Goal: Information Seeking & Learning: Compare options

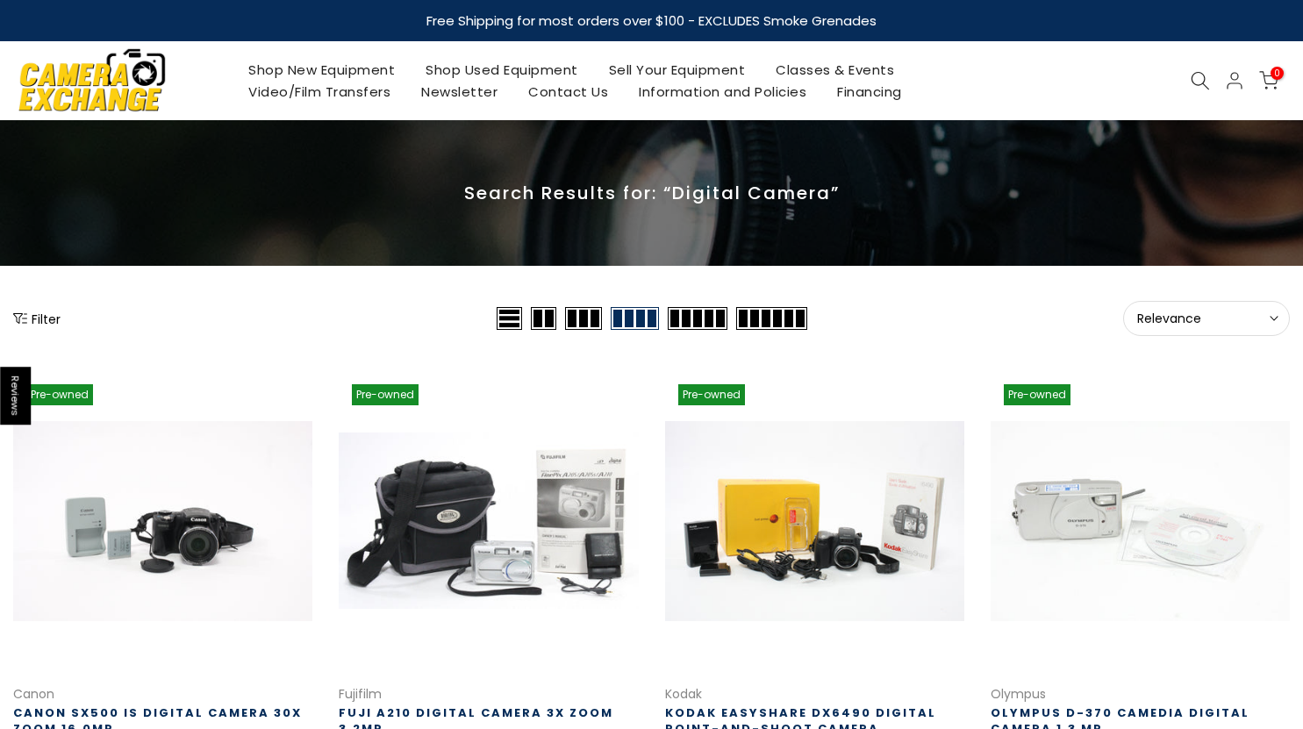
click at [1208, 83] on icon at bounding box center [1199, 80] width 19 height 19
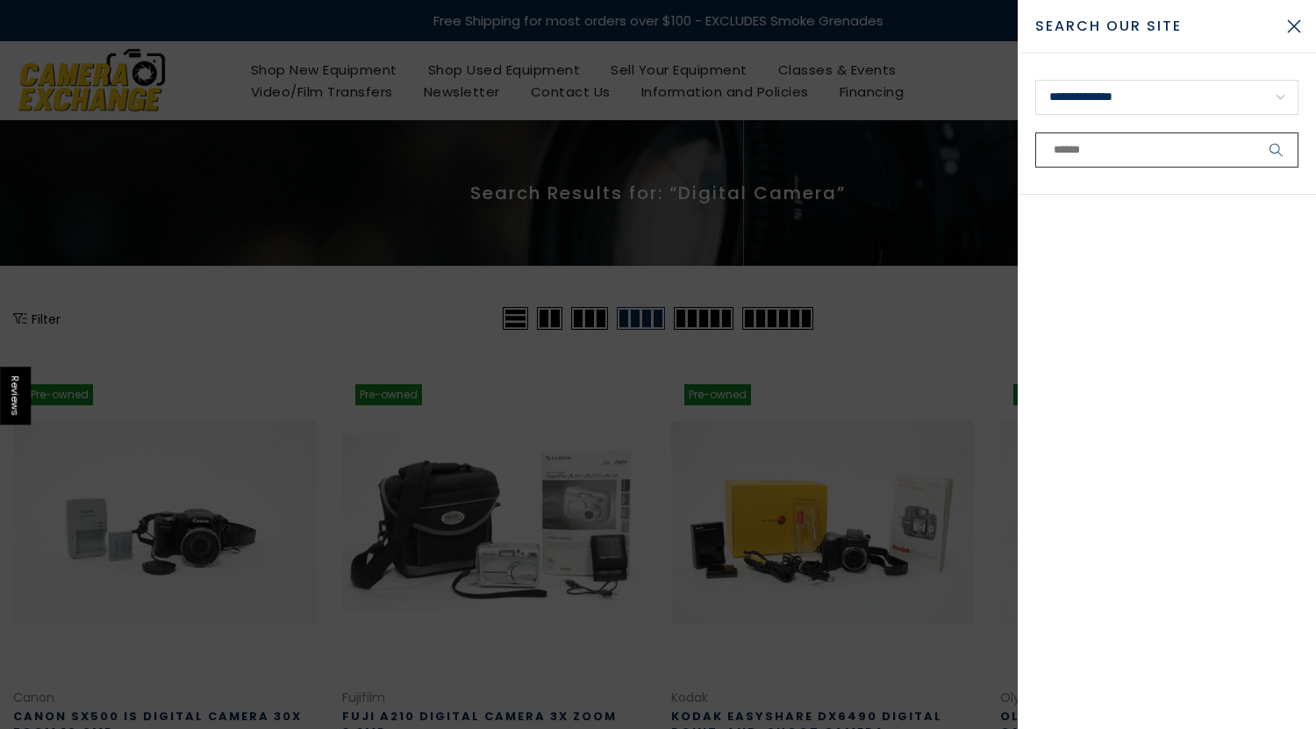
click at [1097, 139] on input "text" at bounding box center [1166, 149] width 263 height 35
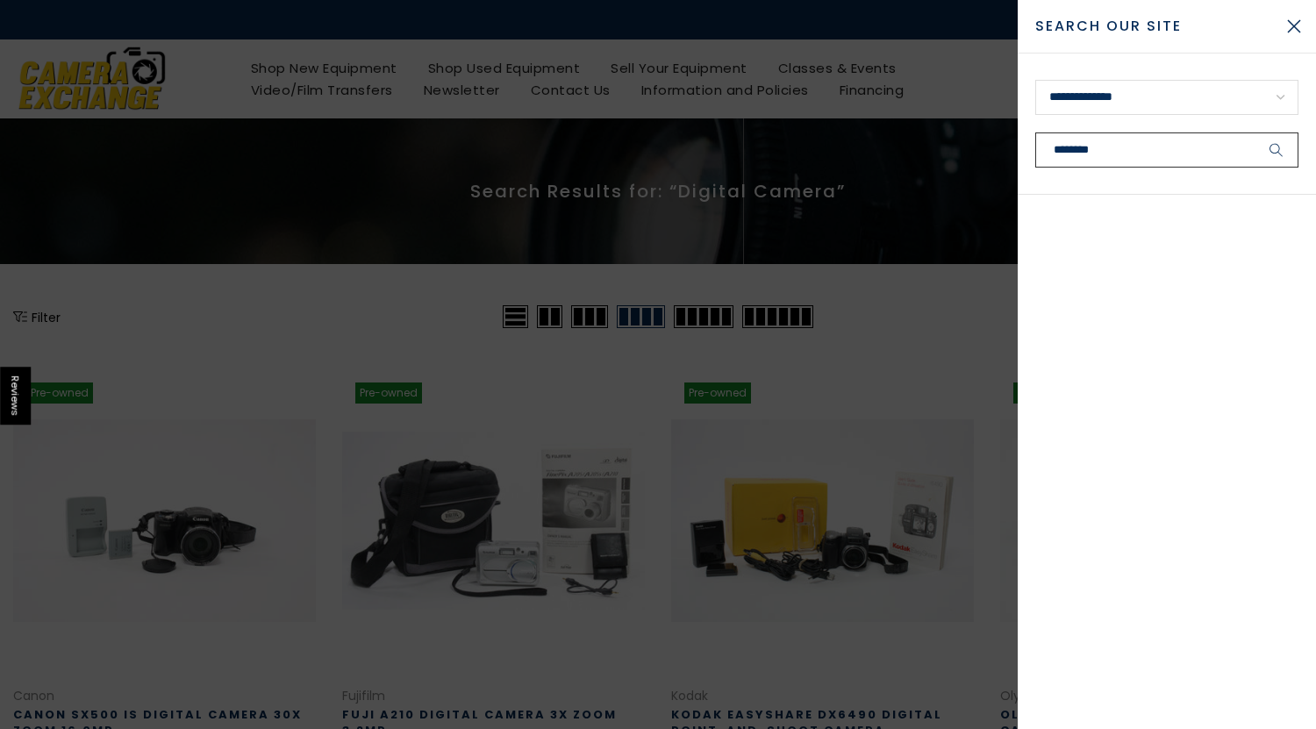
type input "********"
click at [1254, 132] on button "submit" at bounding box center [1276, 149] width 44 height 35
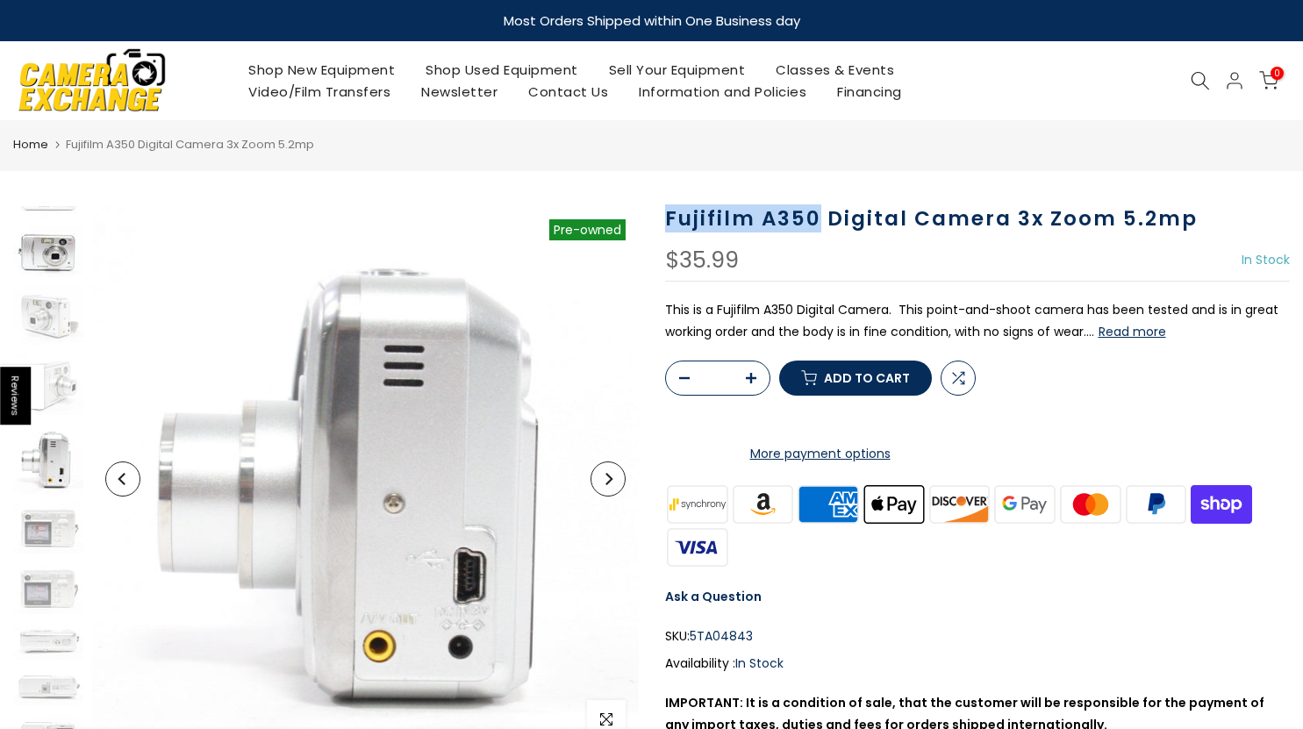
click at [59, 256] on img at bounding box center [48, 251] width 70 height 51
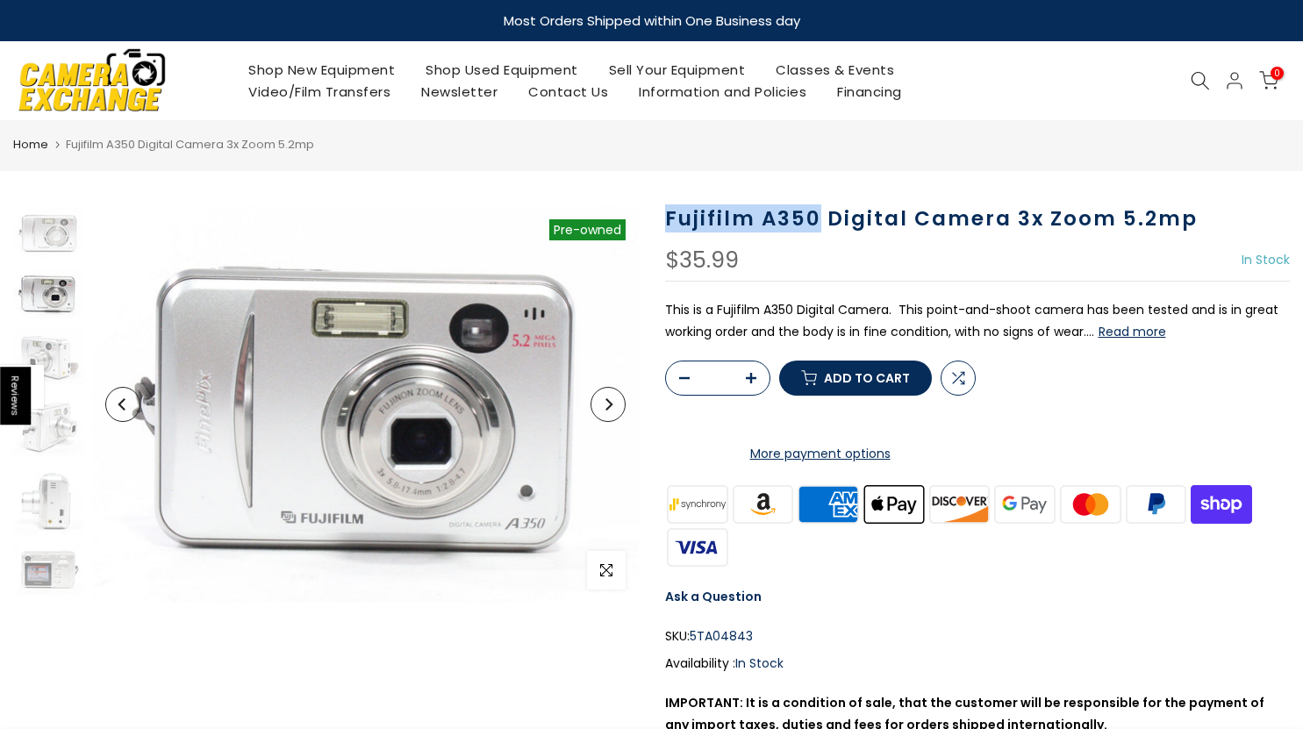
scroll to position [22, 0]
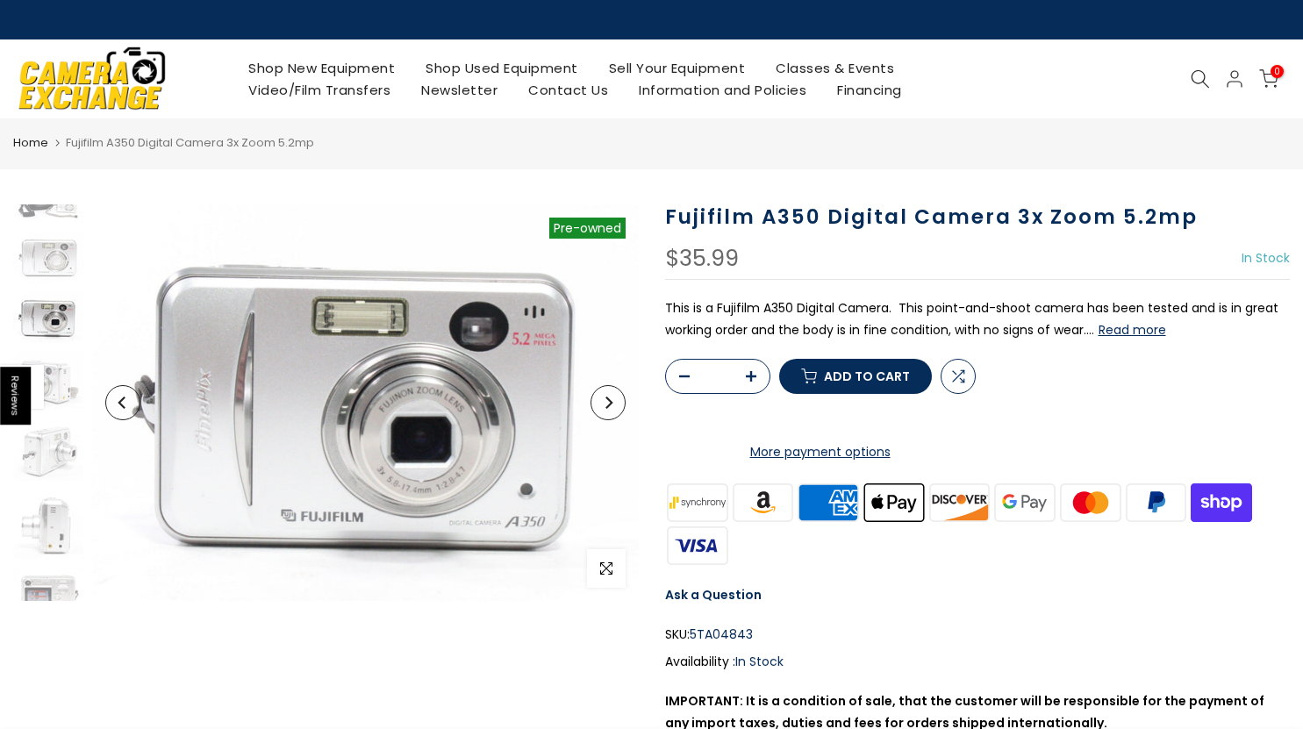
drag, startPoint x: 1032, startPoint y: 229, endPoint x: 1070, endPoint y: 157, distance: 81.6
click at [1032, 230] on h1 "Fujifilm A350 Digital Camera 3x Zoom 5.2mp" at bounding box center [977, 216] width 625 height 25
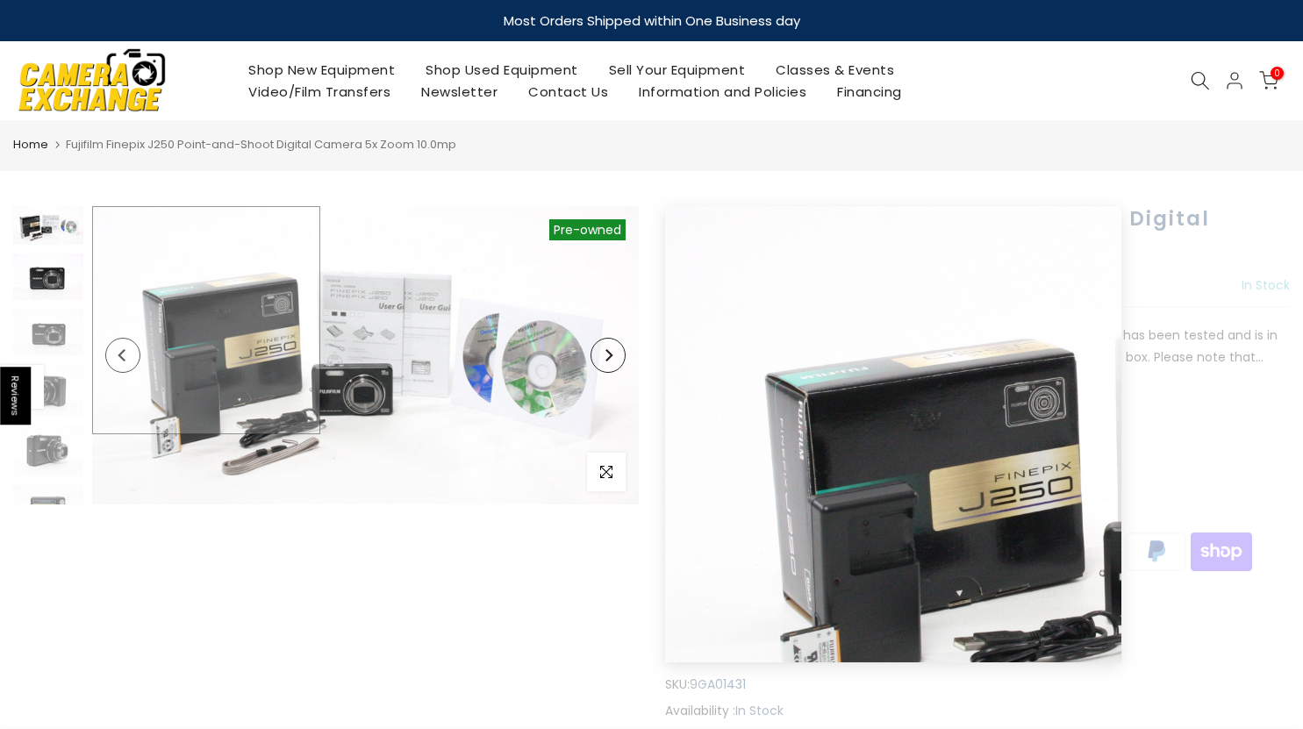
click at [42, 281] on img at bounding box center [48, 277] width 70 height 46
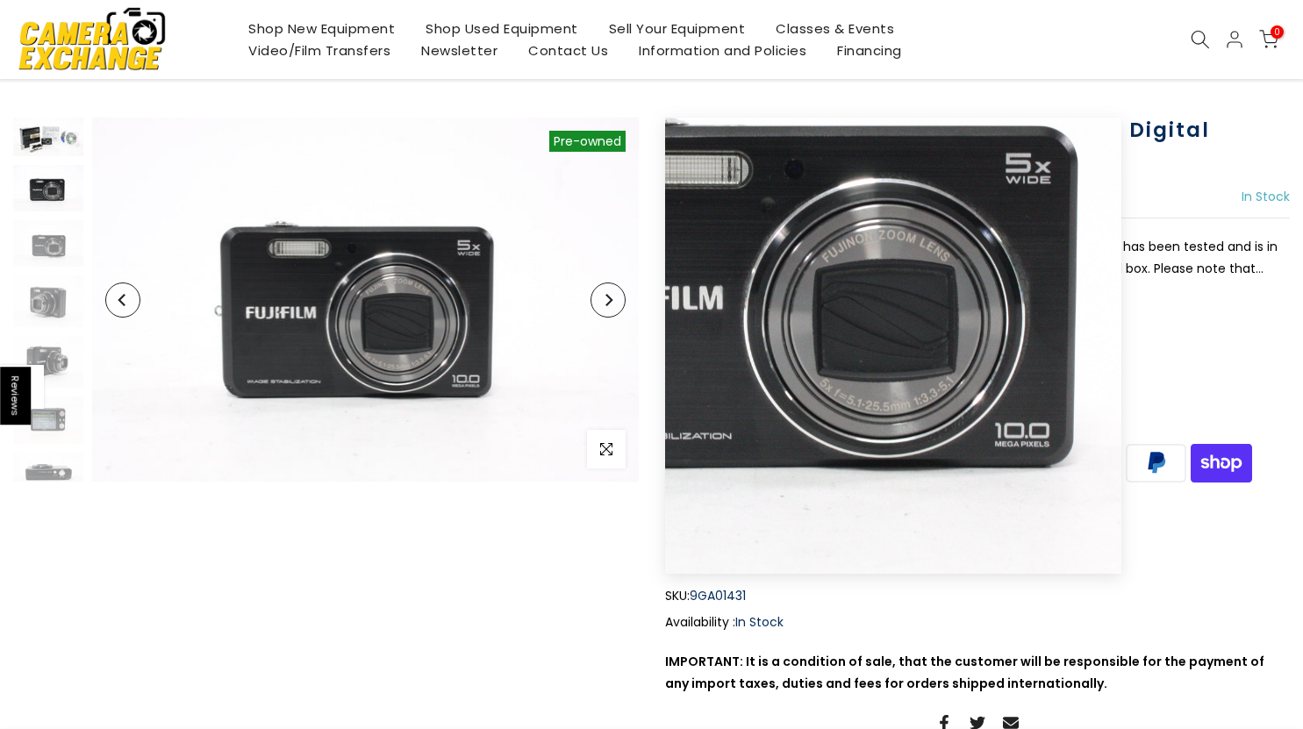
scroll to position [86, 0]
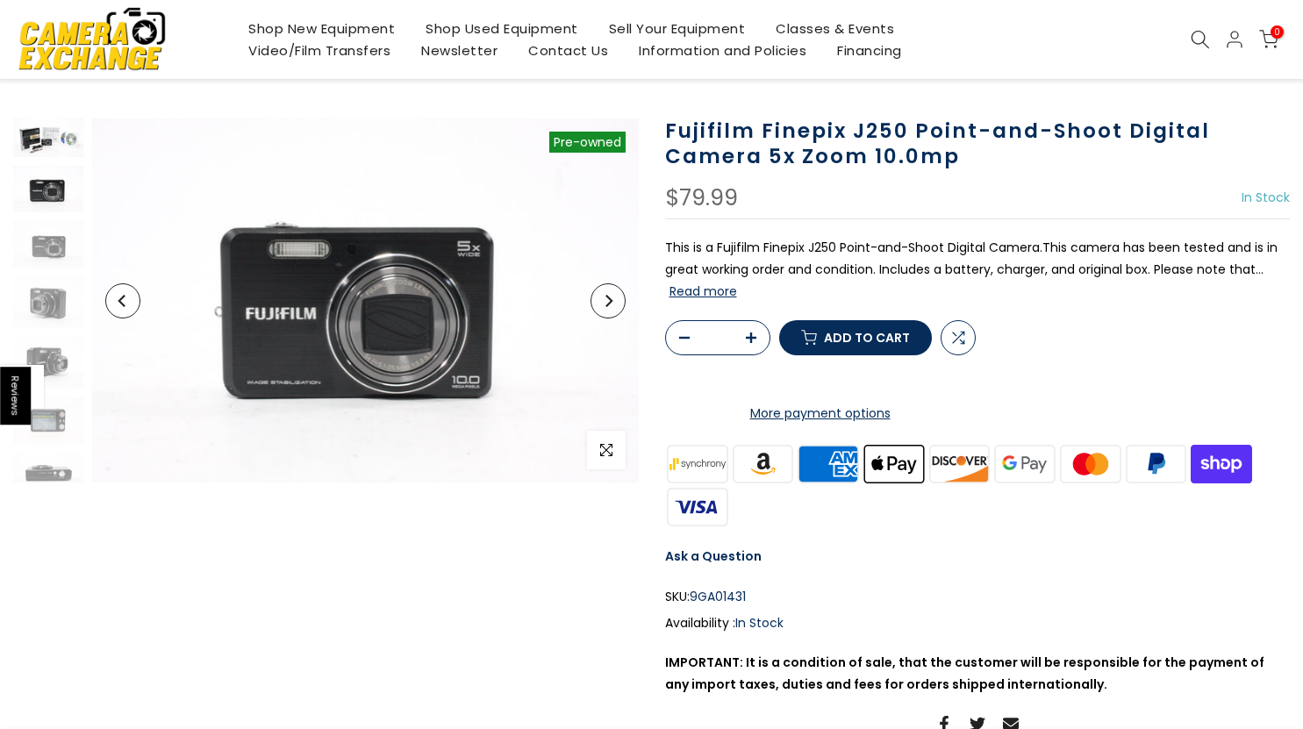
click at [59, 131] on img at bounding box center [48, 137] width 70 height 39
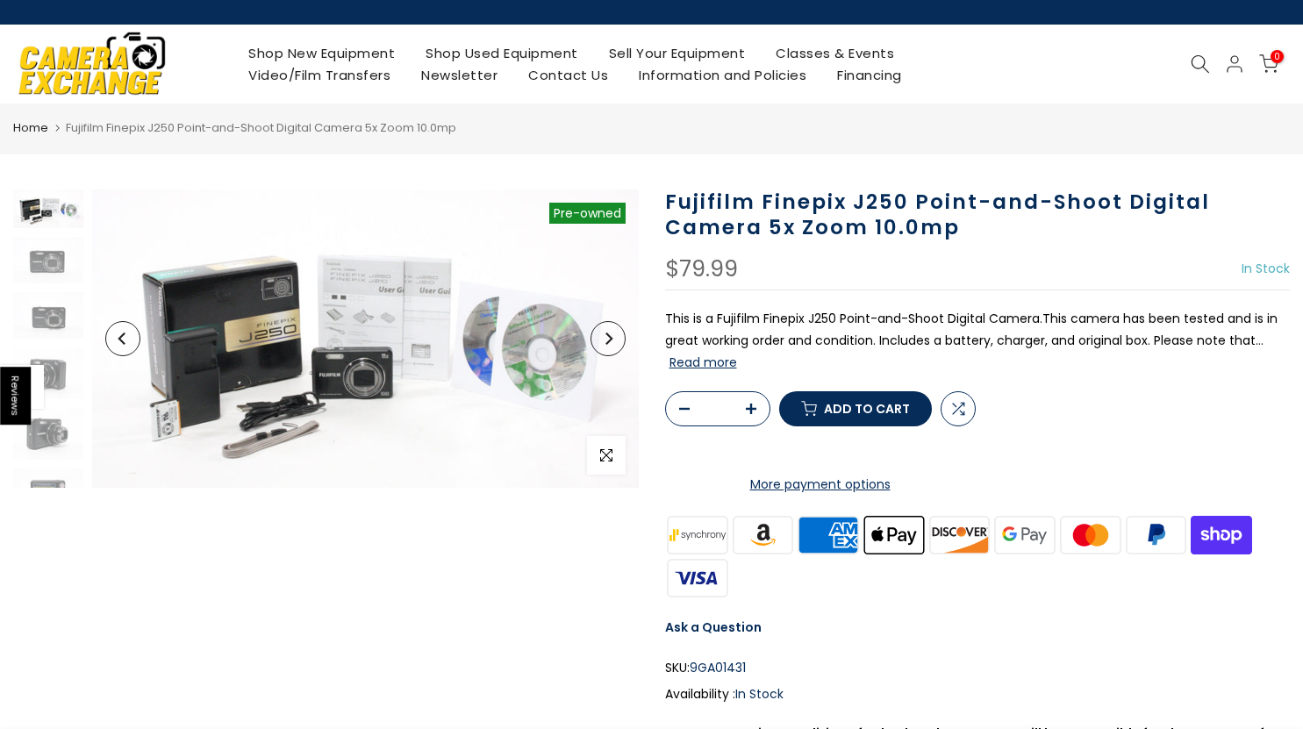
scroll to position [0, 0]
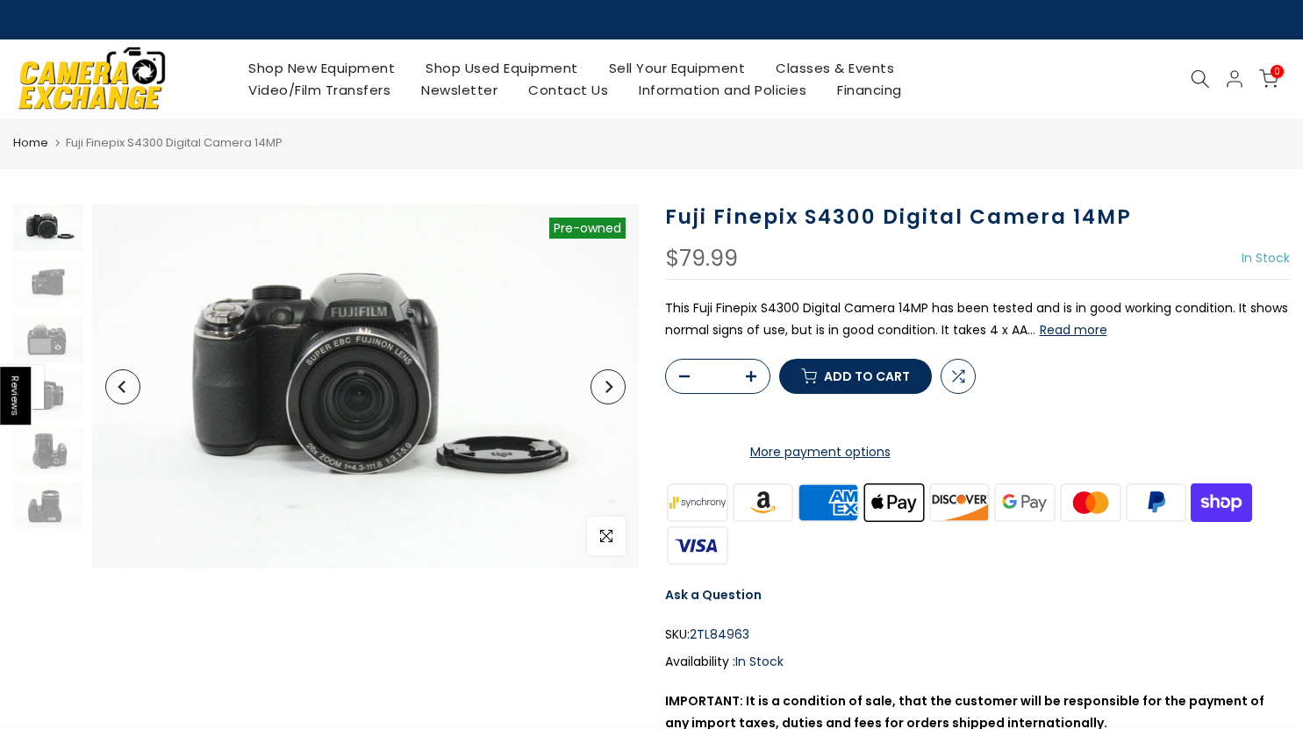
click at [996, 207] on h1 "Fuji Finepix S4300 Digital Camera 14MP" at bounding box center [977, 216] width 625 height 25
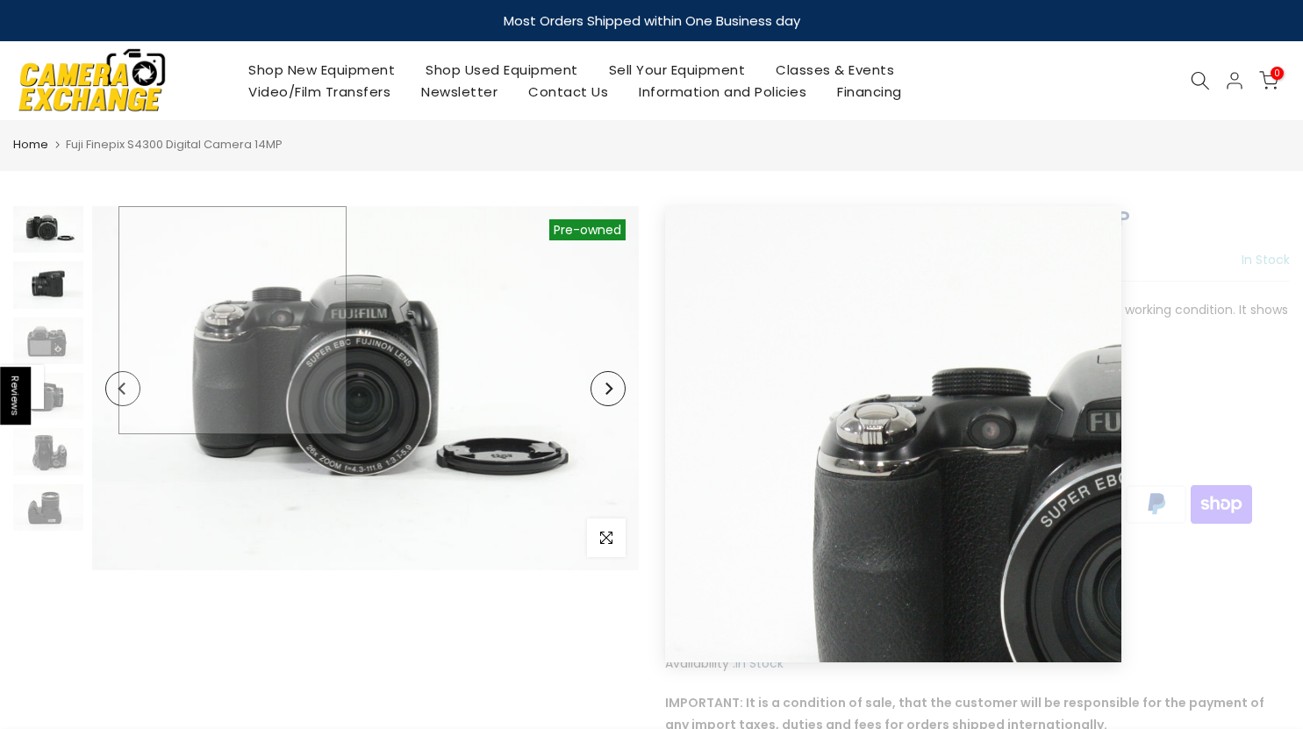
click at [61, 297] on img at bounding box center [48, 284] width 70 height 46
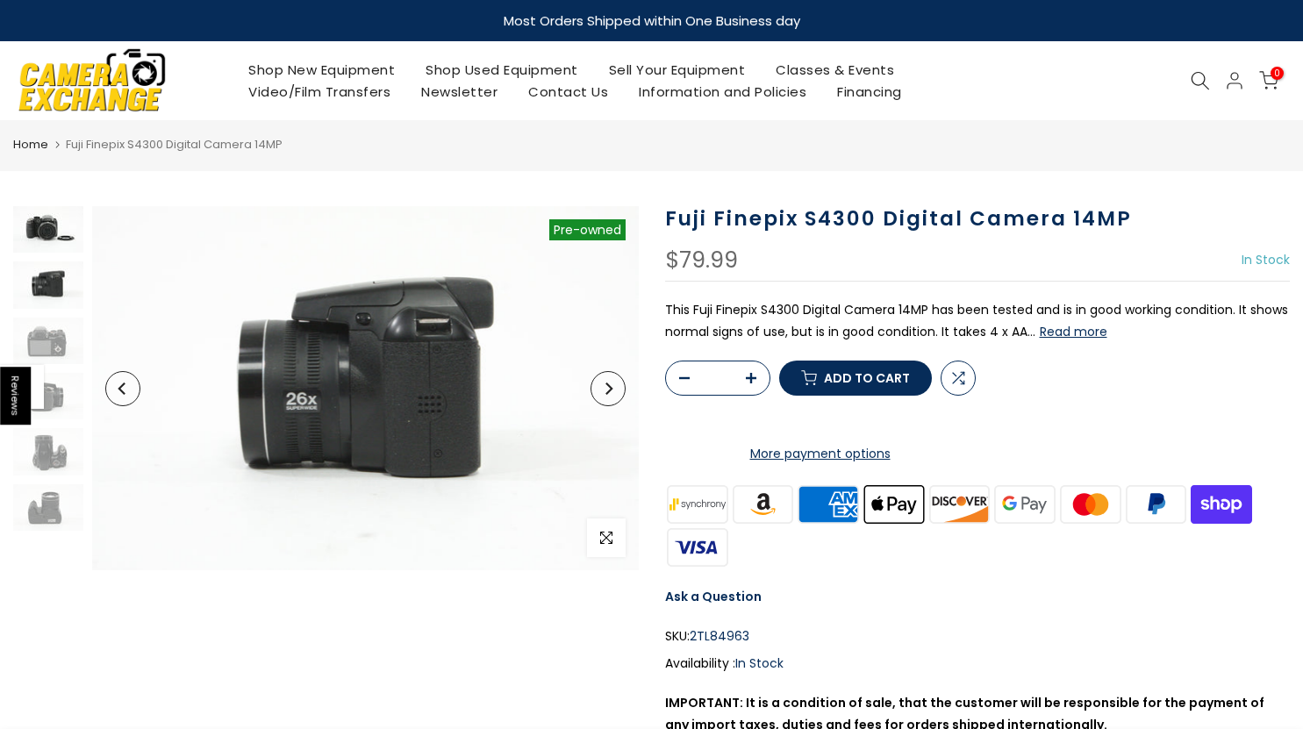
click at [53, 248] on img at bounding box center [48, 229] width 70 height 46
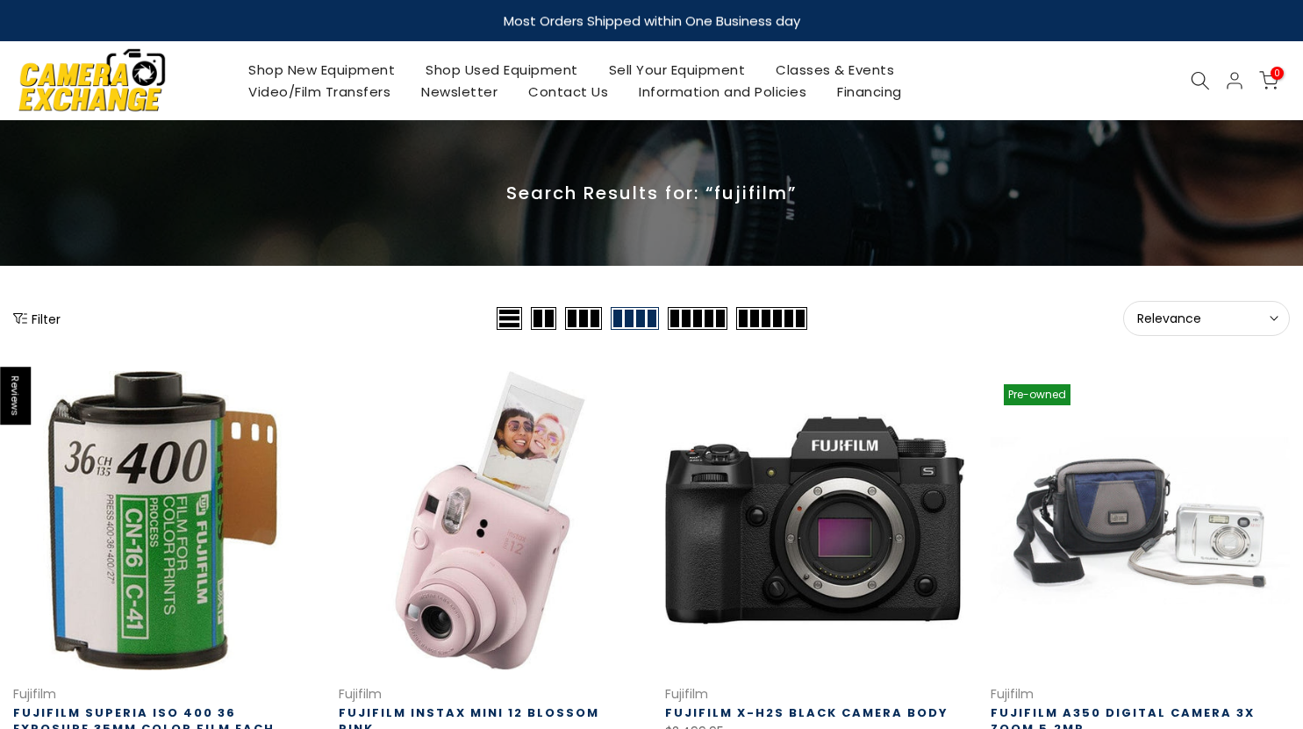
click at [1252, 311] on span "Relevance" at bounding box center [1206, 319] width 139 height 16
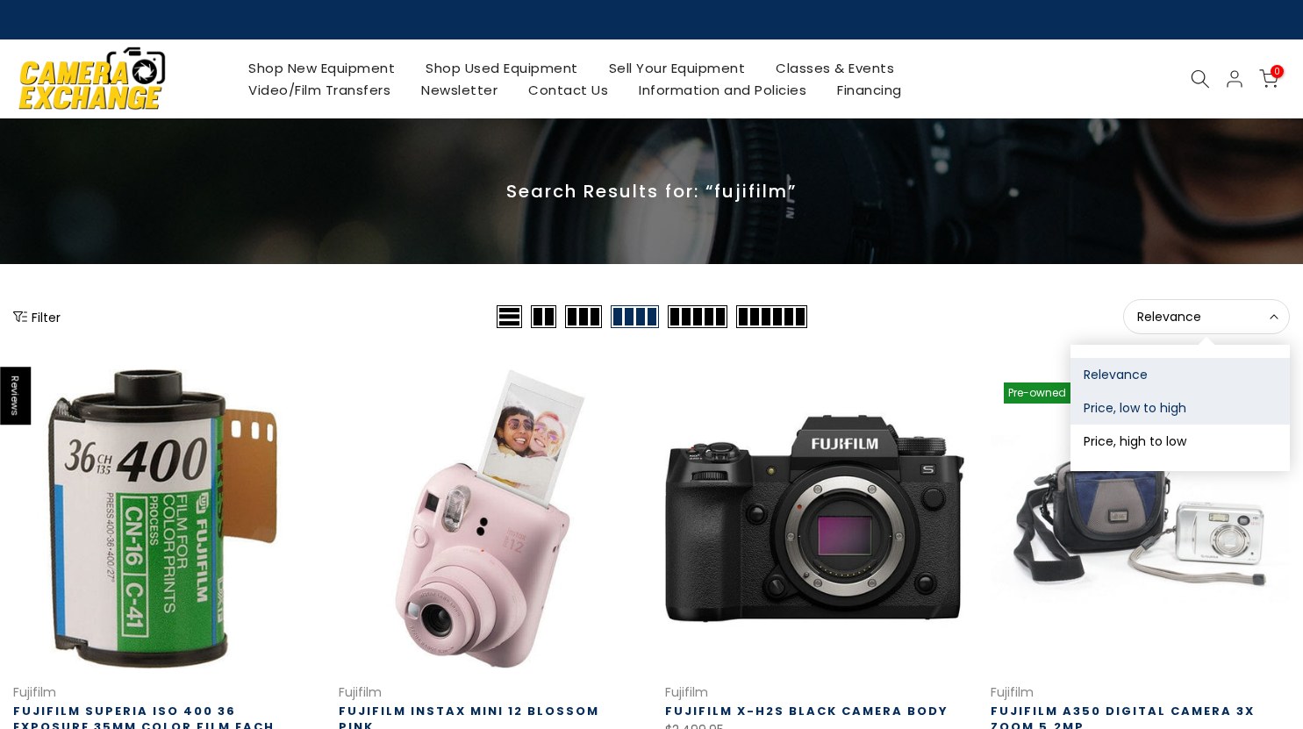
click at [1124, 408] on button "Price, low to high" at bounding box center [1179, 407] width 219 height 33
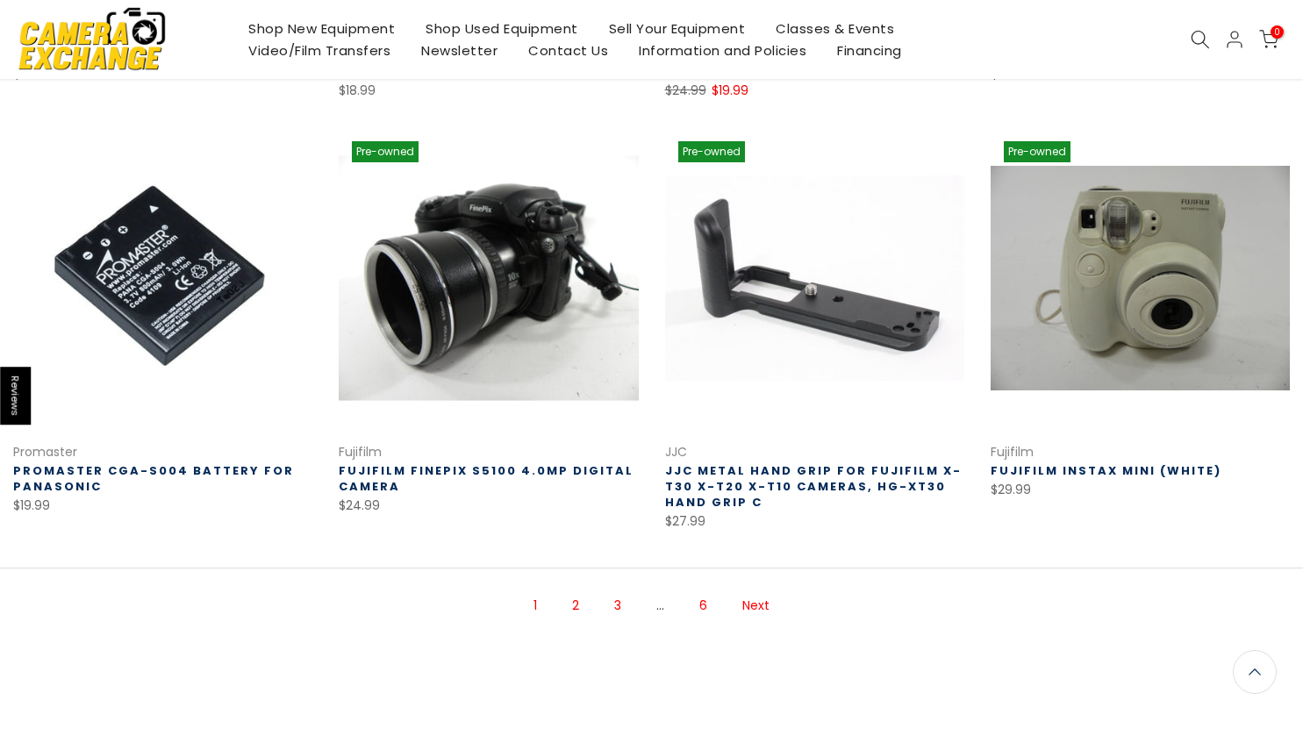
scroll to position [1073, 0]
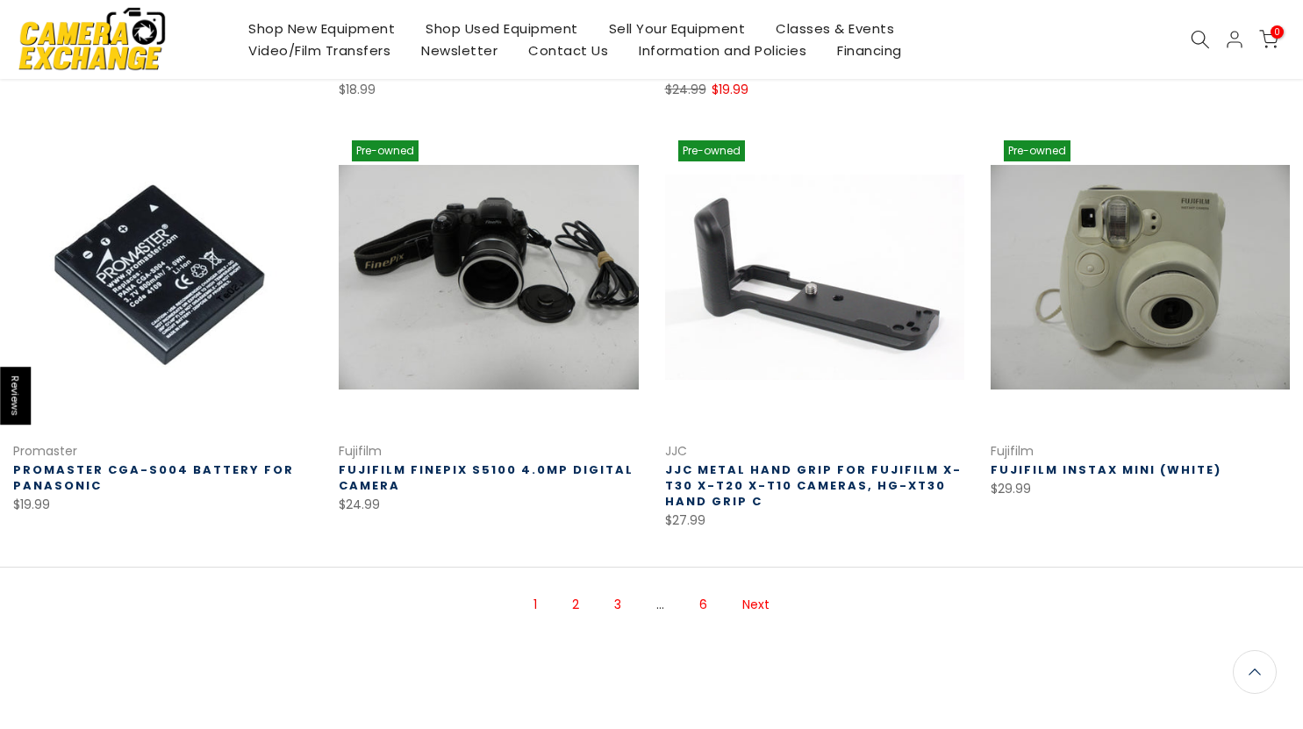
click at [575, 600] on link "2" at bounding box center [575, 604] width 25 height 31
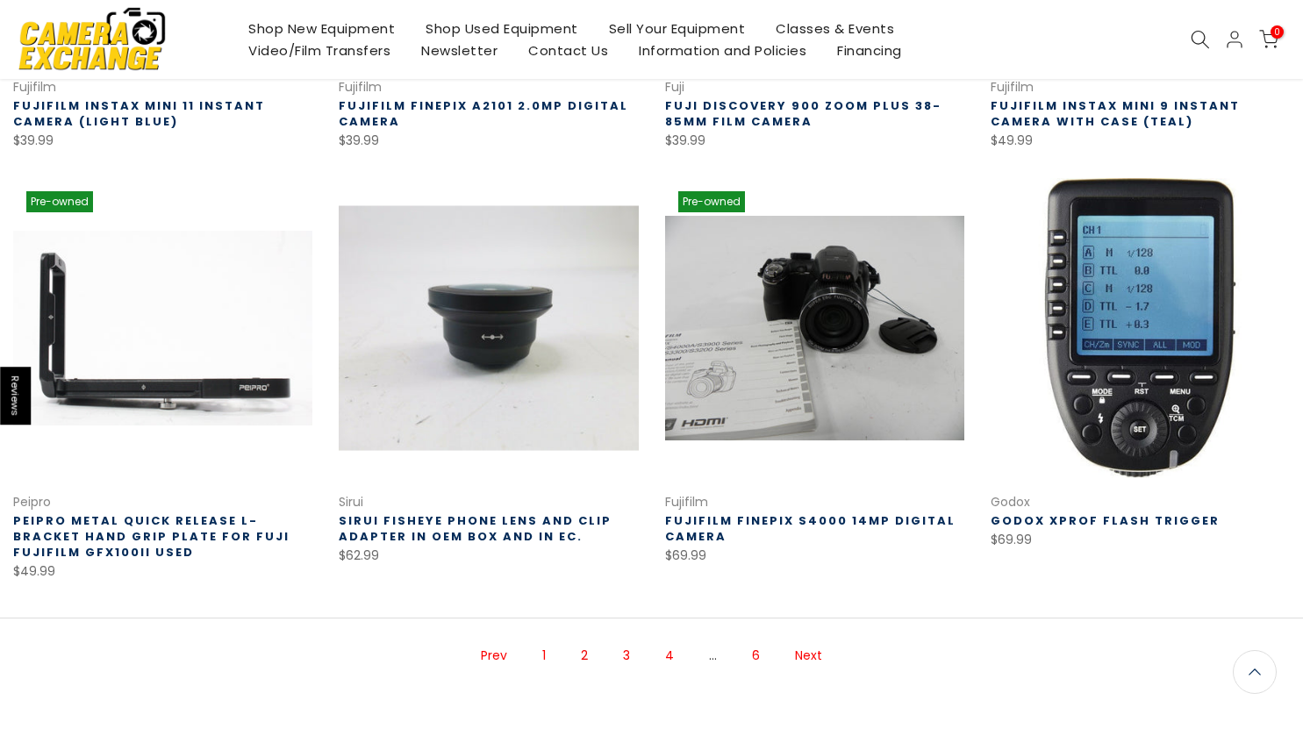
scroll to position [1073, 0]
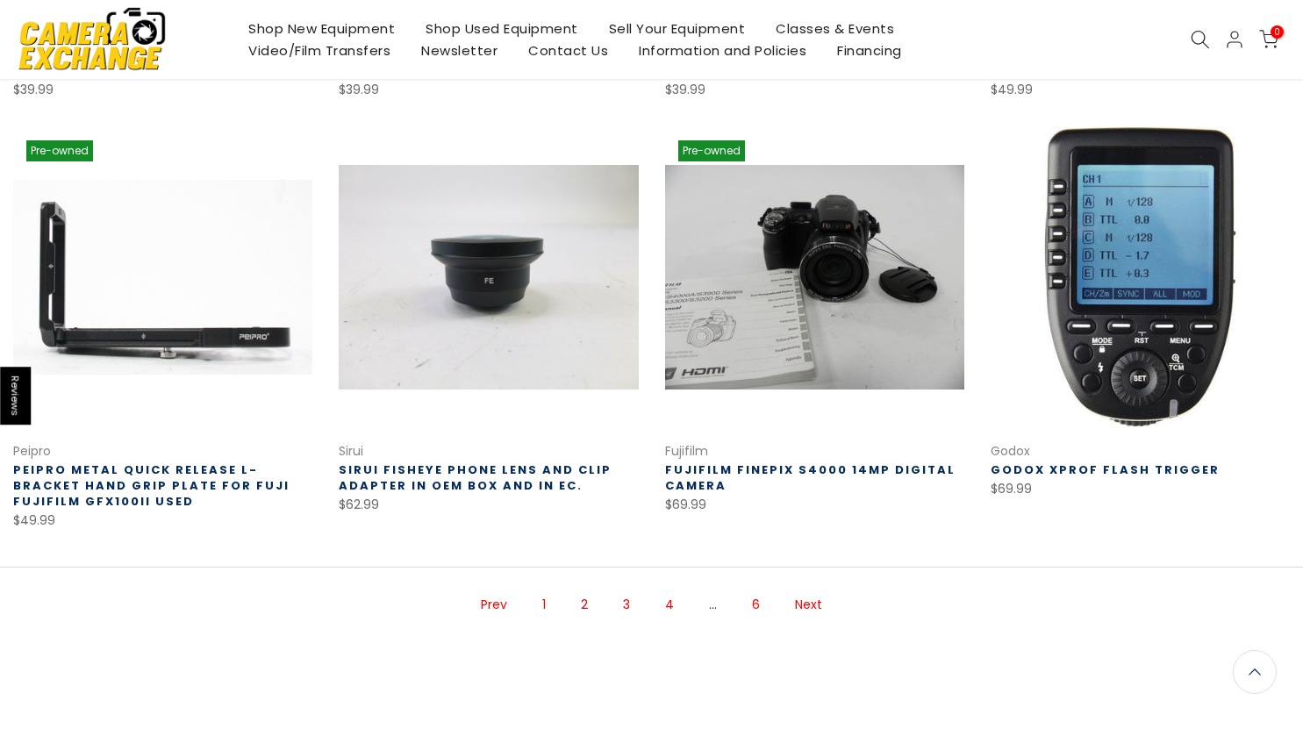
click at [811, 610] on link "Next" at bounding box center [808, 604] width 45 height 31
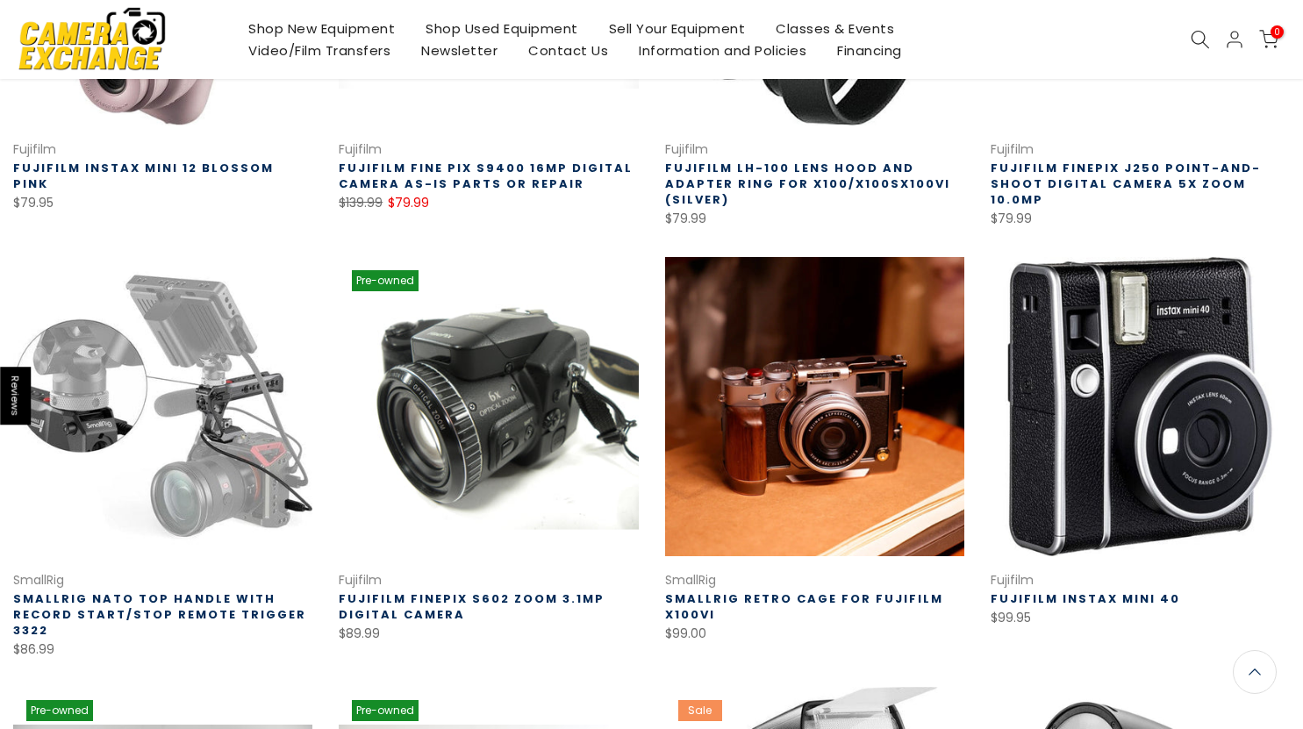
scroll to position [546, 0]
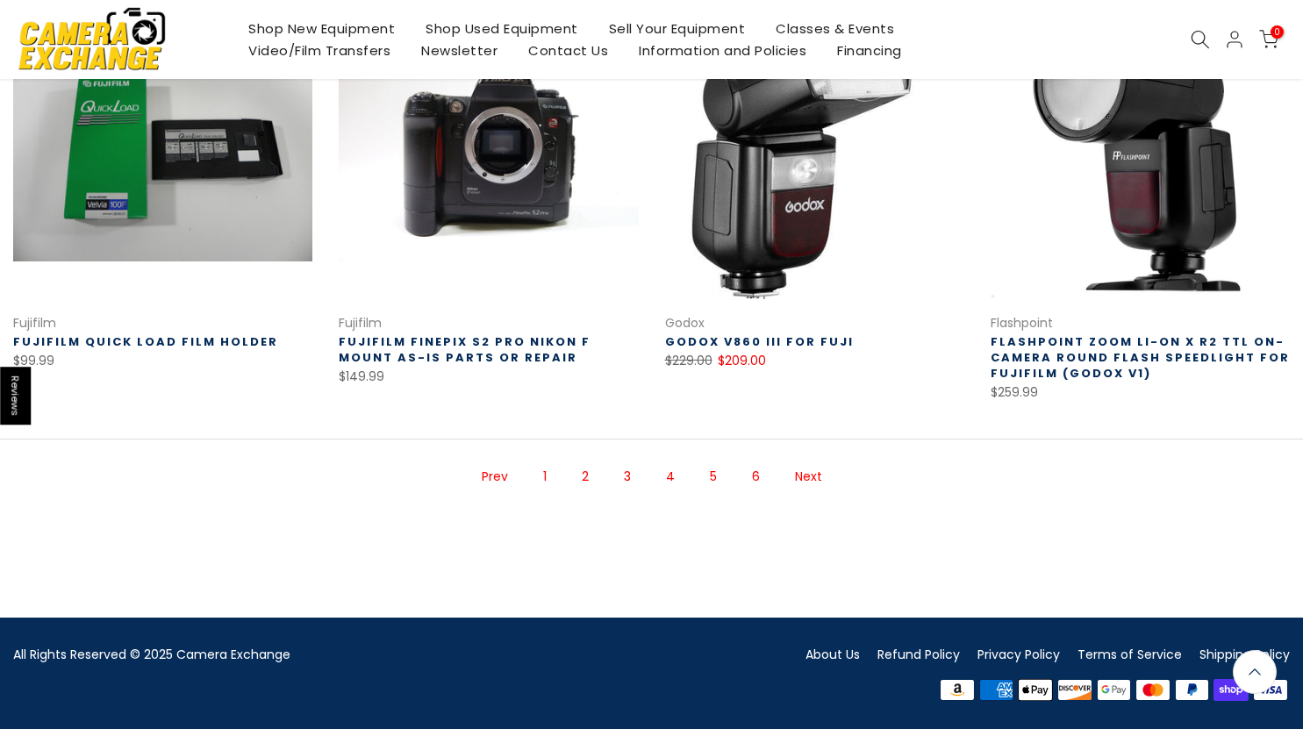
click at [807, 477] on link "Next" at bounding box center [808, 476] width 45 height 31
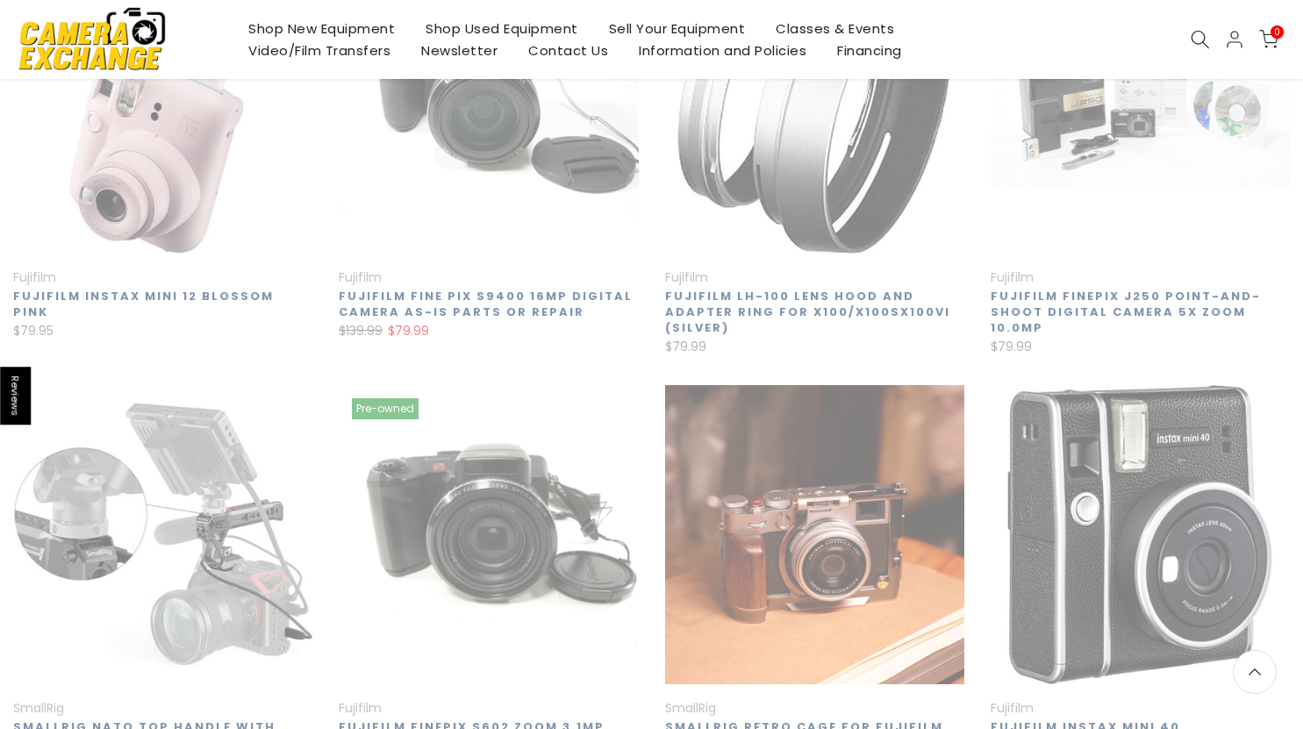
scroll to position [282, 0]
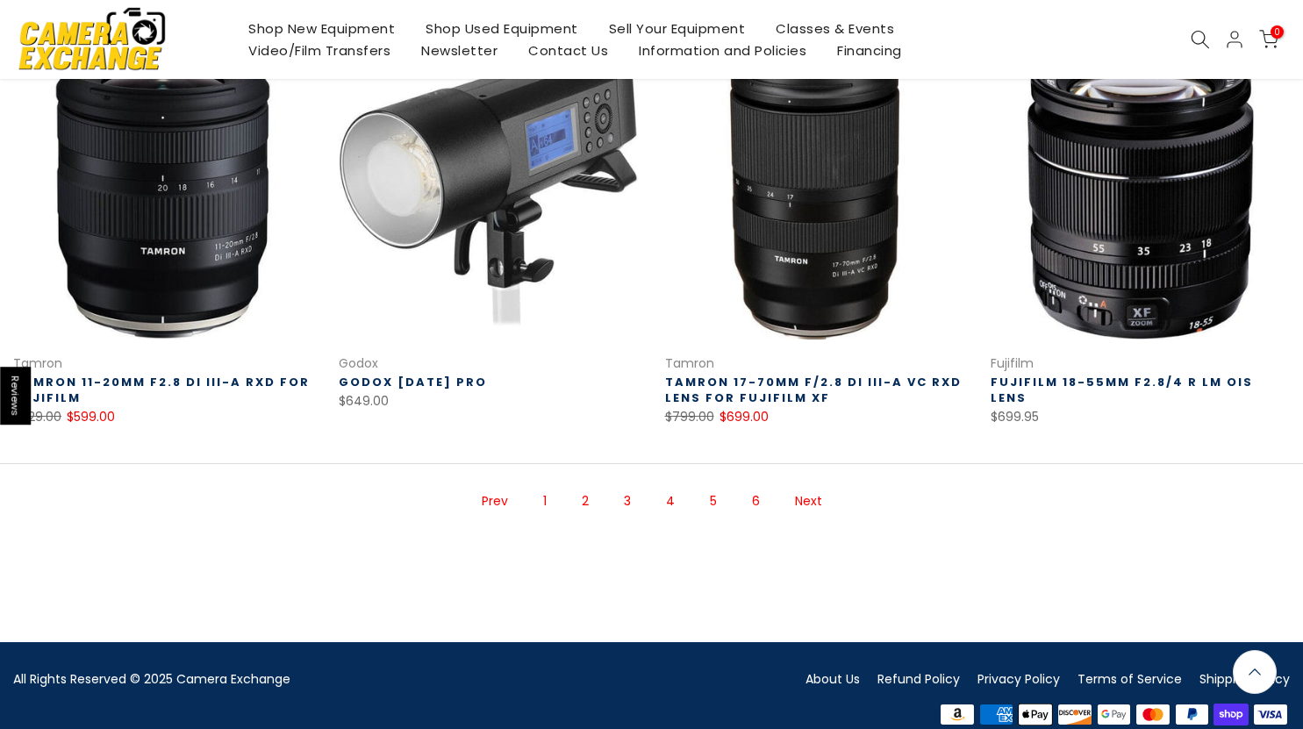
click at [804, 505] on link "Next" at bounding box center [808, 501] width 45 height 31
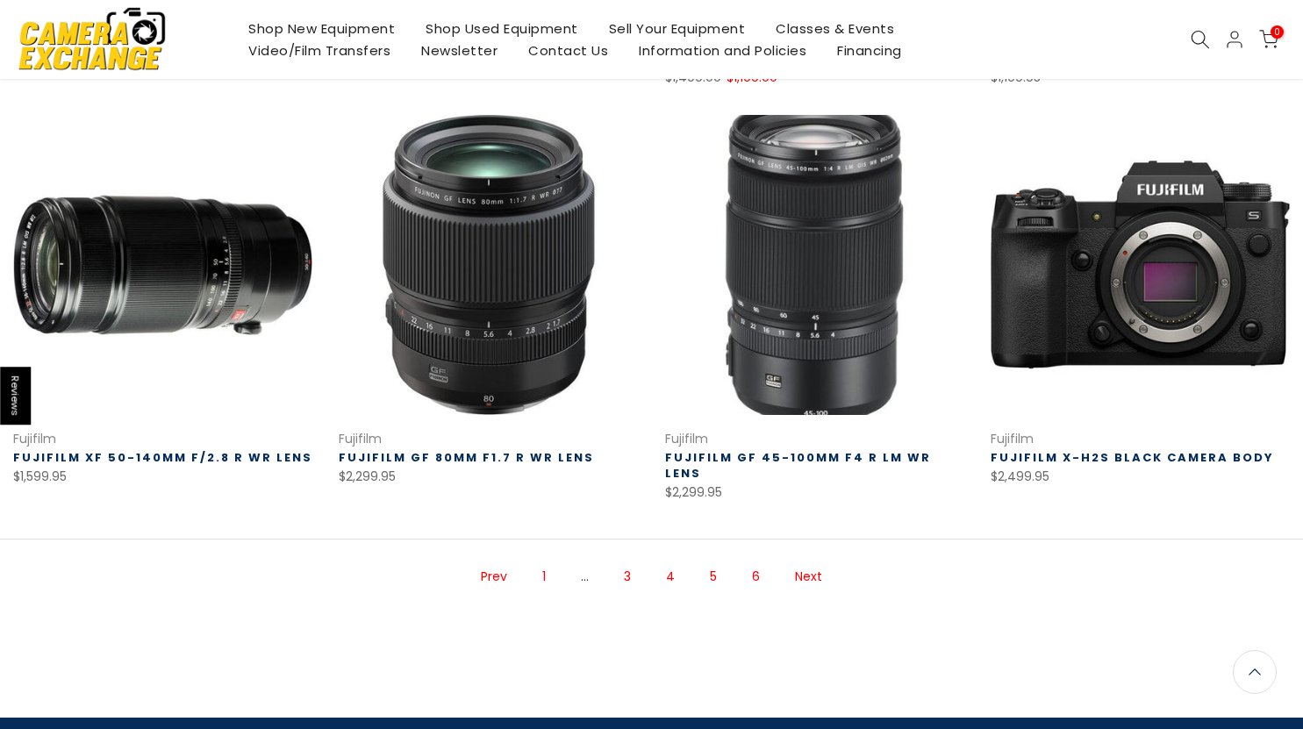
scroll to position [1159, 0]
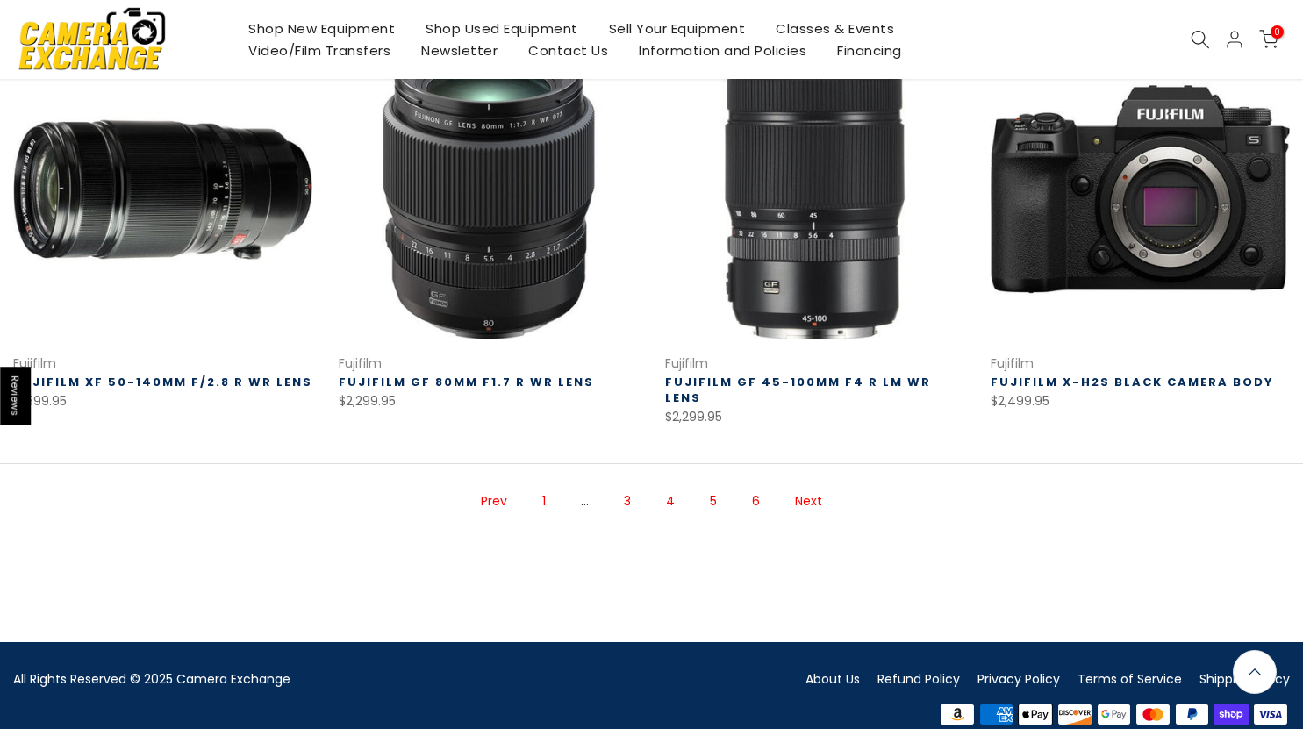
click at [810, 487] on link "Next" at bounding box center [808, 501] width 45 height 31
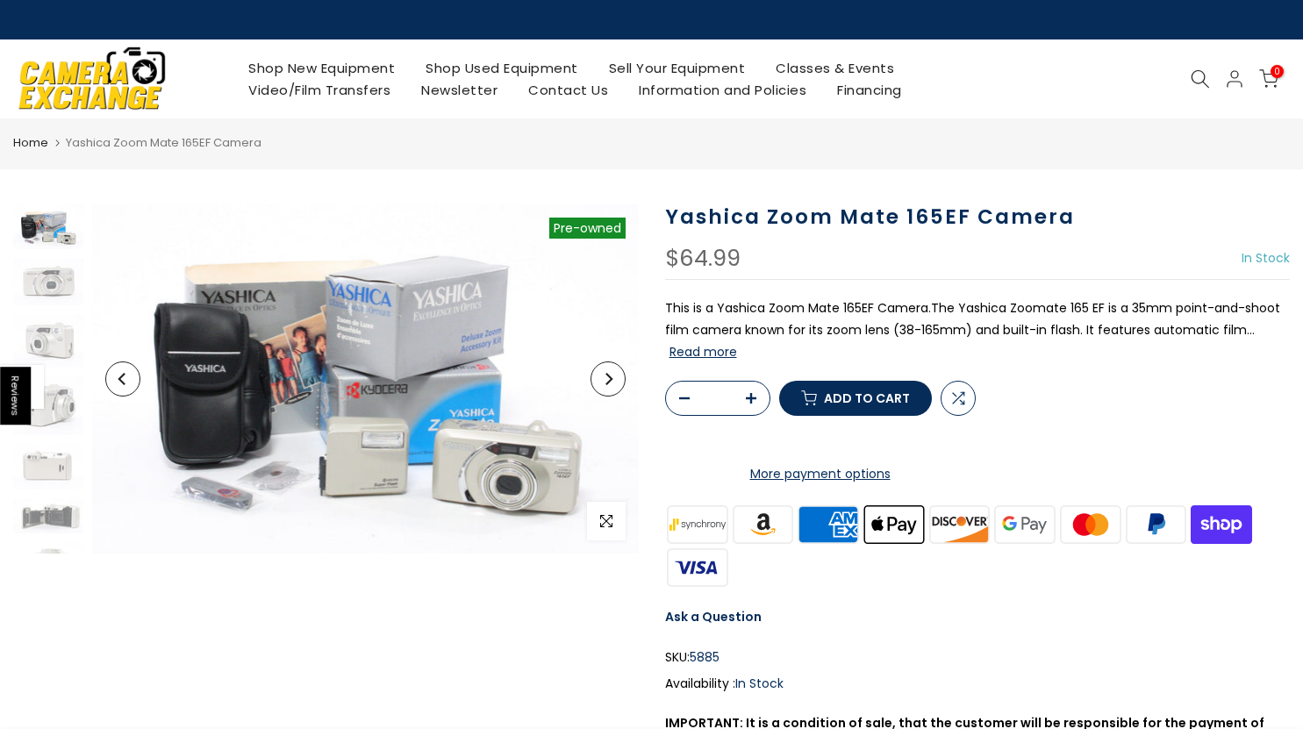
click at [706, 359] on button "Read more" at bounding box center [703, 352] width 68 height 16
click at [39, 282] on img at bounding box center [48, 281] width 70 height 47
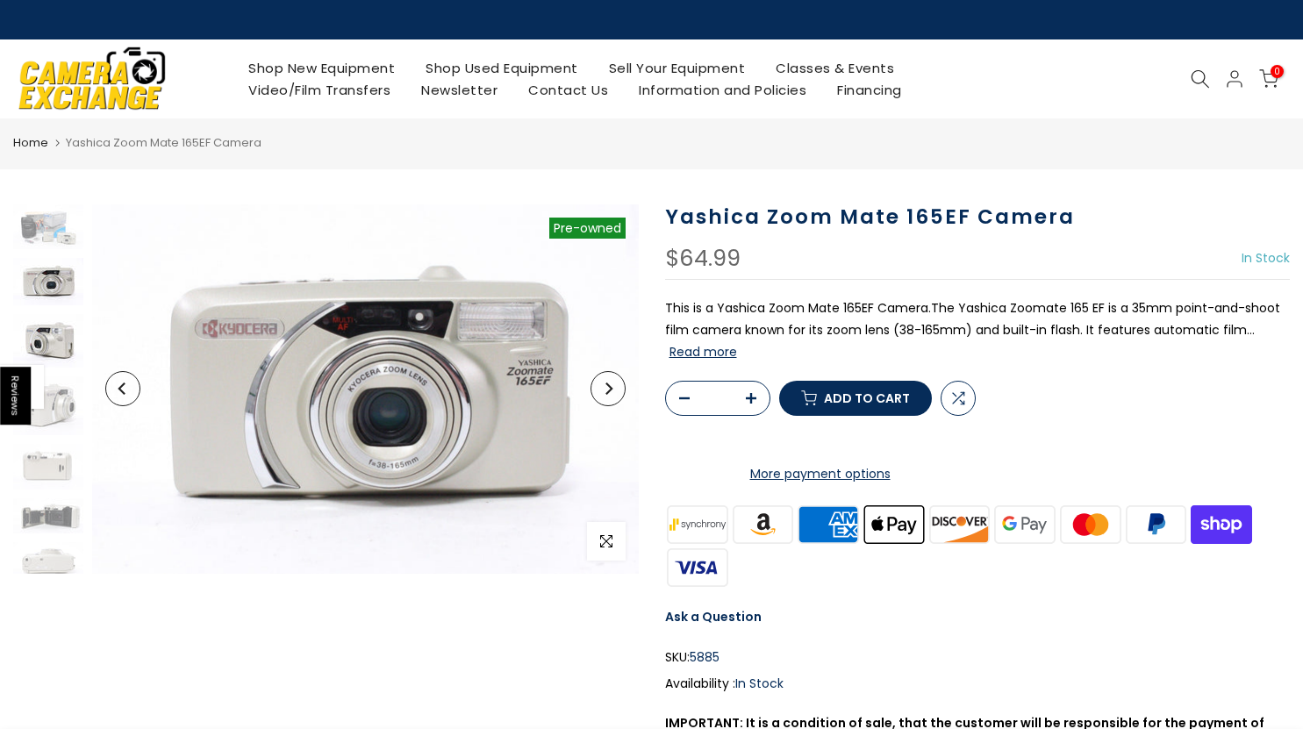
click at [54, 339] on img at bounding box center [48, 341] width 70 height 54
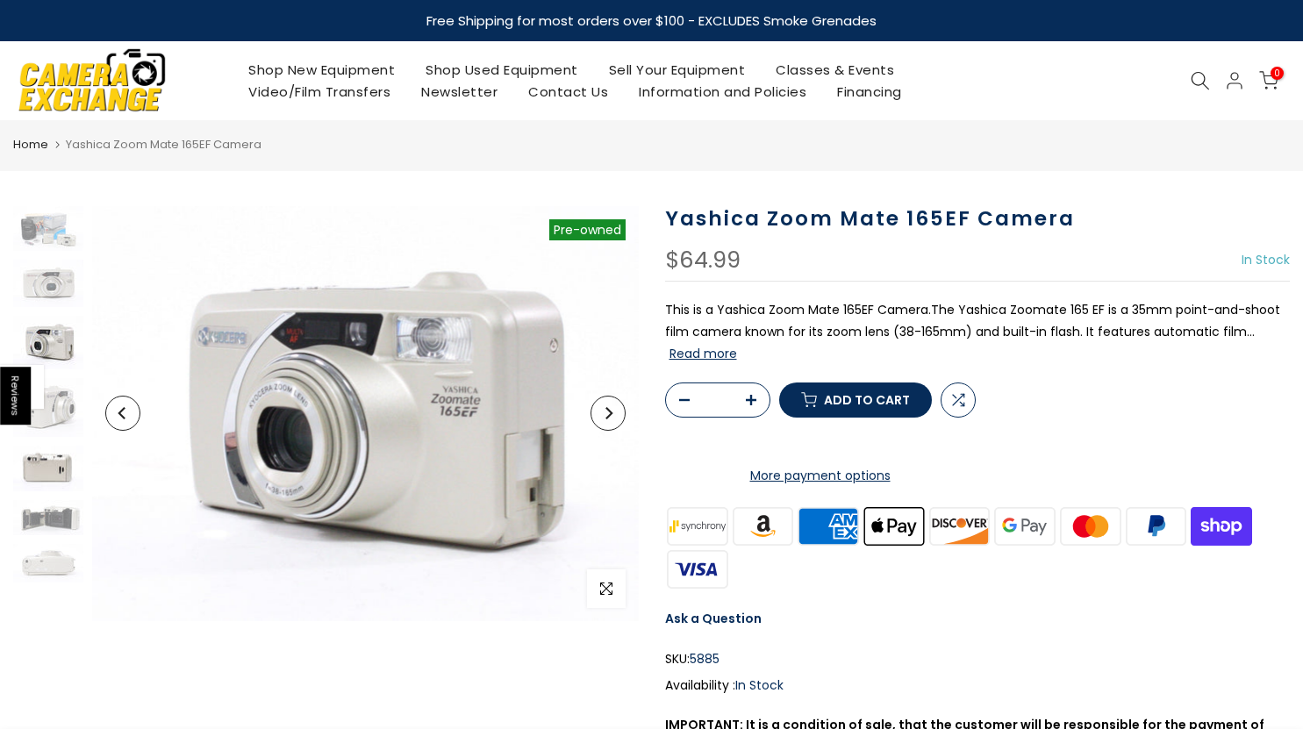
click at [52, 482] on img at bounding box center [48, 468] width 70 height 45
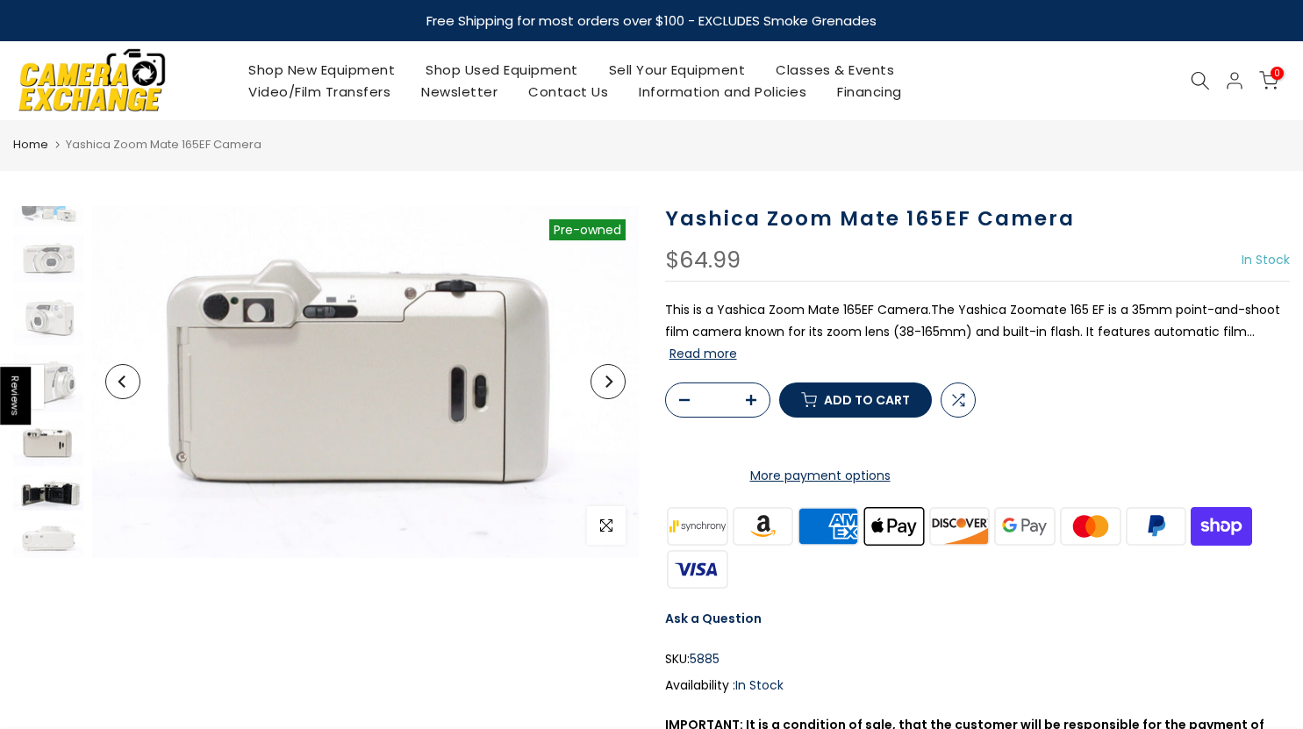
scroll to position [25, 0]
click at [65, 483] on img at bounding box center [48, 492] width 70 height 35
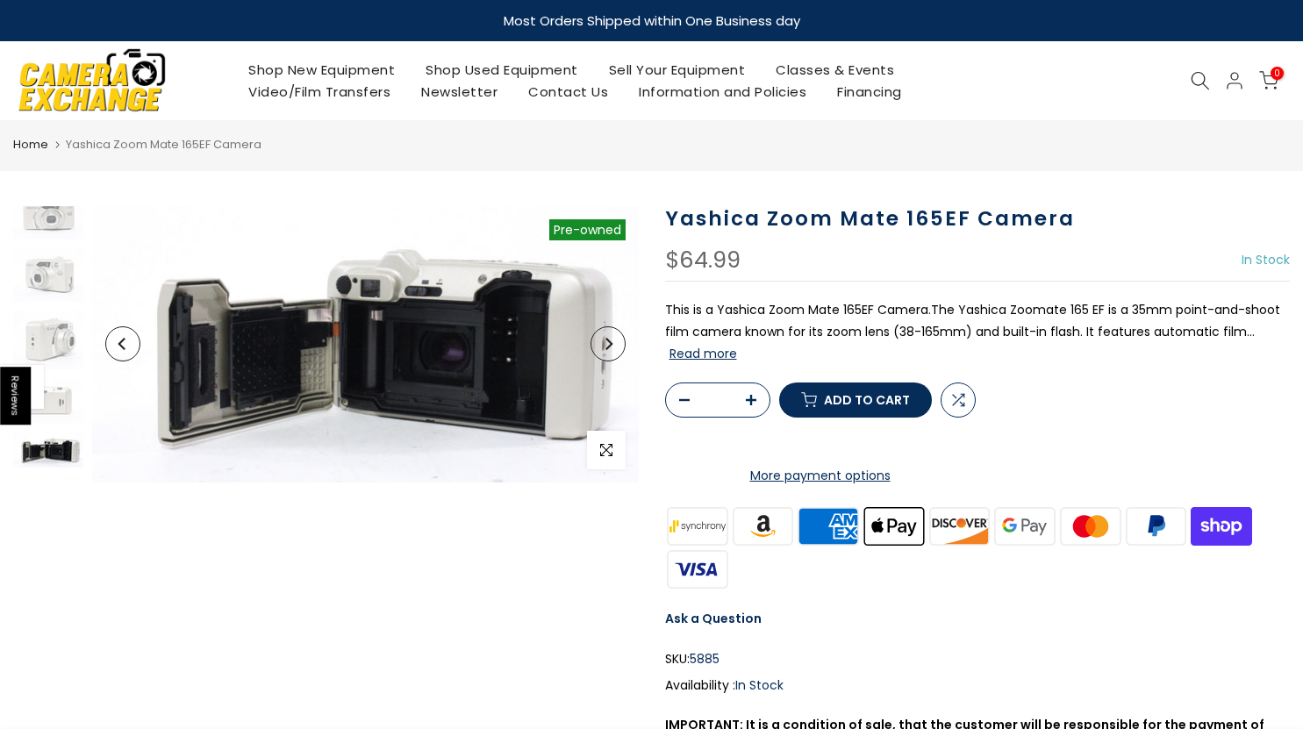
scroll to position [100, 0]
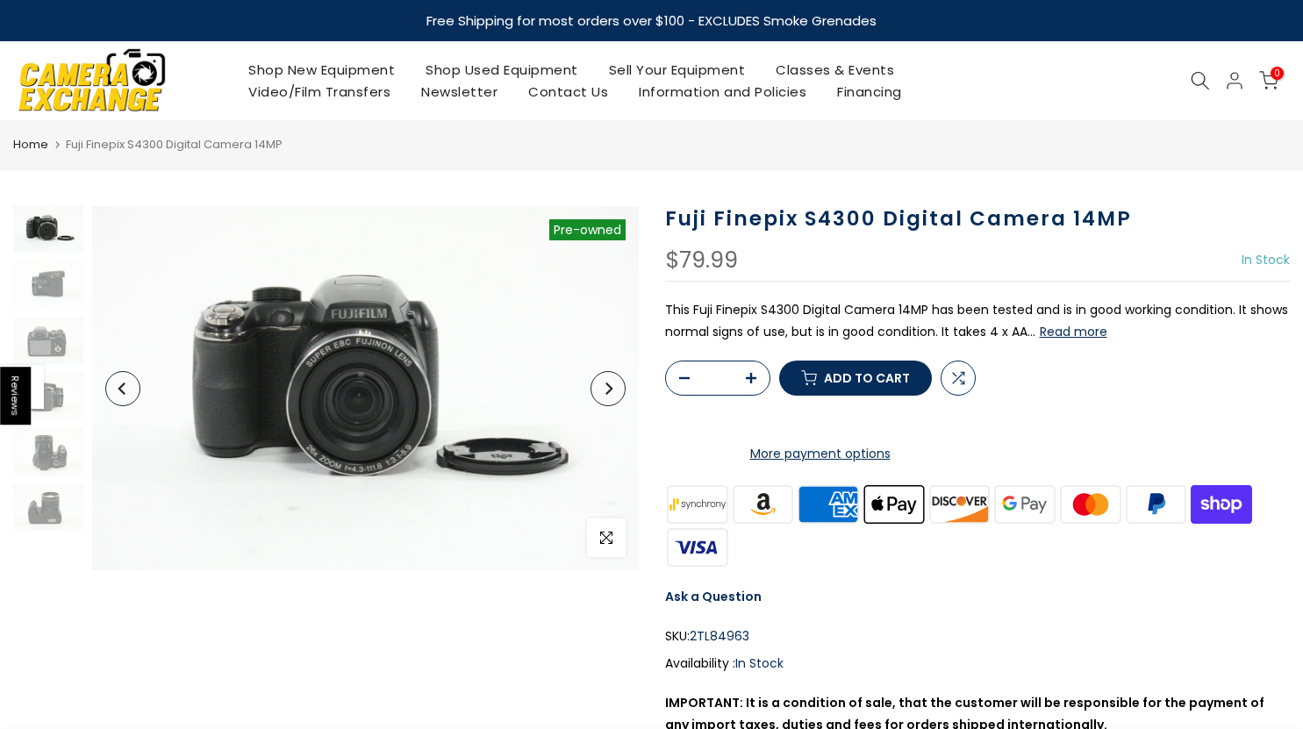
click at [1207, 77] on icon at bounding box center [1199, 80] width 19 height 19
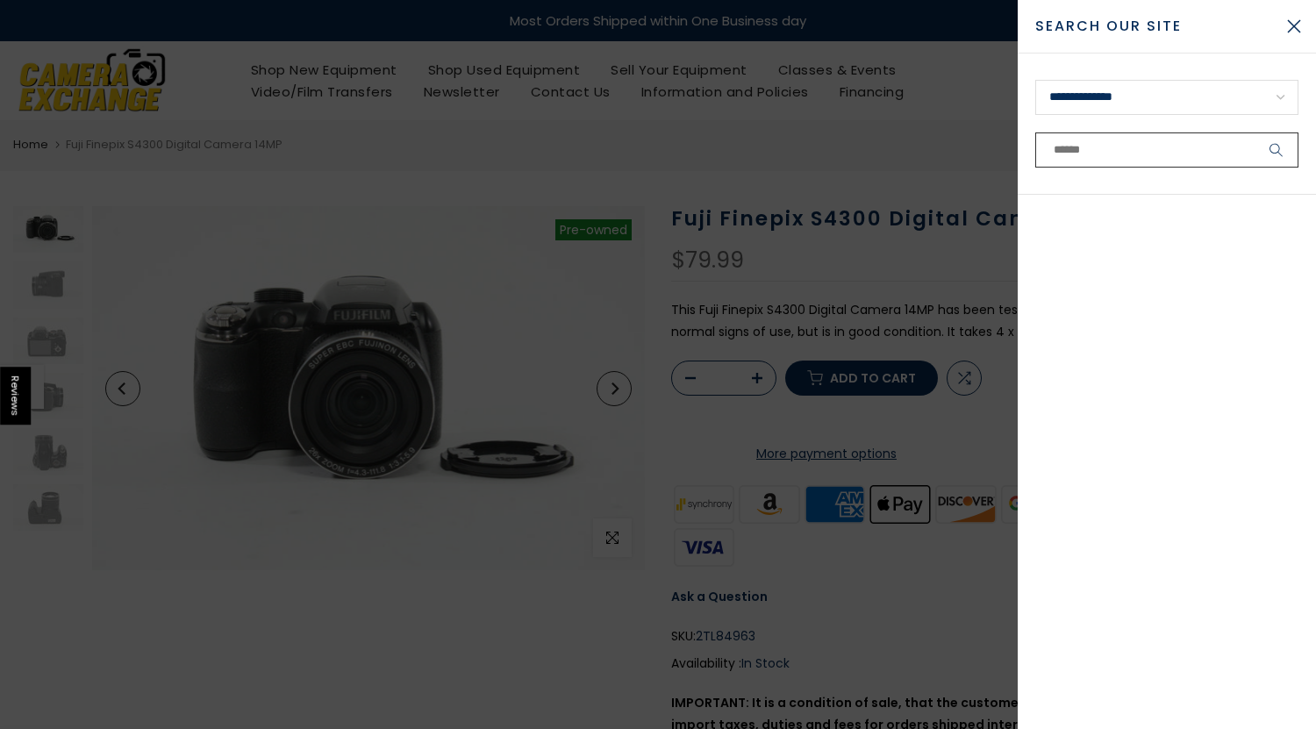
click at [1112, 139] on input "text" at bounding box center [1166, 149] width 263 height 35
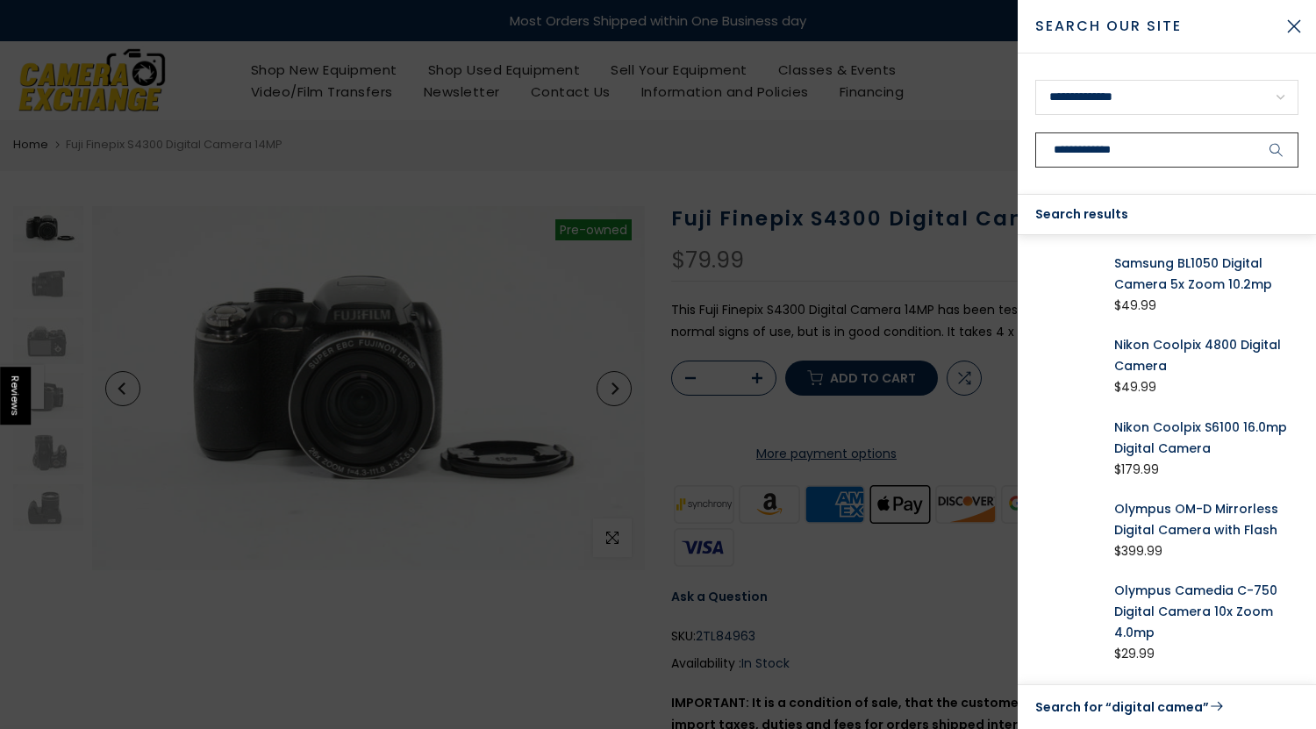
type input "**********"
click at [1254, 132] on button "submit" at bounding box center [1276, 149] width 44 height 35
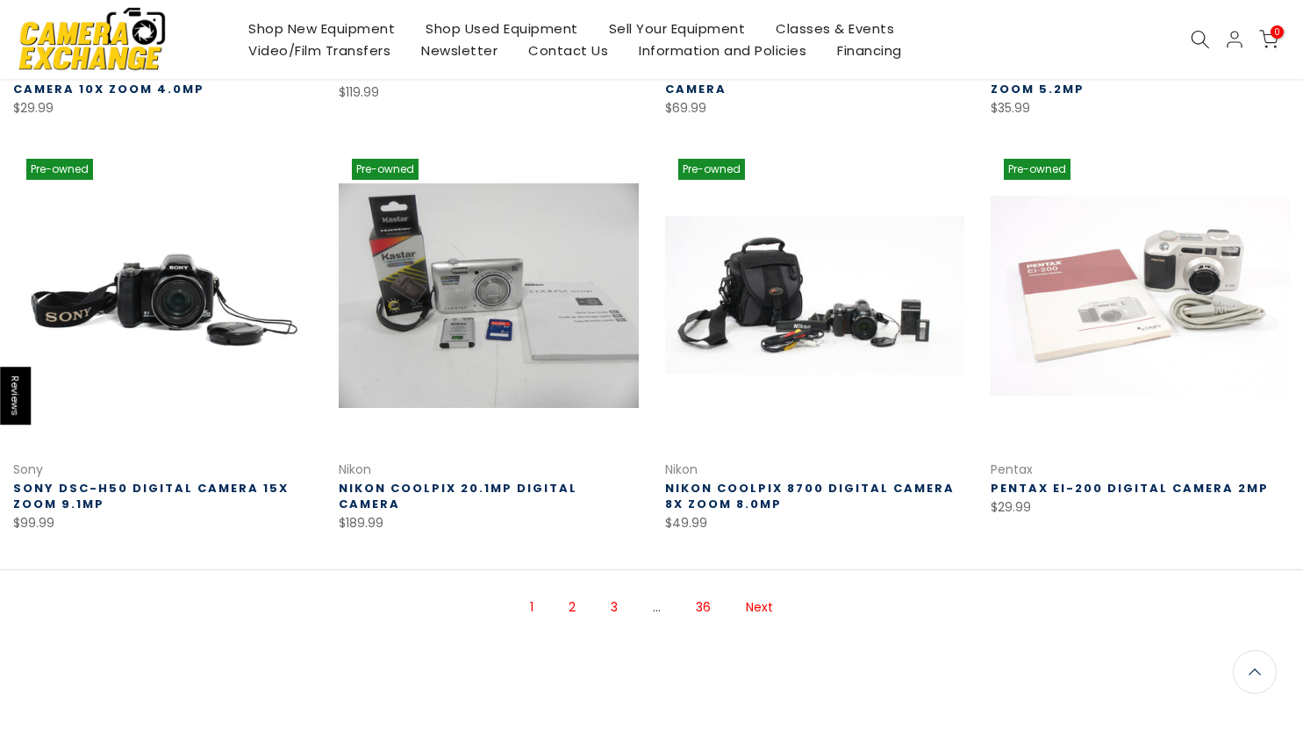
scroll to position [1051, 0]
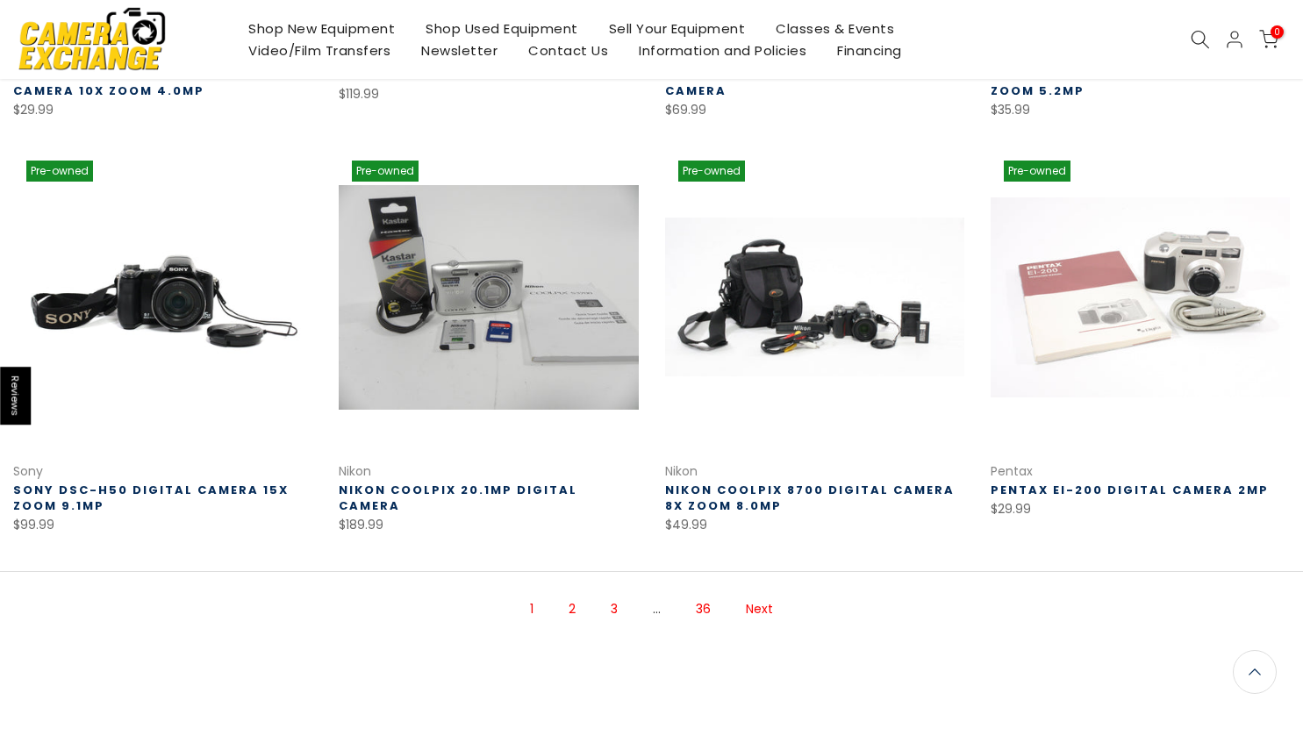
click at [575, 609] on link "2" at bounding box center [572, 609] width 25 height 31
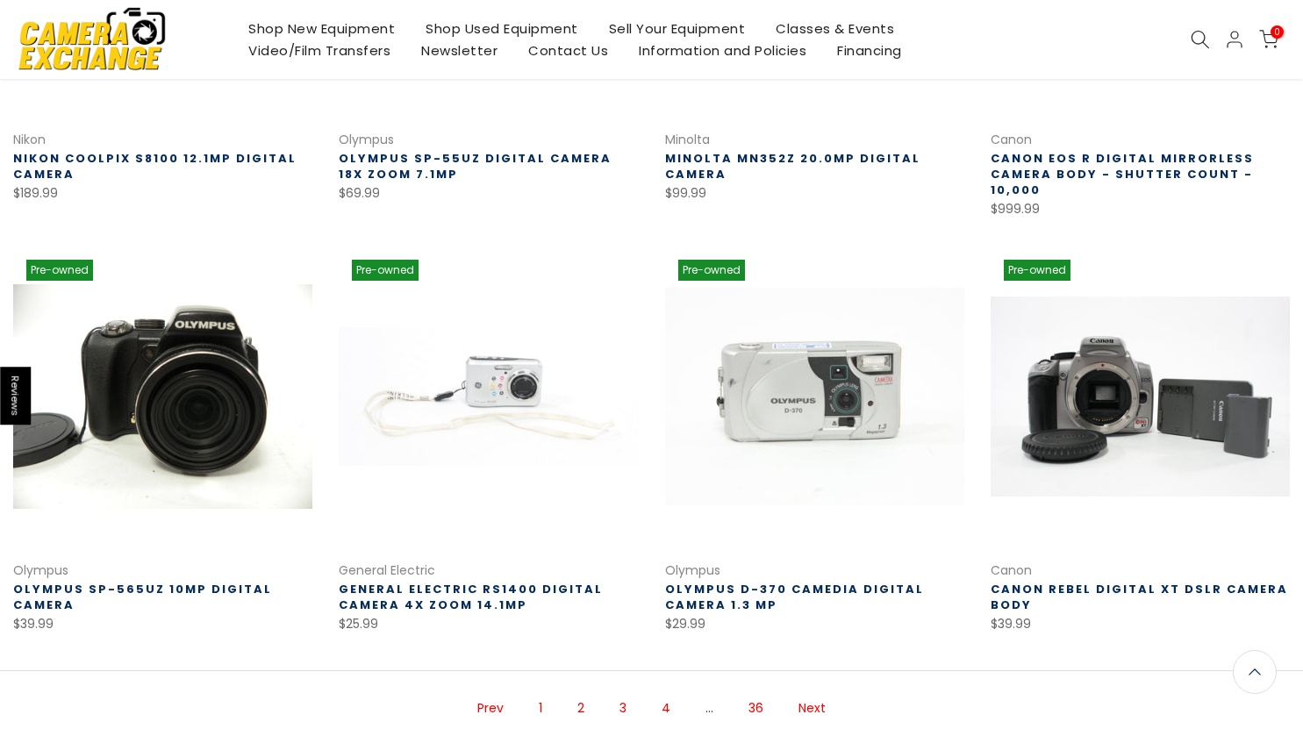
scroll to position [983, 0]
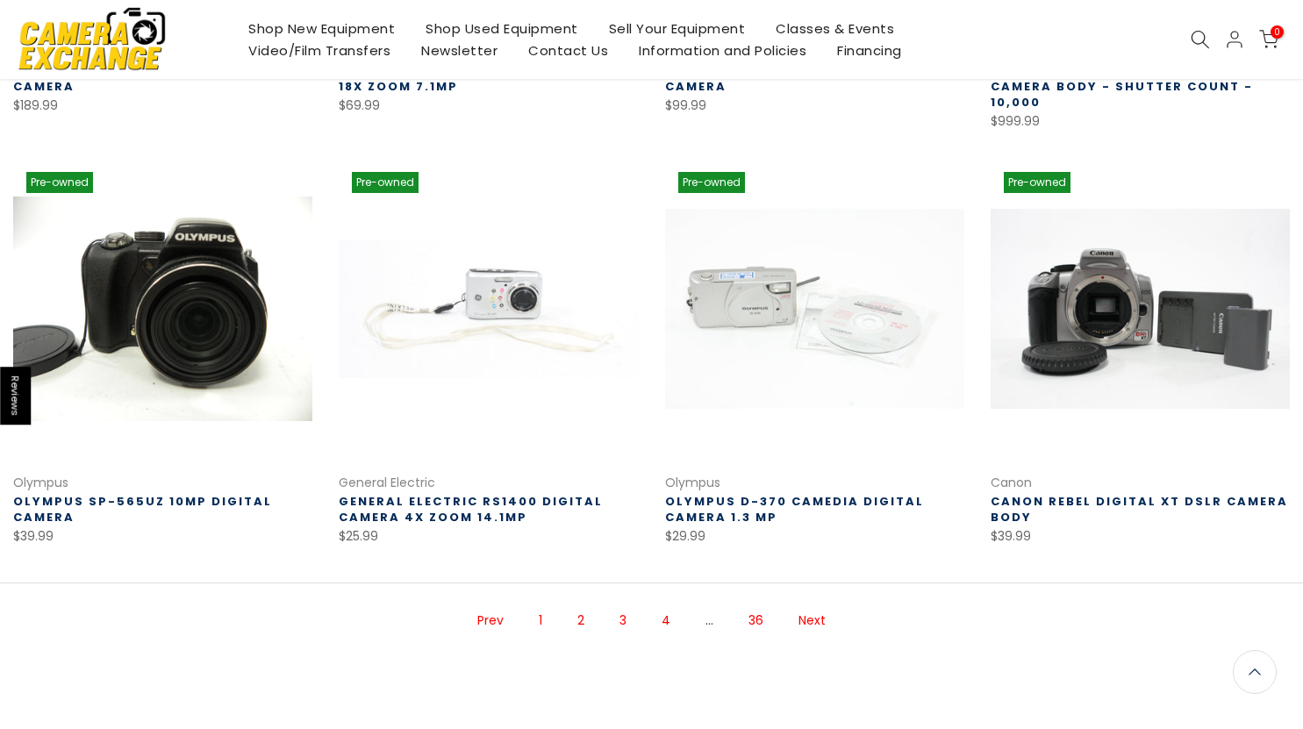
click at [816, 608] on link "Next" at bounding box center [811, 620] width 45 height 31
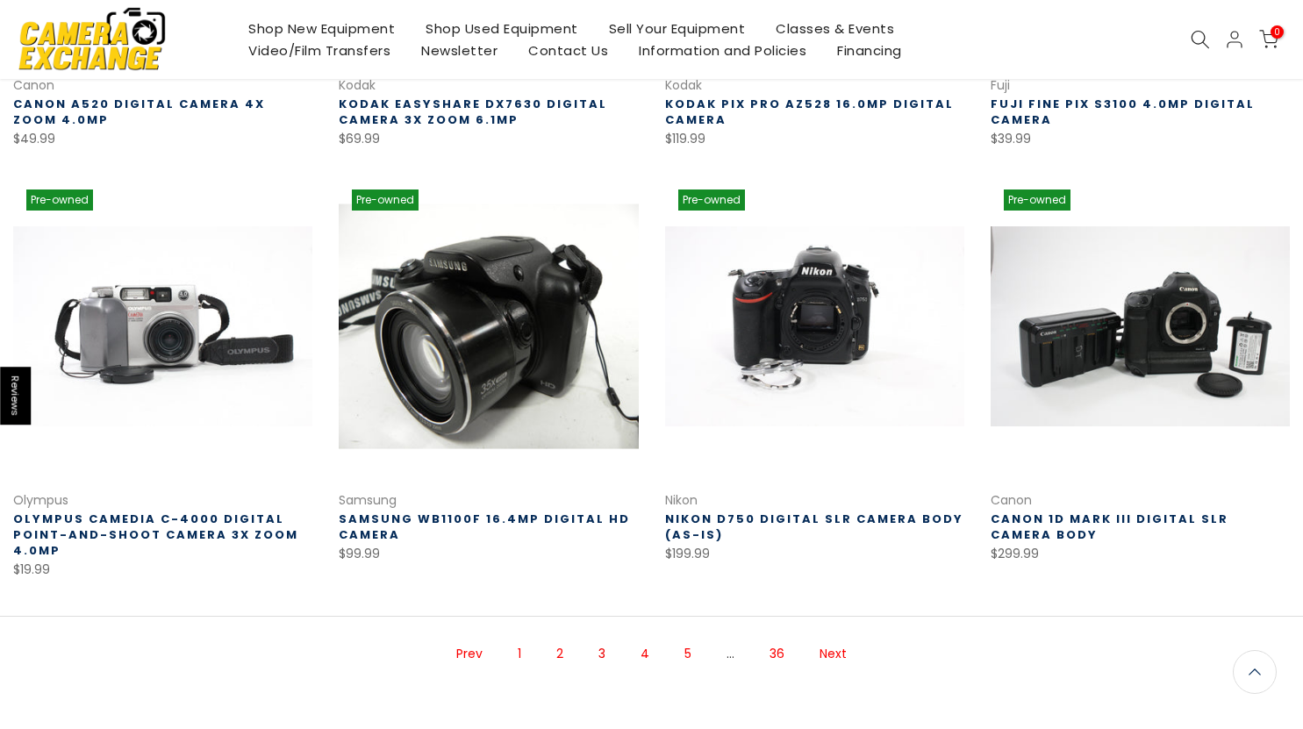
scroll to position [1025, 0]
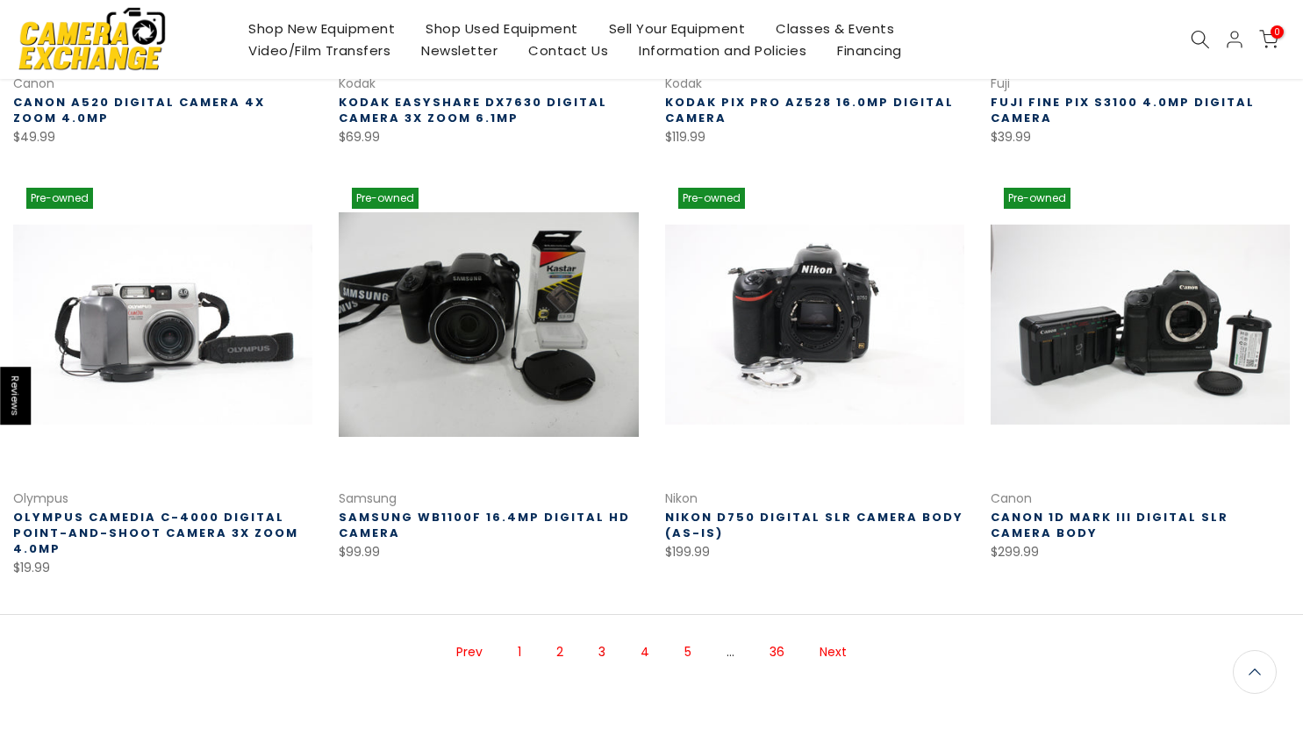
click at [837, 650] on link "Next" at bounding box center [833, 652] width 45 height 31
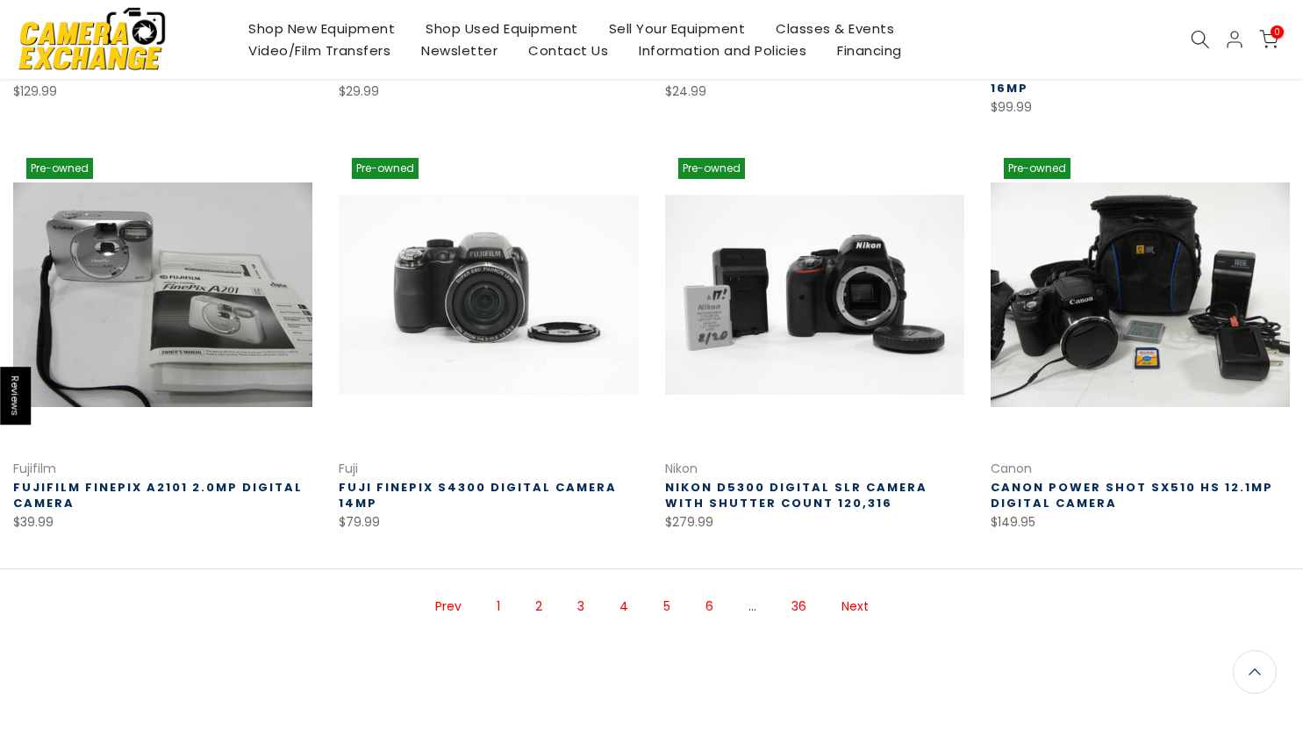
scroll to position [1073, 0]
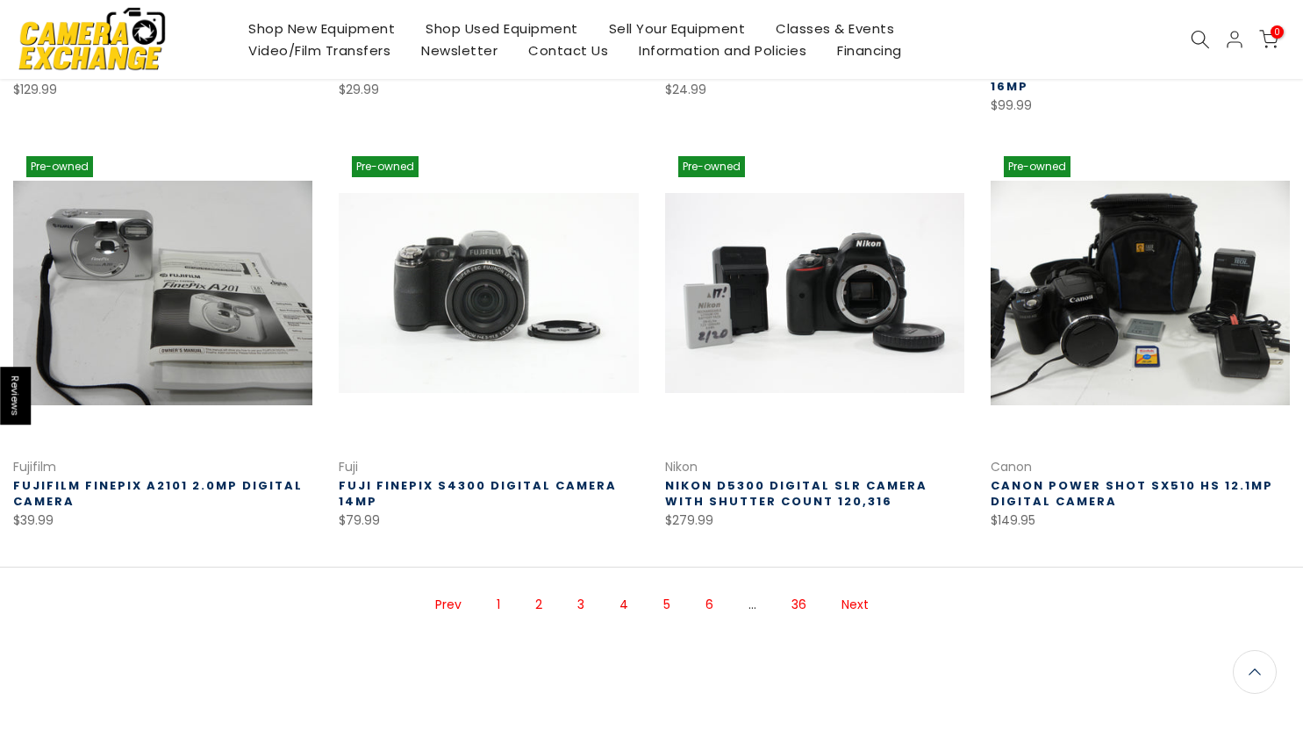
click at [853, 590] on link "Next" at bounding box center [854, 604] width 45 height 31
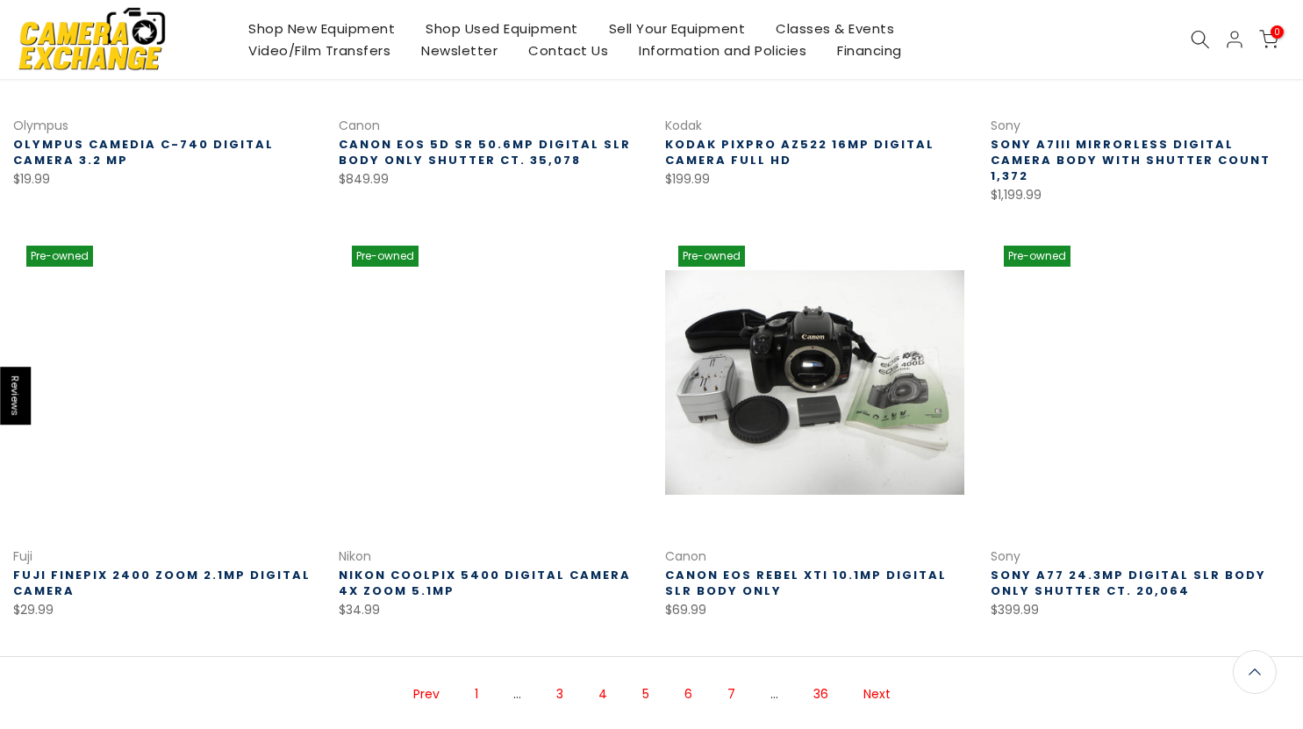
scroll to position [985, 0]
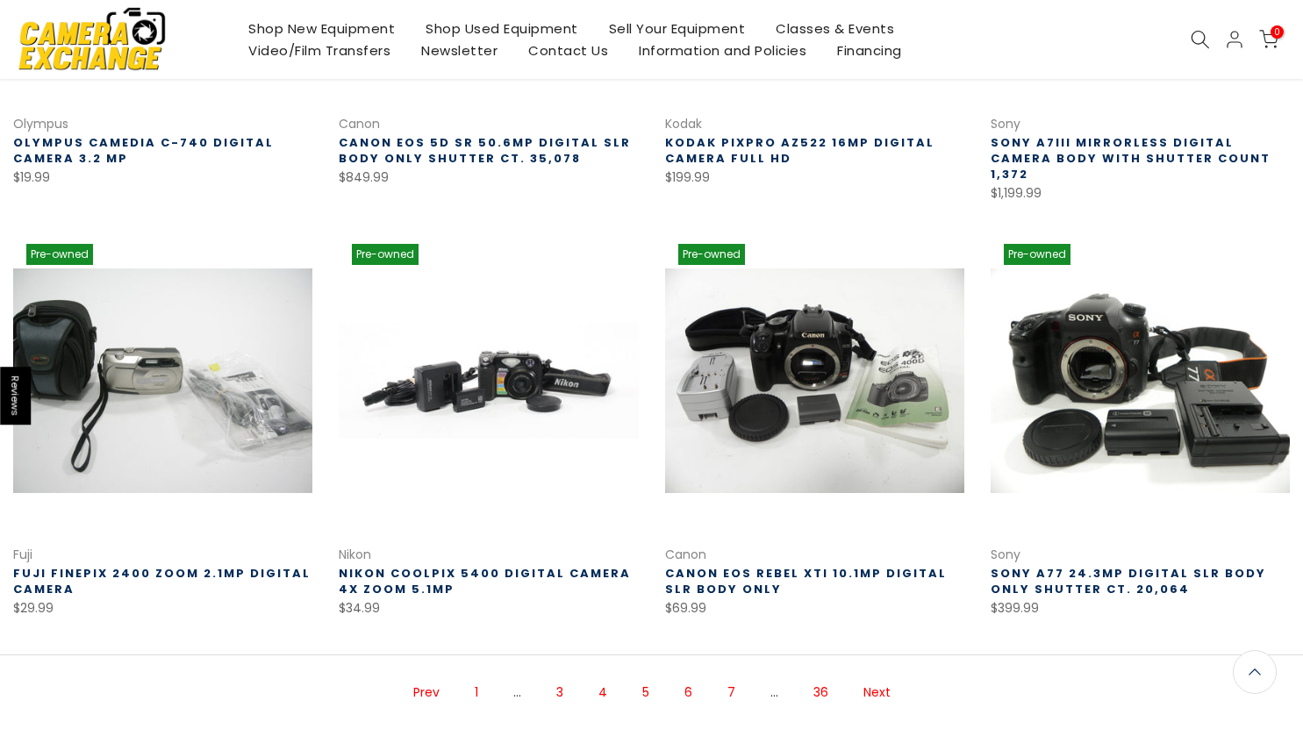
click at [881, 677] on link "Next" at bounding box center [876, 692] width 45 height 31
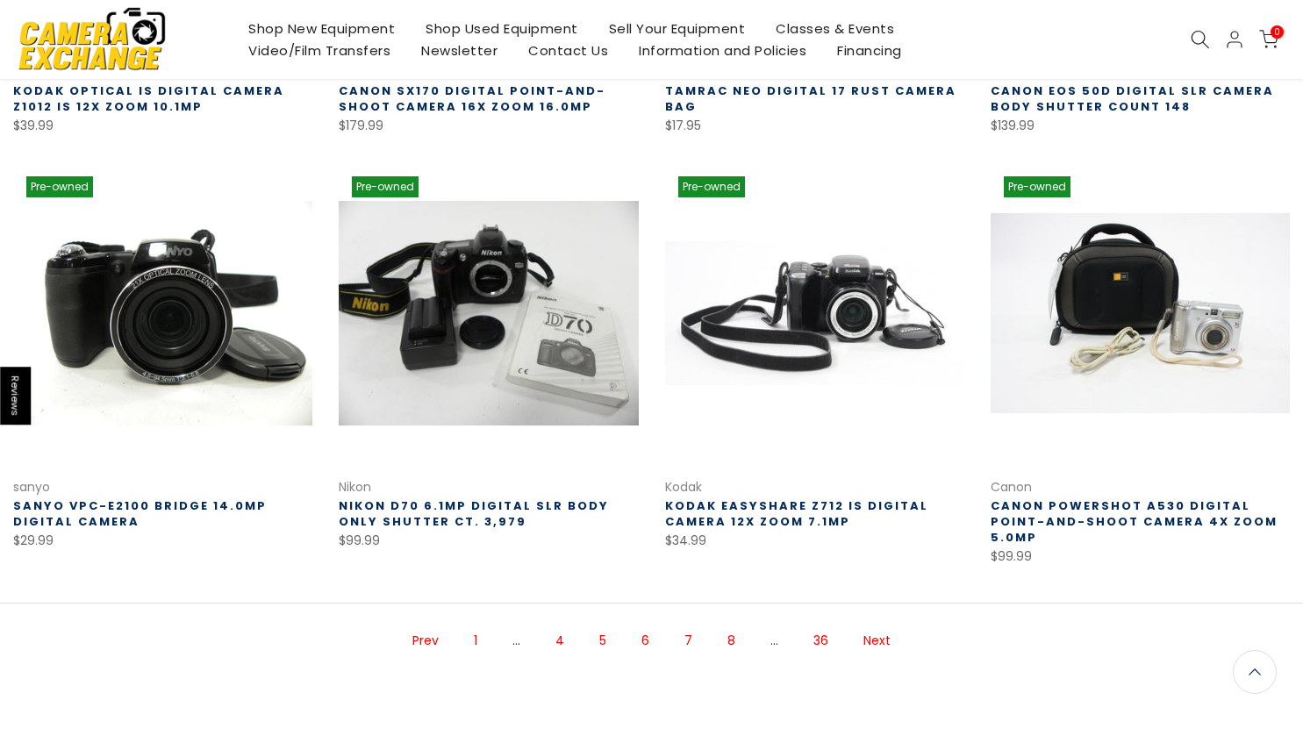
scroll to position [1054, 0]
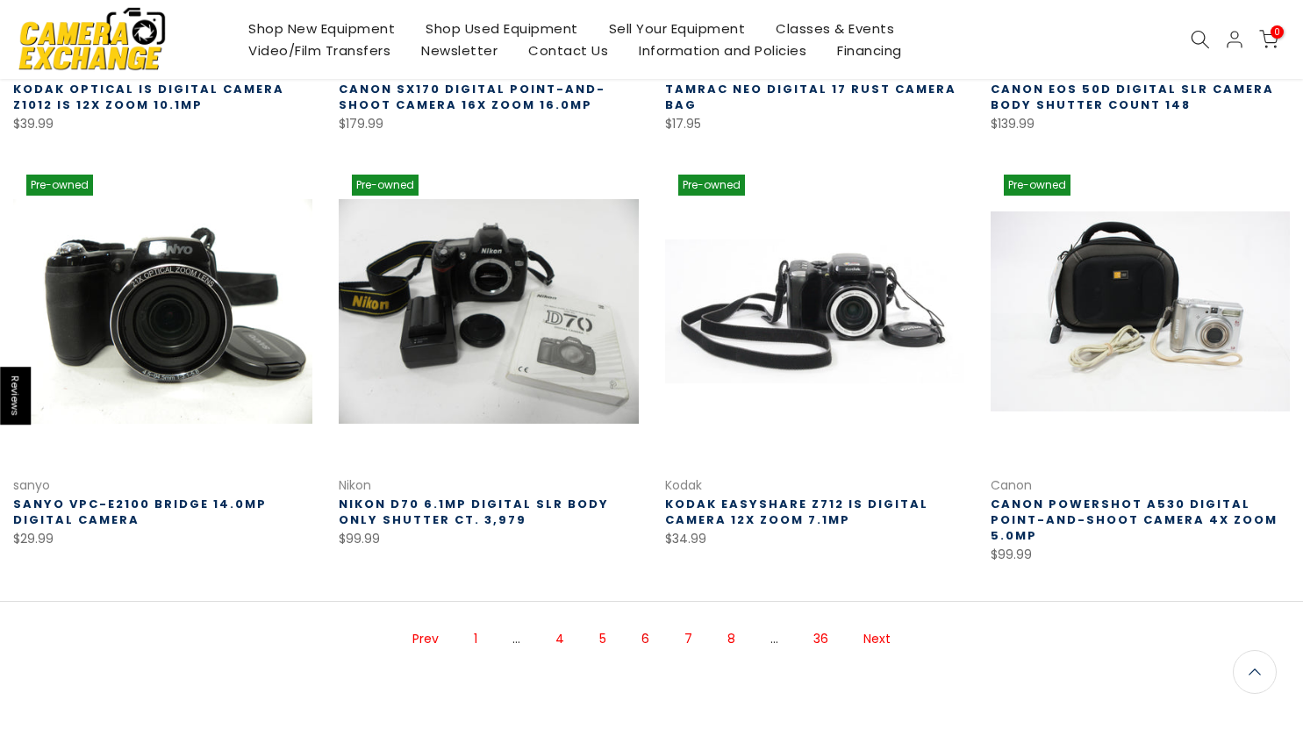
click at [872, 639] on link "Next" at bounding box center [876, 639] width 45 height 31
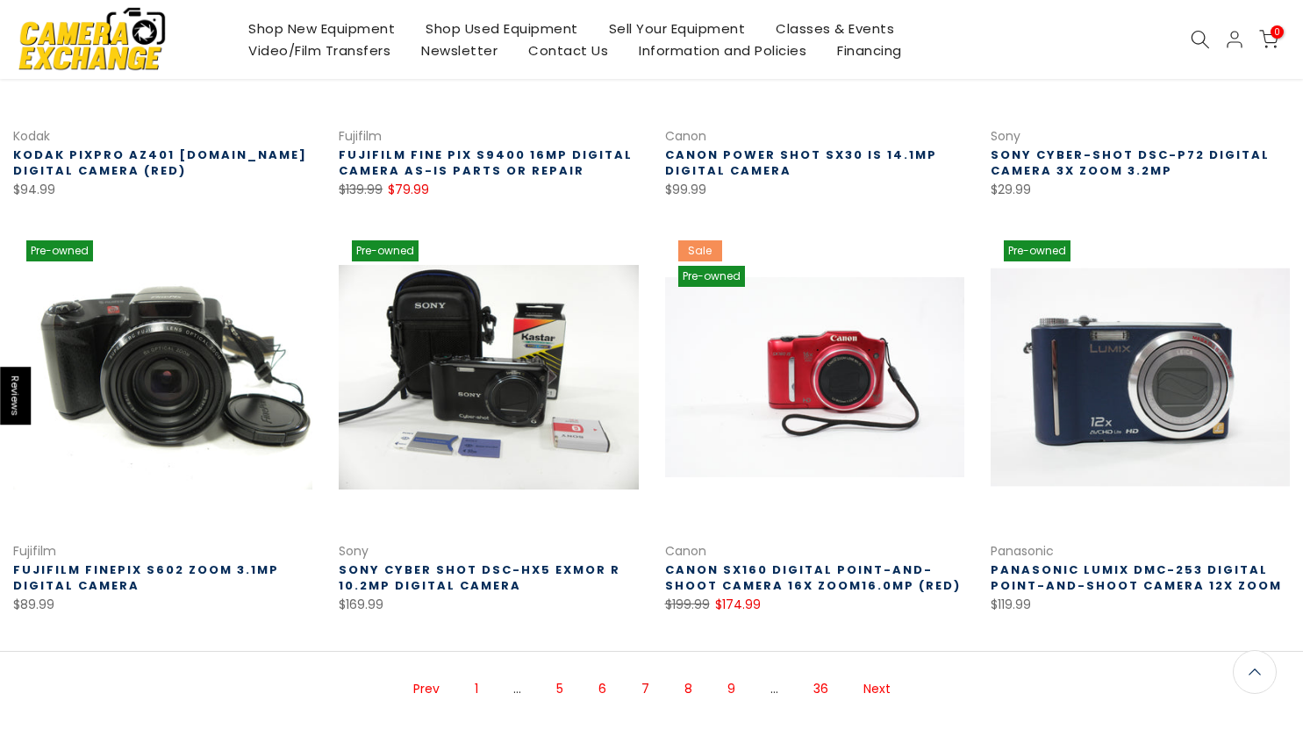
scroll to position [985, 0]
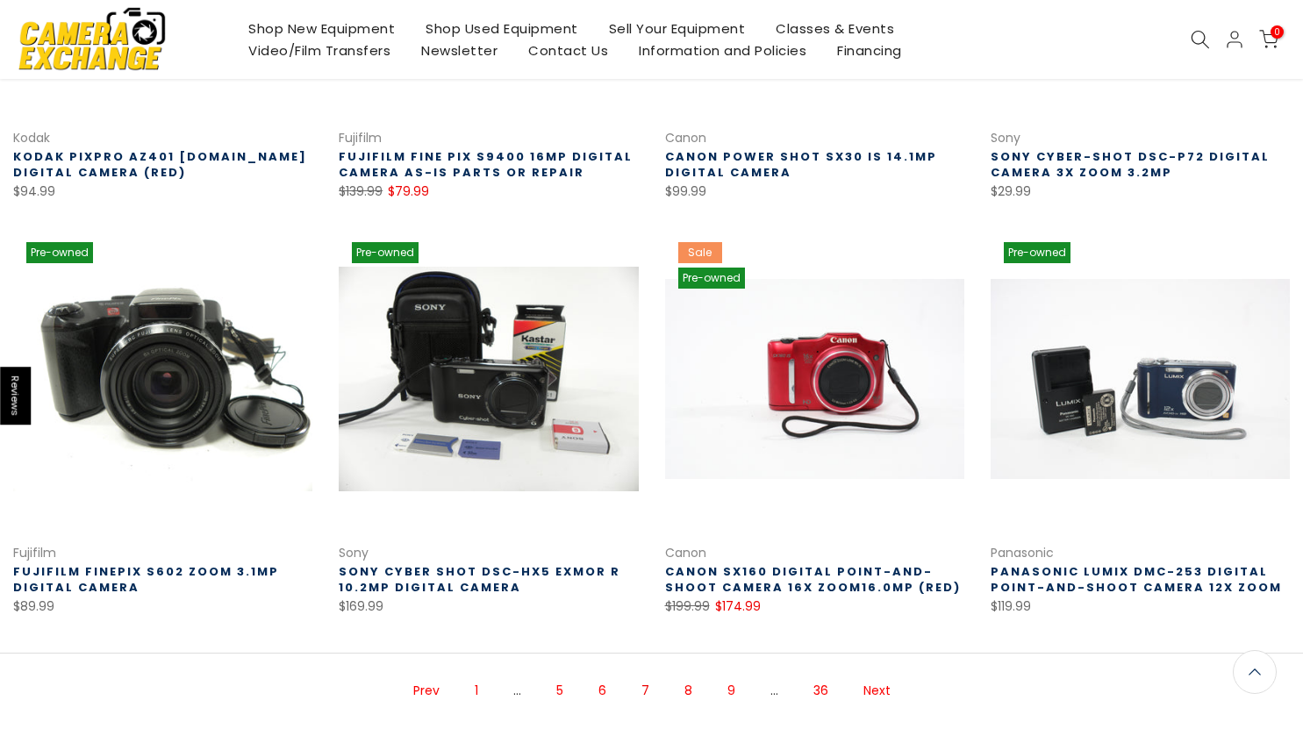
click at [890, 675] on link "Next" at bounding box center [876, 690] width 45 height 31
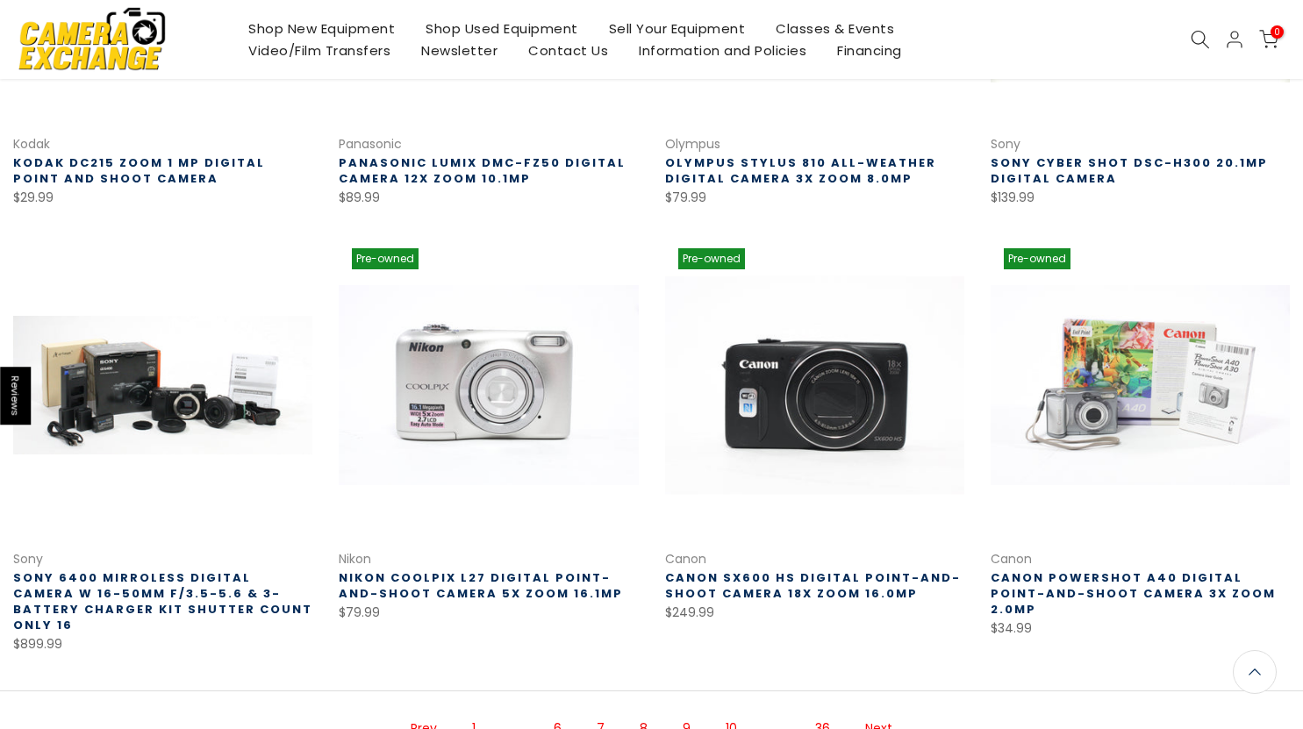
scroll to position [982, 0]
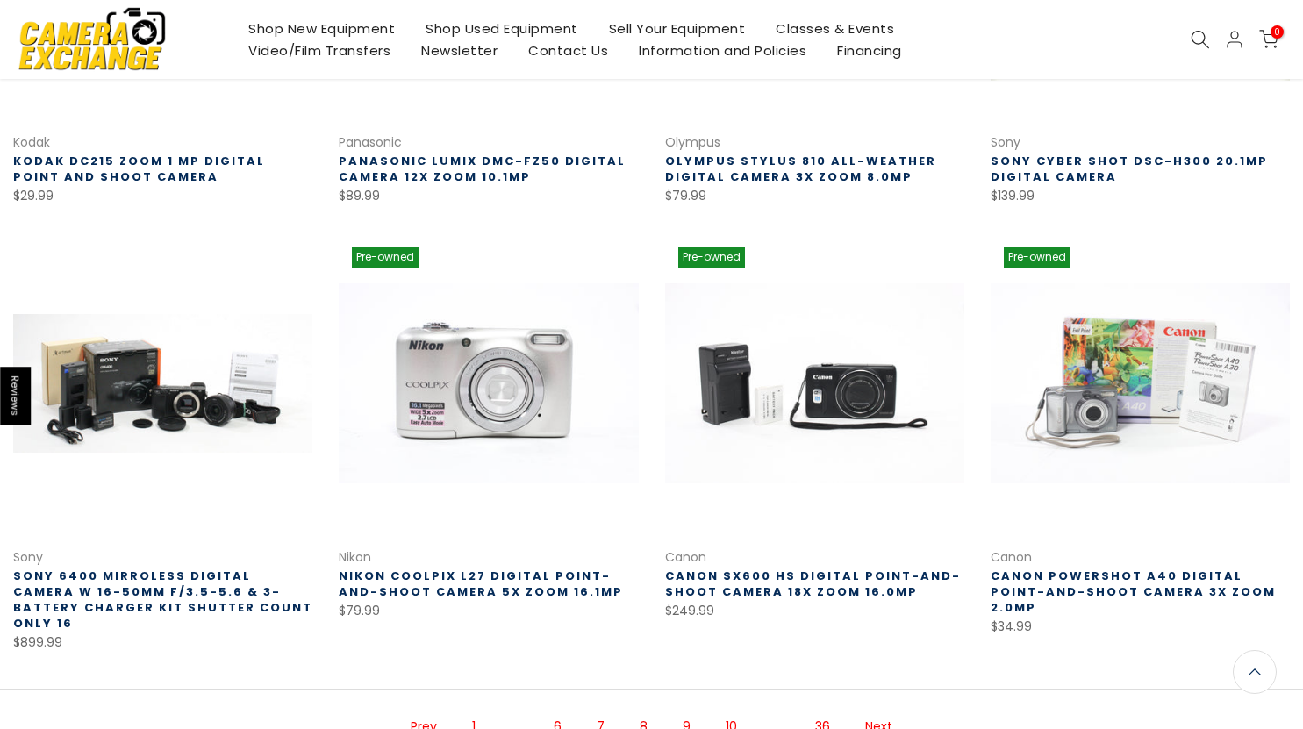
click at [884, 711] on link "Next" at bounding box center [878, 726] width 45 height 31
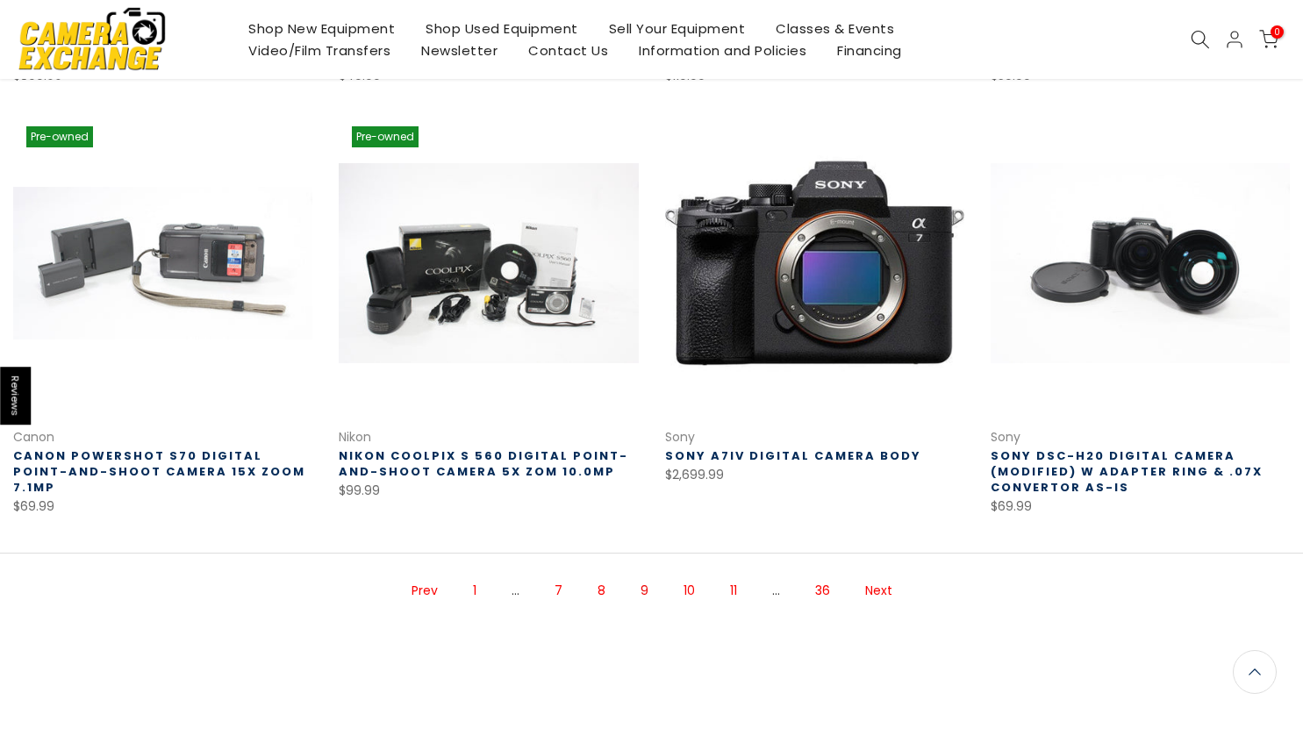
scroll to position [1161, 0]
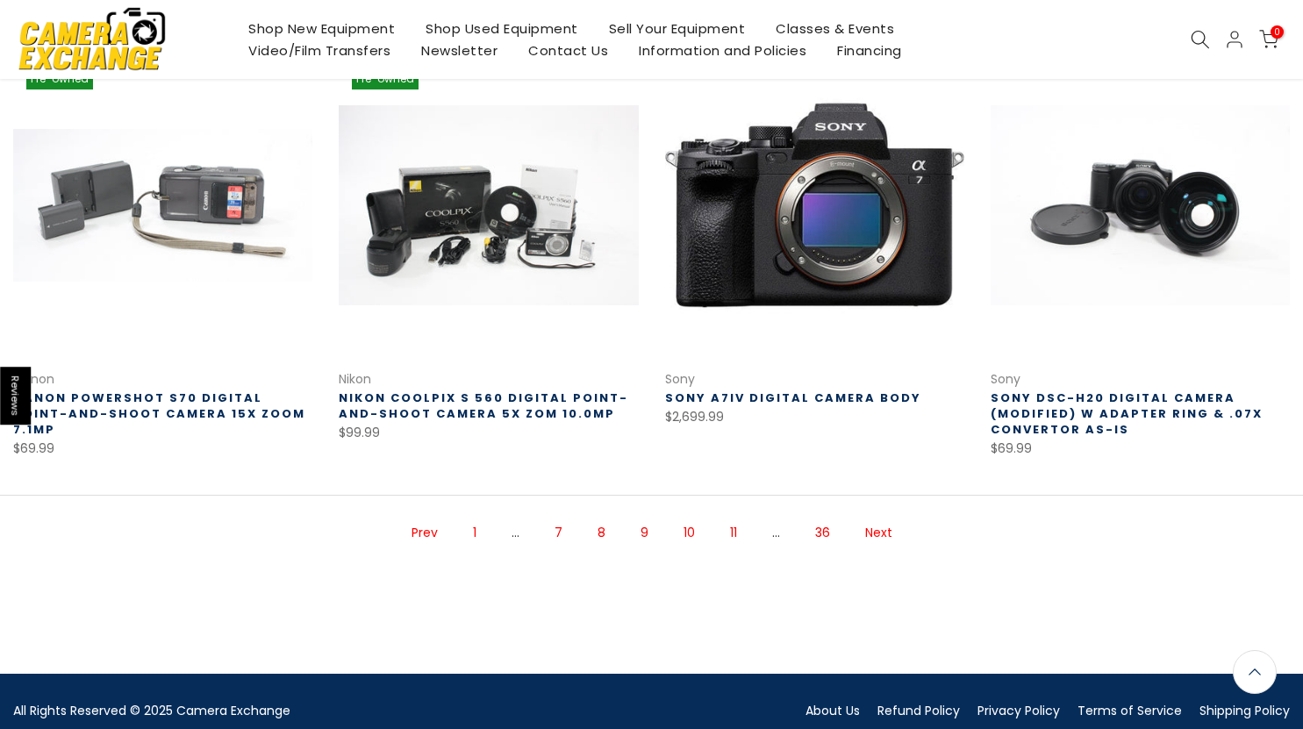
click at [881, 529] on link "Next" at bounding box center [878, 533] width 45 height 31
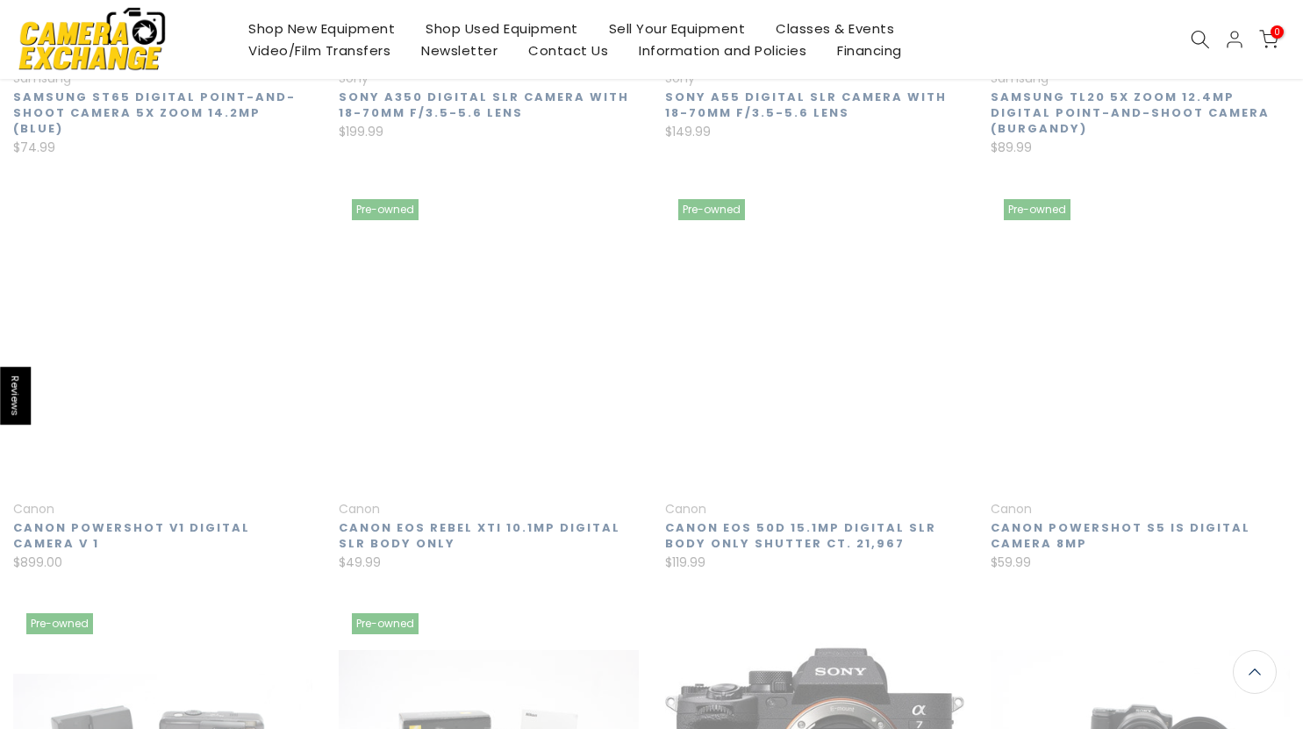
scroll to position [283, 0]
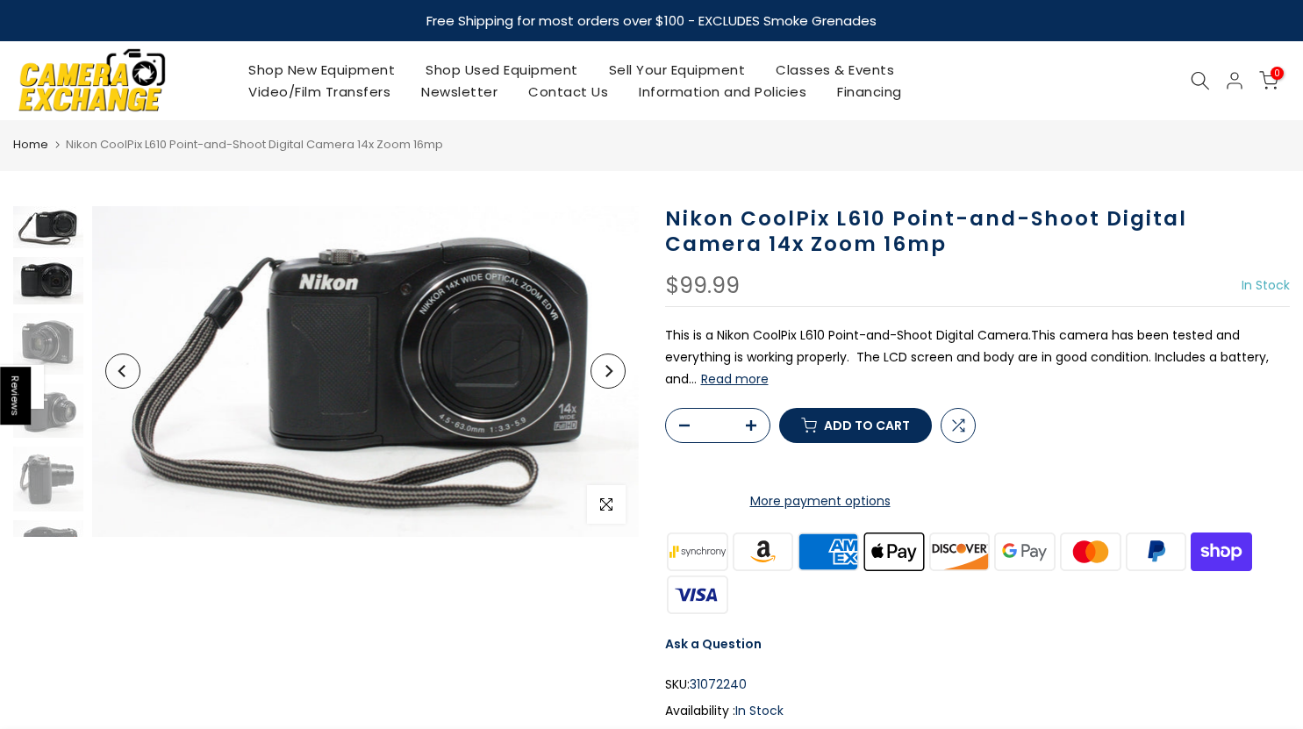
click at [29, 284] on img at bounding box center [48, 280] width 70 height 47
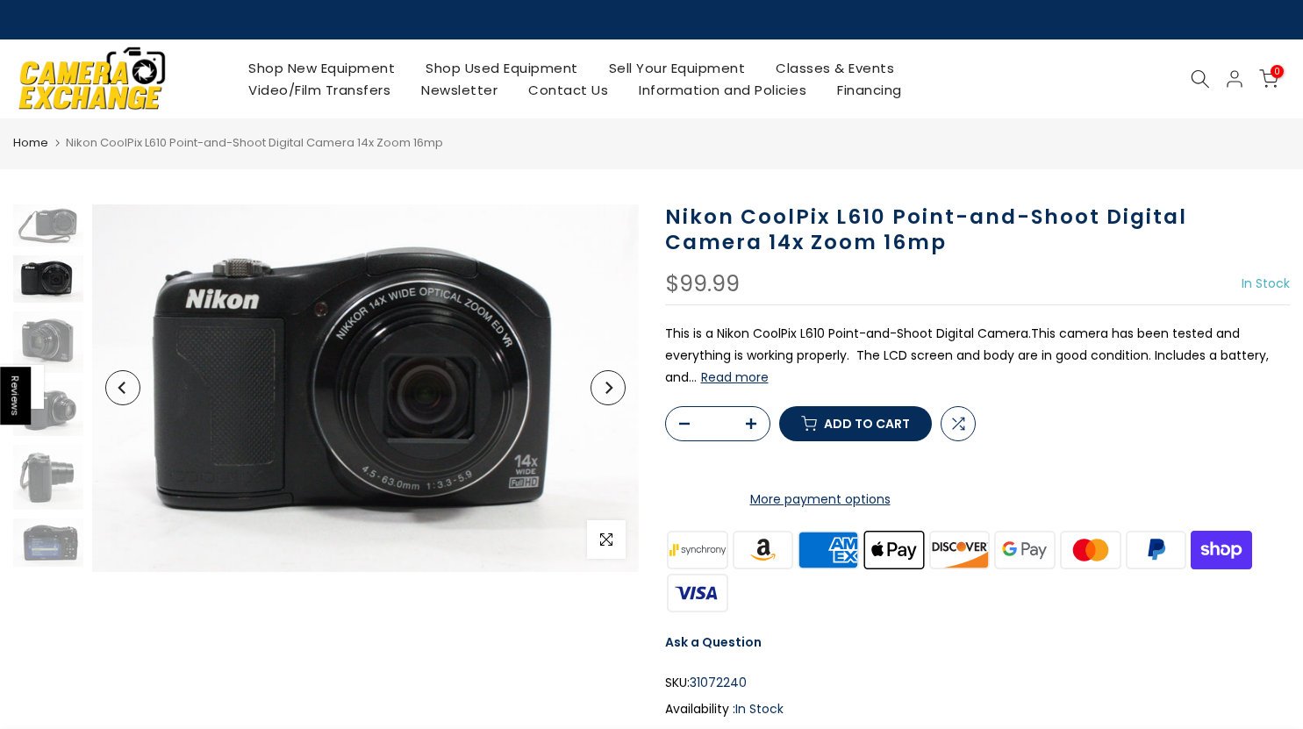
click at [744, 383] on button "Read more" at bounding box center [735, 377] width 68 height 16
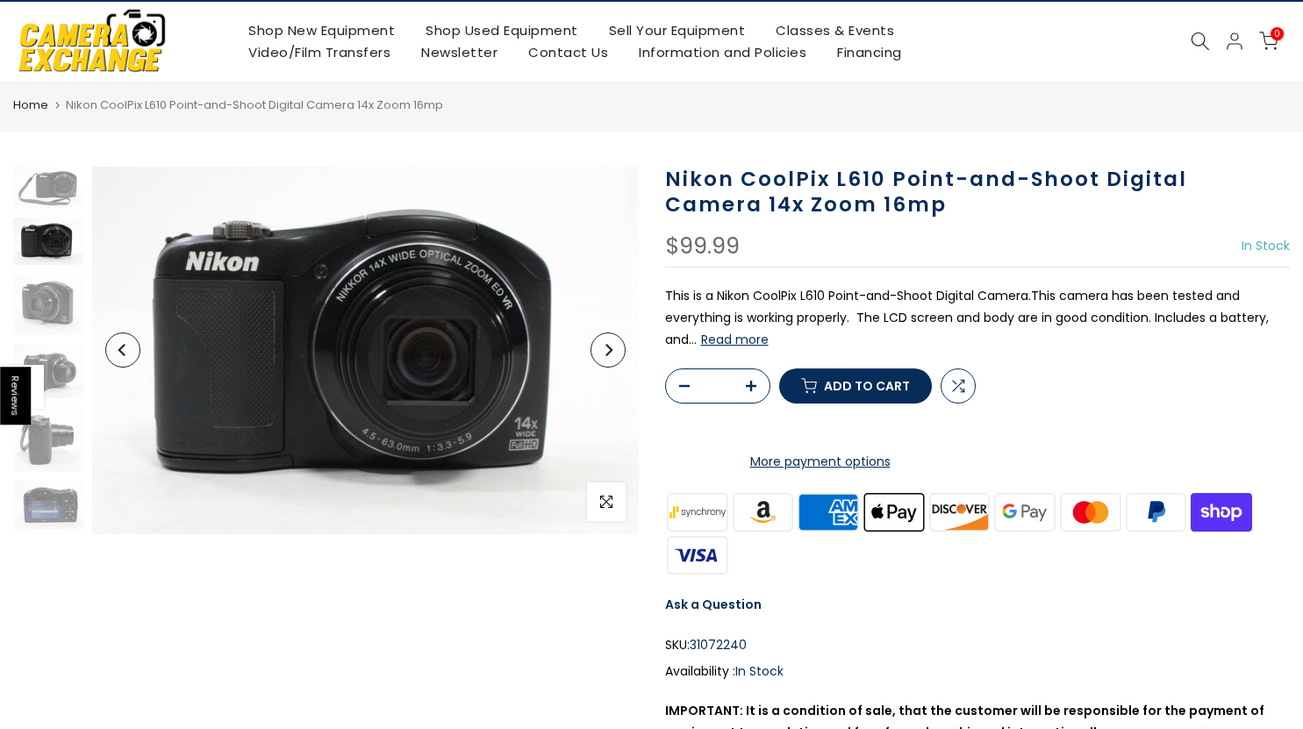
scroll to position [39, 0]
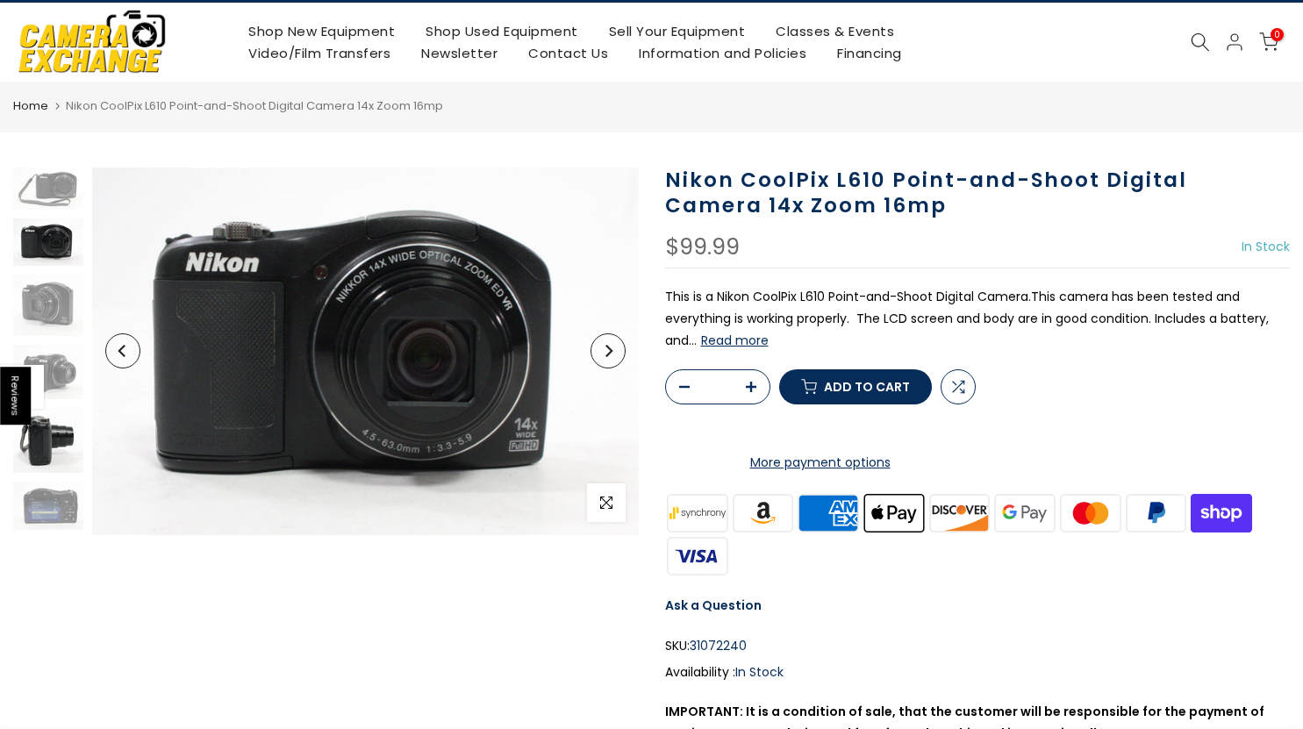
click at [61, 444] on img at bounding box center [48, 440] width 70 height 65
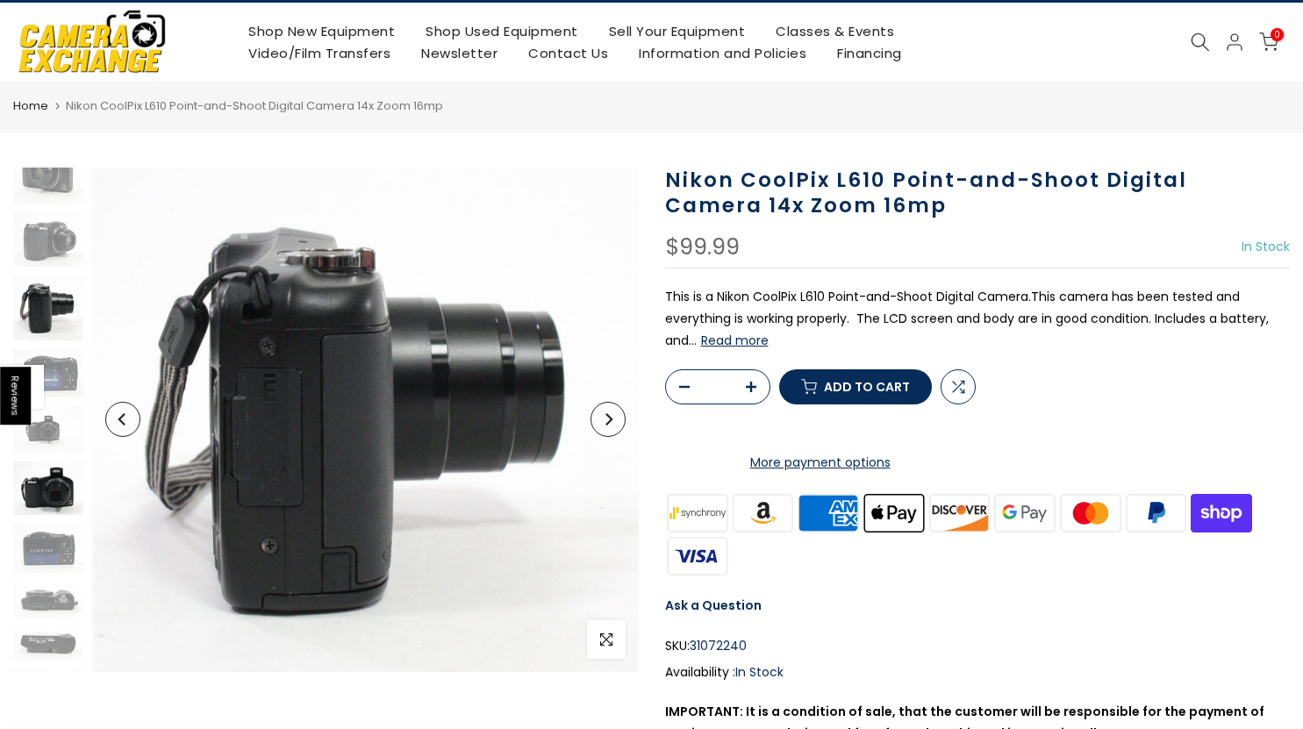
scroll to position [153, 0]
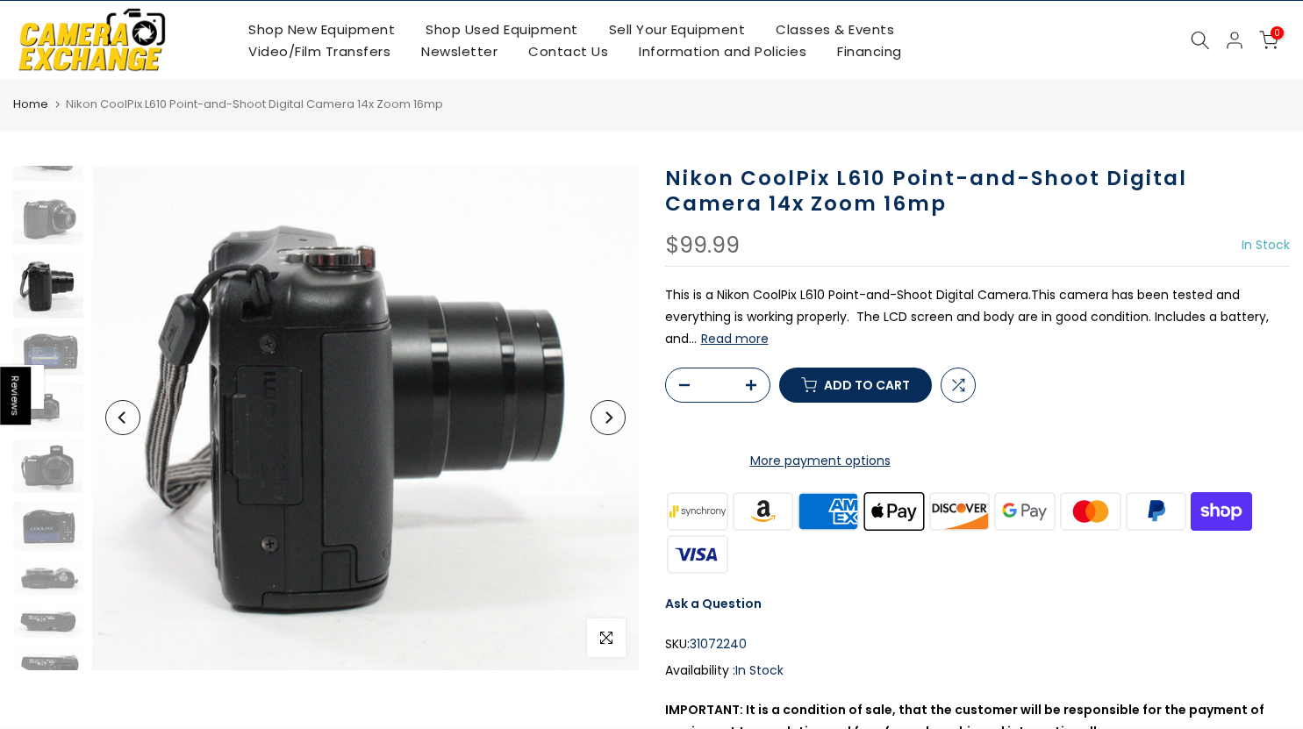
click at [609, 425] on button "Next" at bounding box center [607, 417] width 35 height 35
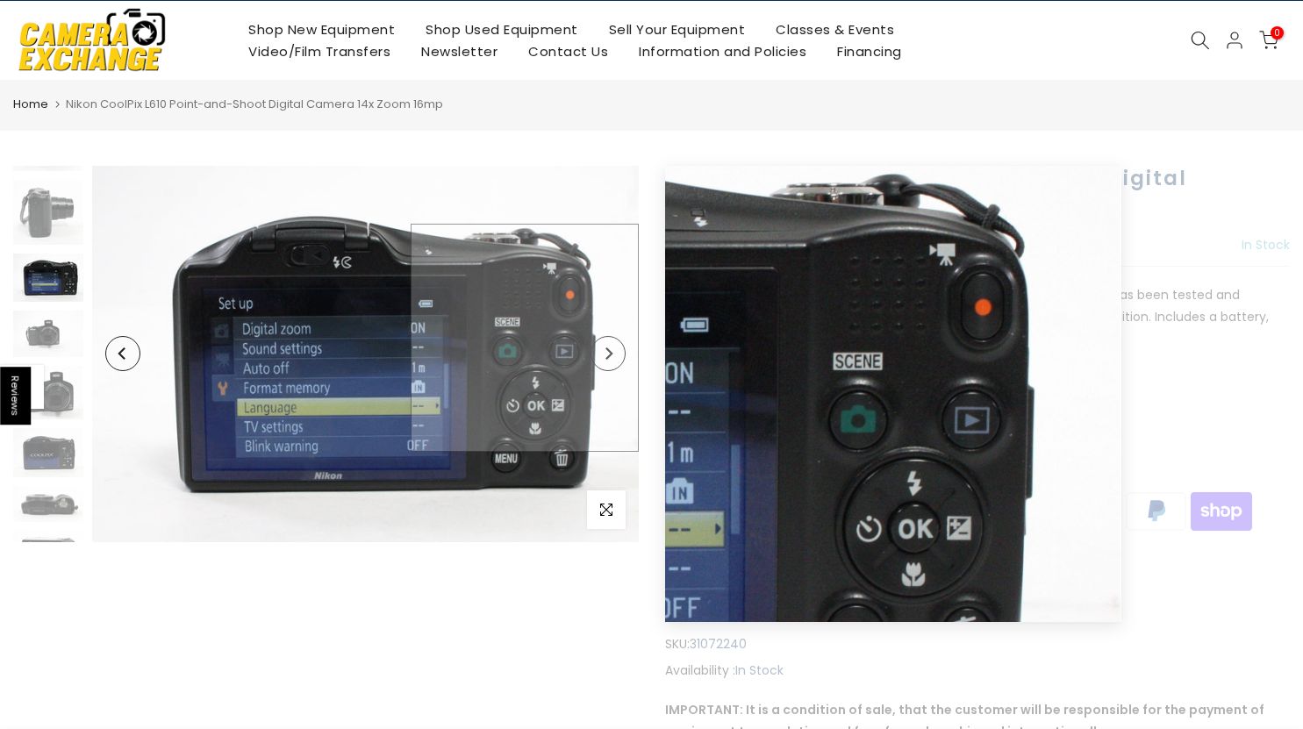
click at [611, 346] on button "Next" at bounding box center [607, 353] width 35 height 35
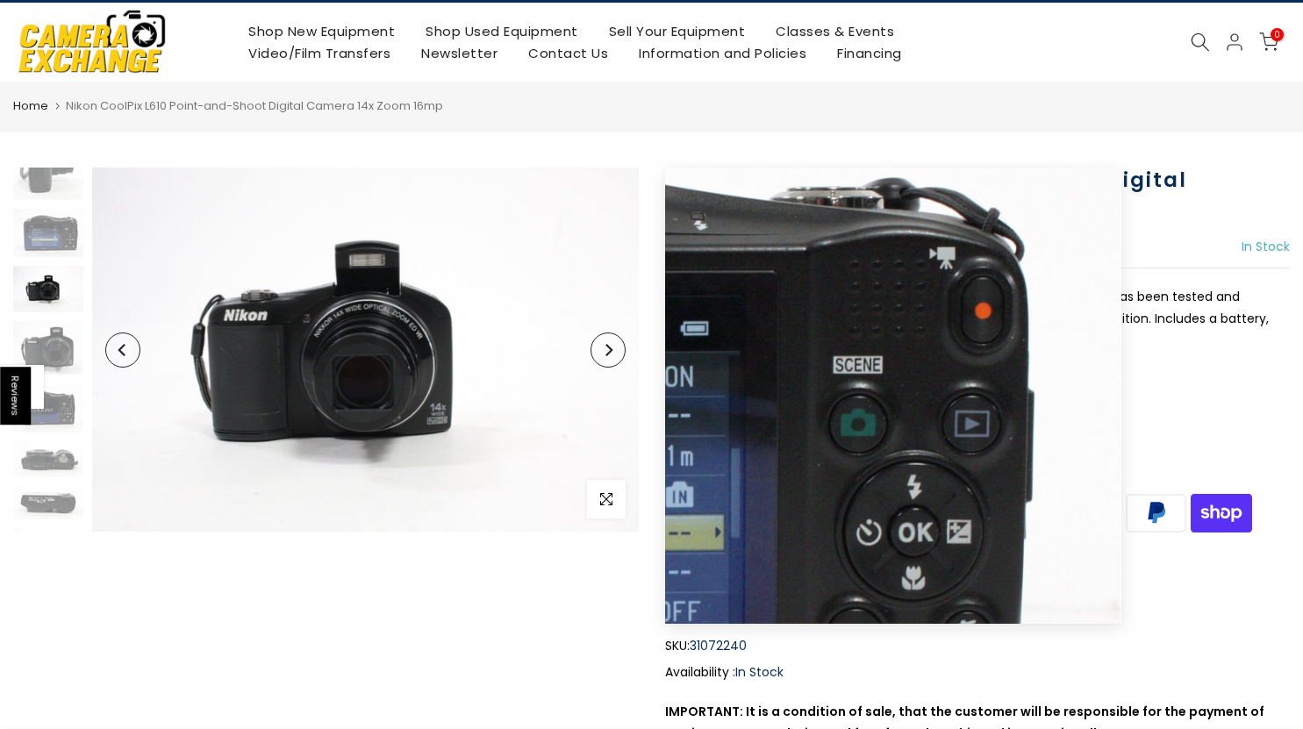
scroll to position [283, 0]
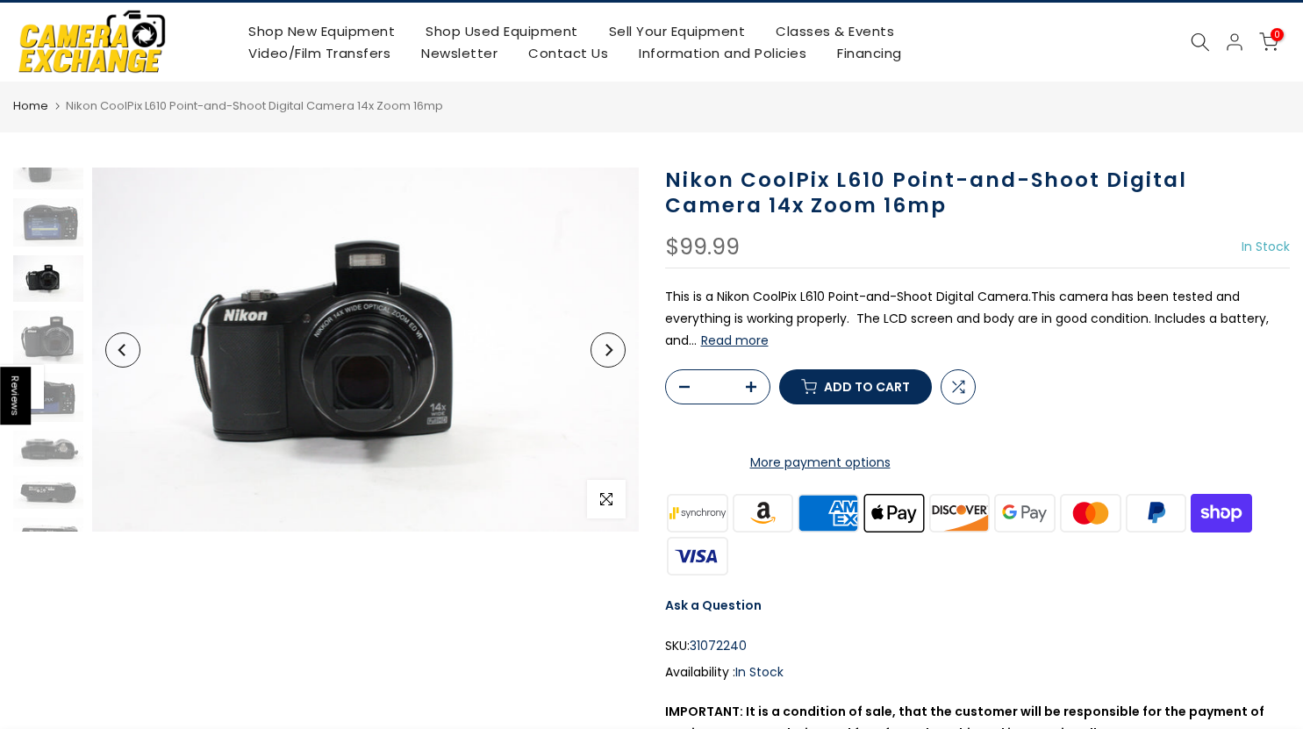
click at [611, 346] on icon "Next" at bounding box center [608, 350] width 12 height 12
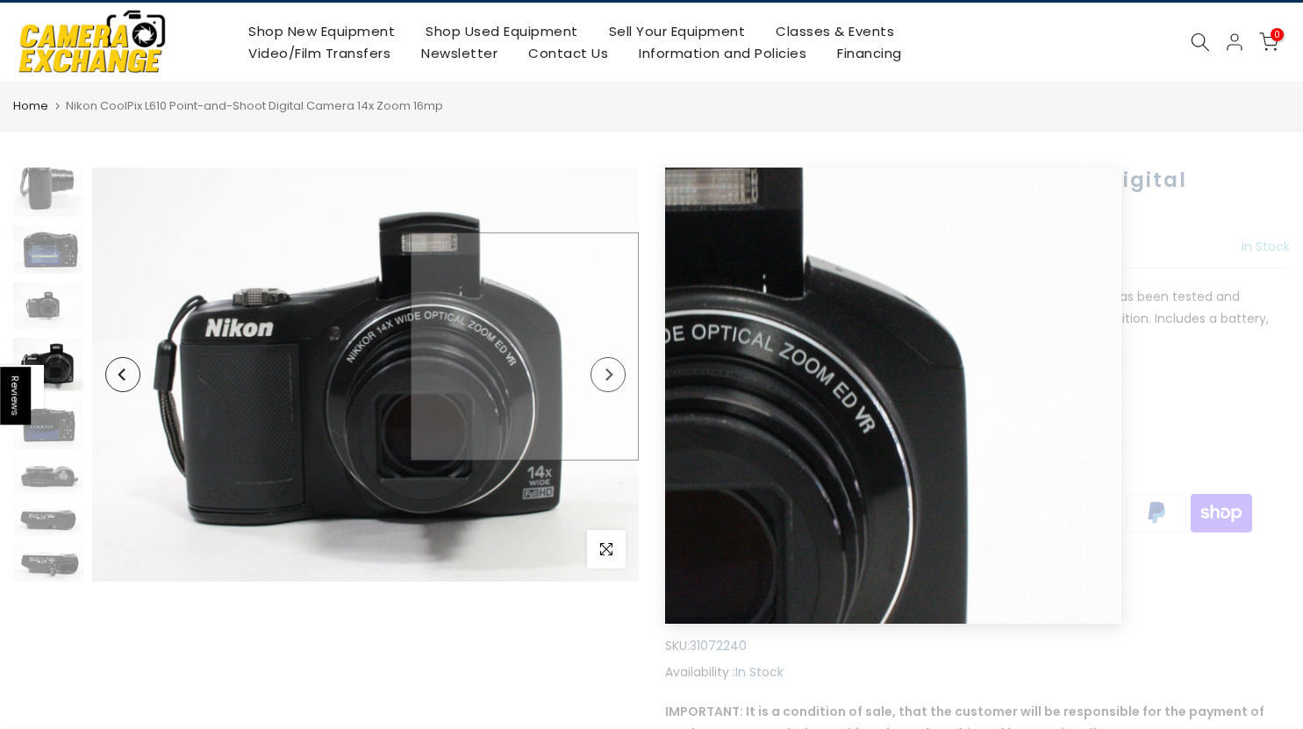
scroll to position [256, 0]
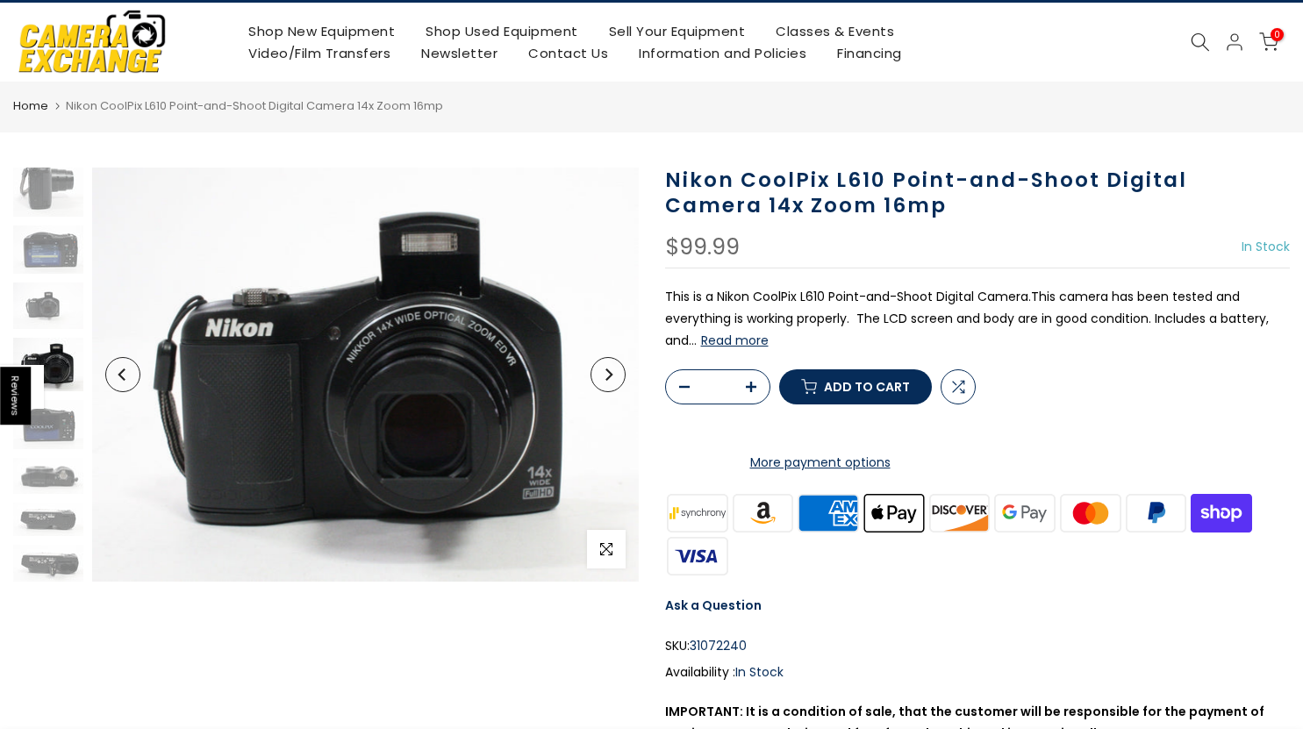
click at [611, 376] on icon "Next" at bounding box center [608, 374] width 12 height 12
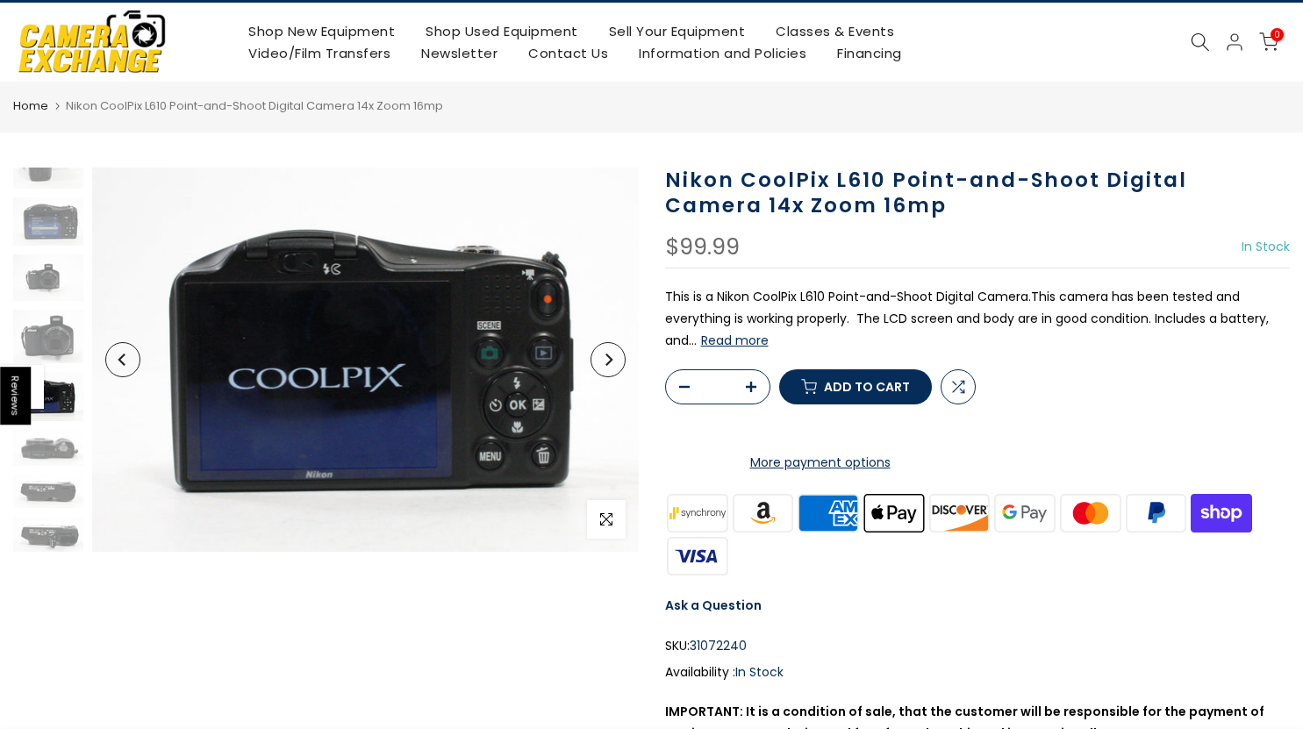
scroll to position [285, 0]
click at [46, 211] on img at bounding box center [48, 220] width 70 height 48
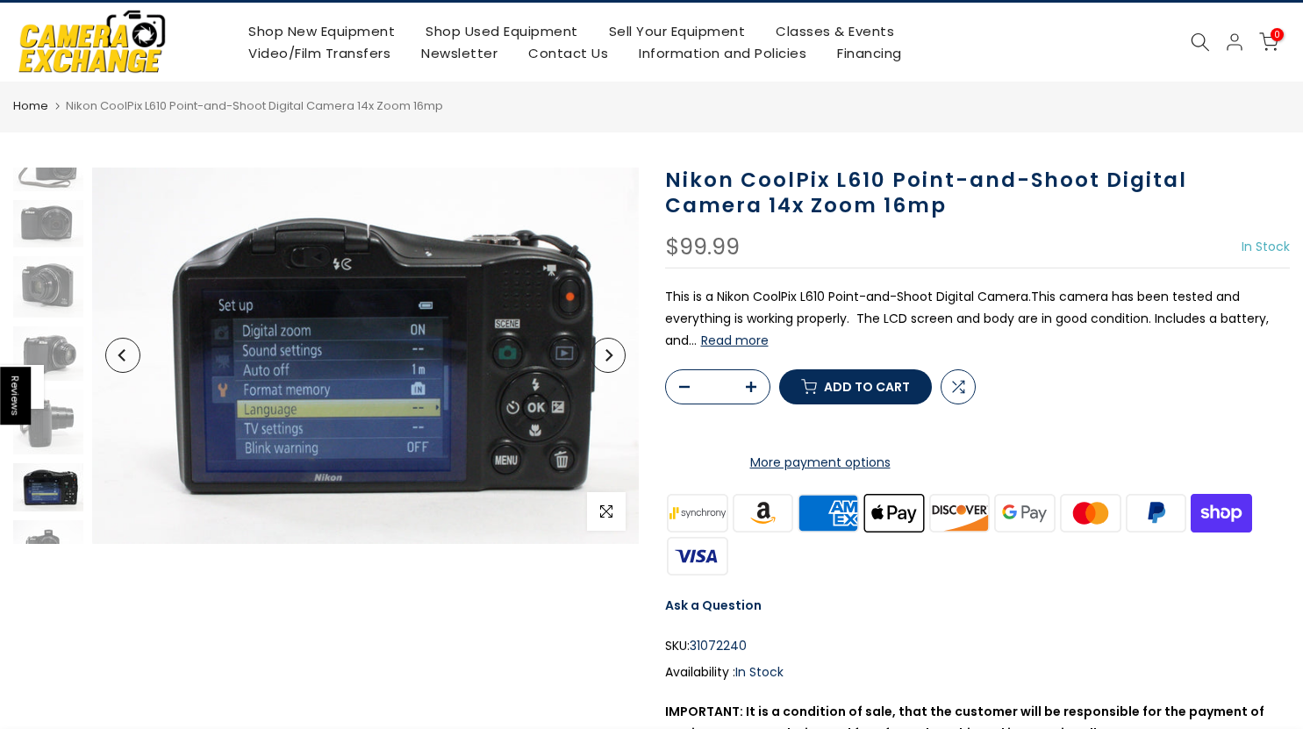
scroll to position [0, 0]
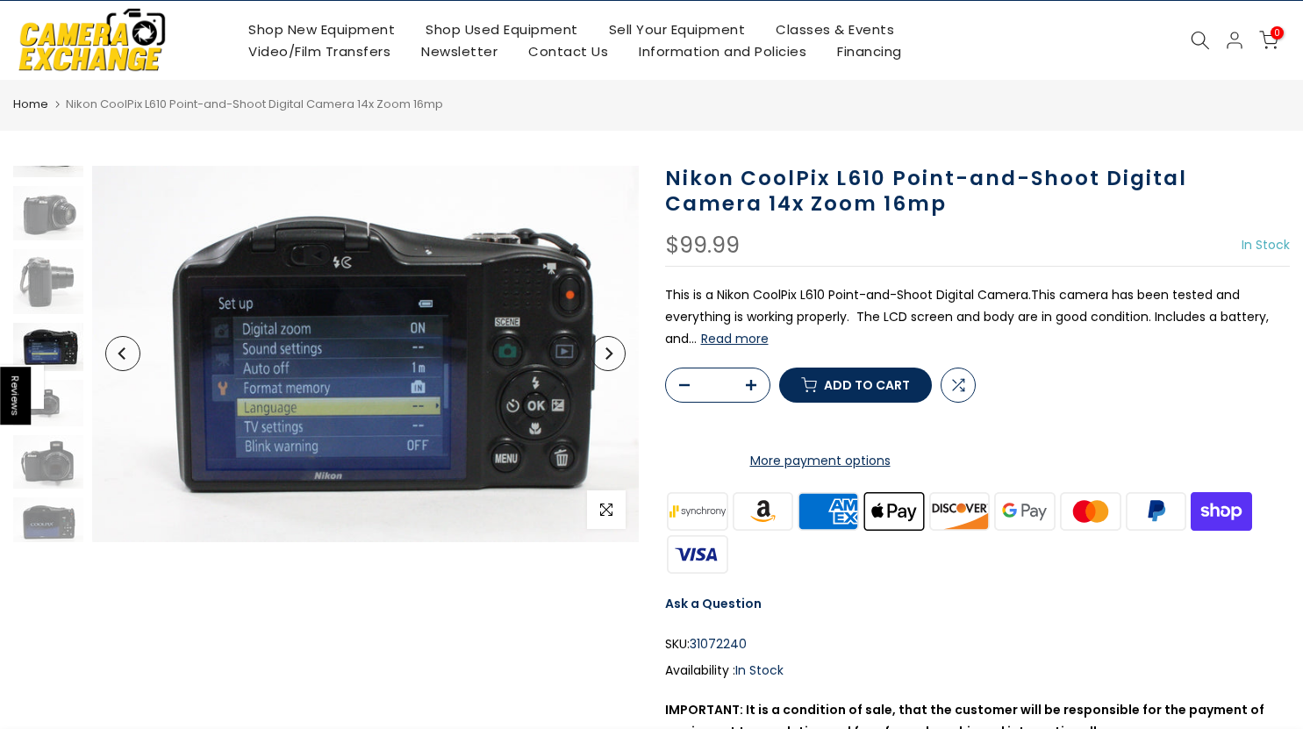
click at [54, 232] on div at bounding box center [48, 344] width 75 height 670
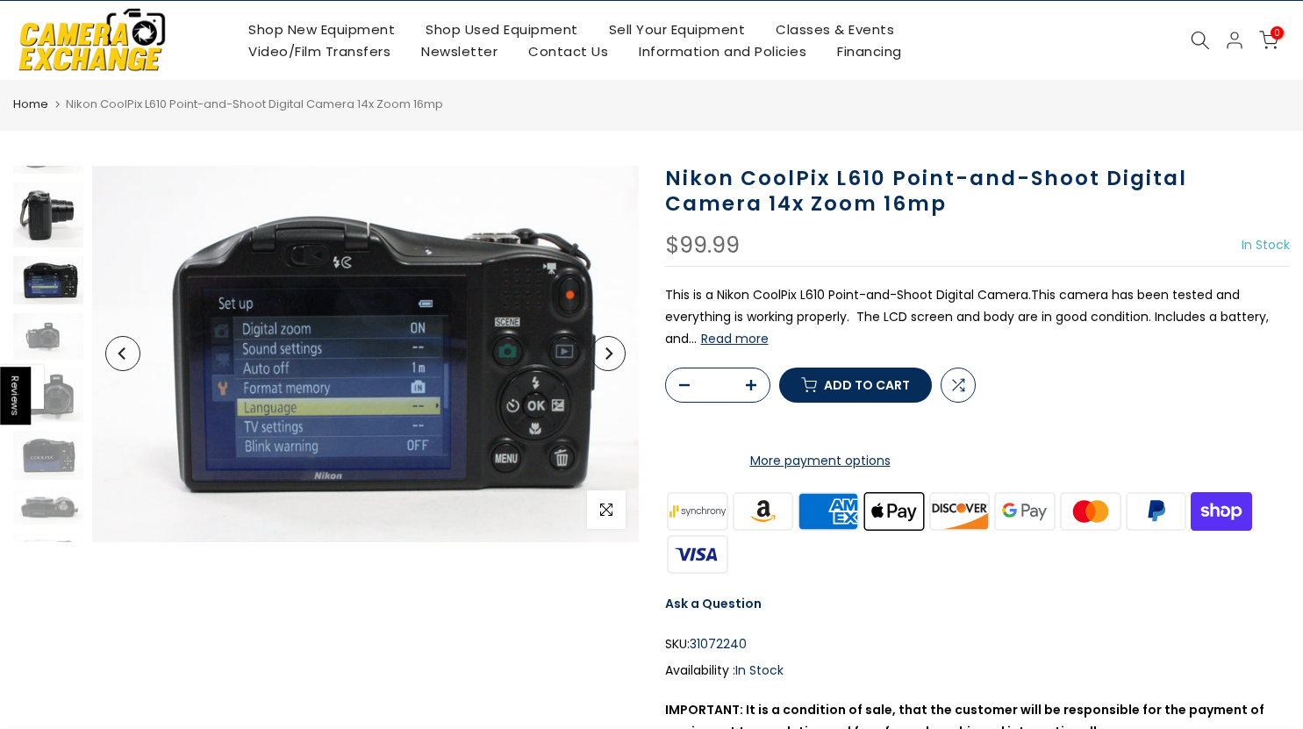
scroll to position [226, 0]
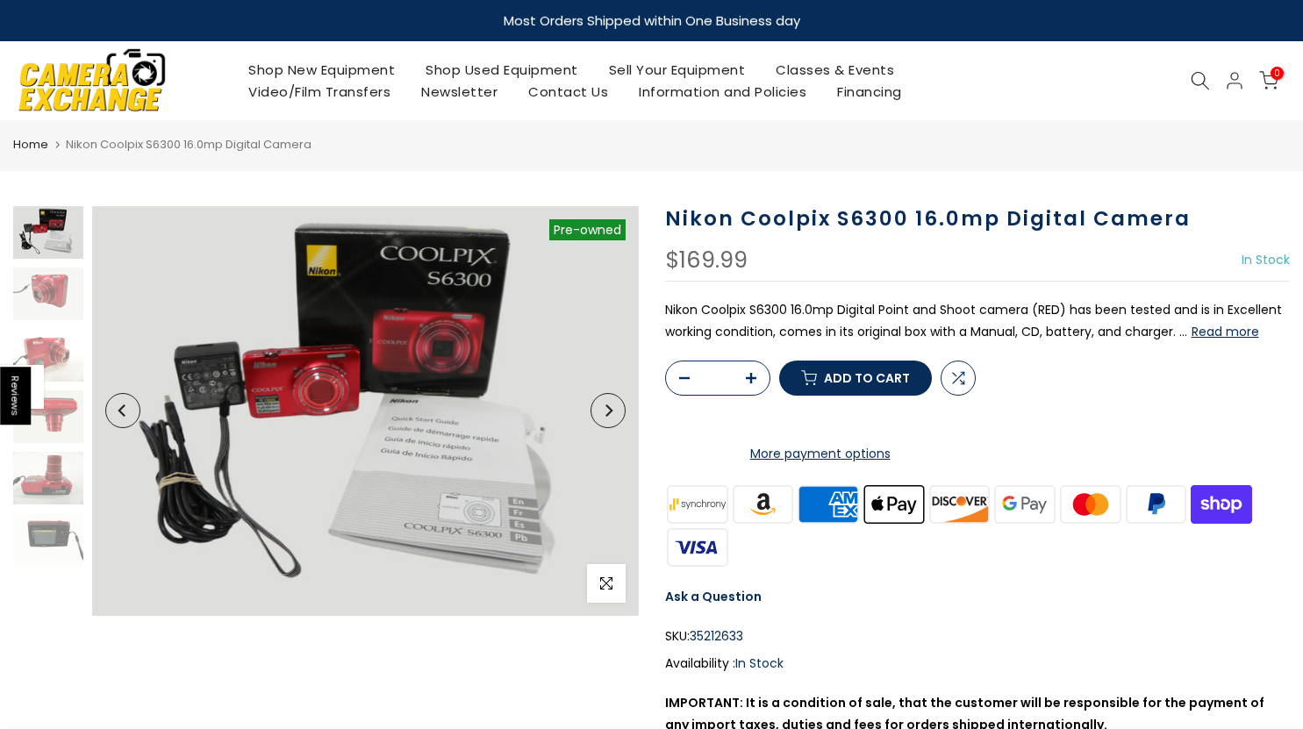
click at [617, 406] on button "Next" at bounding box center [607, 410] width 35 height 35
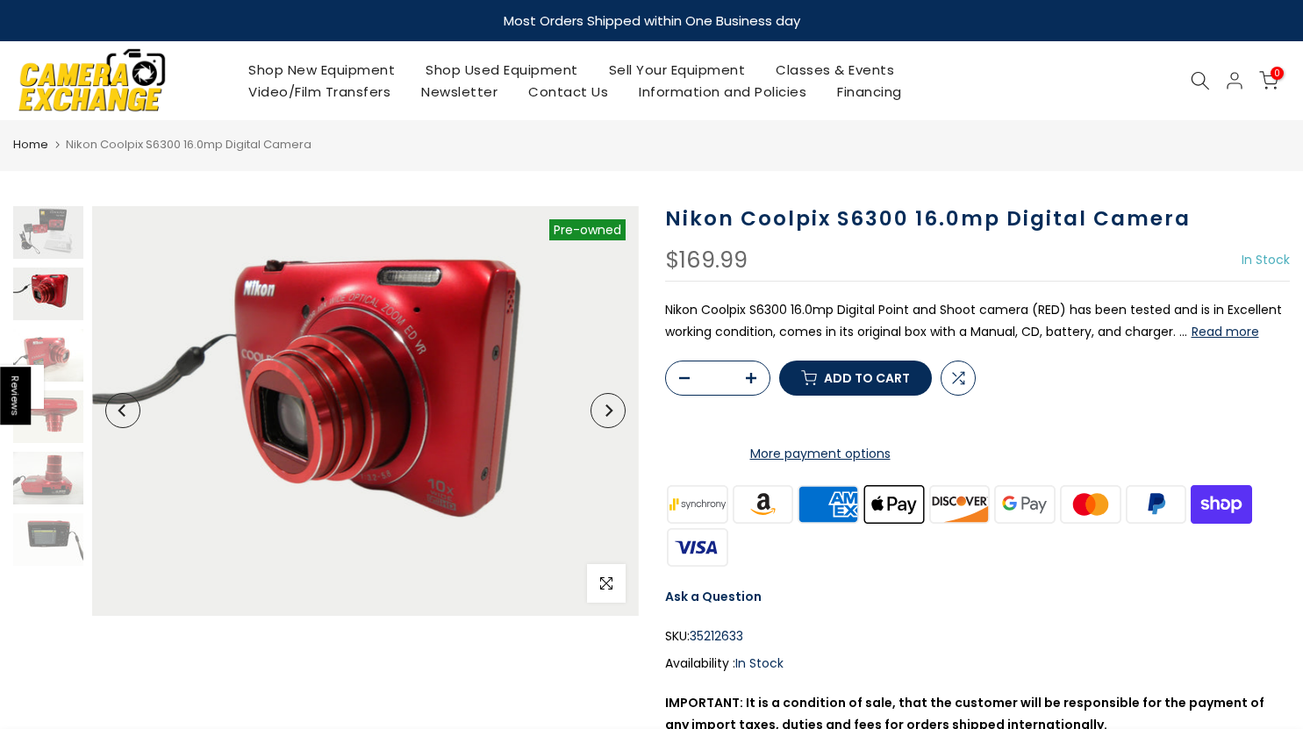
click at [617, 406] on button "Next" at bounding box center [607, 410] width 35 height 35
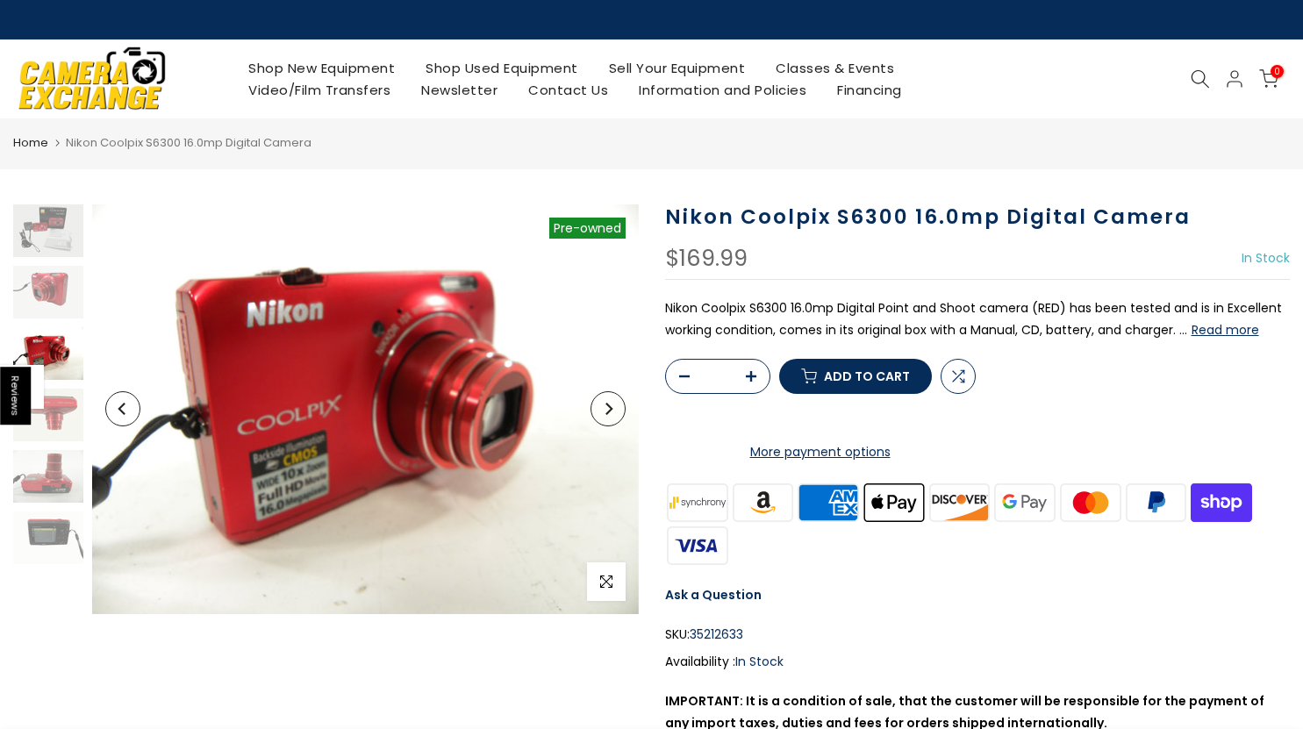
click at [617, 406] on button "Next" at bounding box center [607, 408] width 35 height 35
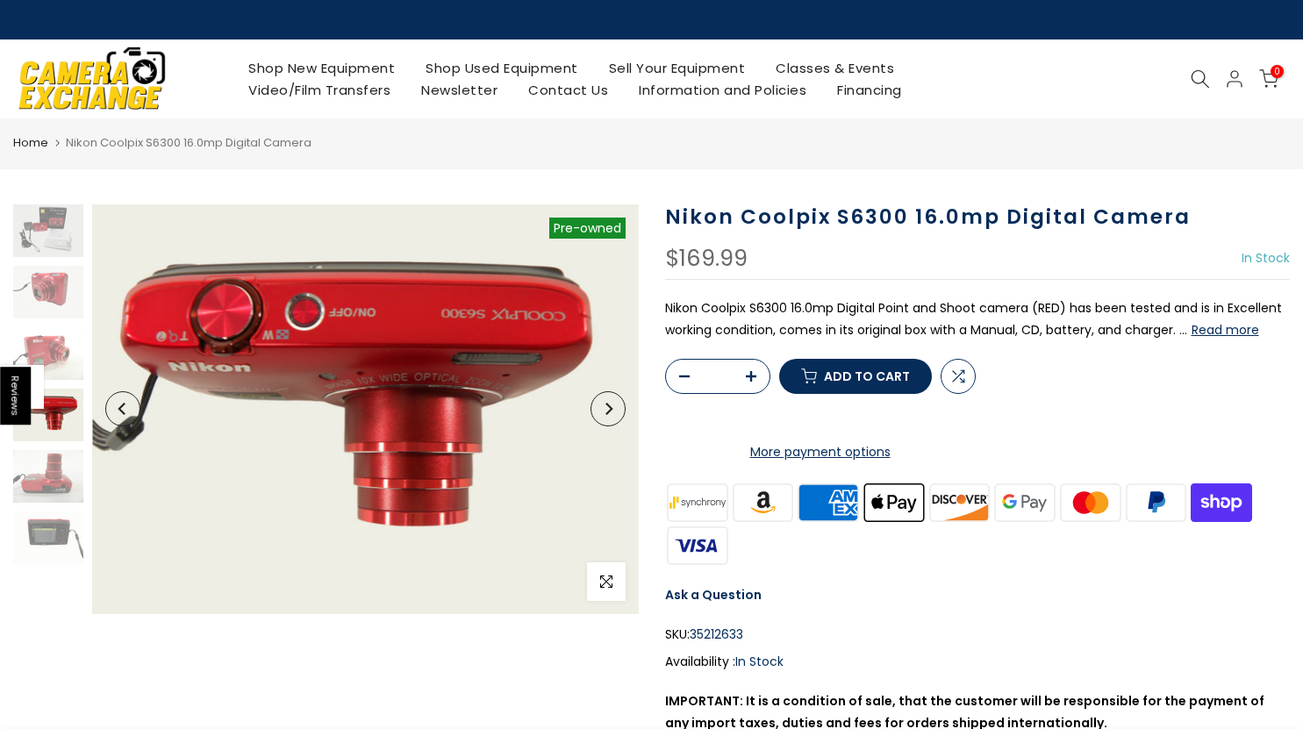
click at [617, 406] on button "Next" at bounding box center [607, 408] width 35 height 35
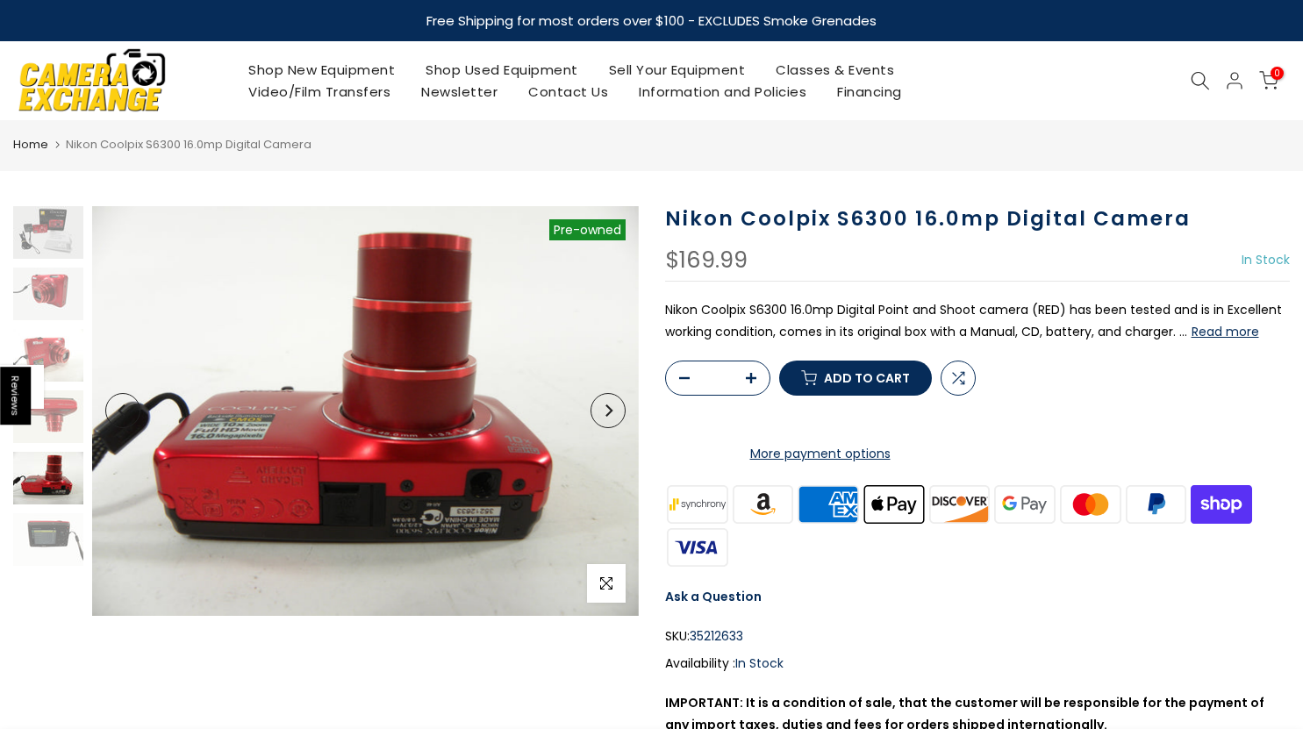
click at [617, 406] on button "Next" at bounding box center [607, 410] width 35 height 35
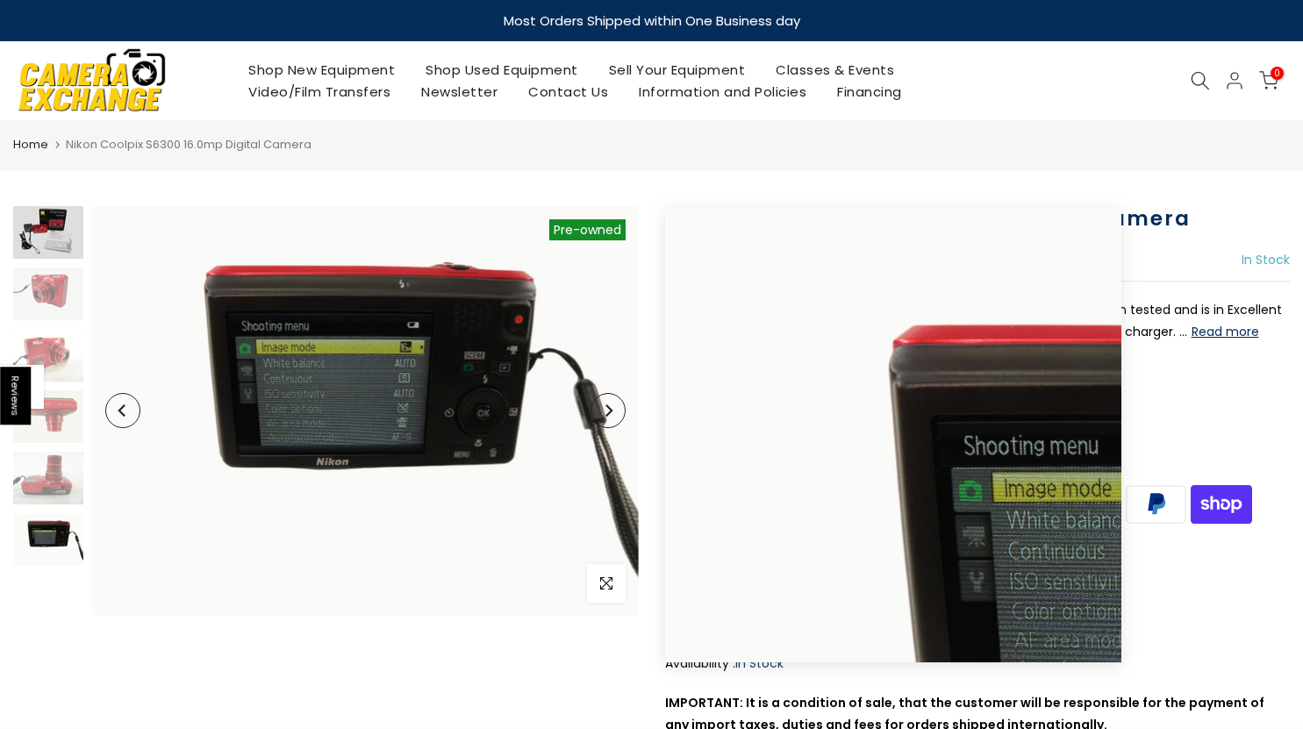
click at [54, 231] on img at bounding box center [48, 232] width 70 height 53
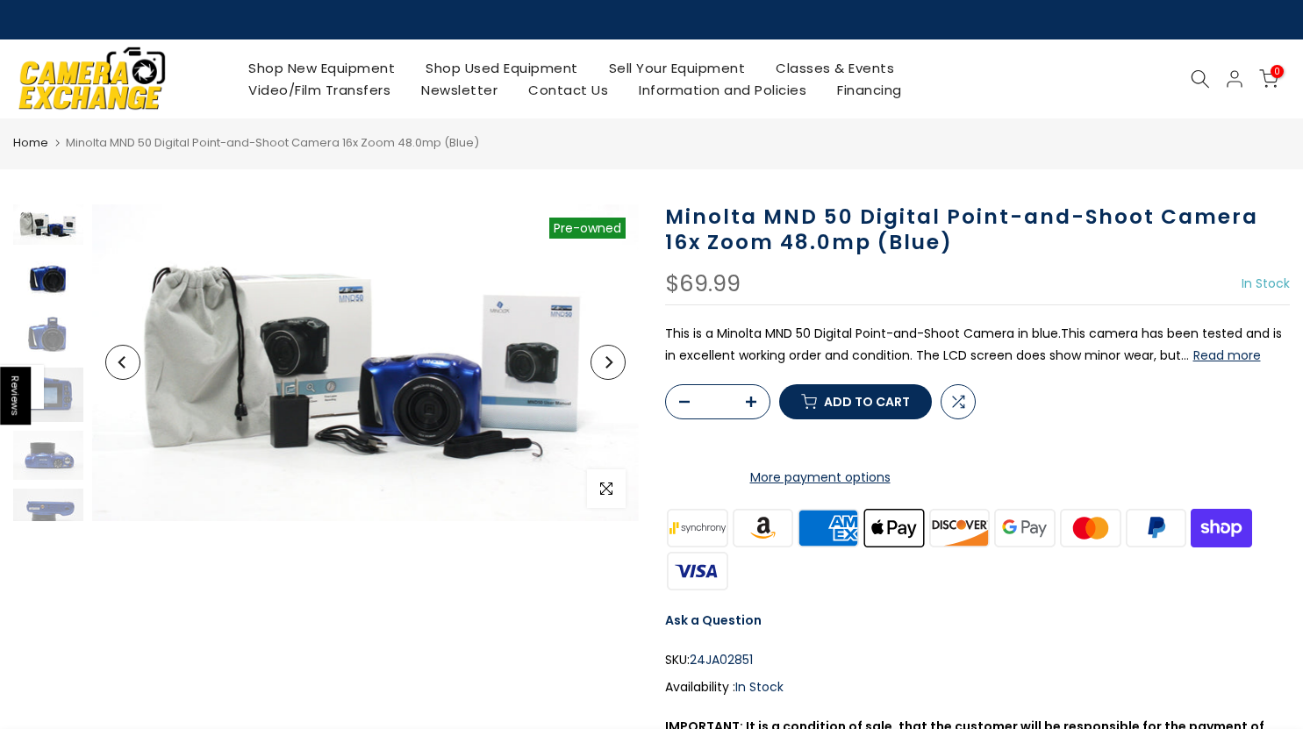
click at [69, 278] on img at bounding box center [48, 277] width 70 height 46
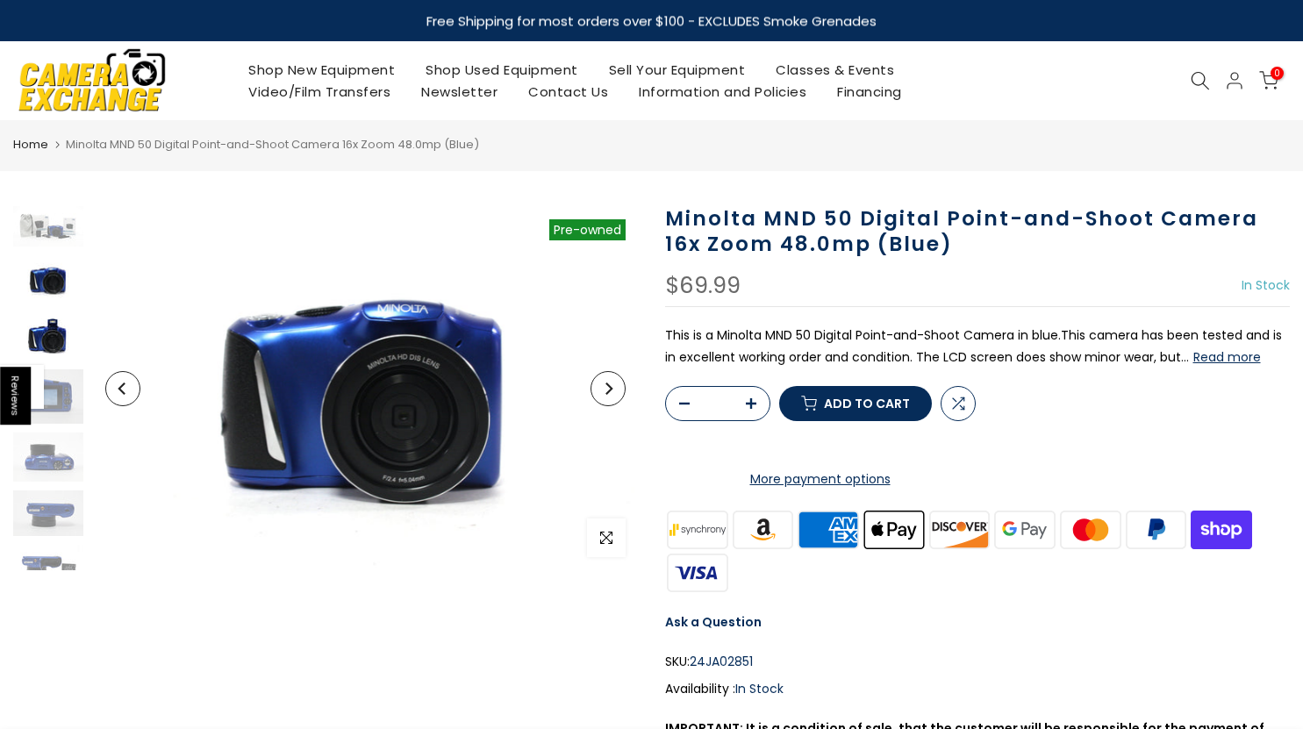
click at [47, 341] on img at bounding box center [48, 336] width 70 height 50
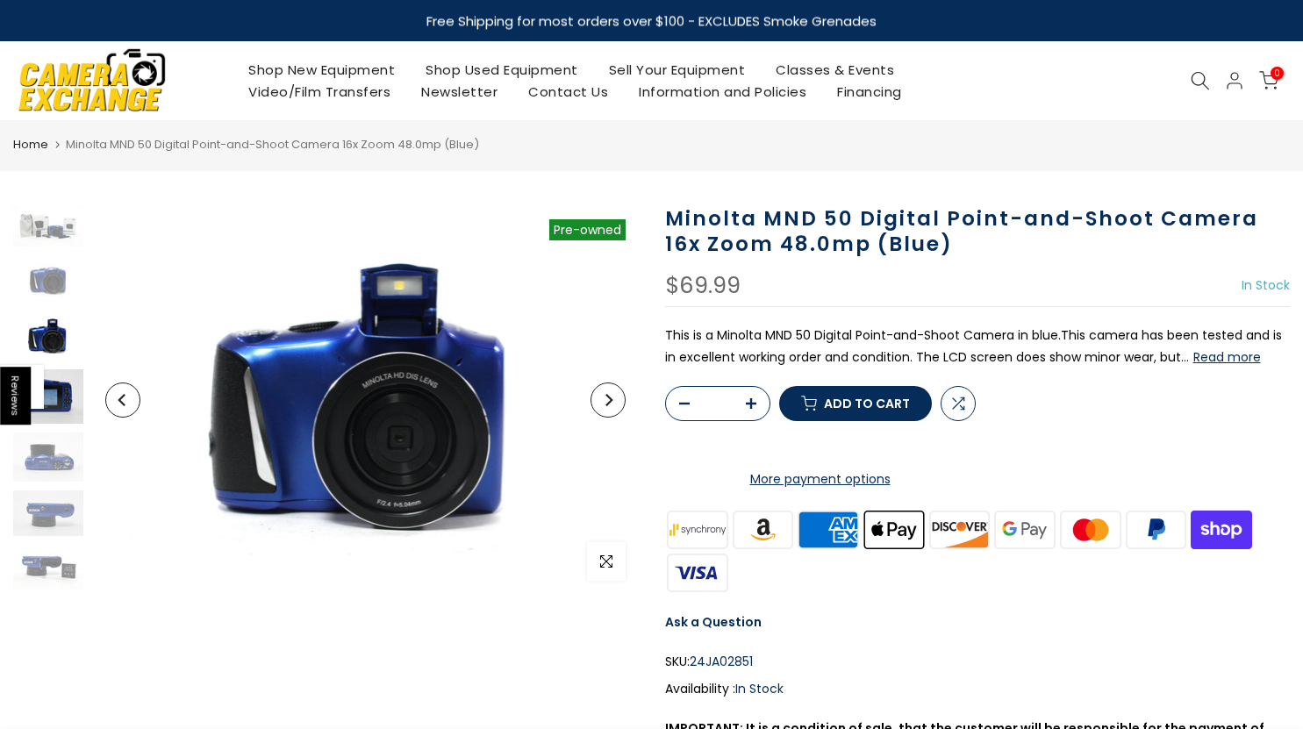
click at [64, 382] on img at bounding box center [48, 396] width 70 height 54
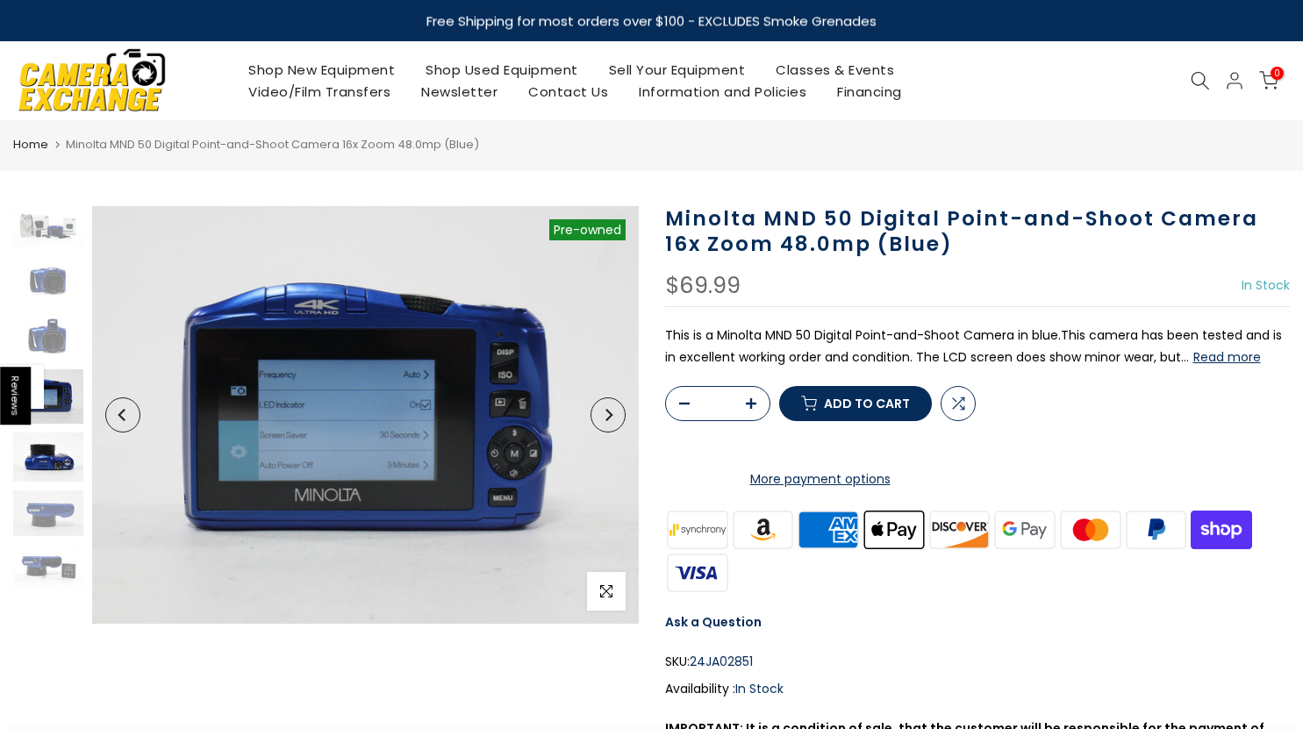
click at [55, 476] on img at bounding box center [48, 456] width 70 height 49
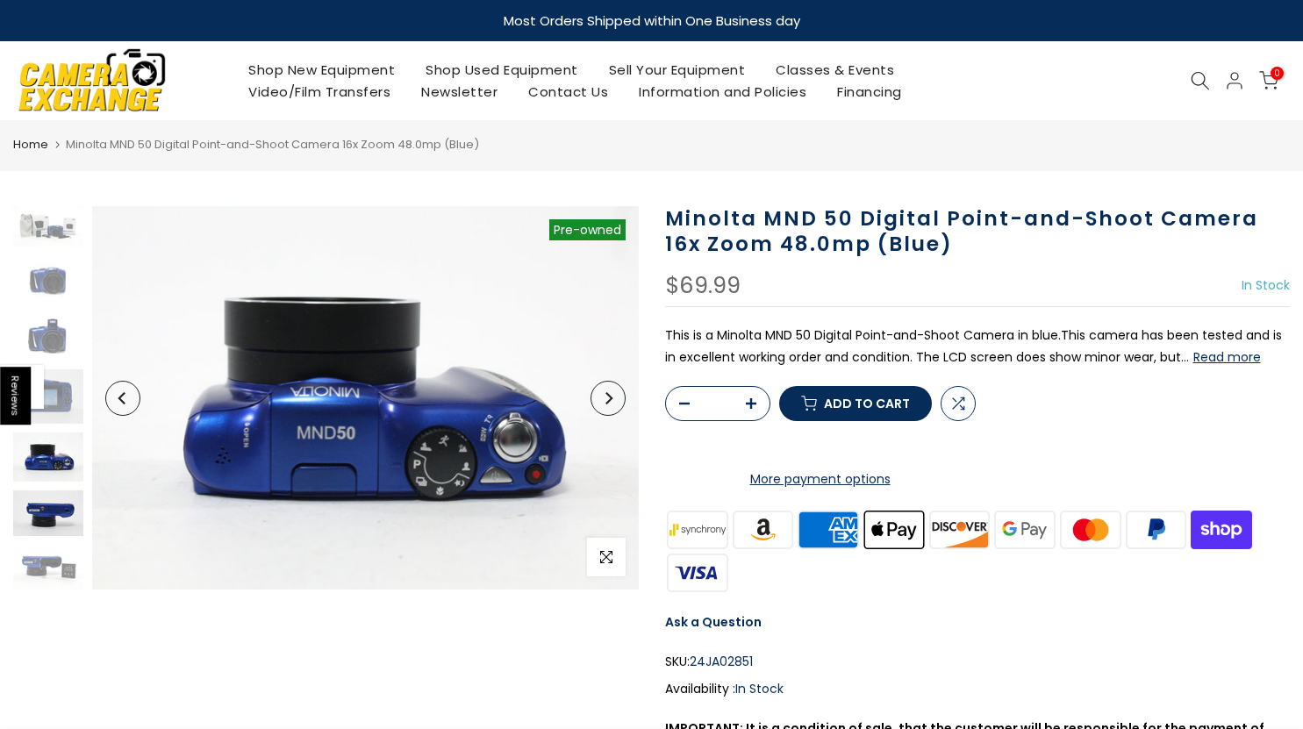
click at [55, 513] on img at bounding box center [48, 513] width 70 height 46
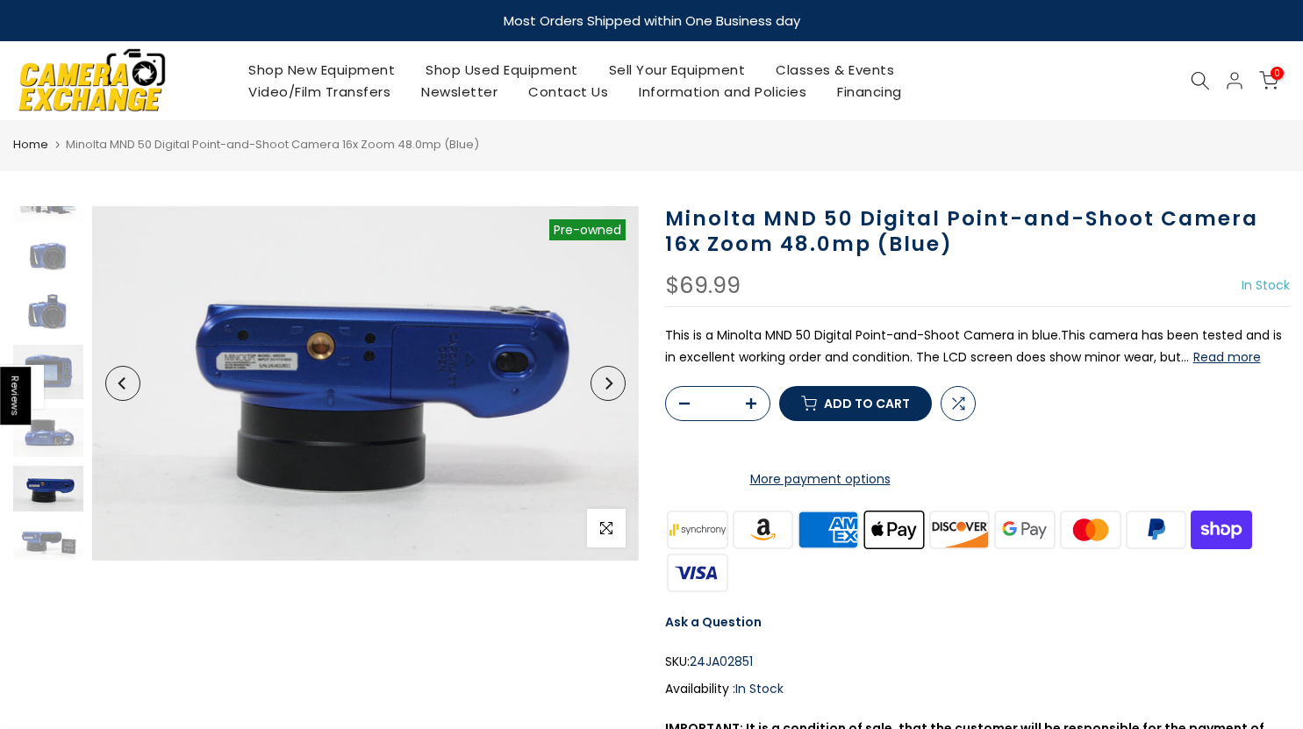
scroll to position [29, 0]
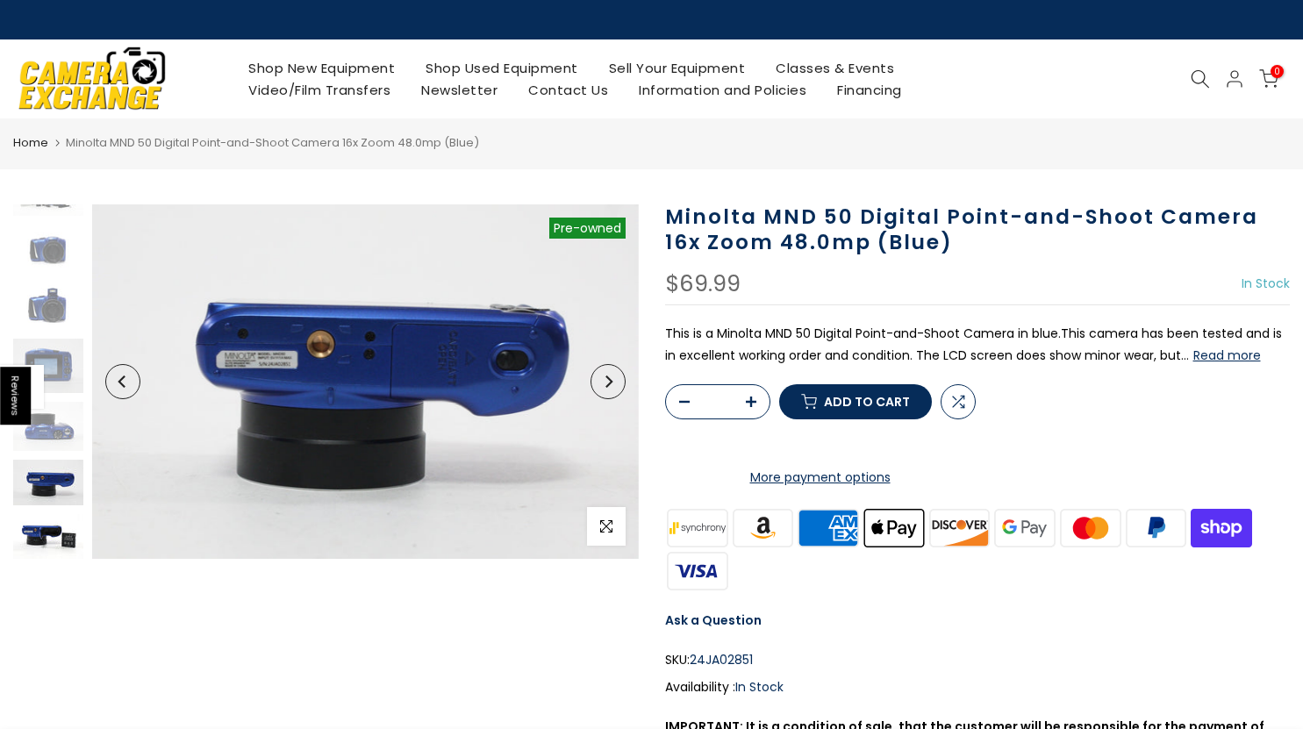
click at [43, 534] on img at bounding box center [48, 536] width 70 height 45
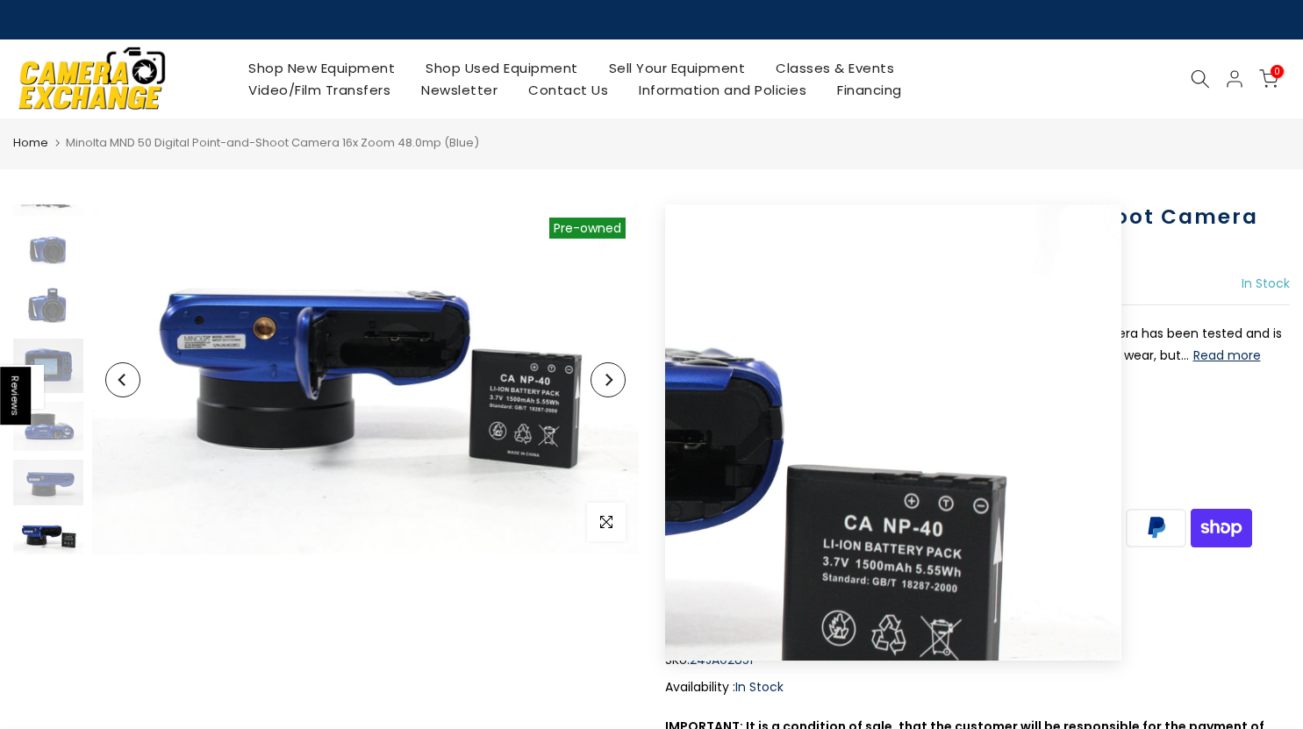
scroll to position [33, 0]
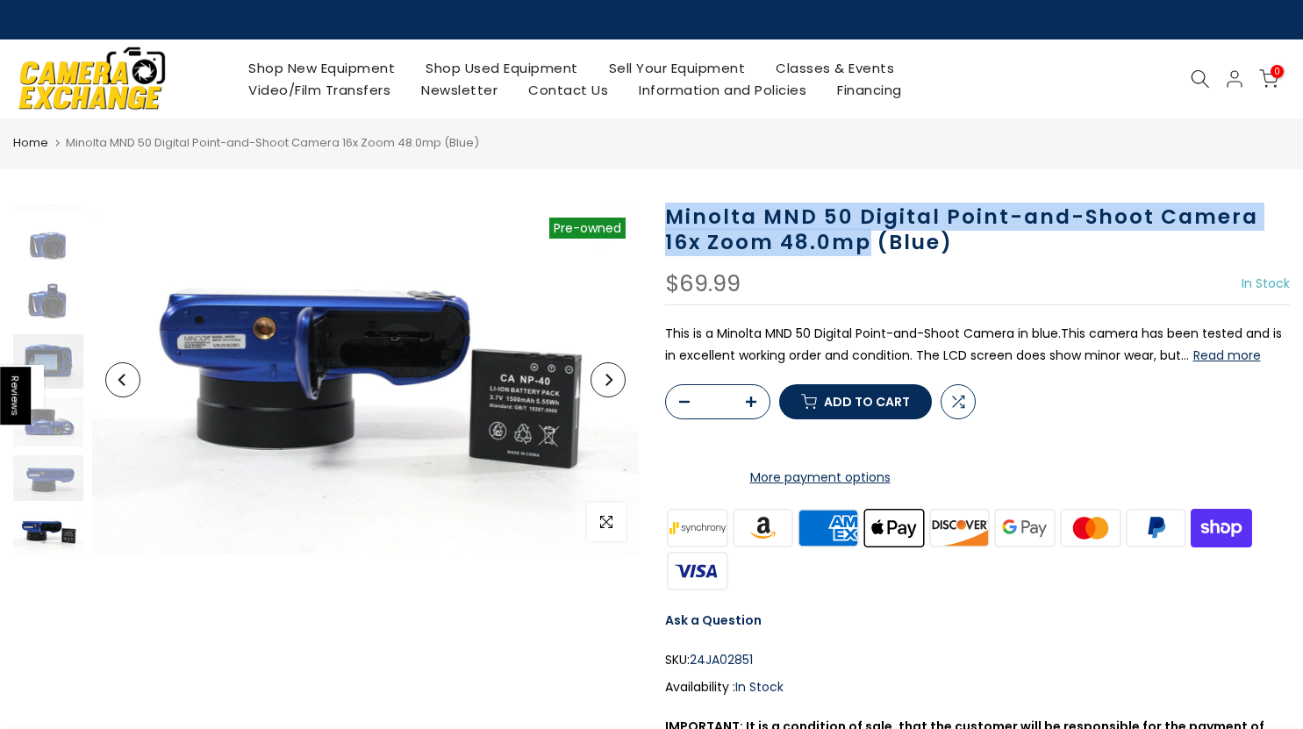
drag, startPoint x: 661, startPoint y: 217, endPoint x: 823, endPoint y: 251, distance: 165.0
click at [823, 251] on div "Minolta MND 50 Digital Point-and-Shoot Camera 16x Zoom 48.0mp (Blue) $69.99 In …" at bounding box center [978, 532] width 652 height 656
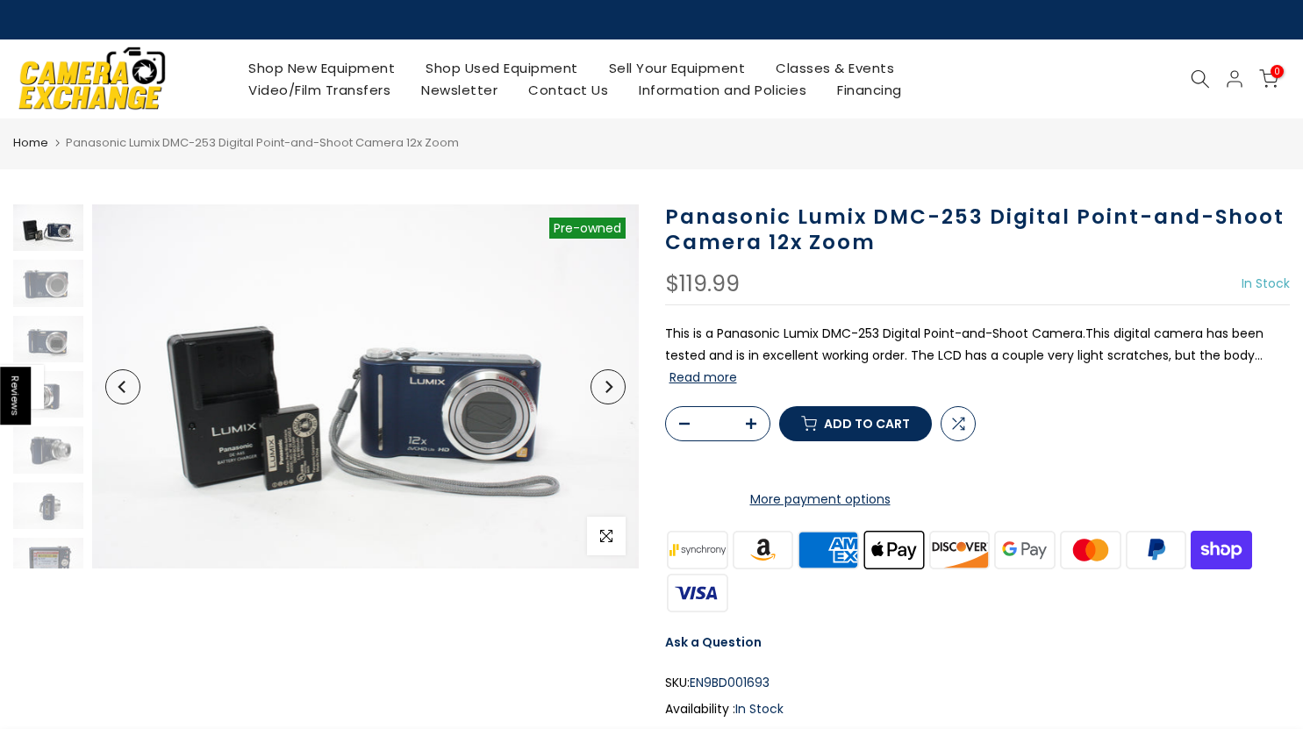
click at [698, 377] on button "Read more" at bounding box center [703, 377] width 68 height 16
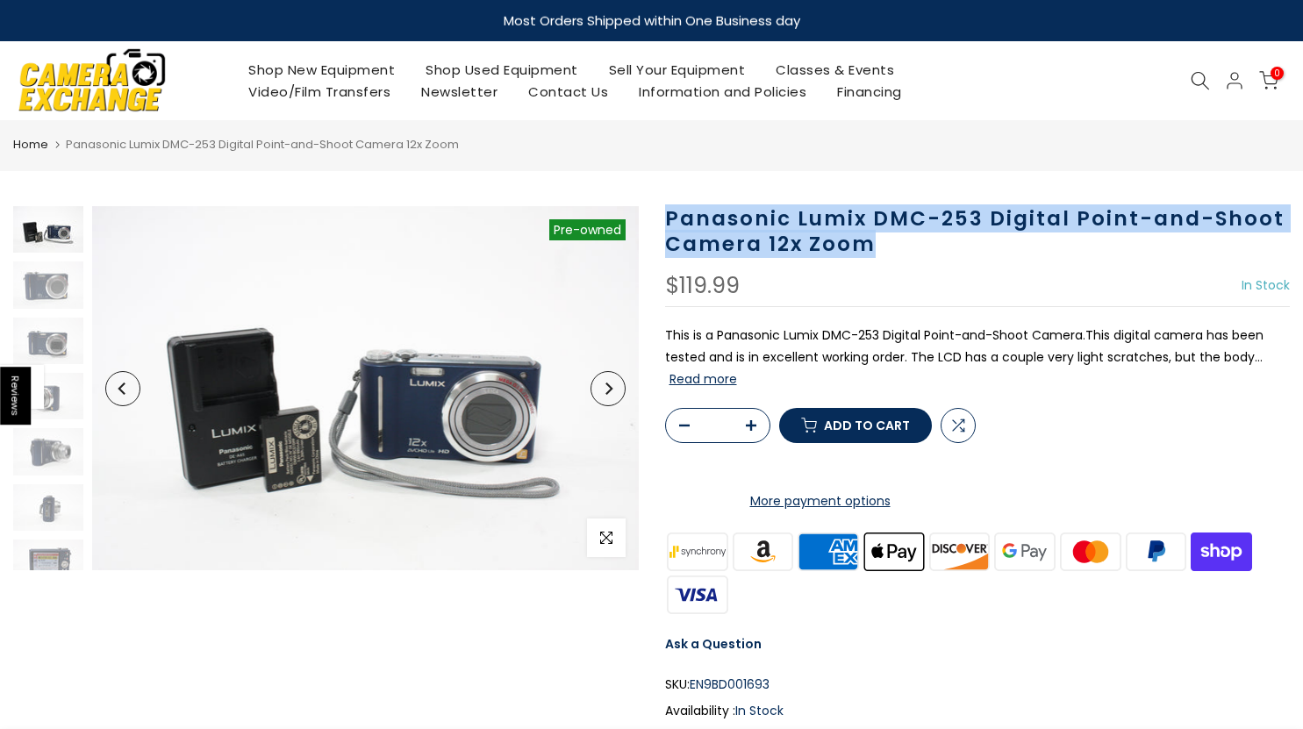
drag, startPoint x: 909, startPoint y: 237, endPoint x: 667, endPoint y: 209, distance: 243.7
click at [667, 209] on h1 "Panasonic Lumix DMC-253 Digital Point-and-Shoot Camera 12x Zoom" at bounding box center [977, 231] width 625 height 51
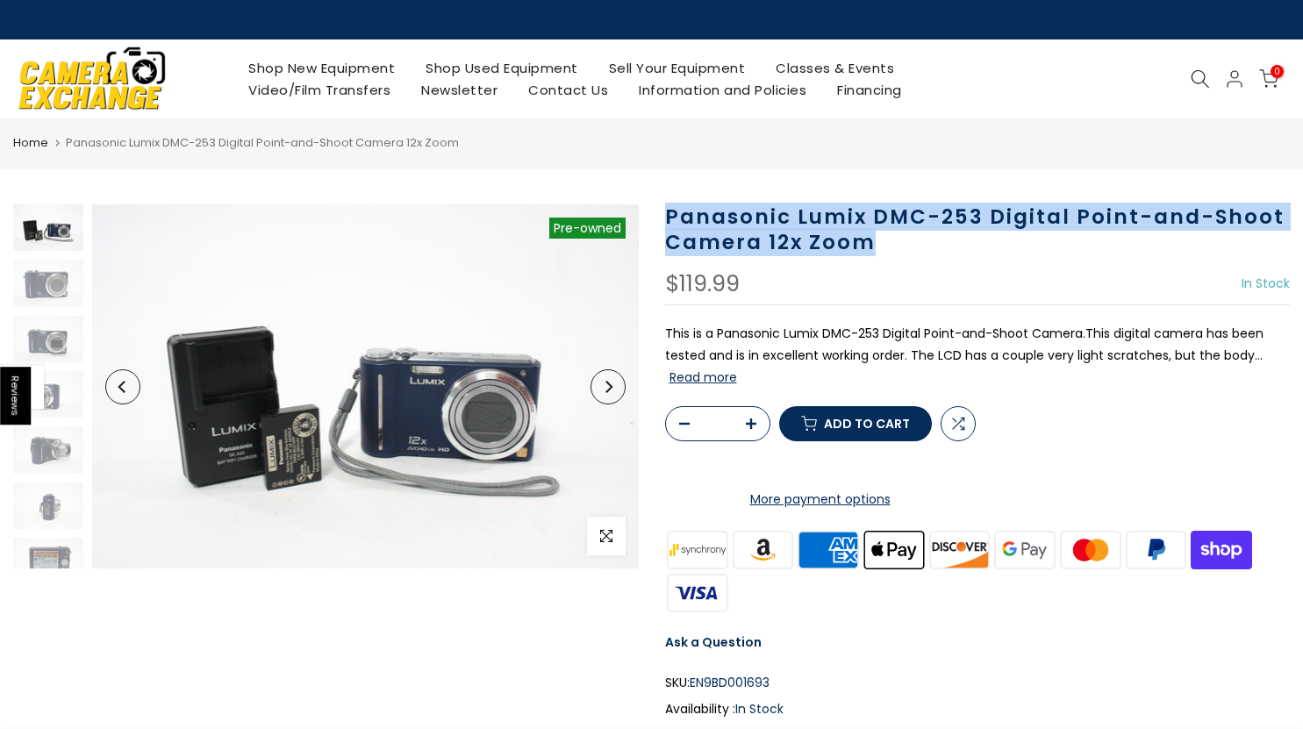
click at [812, 235] on h1 "Panasonic Lumix DMC-253 Digital Point-and-Shoot Camera 12x Zoom" at bounding box center [977, 229] width 625 height 51
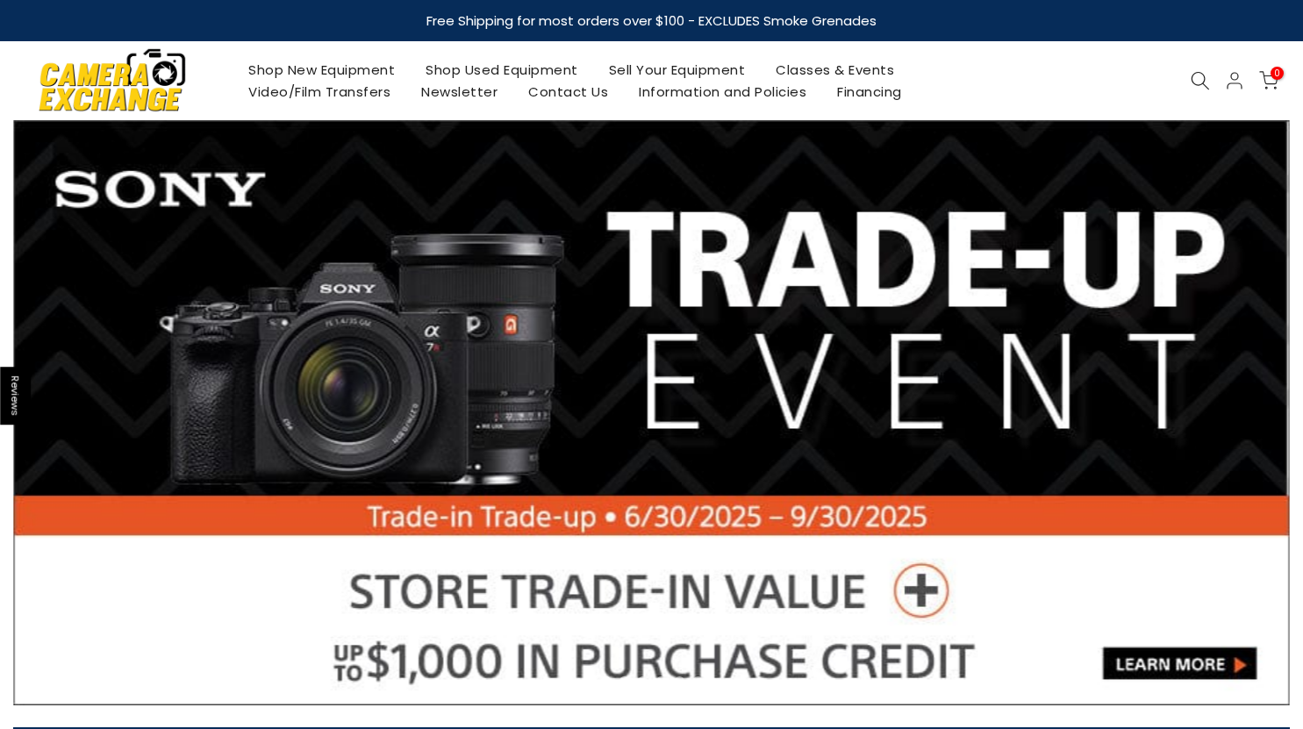
click at [1195, 73] on icon at bounding box center [1199, 80] width 19 height 19
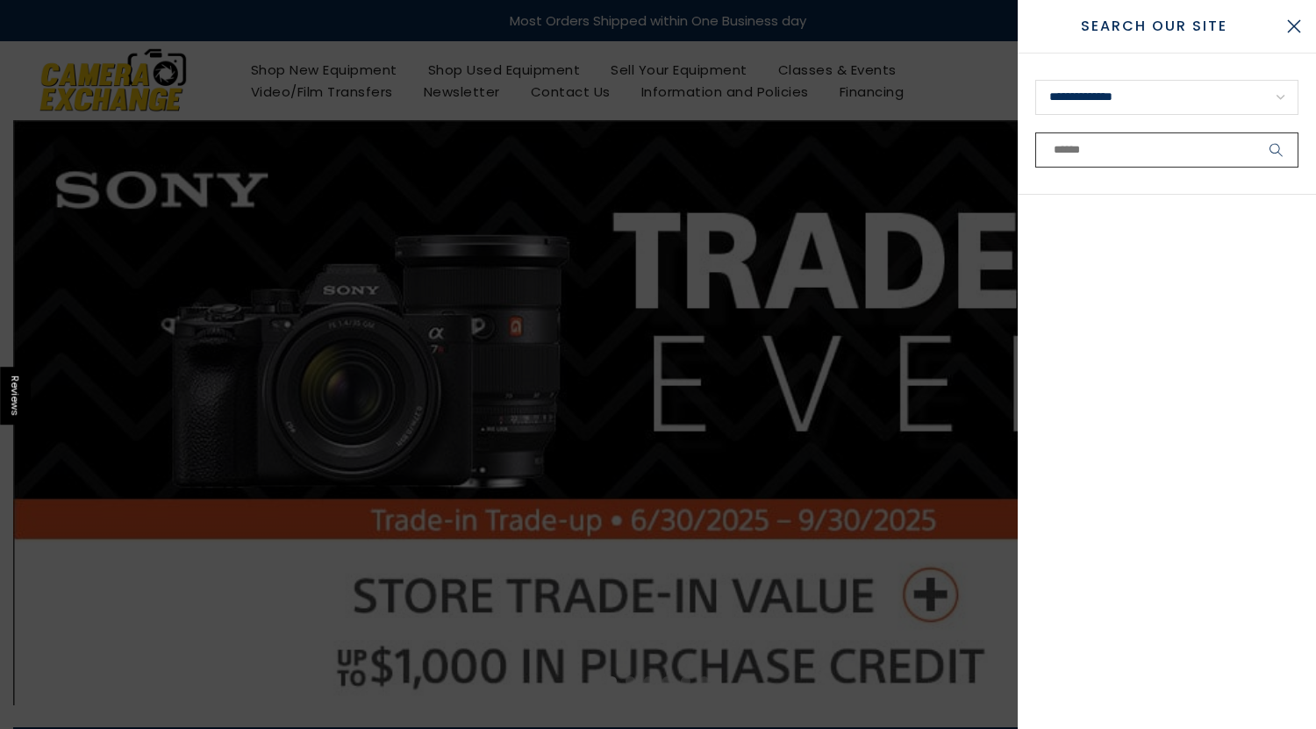
click at [1085, 160] on input "text" at bounding box center [1166, 149] width 263 height 35
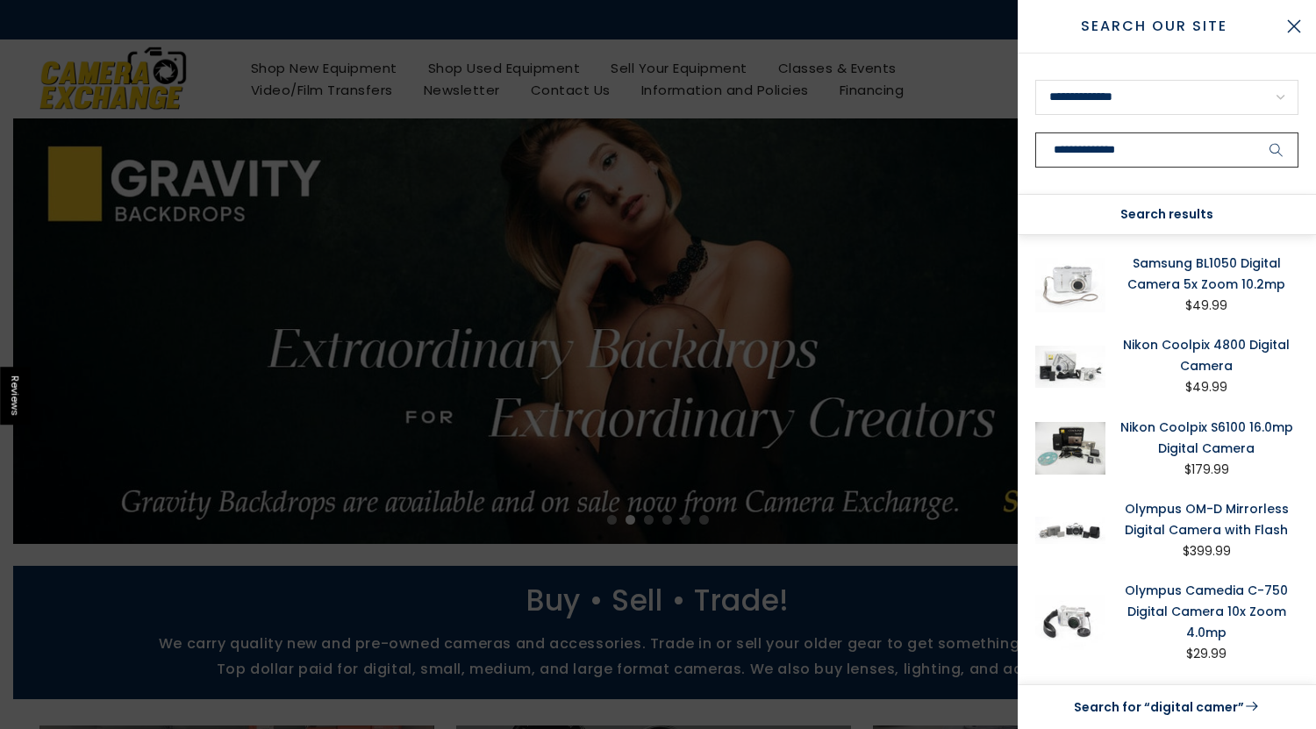
type input "**********"
click at [1254, 132] on button "submit" at bounding box center [1276, 149] width 44 height 35
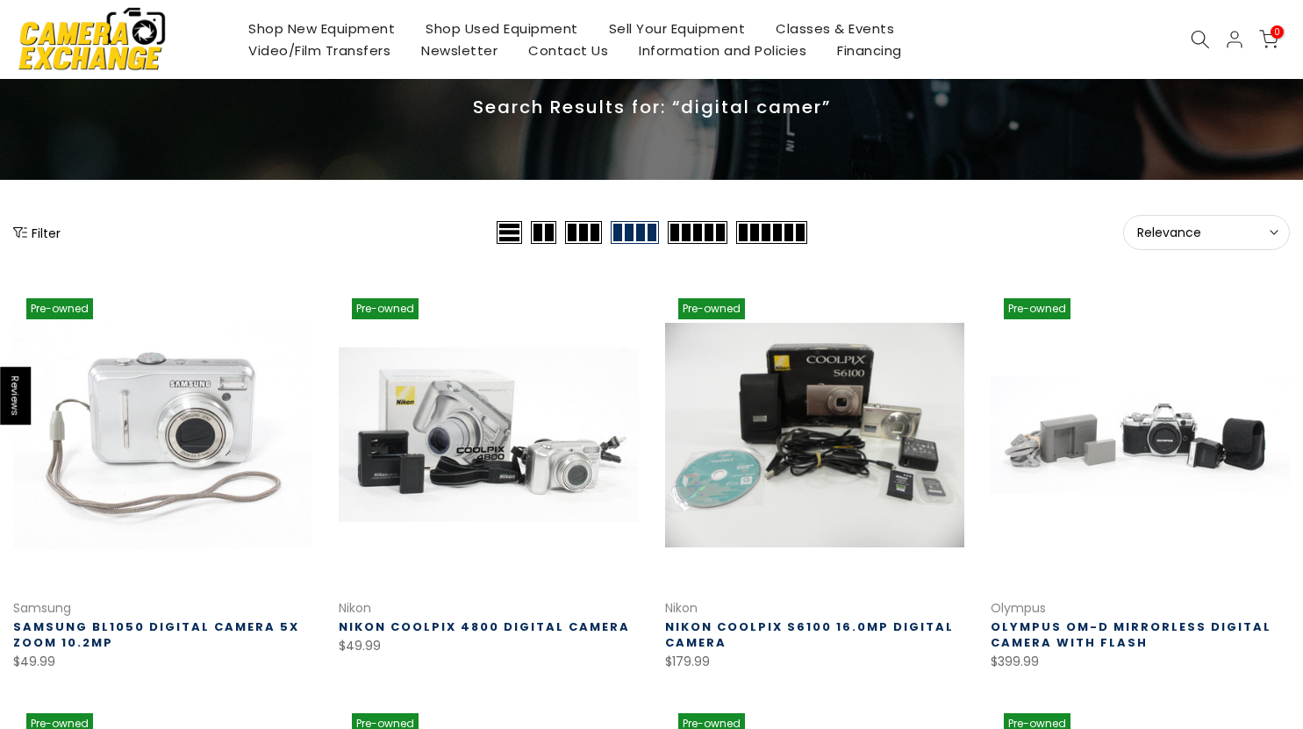
scroll to position [88, 0]
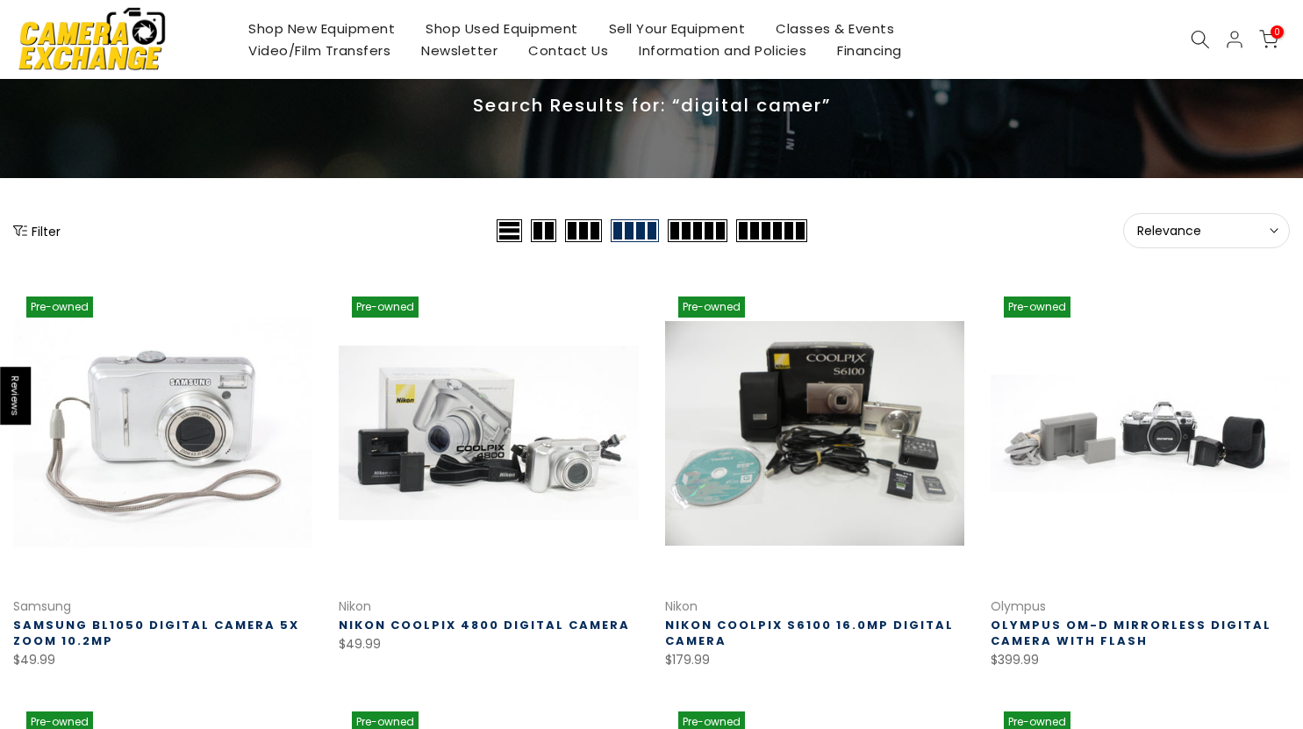
click at [1188, 37] on div at bounding box center [1199, 39] width 33 height 19
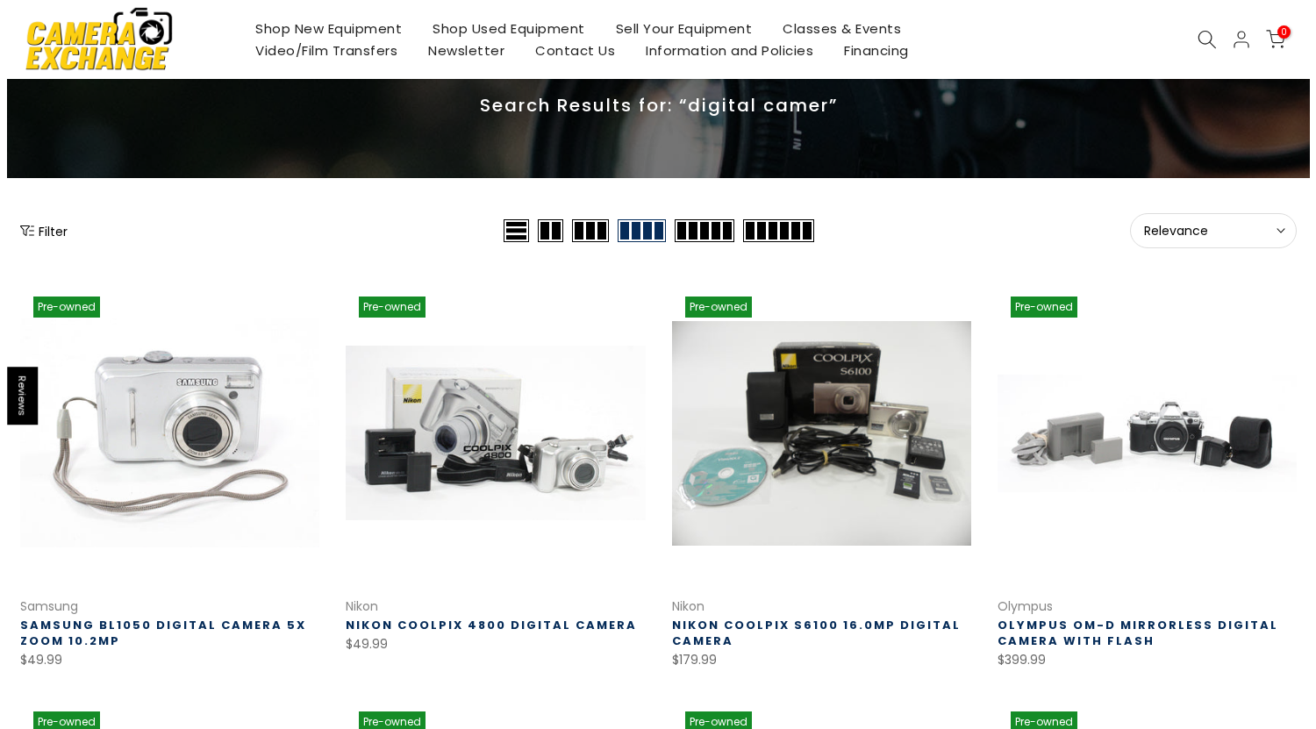
scroll to position [86, 0]
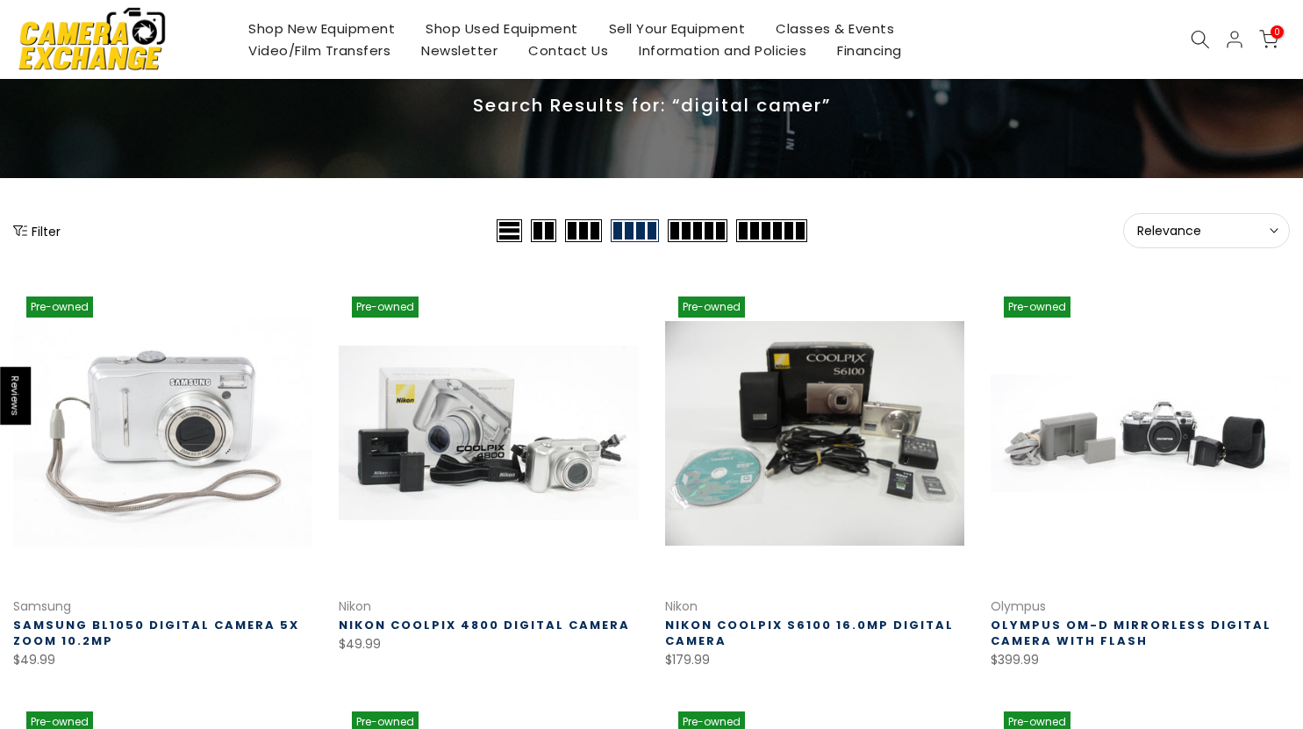
click at [1193, 38] on icon at bounding box center [1199, 39] width 19 height 19
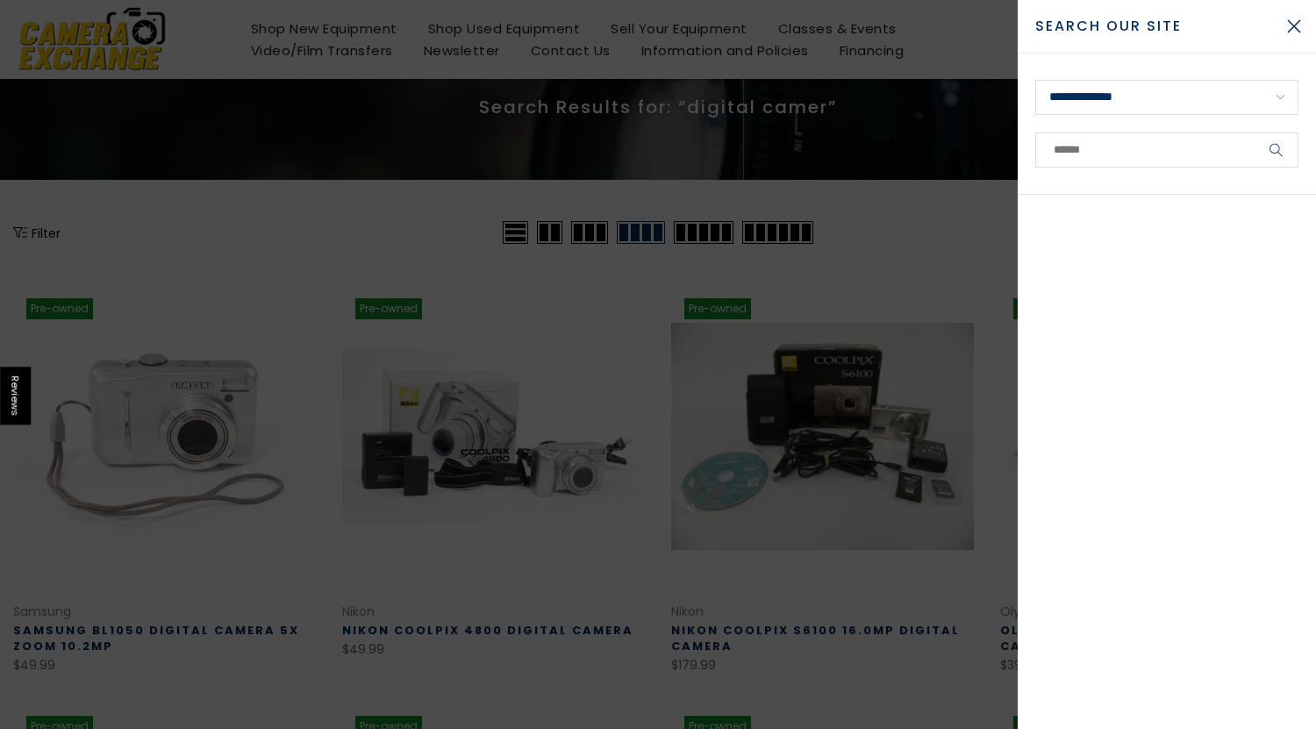
scroll to position [88, 0]
click at [1103, 154] on input "text" at bounding box center [1166, 149] width 263 height 35
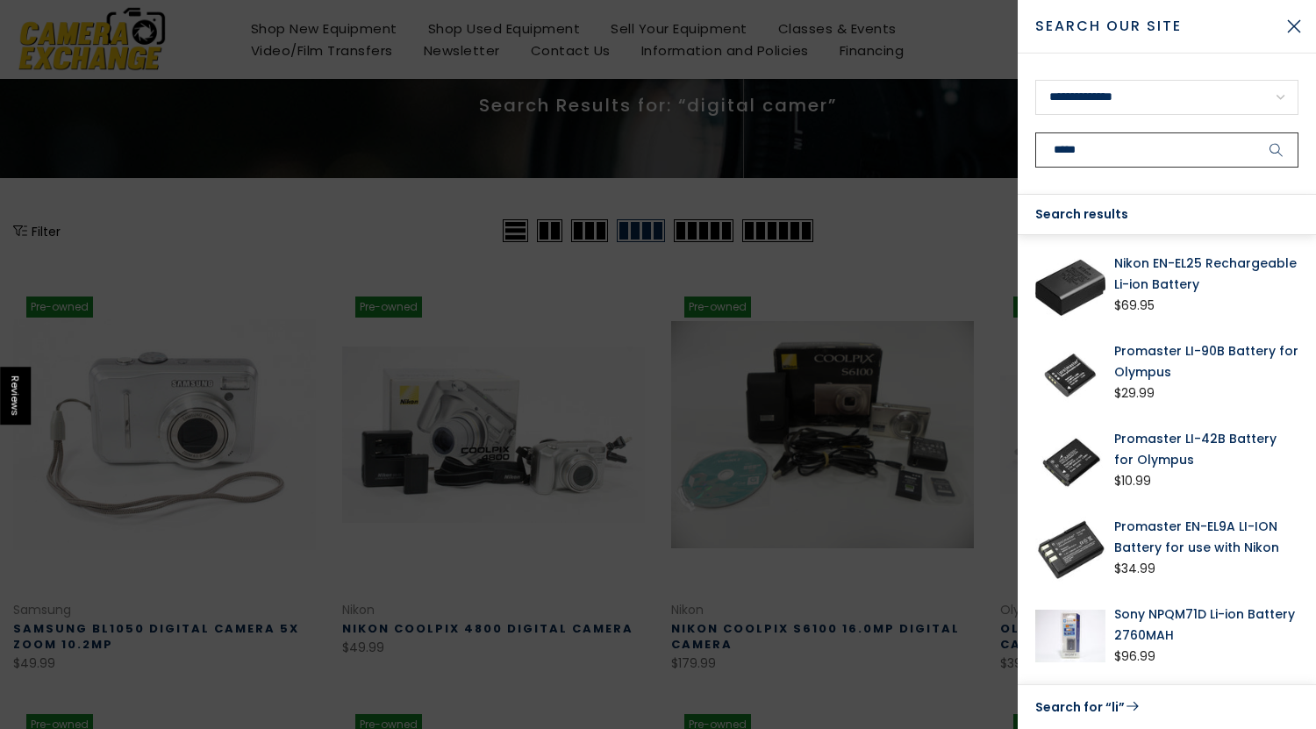
type input "*****"
click at [1254, 132] on button "submit" at bounding box center [1276, 149] width 44 height 35
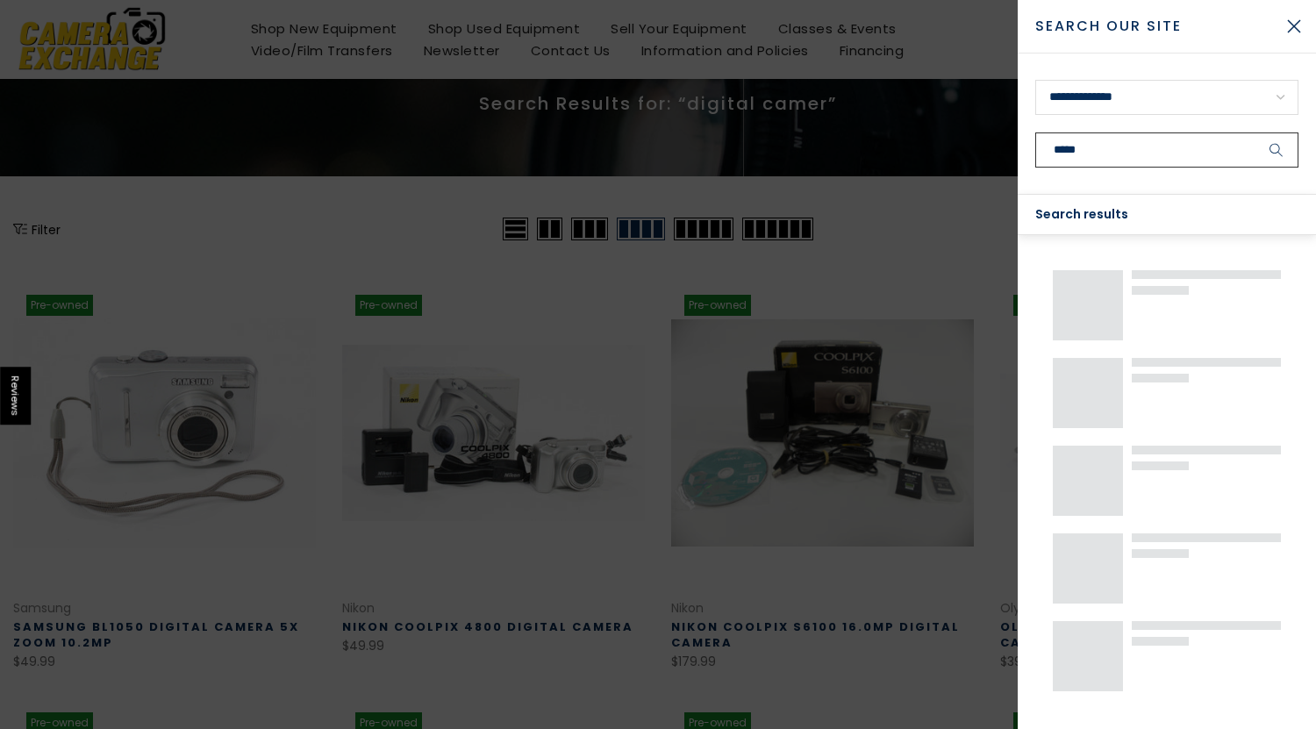
scroll to position [86, 0]
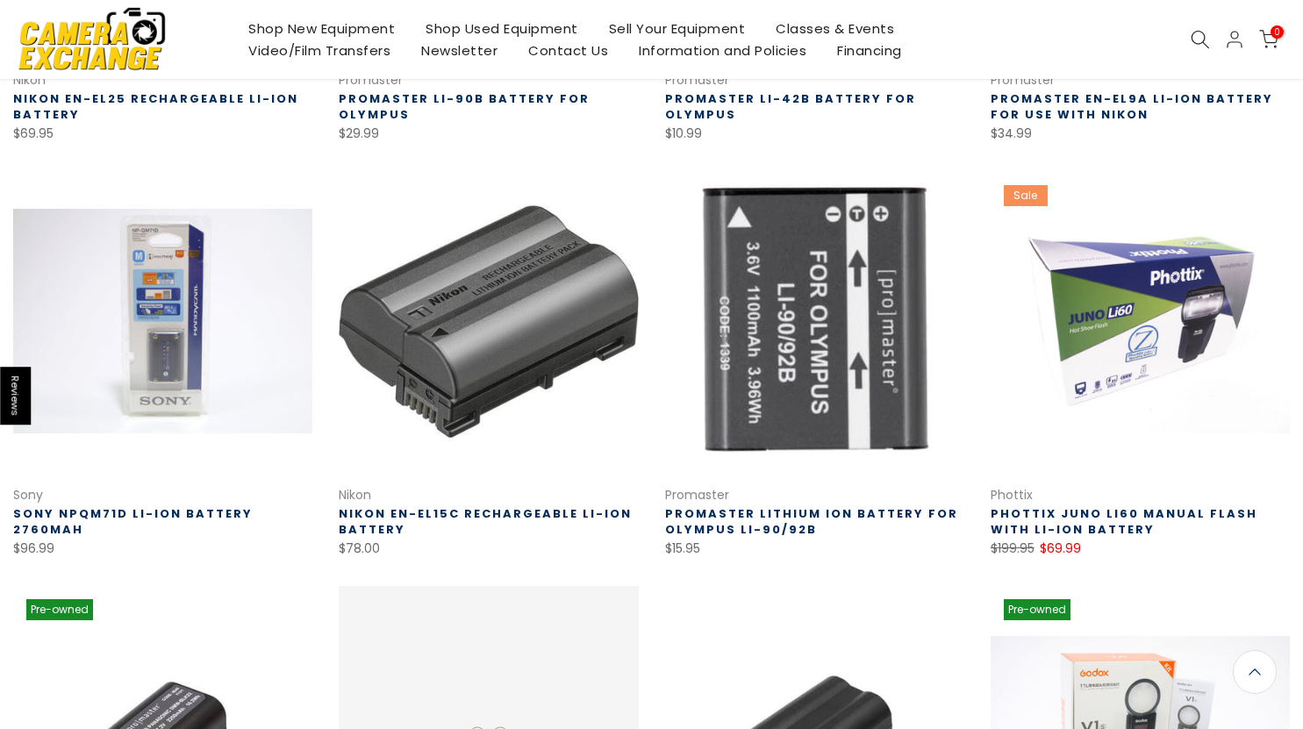
scroll to position [725, 0]
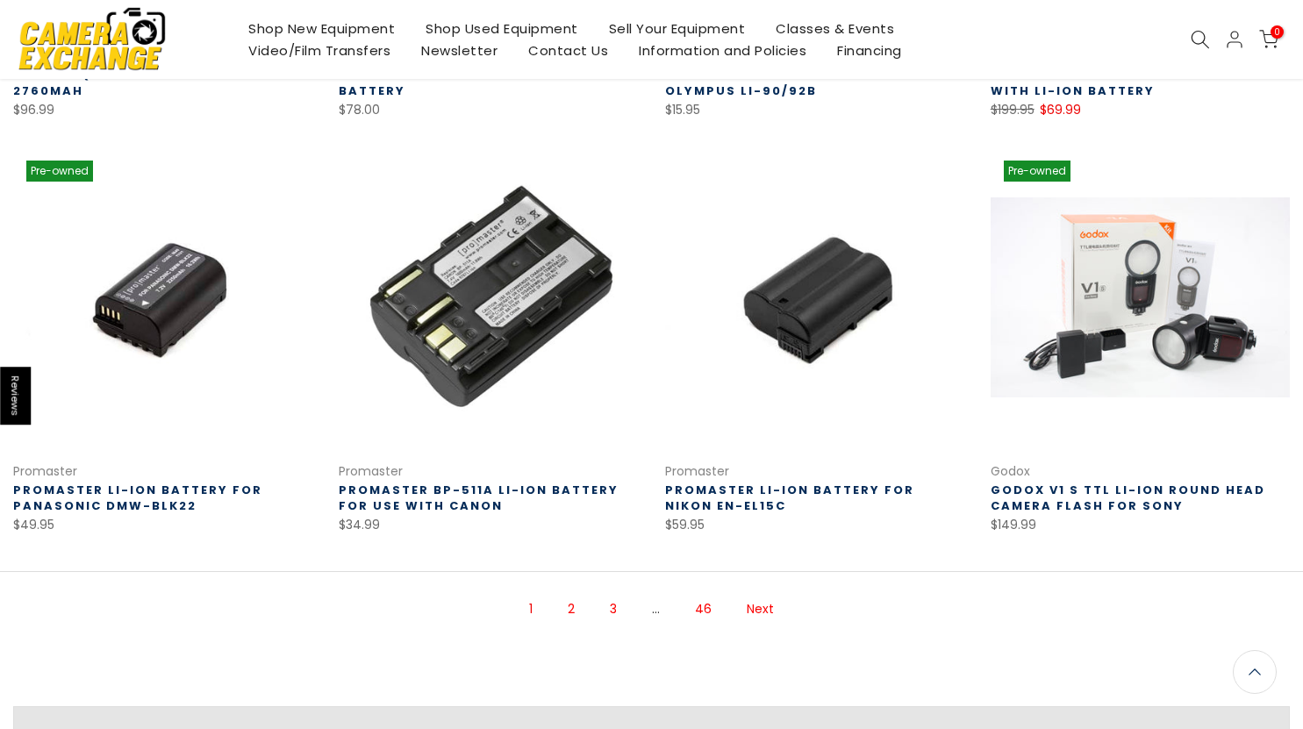
click at [764, 610] on link "Next" at bounding box center [760, 609] width 45 height 31
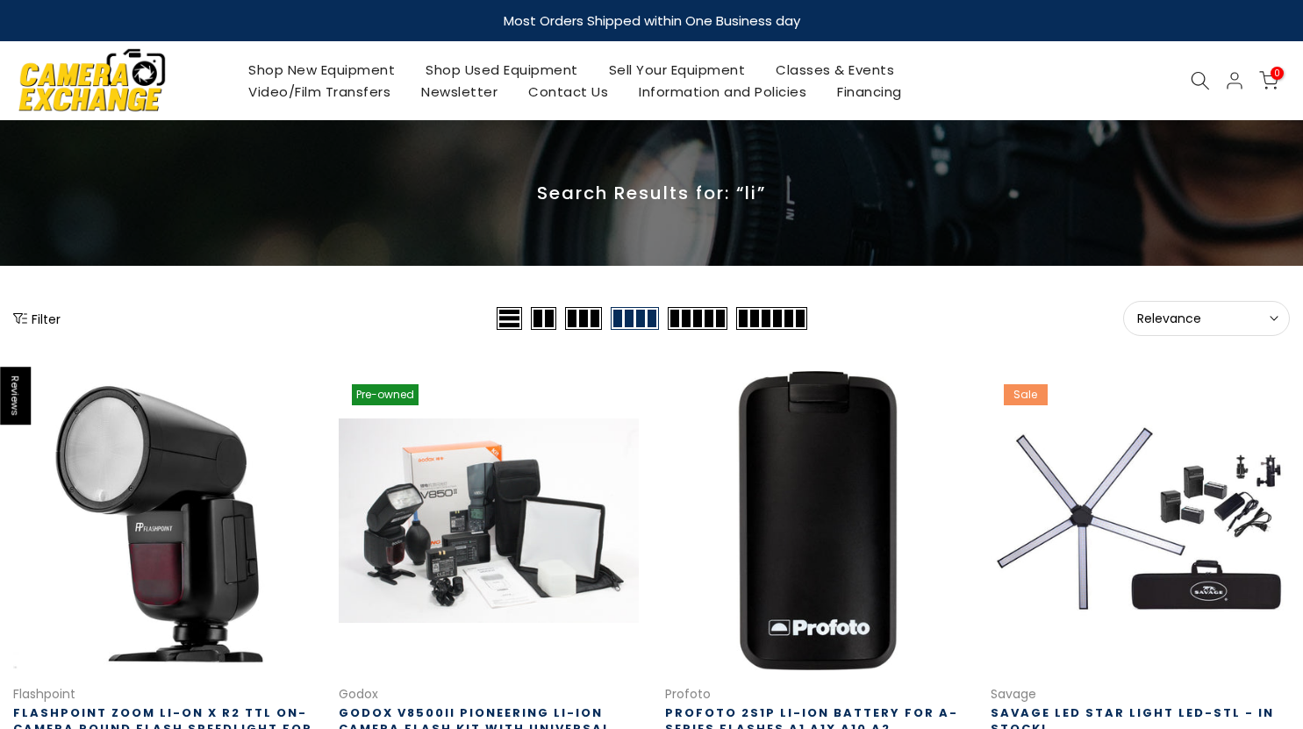
click at [1208, 71] on icon at bounding box center [1199, 80] width 19 height 19
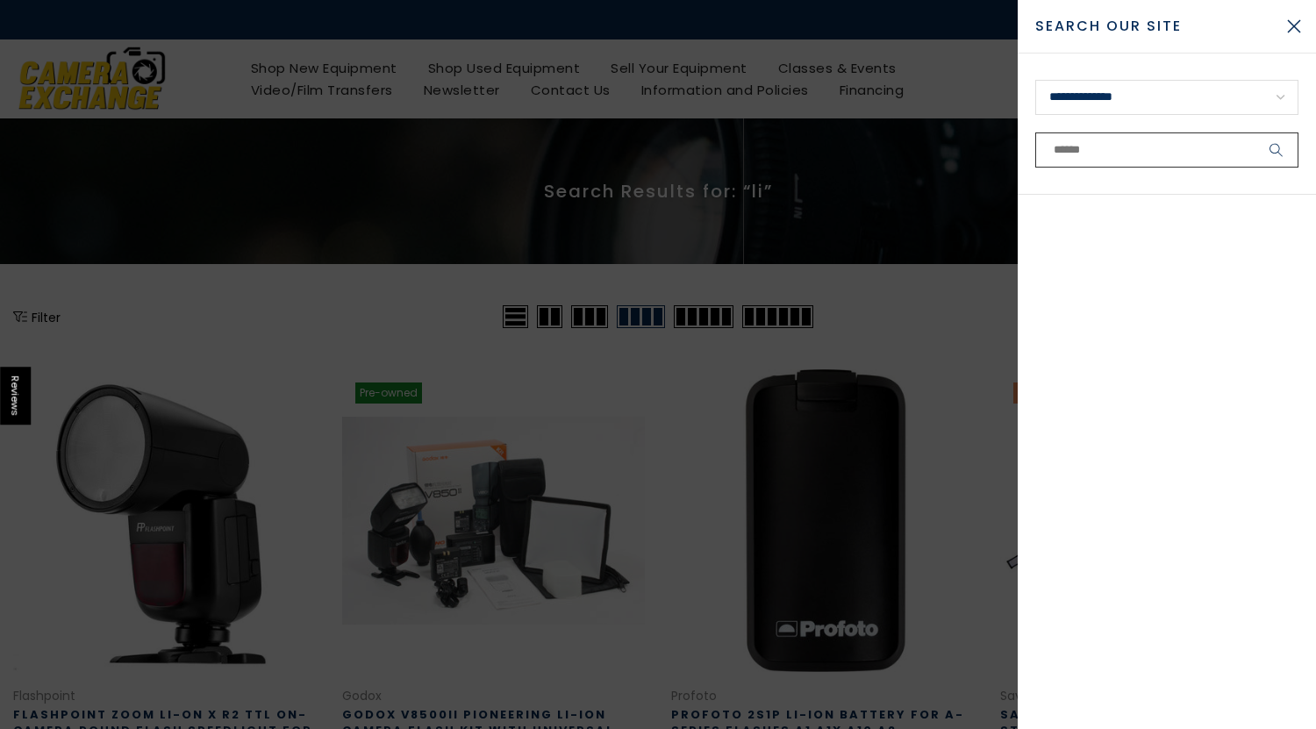
click at [1118, 165] on input "text" at bounding box center [1166, 149] width 263 height 35
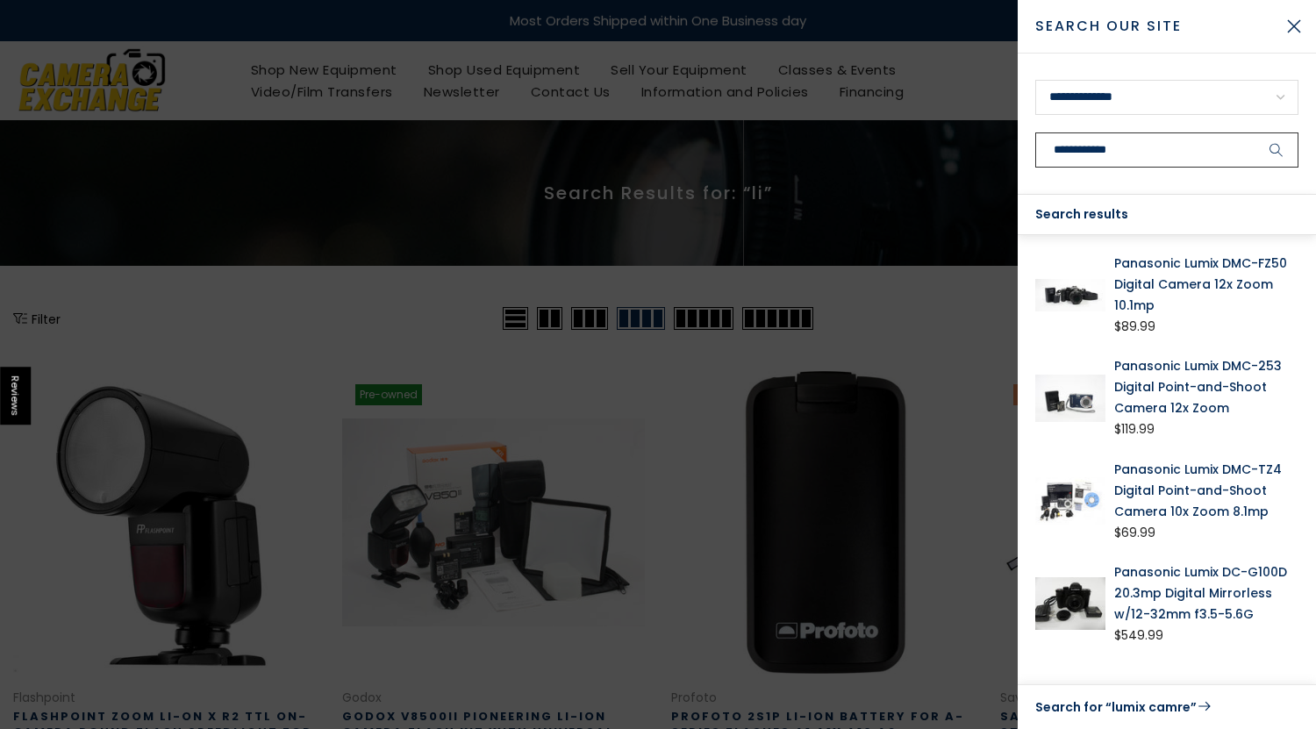
type input "**********"
click at [1254, 132] on button "submit" at bounding box center [1276, 149] width 44 height 35
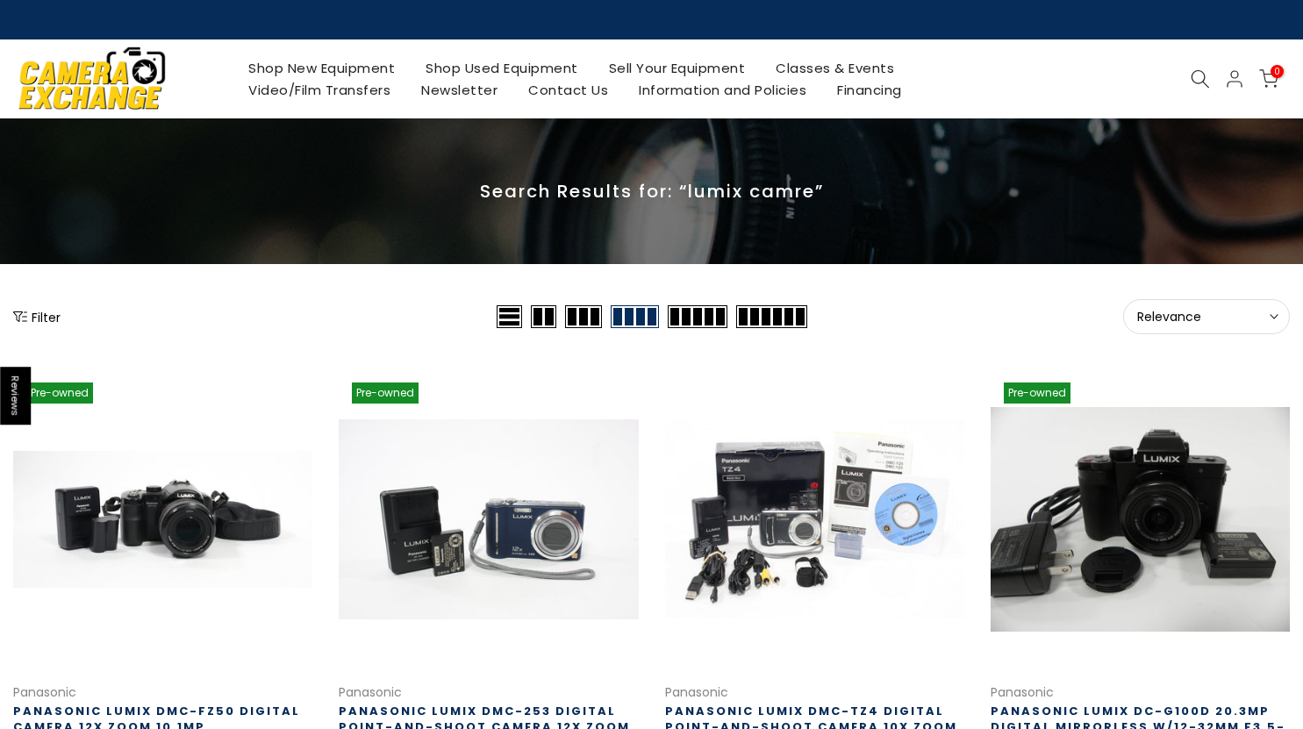
click at [1193, 76] on icon at bounding box center [1199, 78] width 19 height 19
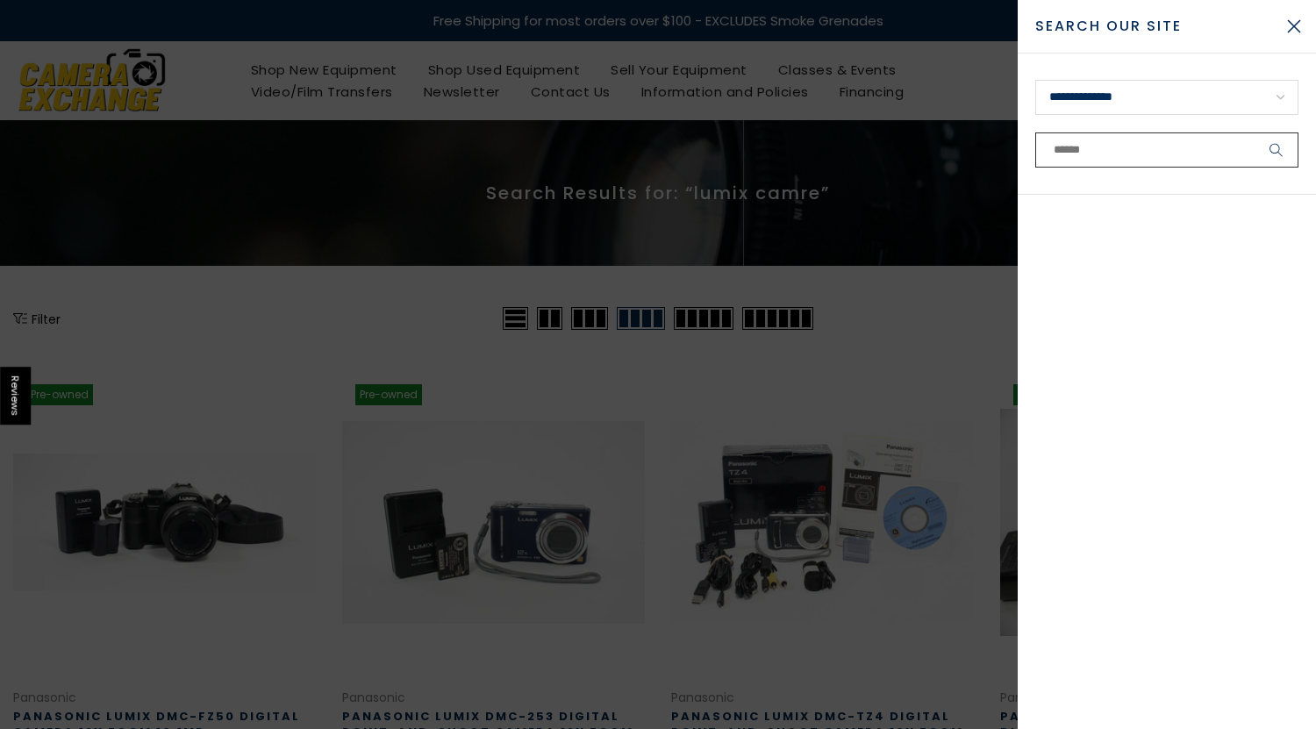
click at [1110, 146] on input "text" at bounding box center [1166, 149] width 263 height 35
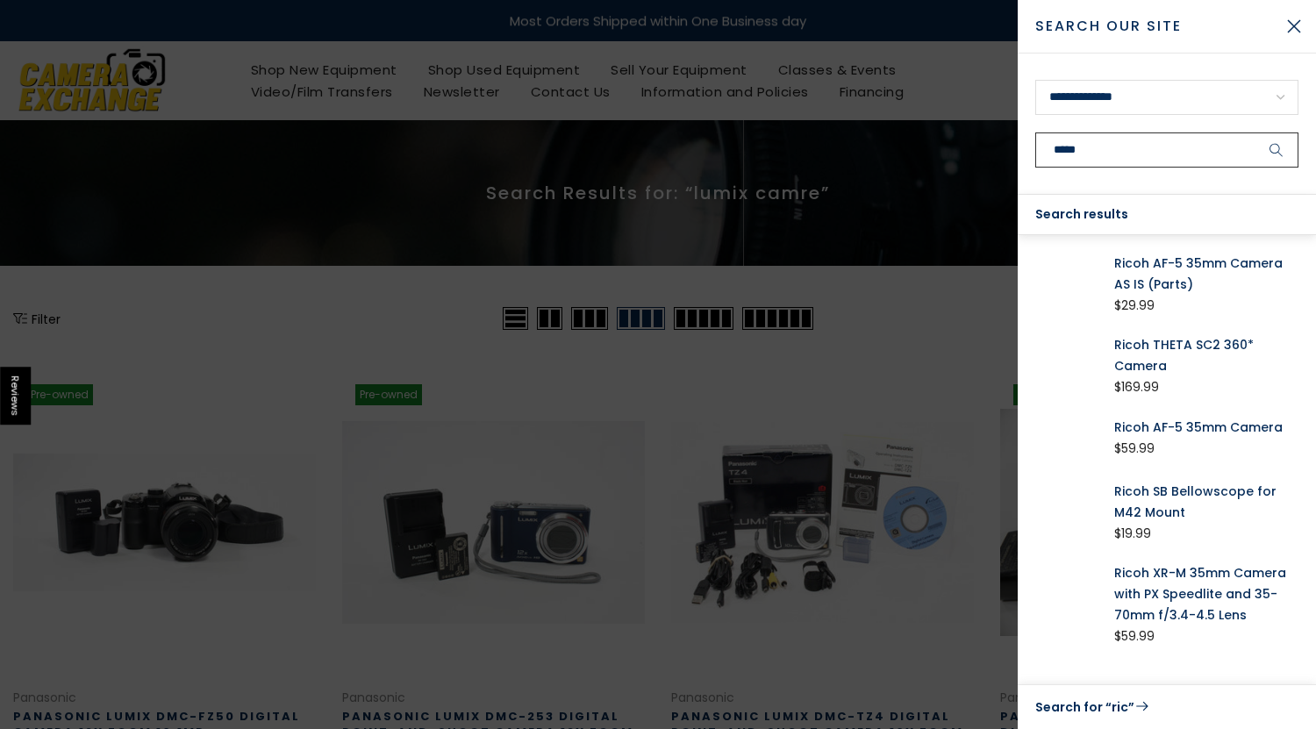
type input "*****"
click at [1254, 132] on button "submit" at bounding box center [1276, 149] width 44 height 35
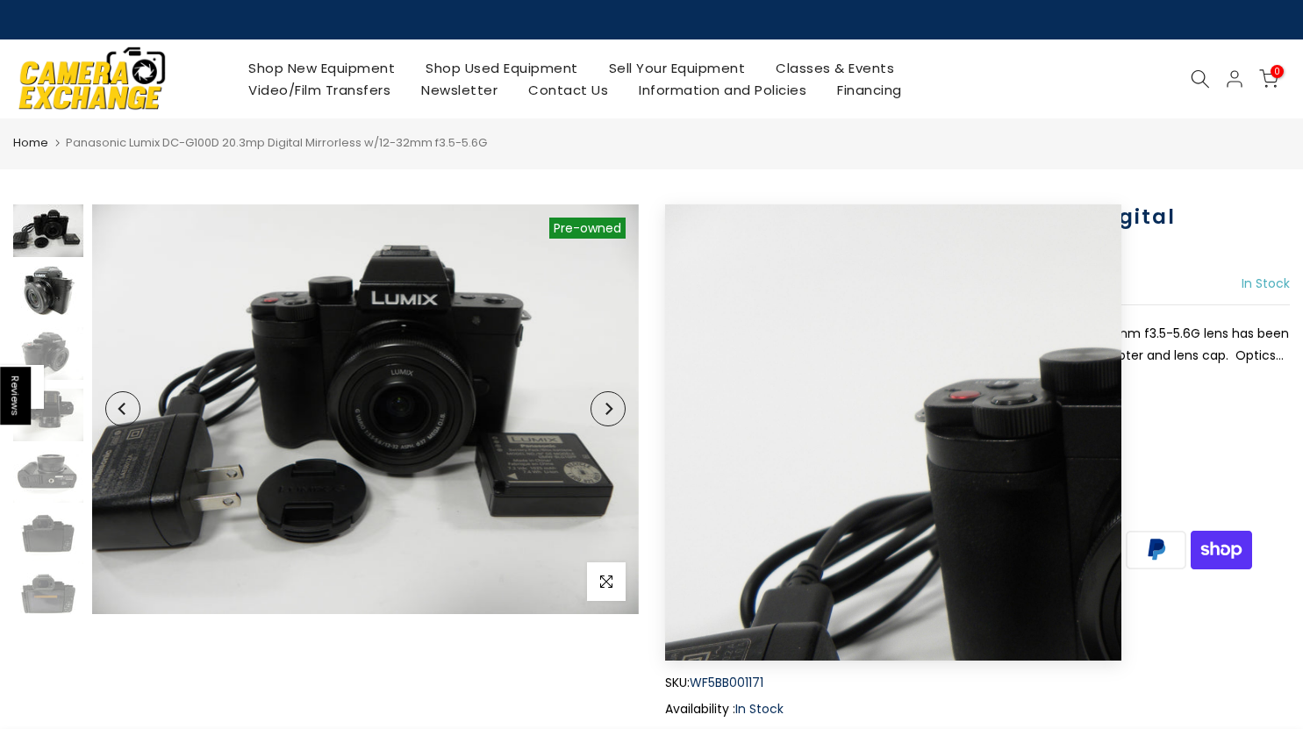
click at [45, 289] on img at bounding box center [48, 292] width 70 height 53
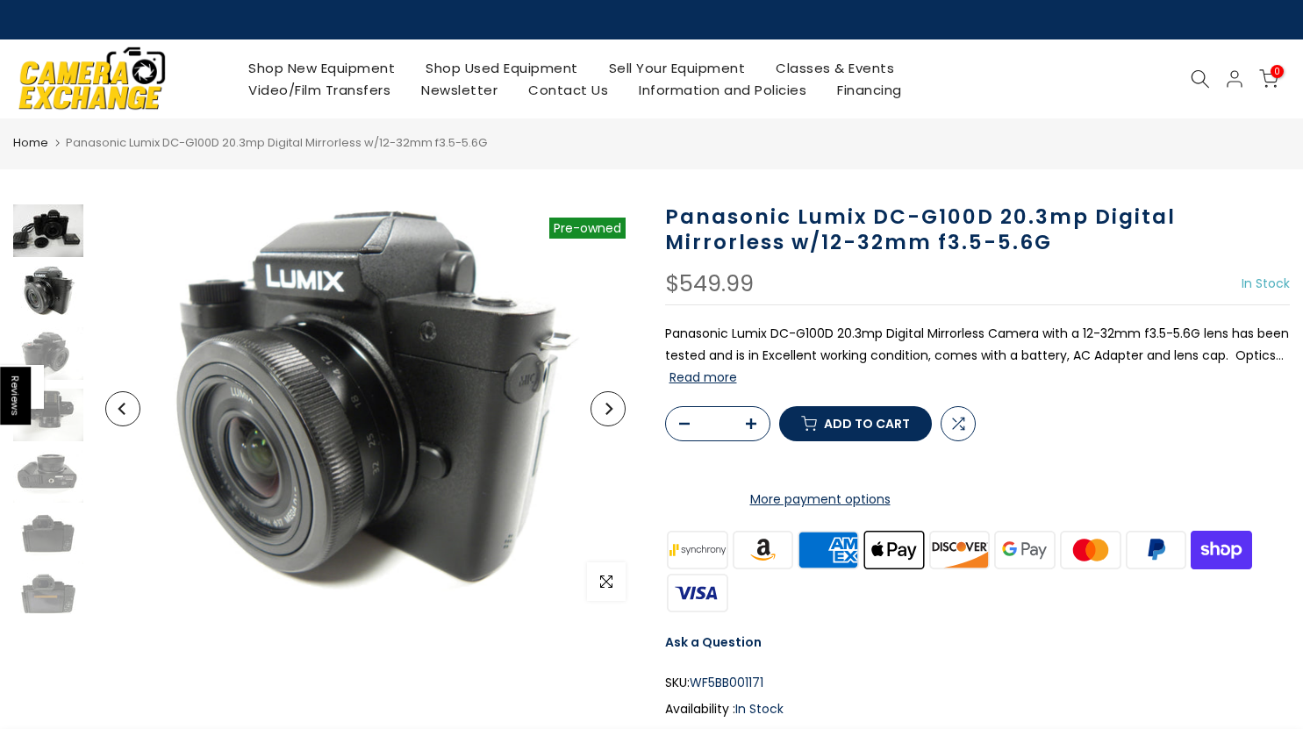
click at [34, 214] on img at bounding box center [48, 230] width 70 height 53
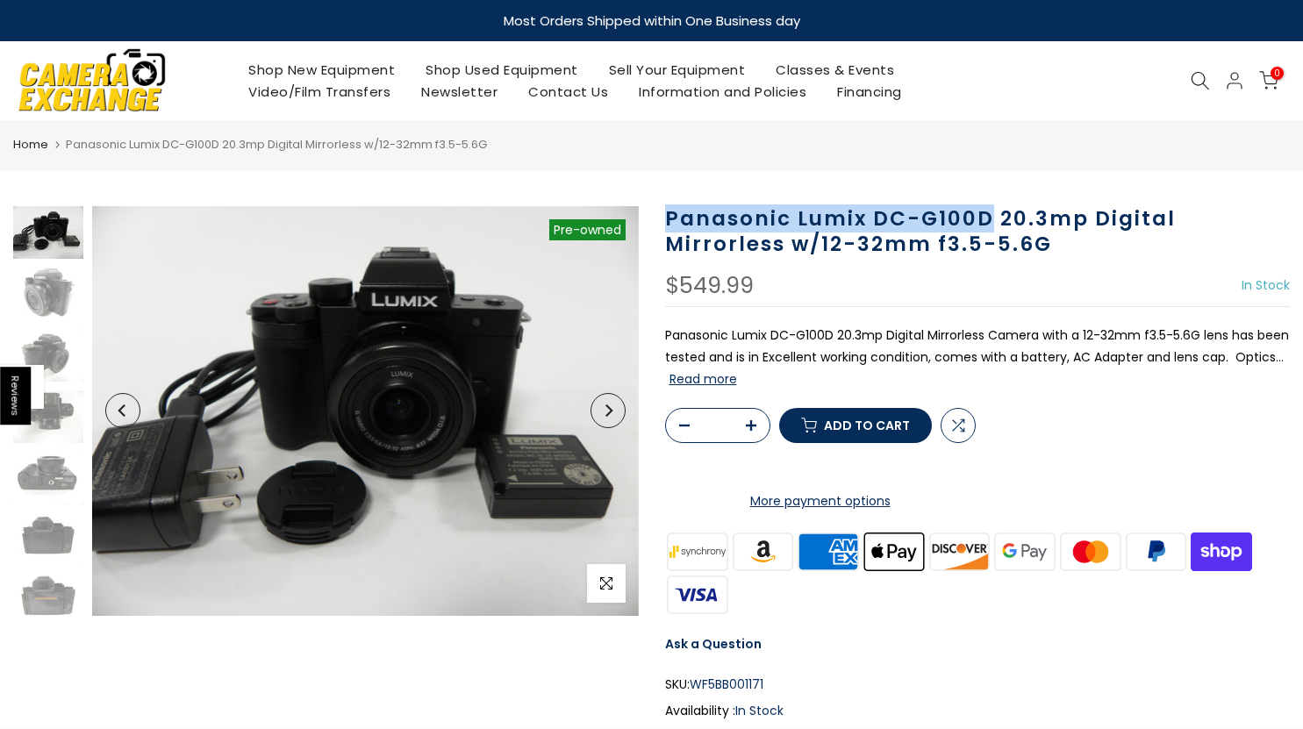
drag, startPoint x: 989, startPoint y: 216, endPoint x: 653, endPoint y: 211, distance: 336.0
click at [653, 211] on div "Panasonic Lumix DC-G100D 20.3mp Digital Mirrorless w/12-32mm f3.5-5.6G $549.99 …" at bounding box center [978, 545] width 652 height 678
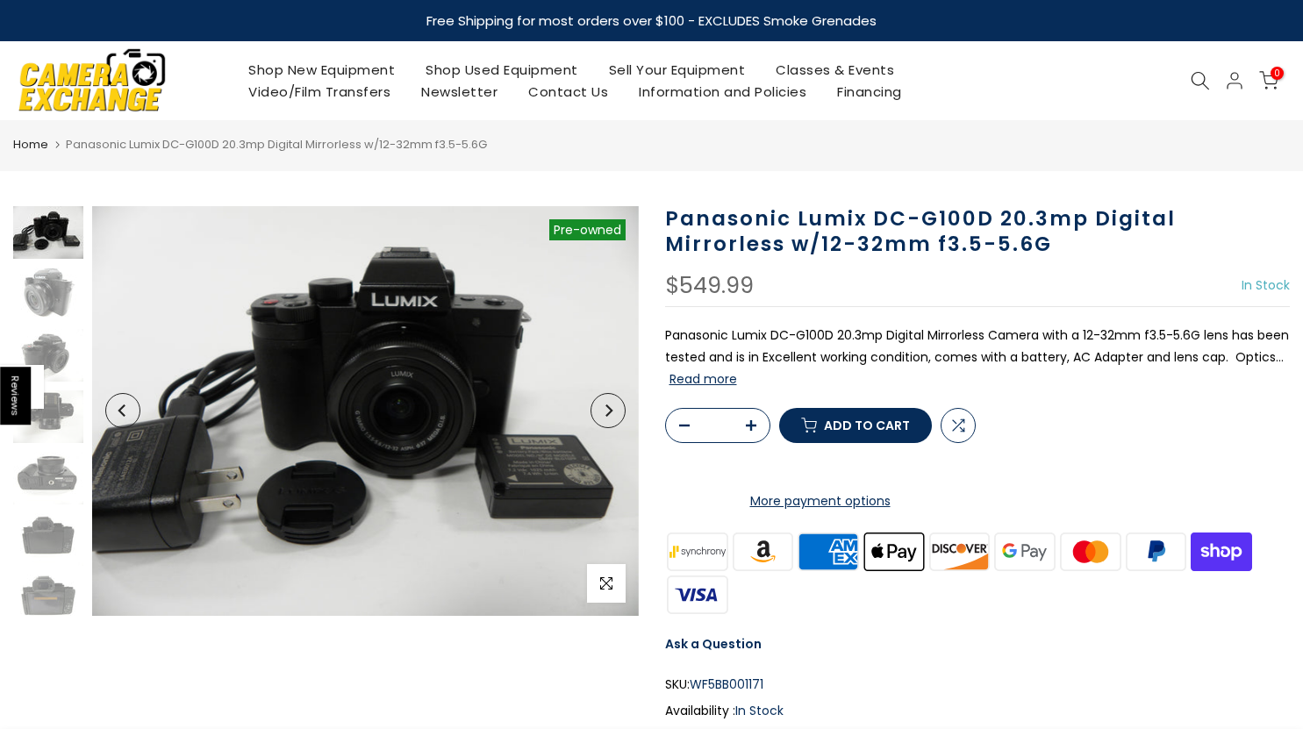
click at [832, 236] on h1 "Panasonic Lumix DC-G100D 20.3mp Digital Mirrorless w/12-32mm f3.5-5.6G" at bounding box center [977, 231] width 625 height 51
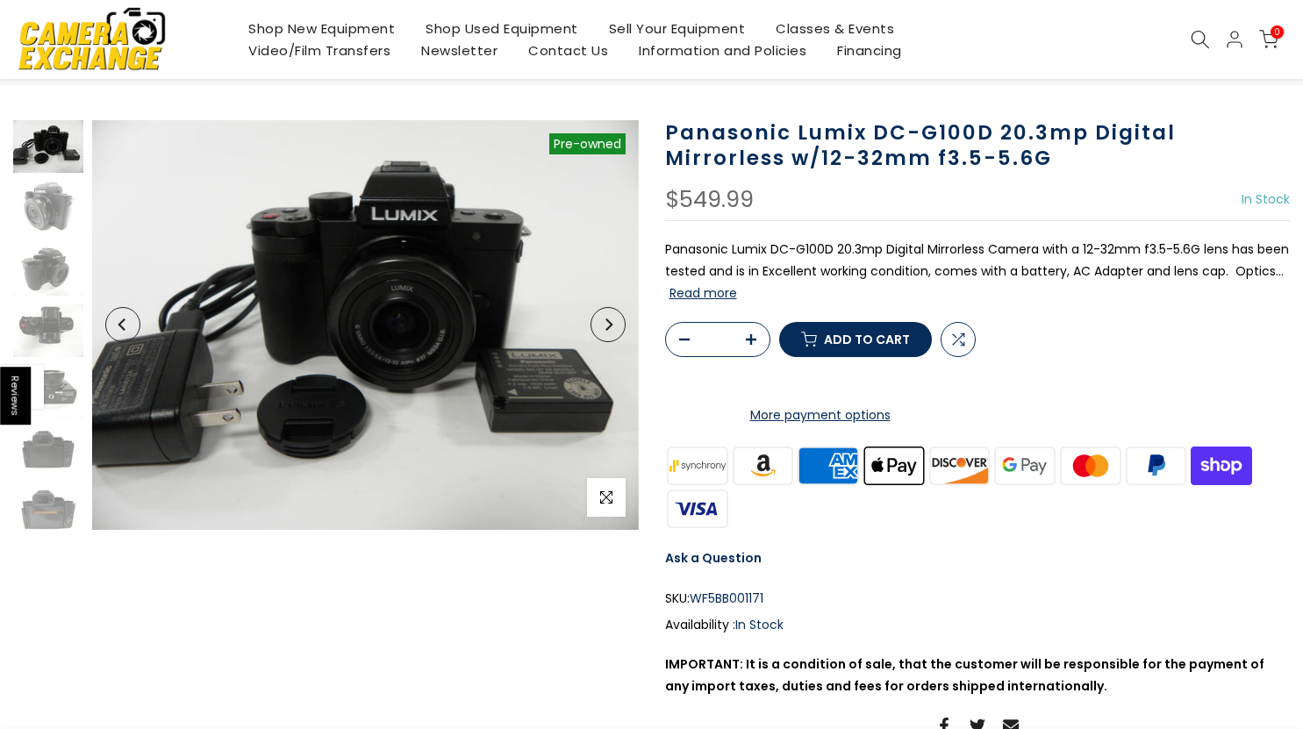
scroll to position [88, 0]
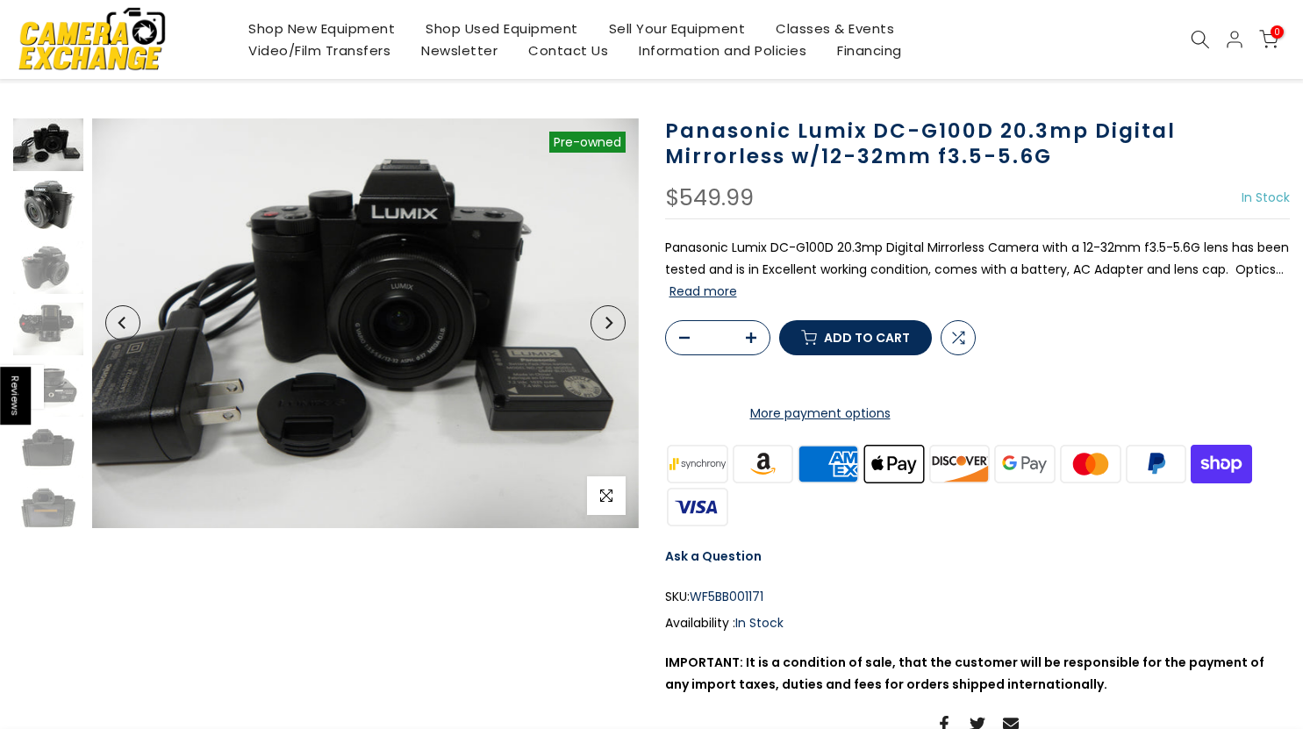
click at [39, 204] on img at bounding box center [48, 206] width 70 height 53
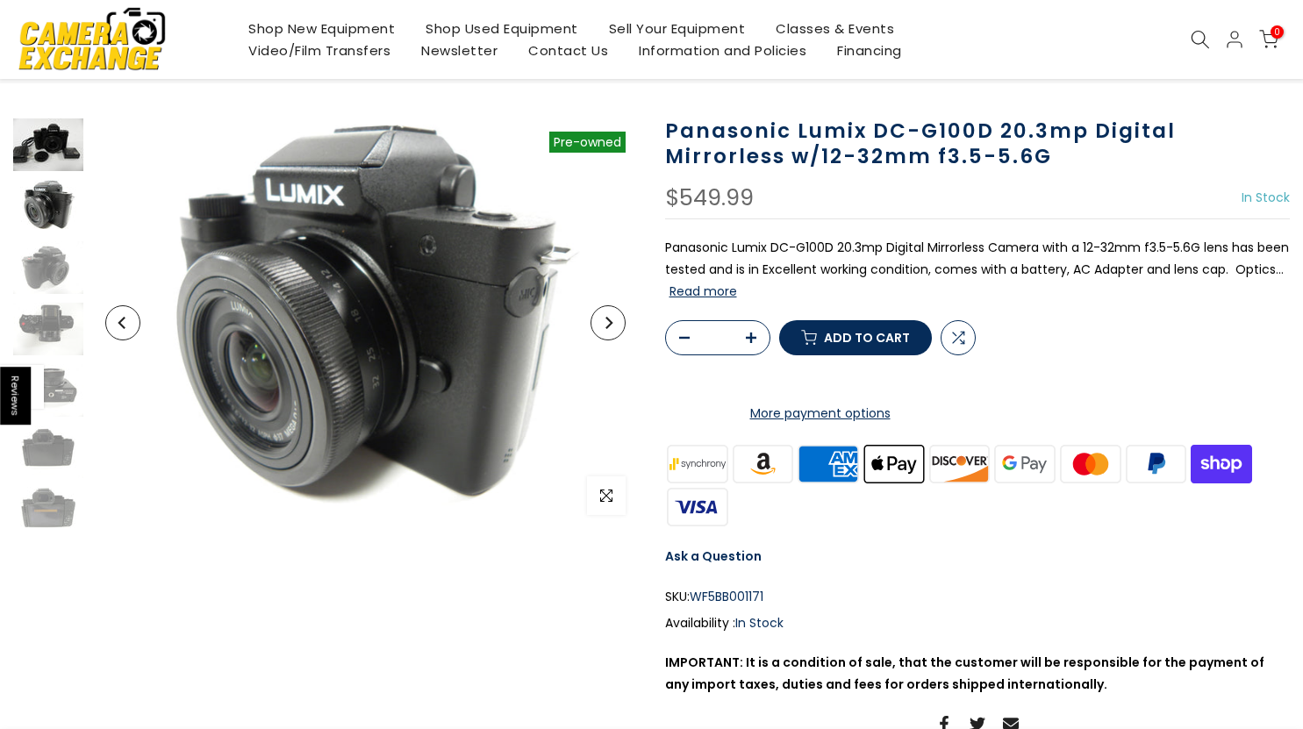
click at [53, 149] on img at bounding box center [48, 144] width 70 height 53
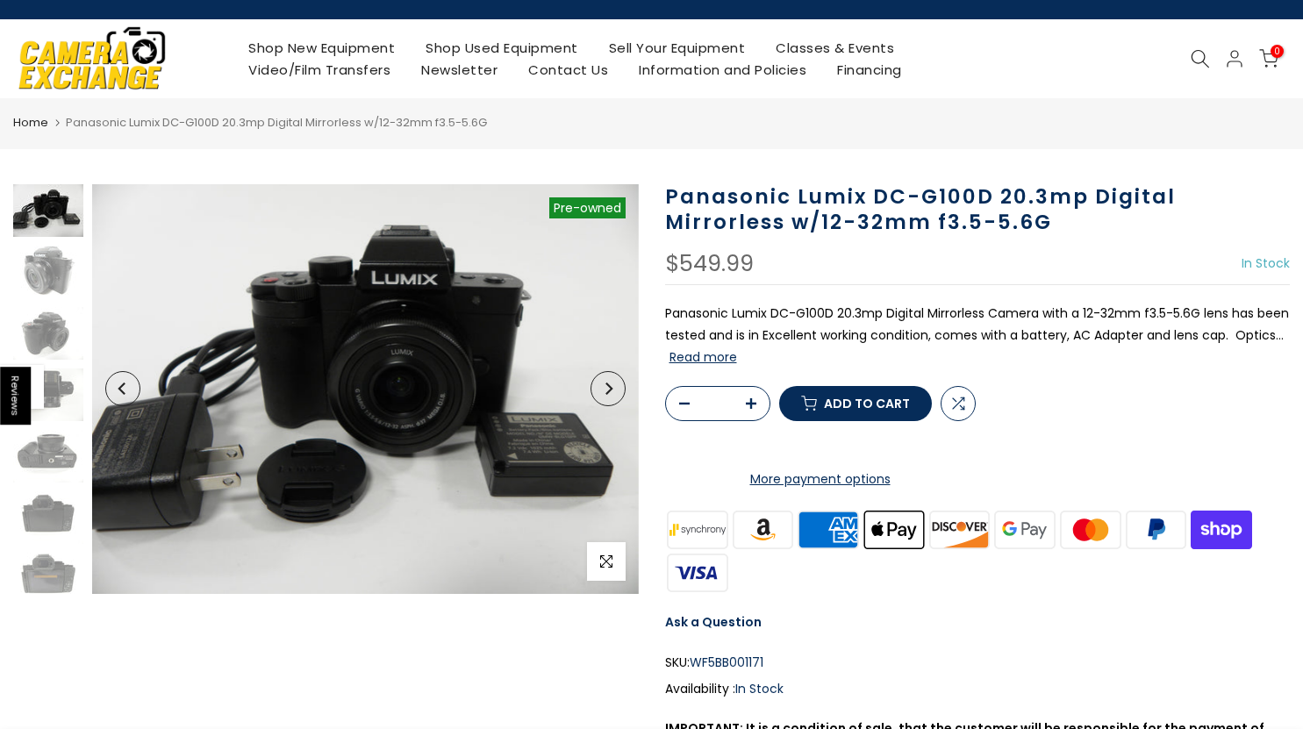
scroll to position [0, 0]
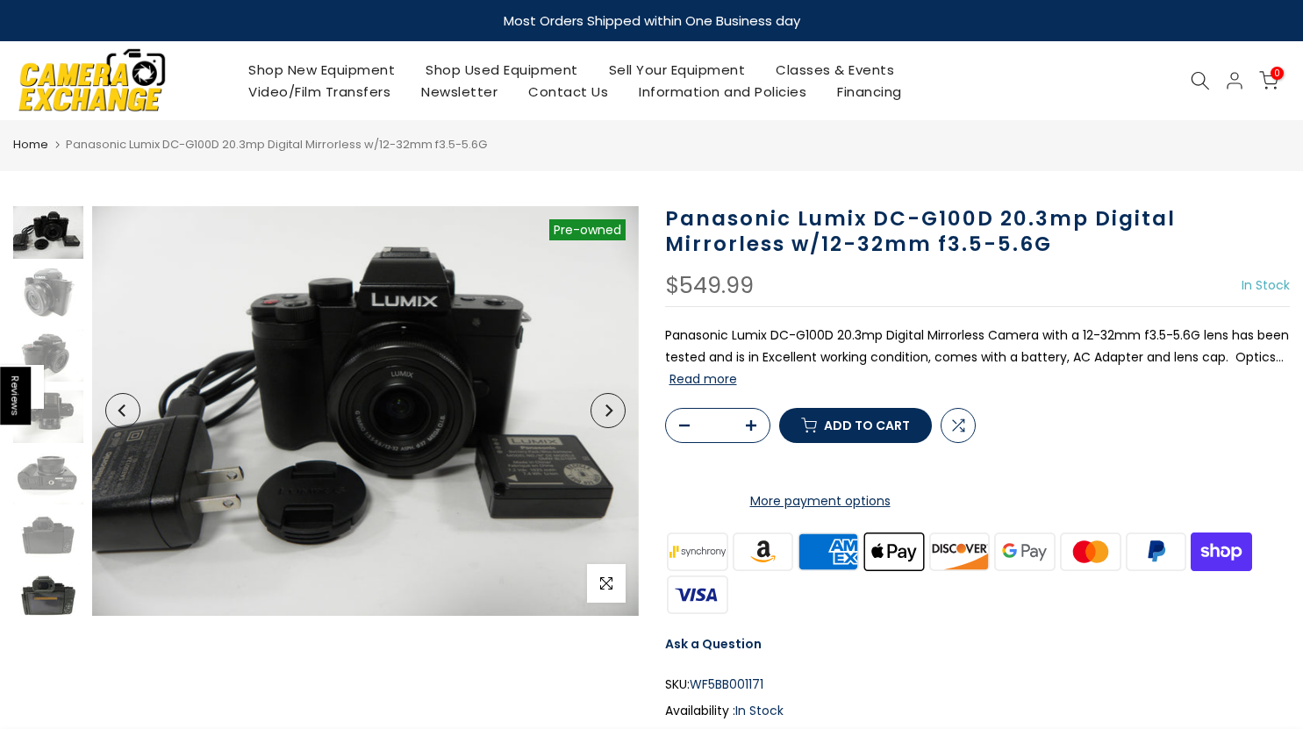
click at [44, 600] on img at bounding box center [48, 601] width 70 height 53
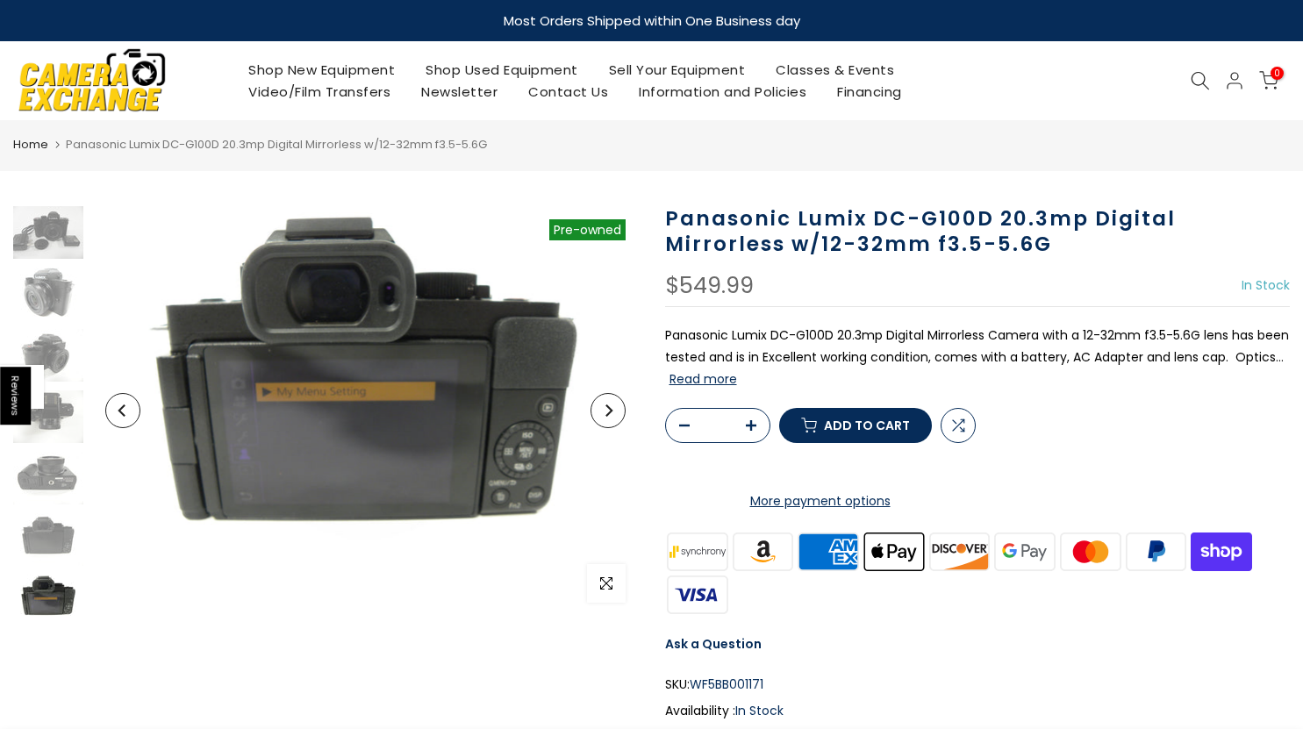
scroll to position [11, 0]
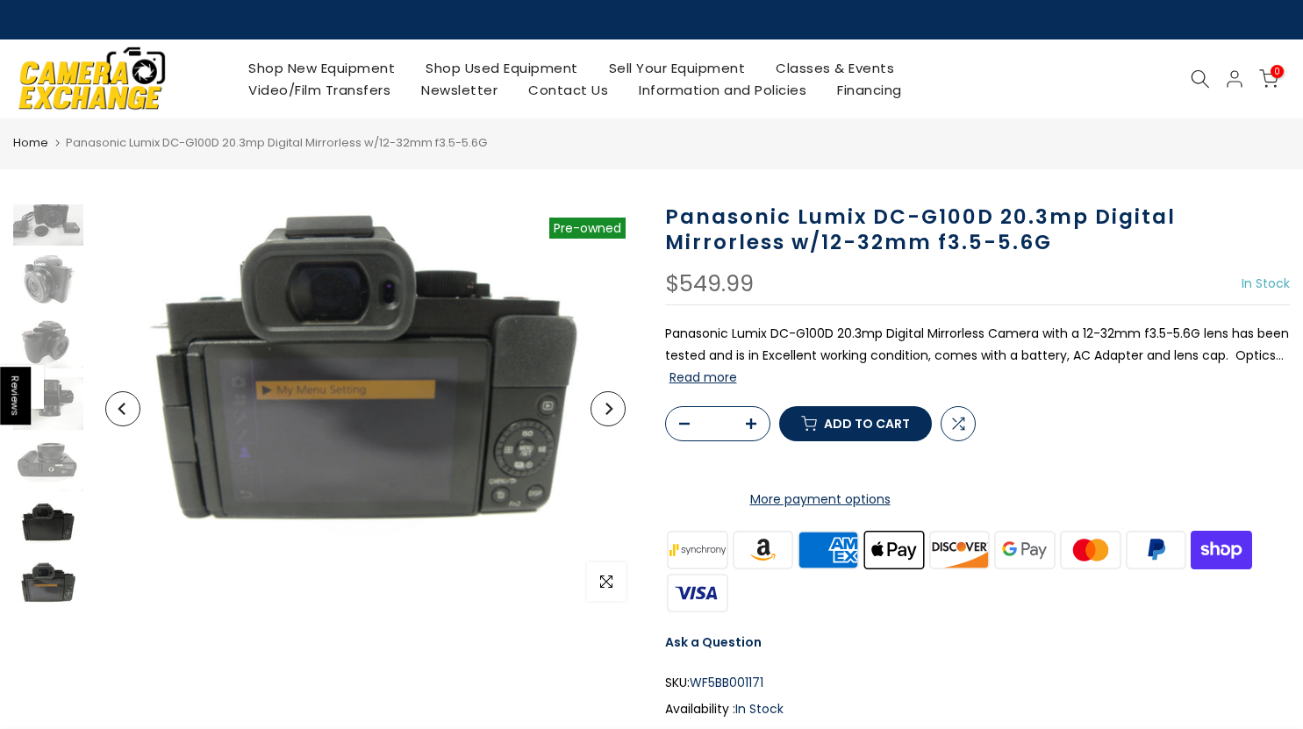
click at [53, 515] on img at bounding box center [48, 526] width 70 height 53
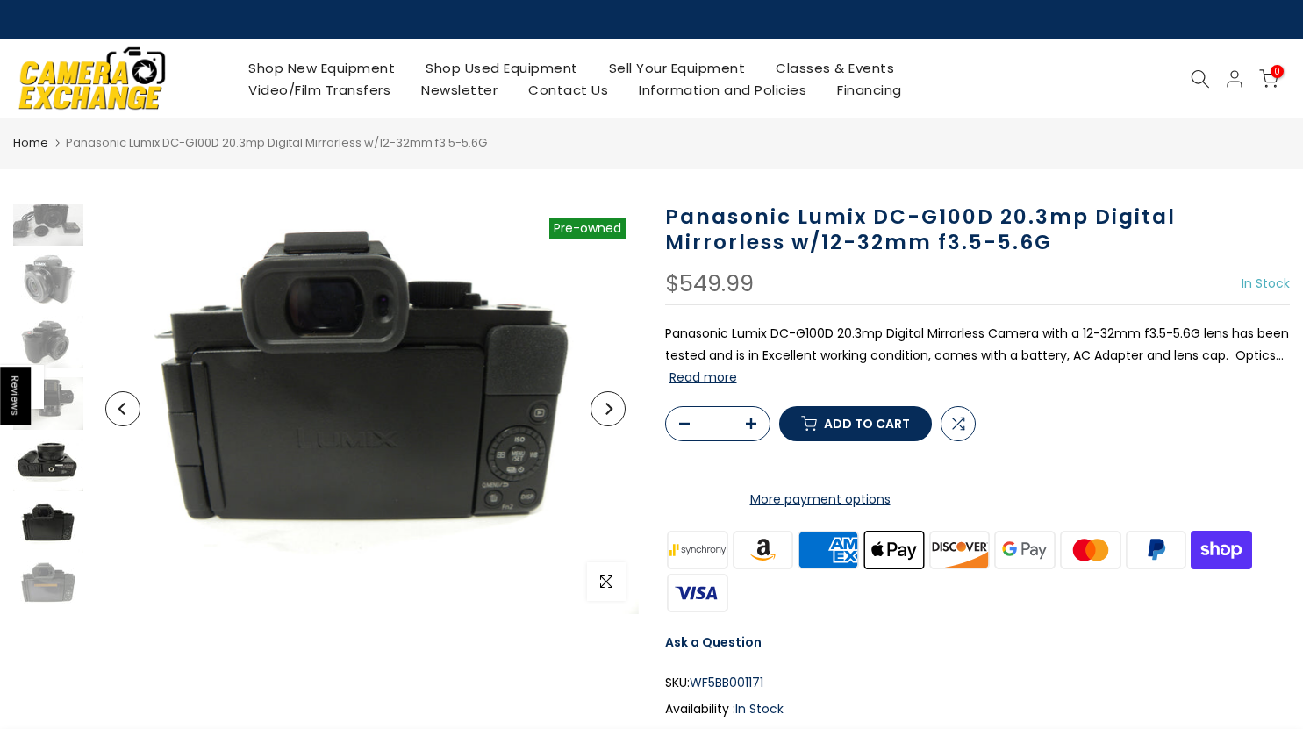
click at [56, 461] on img at bounding box center [48, 465] width 70 height 53
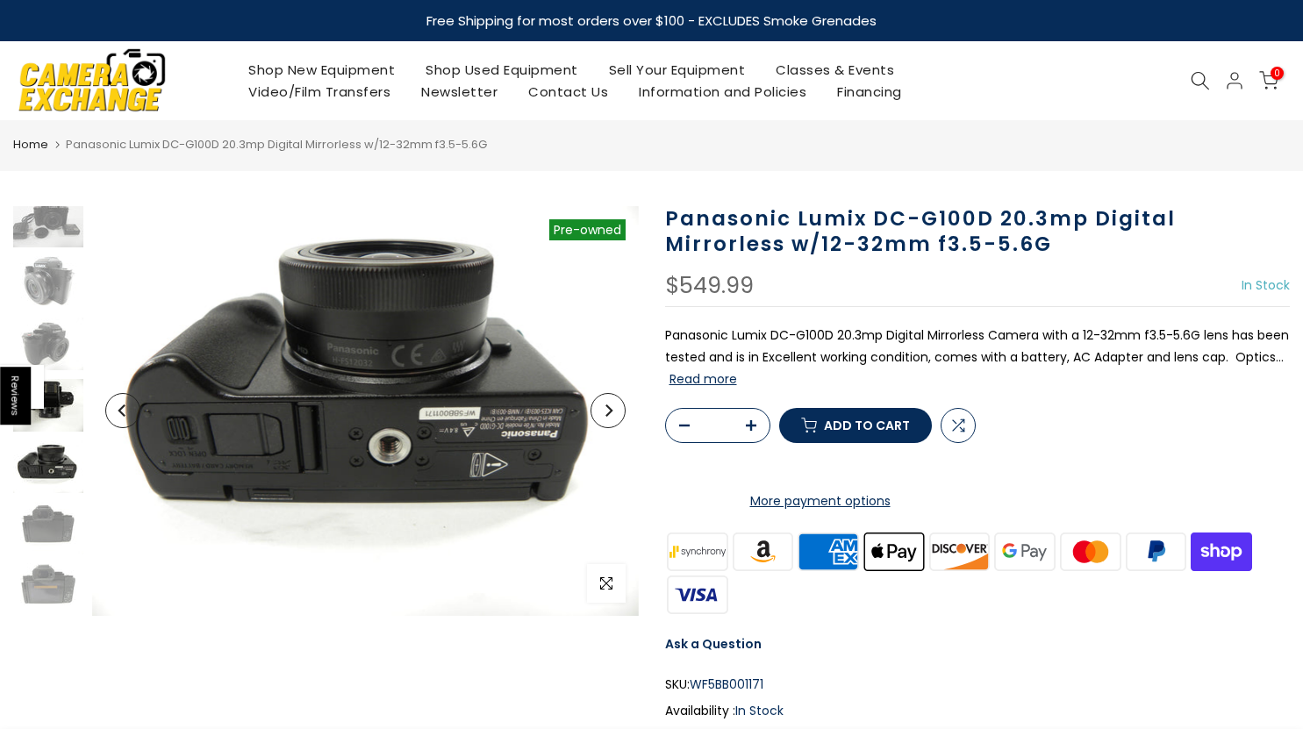
click at [65, 394] on img at bounding box center [48, 405] width 70 height 53
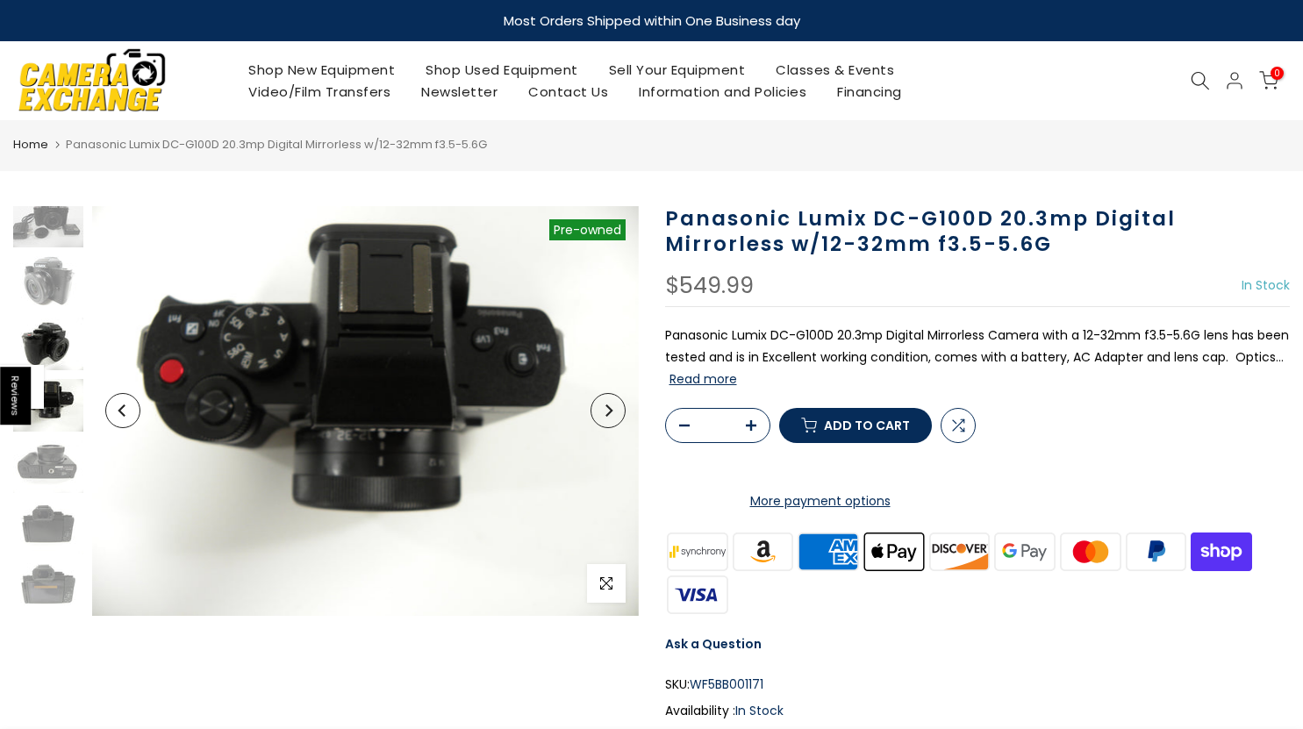
click at [61, 339] on img at bounding box center [48, 344] width 70 height 53
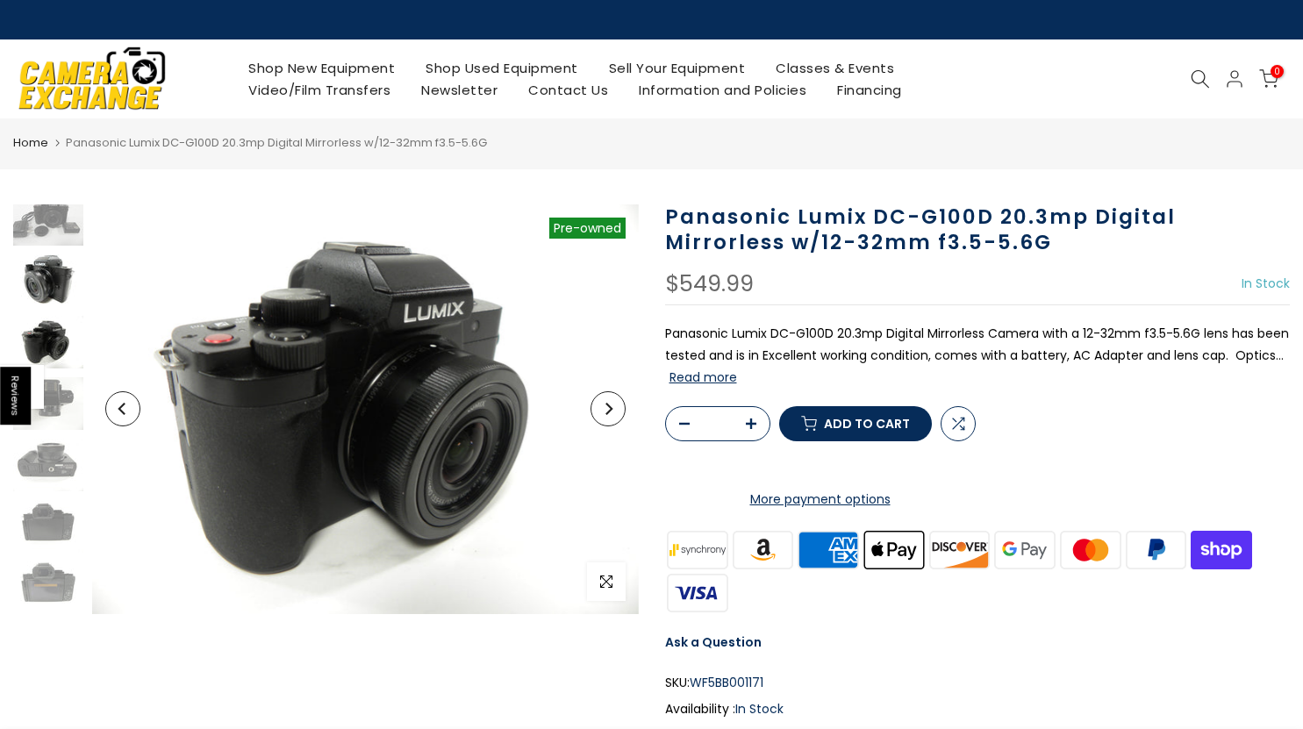
click at [58, 282] on img at bounding box center [48, 280] width 70 height 53
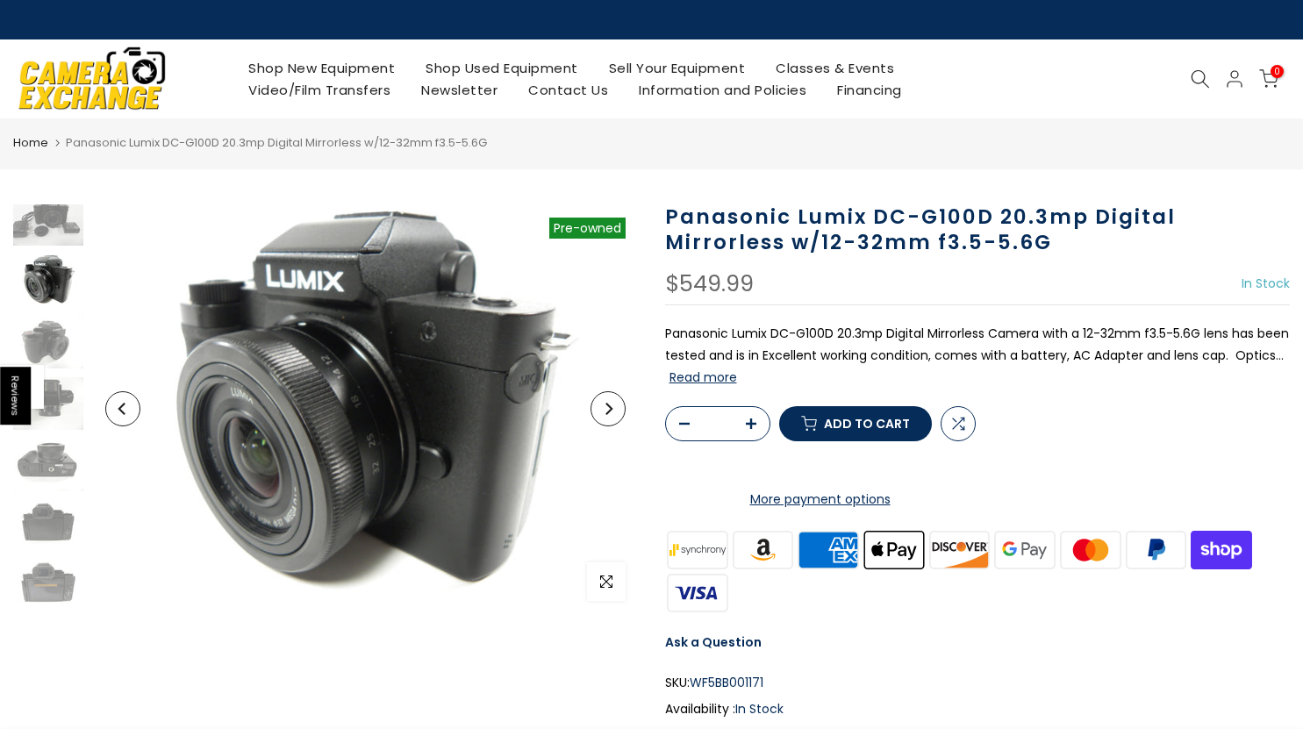
scroll to position [0, 0]
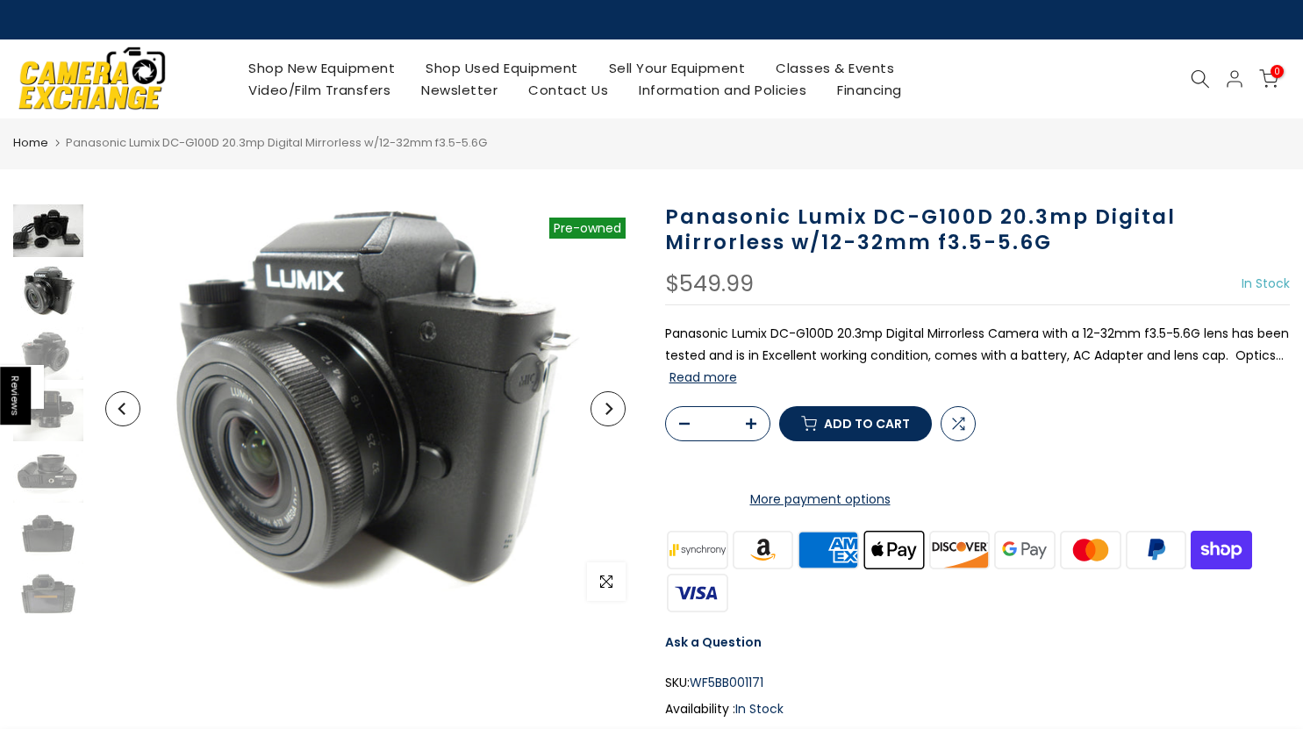
click at [68, 236] on img at bounding box center [48, 230] width 70 height 53
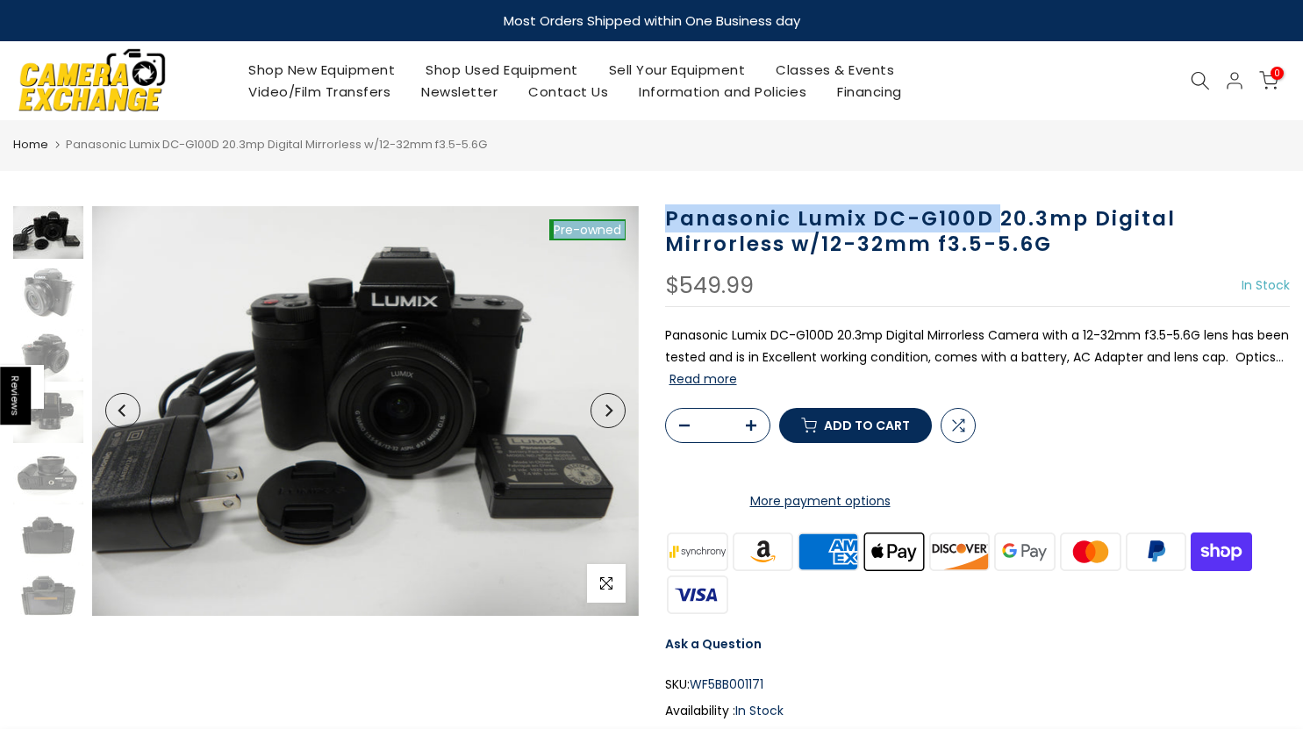
drag, startPoint x: 996, startPoint y: 210, endPoint x: 631, endPoint y: 198, distance: 365.1
click at [696, 208] on h1 "Panasonic Lumix DC-G100D 20.3mp Digital Mirrorless w/12-32mm f3.5-5.6G" at bounding box center [977, 231] width 625 height 51
click at [696, 209] on h1 "Panasonic Lumix DC-G100D 20.3mp Digital Mirrorless w/12-32mm f3.5-5.6G" at bounding box center [977, 231] width 625 height 51
click at [700, 211] on h1 "Panasonic Lumix DC-G100D 20.3mp Digital Mirrorless w/12-32mm f3.5-5.6G" at bounding box center [977, 231] width 625 height 51
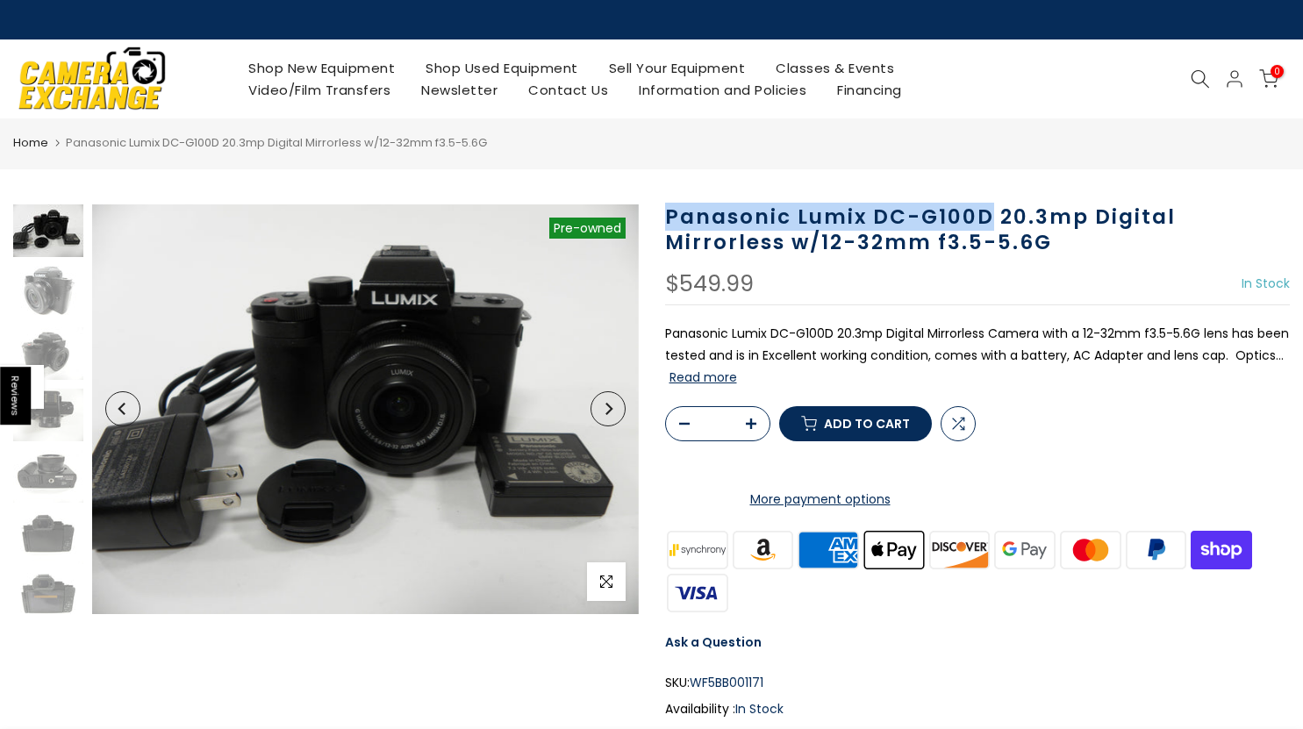
drag, startPoint x: 986, startPoint y: 218, endPoint x: 667, endPoint y: 219, distance: 319.3
click at [667, 219] on h1 "Panasonic Lumix DC-G100D 20.3mp Digital Mirrorless w/12-32mm f3.5-5.6G" at bounding box center [977, 229] width 625 height 51
click at [881, 214] on h1 "Panasonic Lumix DC-G100D 20.3mp Digital Mirrorless w/12-32mm f3.5-5.6G" at bounding box center [977, 229] width 625 height 51
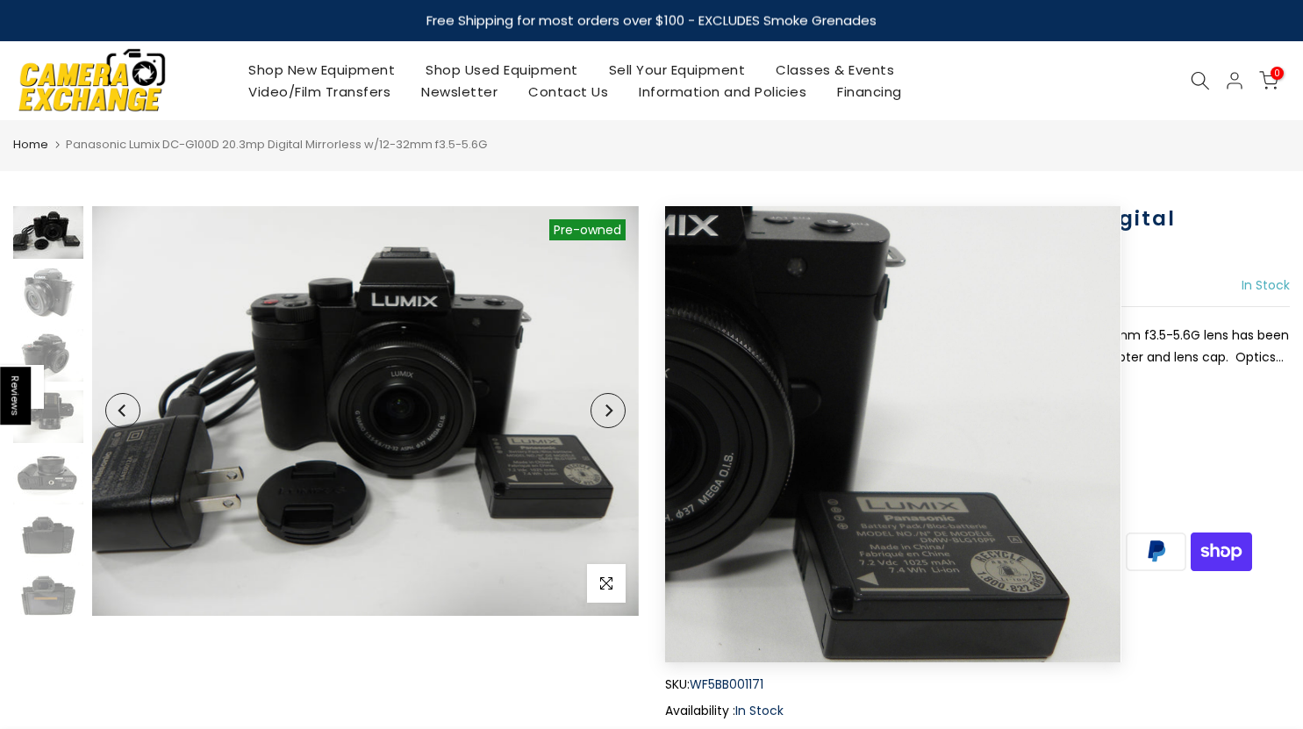
click at [617, 405] on button "Next" at bounding box center [607, 410] width 35 height 35
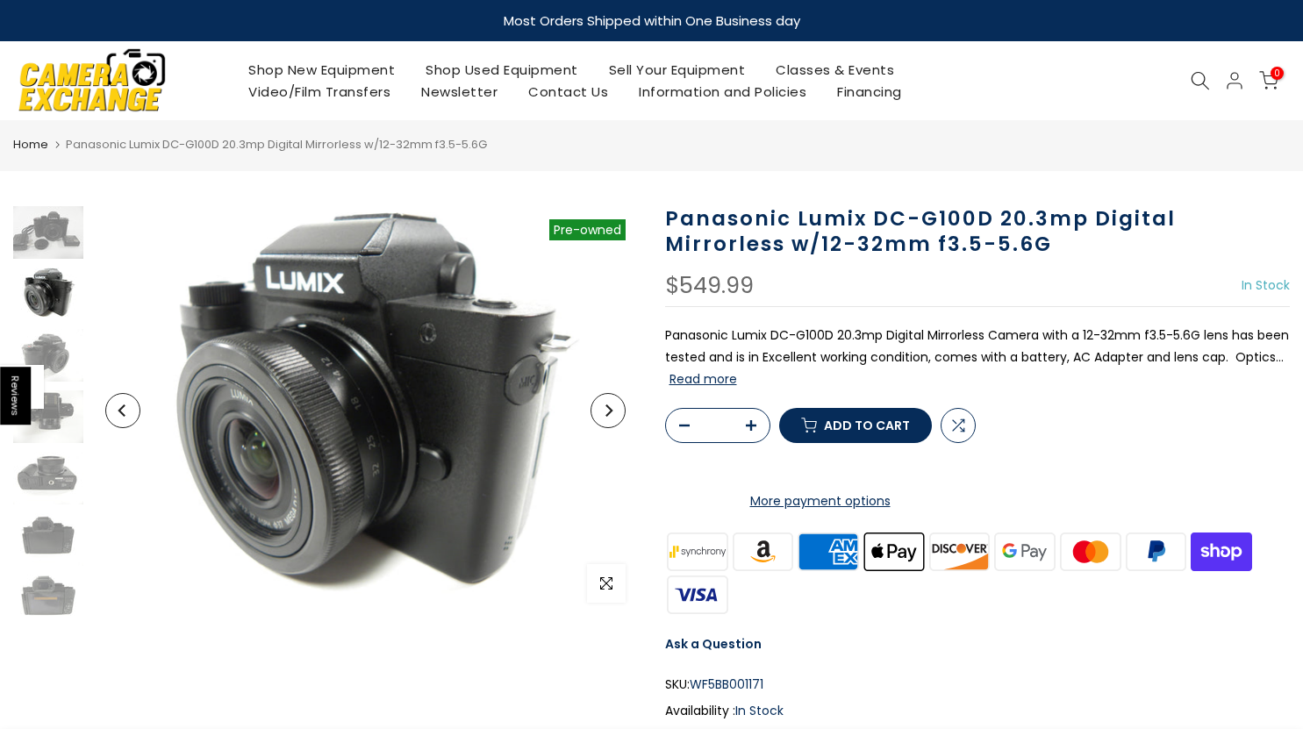
click at [617, 405] on button "Next" at bounding box center [607, 410] width 35 height 35
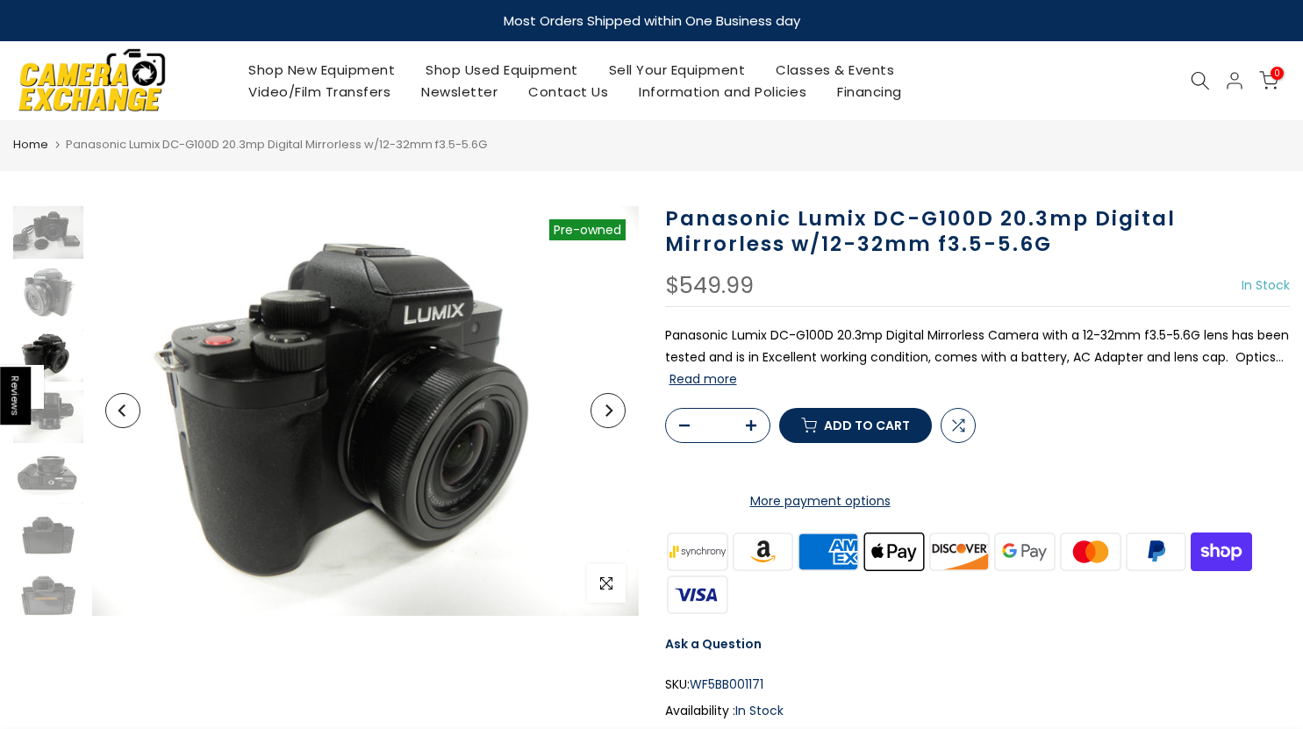
scroll to position [11, 0]
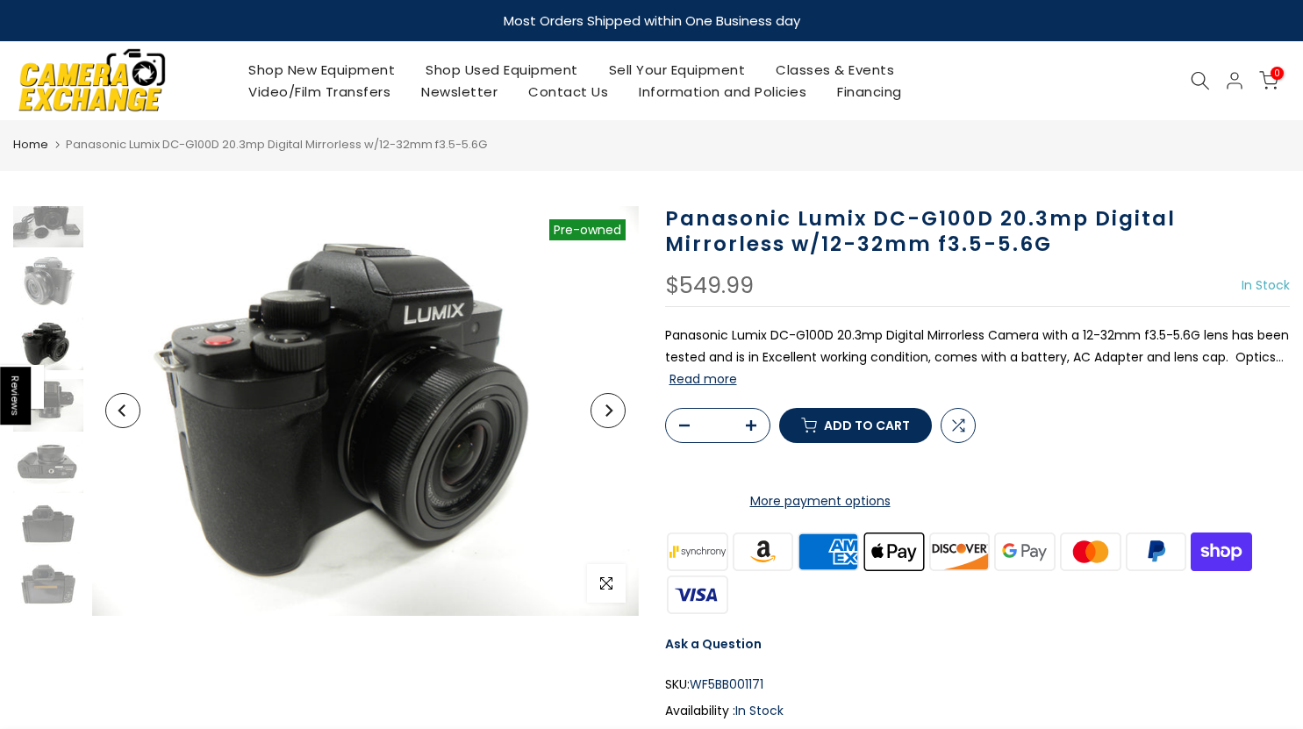
click at [617, 405] on button "Next" at bounding box center [607, 410] width 35 height 35
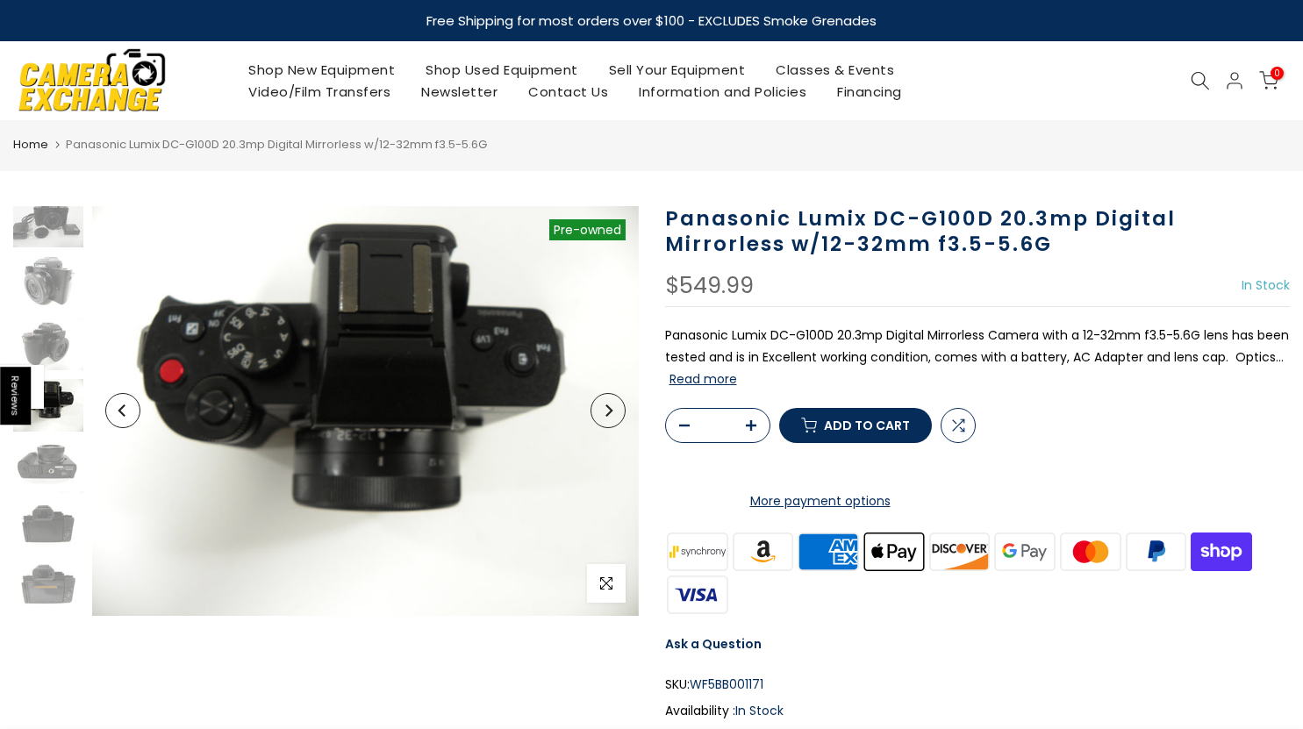
click at [617, 405] on button "Next" at bounding box center [607, 410] width 35 height 35
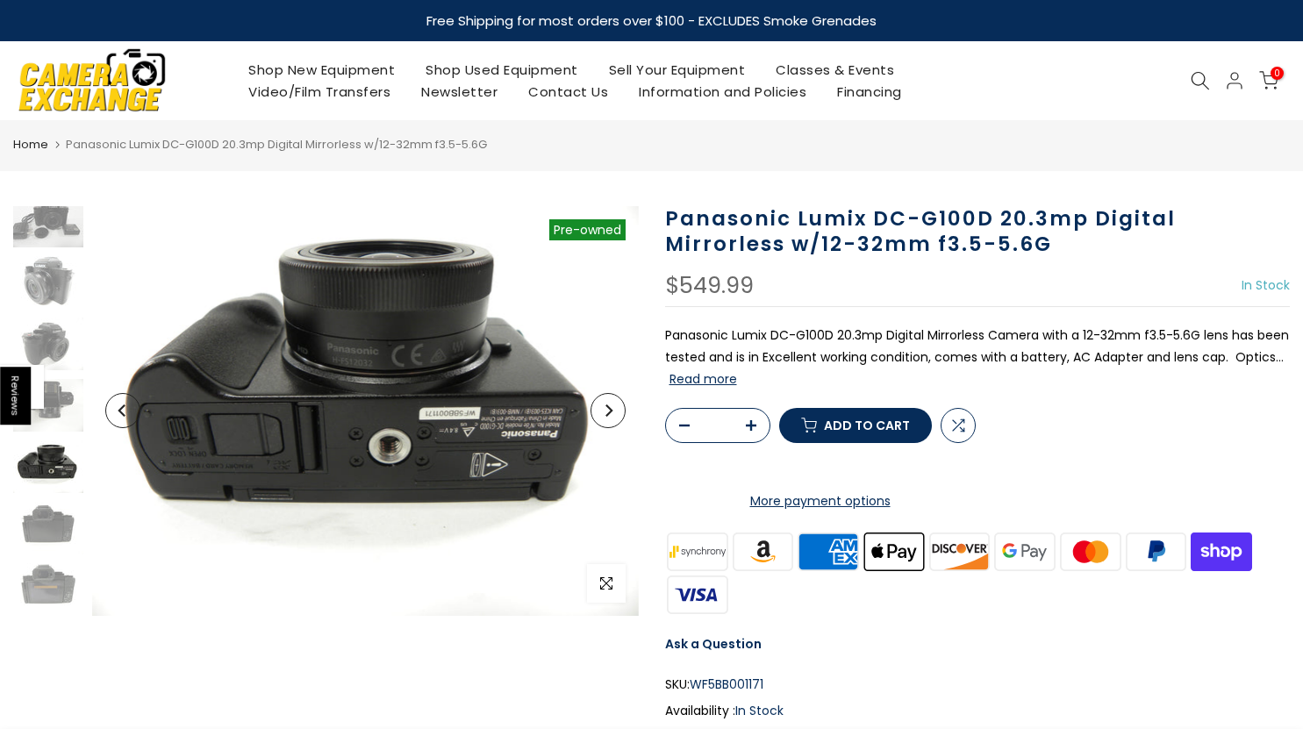
click at [617, 405] on button "Next" at bounding box center [607, 410] width 35 height 35
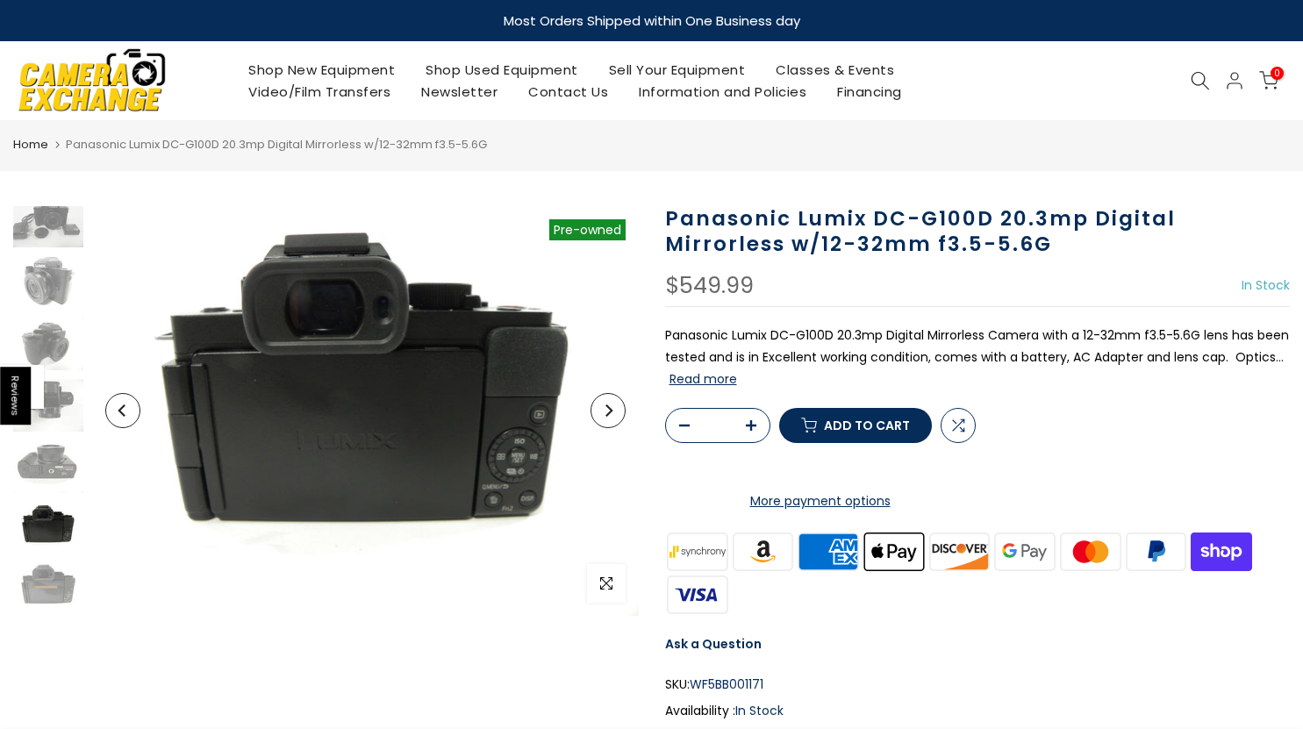
click at [127, 418] on button "Previous" at bounding box center [122, 410] width 35 height 35
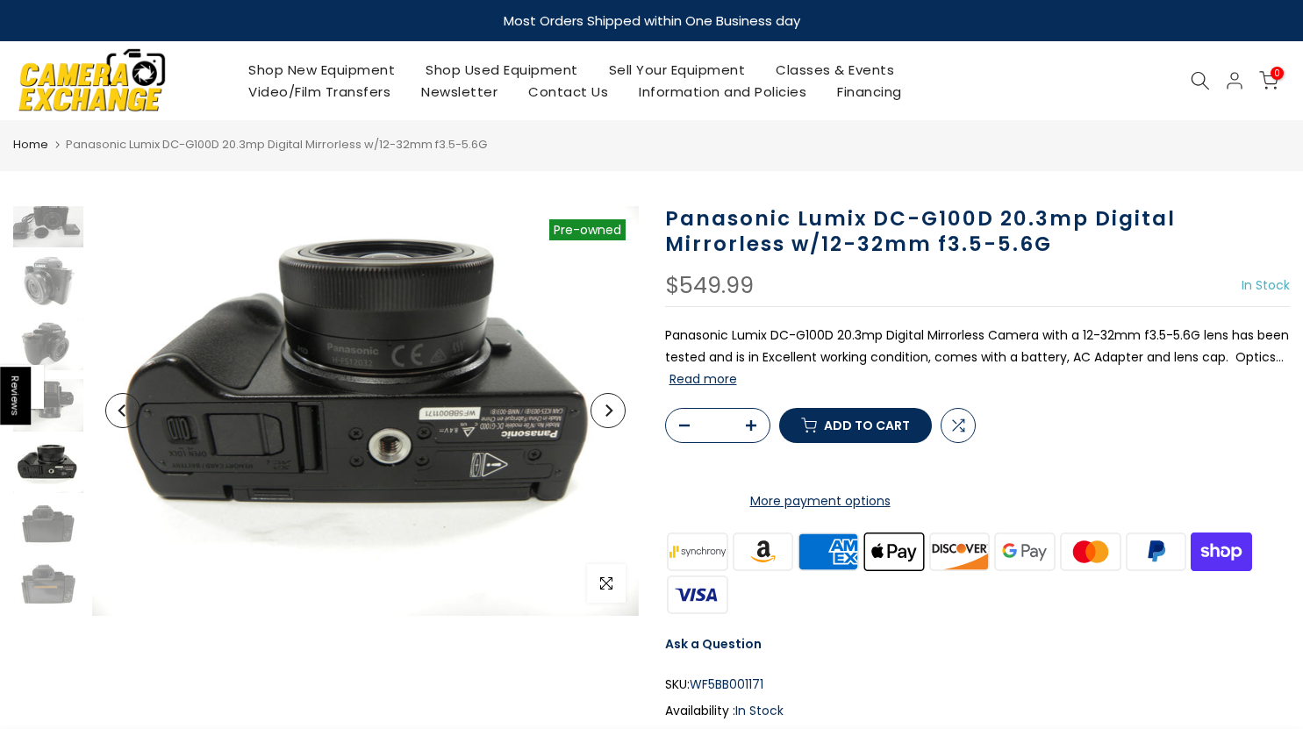
click at [127, 418] on button "Previous" at bounding box center [122, 410] width 35 height 35
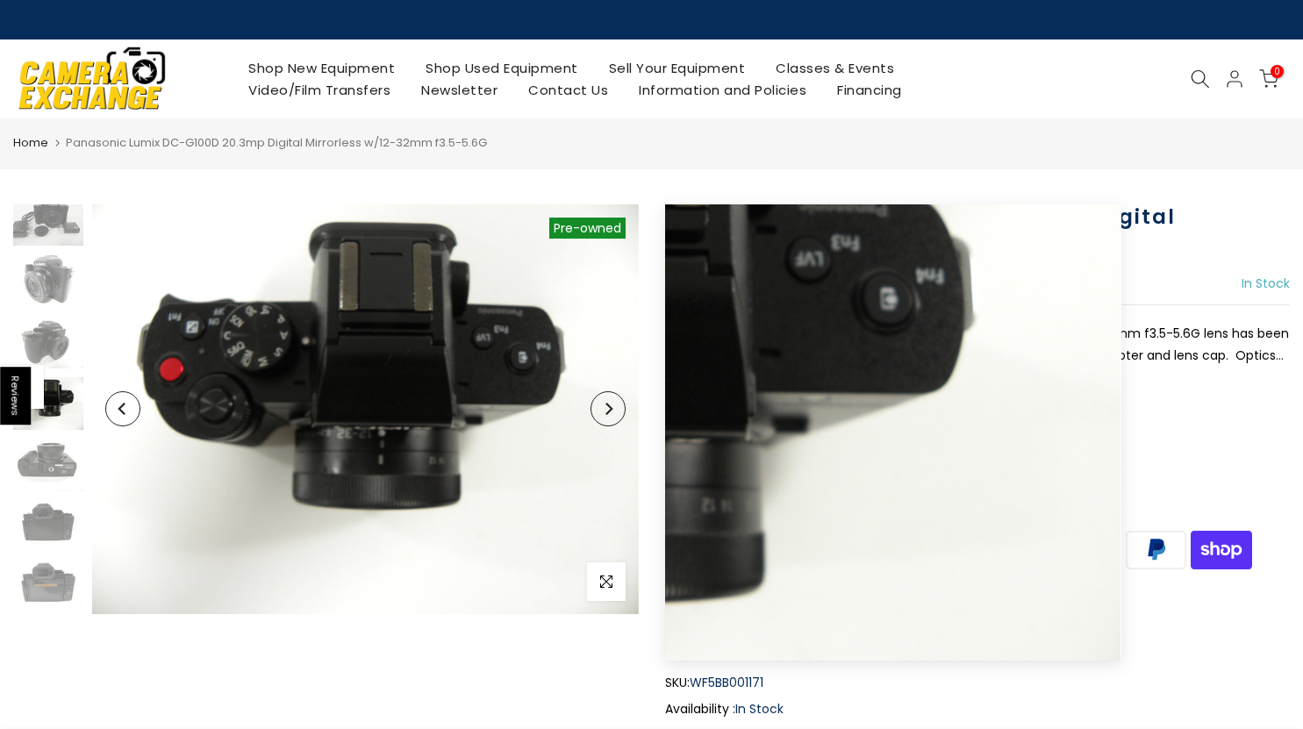
click at [611, 419] on button "Next" at bounding box center [607, 408] width 35 height 35
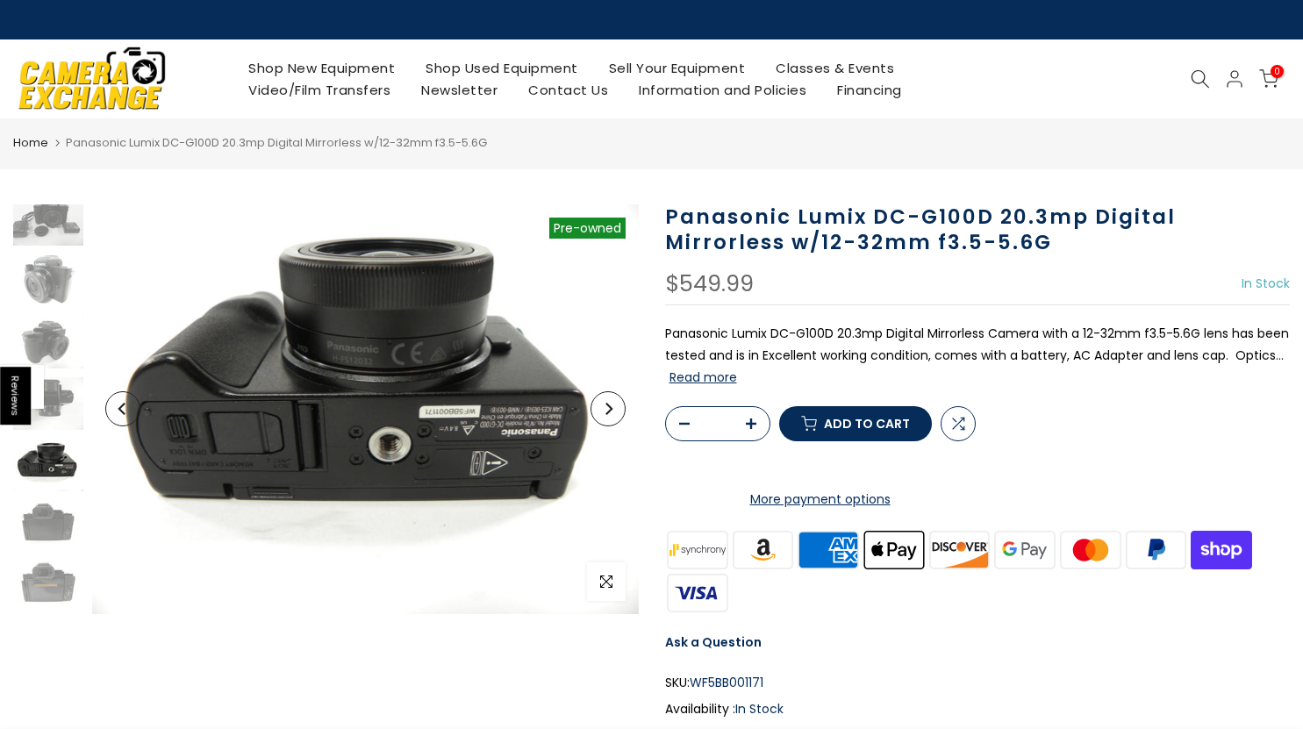
click at [611, 419] on button "Next" at bounding box center [607, 408] width 35 height 35
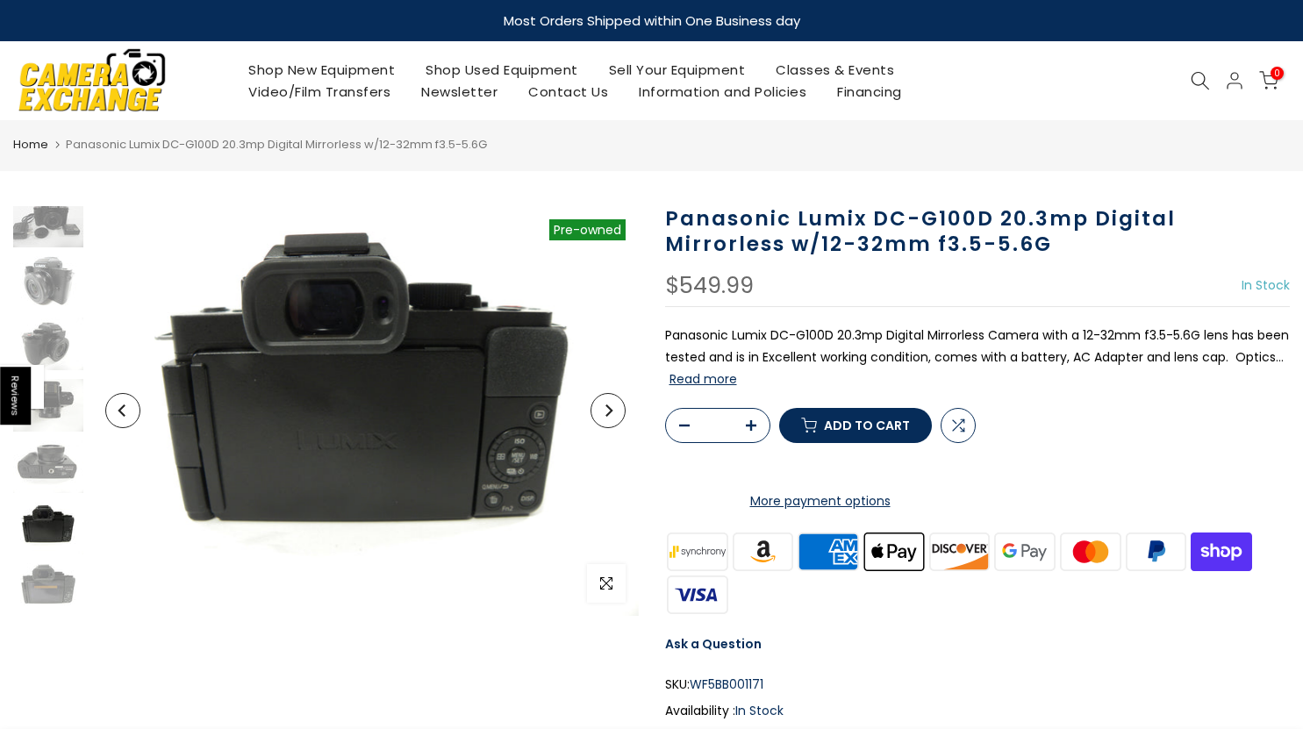
click at [611, 419] on button "Next" at bounding box center [607, 410] width 35 height 35
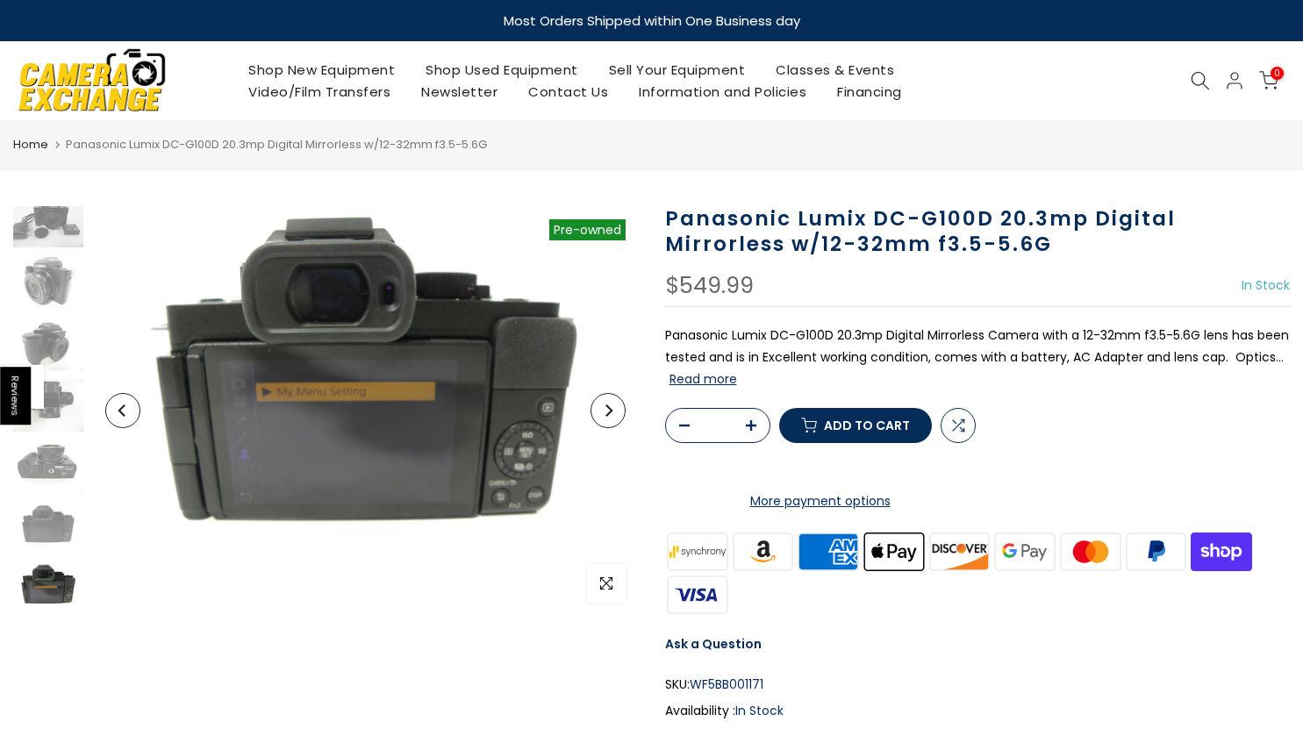
click at [611, 419] on button "Next" at bounding box center [607, 410] width 35 height 35
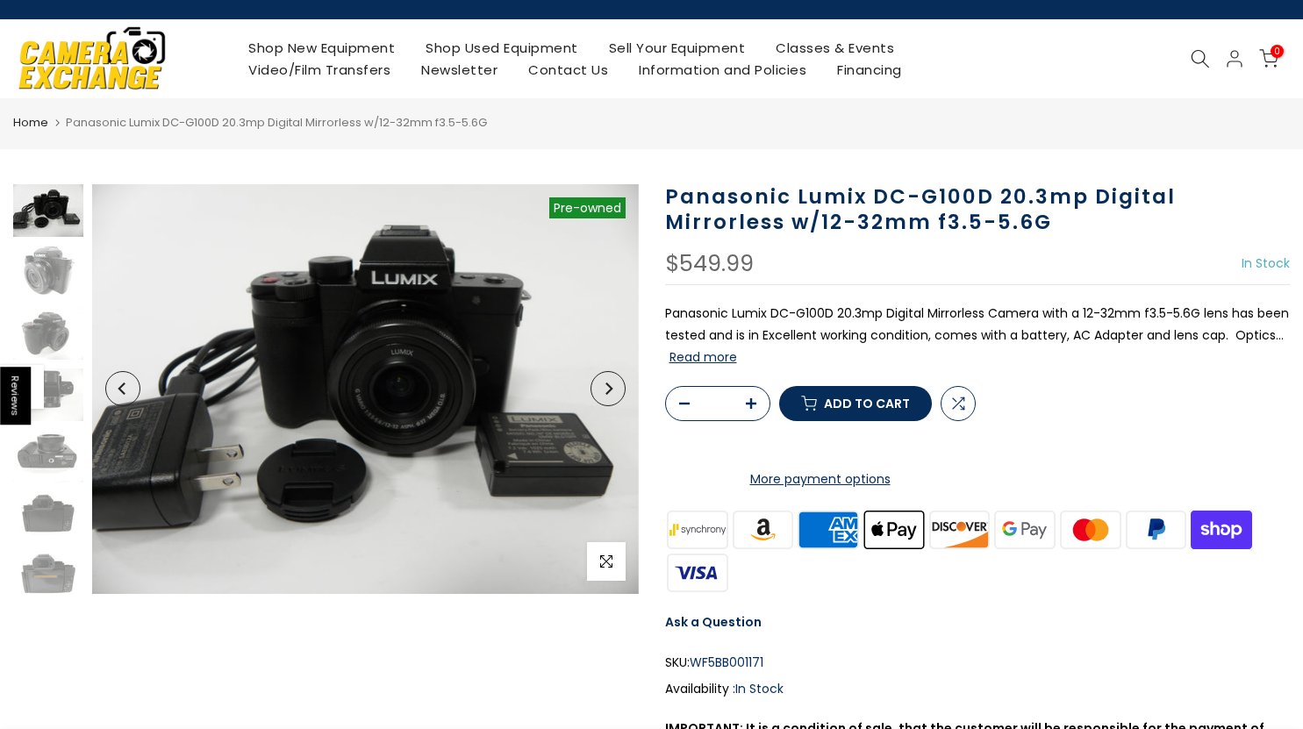
scroll to position [0, 0]
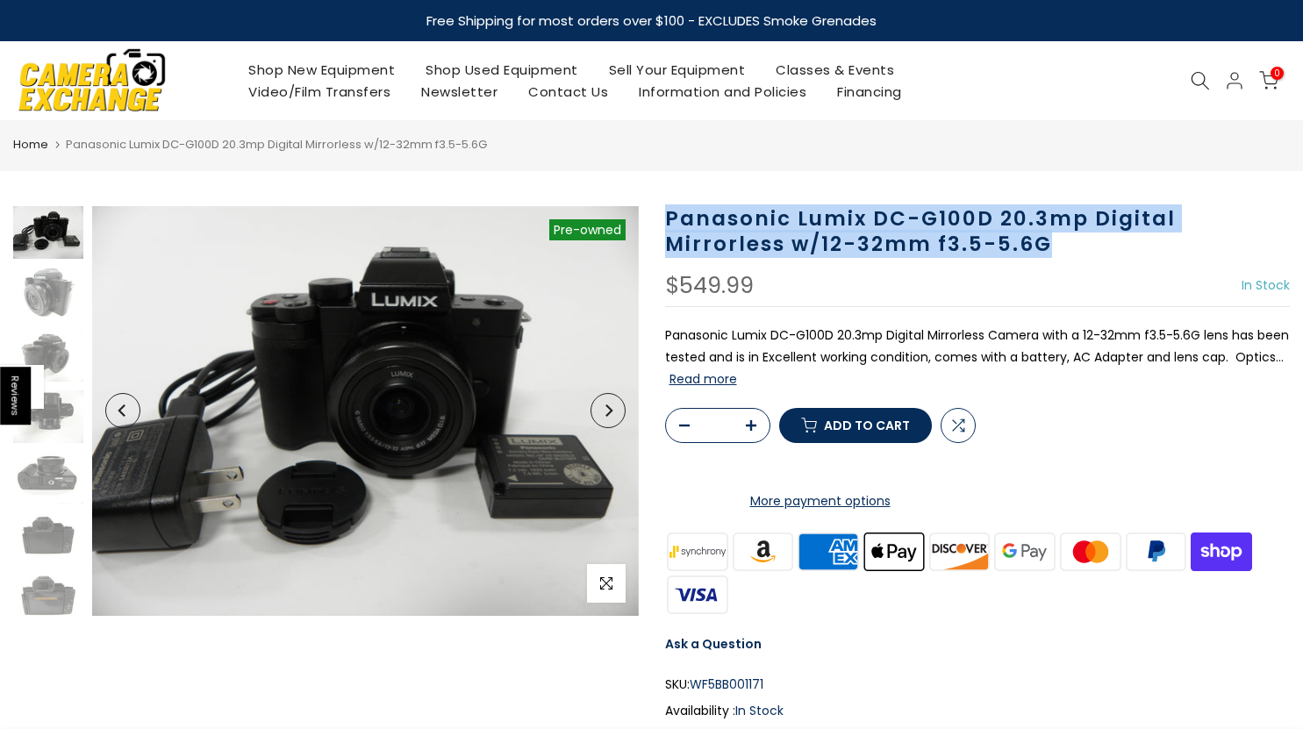
drag, startPoint x: 1063, startPoint y: 242, endPoint x: 664, endPoint y: 212, distance: 400.2
click at [664, 212] on div "Panasonic Lumix DC-G100D 20.3mp Digital Mirrorless w/12-32mm f3.5-5.6G $549.99 …" at bounding box center [978, 545] width 652 height 678
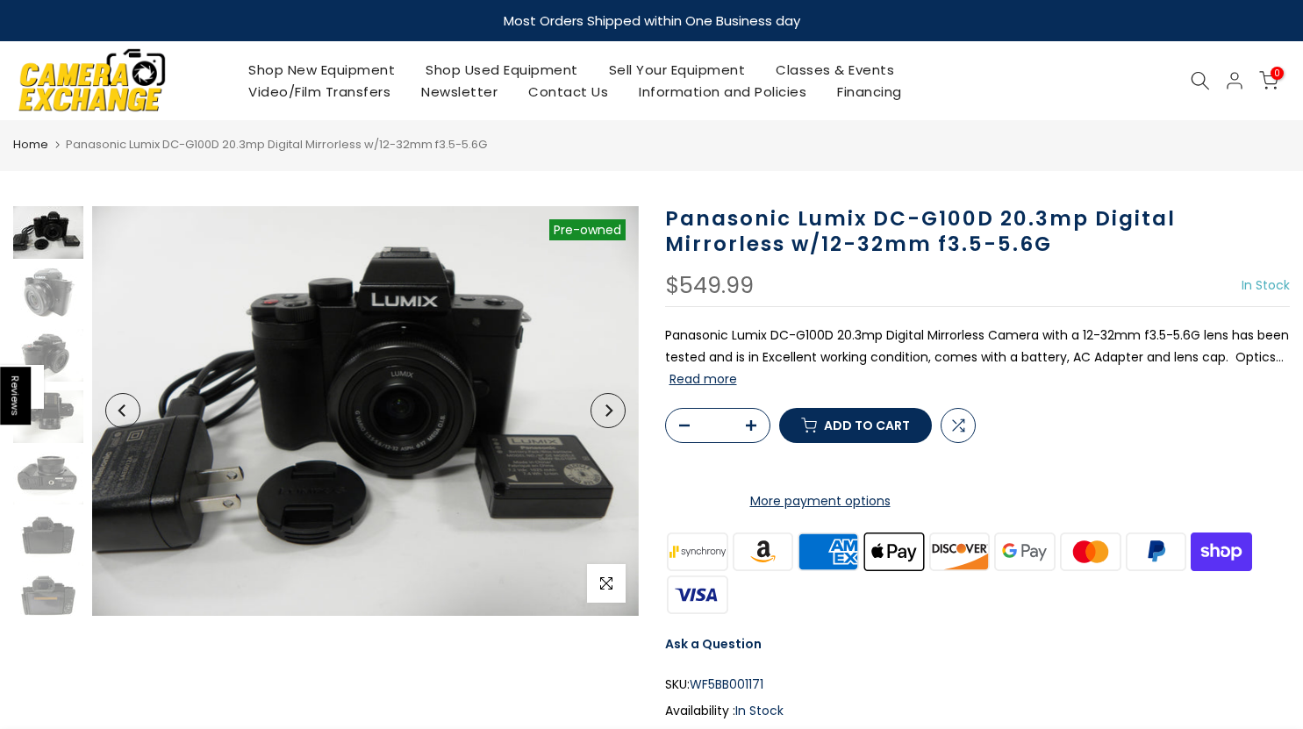
click at [929, 328] on p "Panasonic Lumix DC-G100D 20.3mp Digital Mirrorless Camera with a 12-32mm f3.5-5…" at bounding box center [977, 358] width 625 height 67
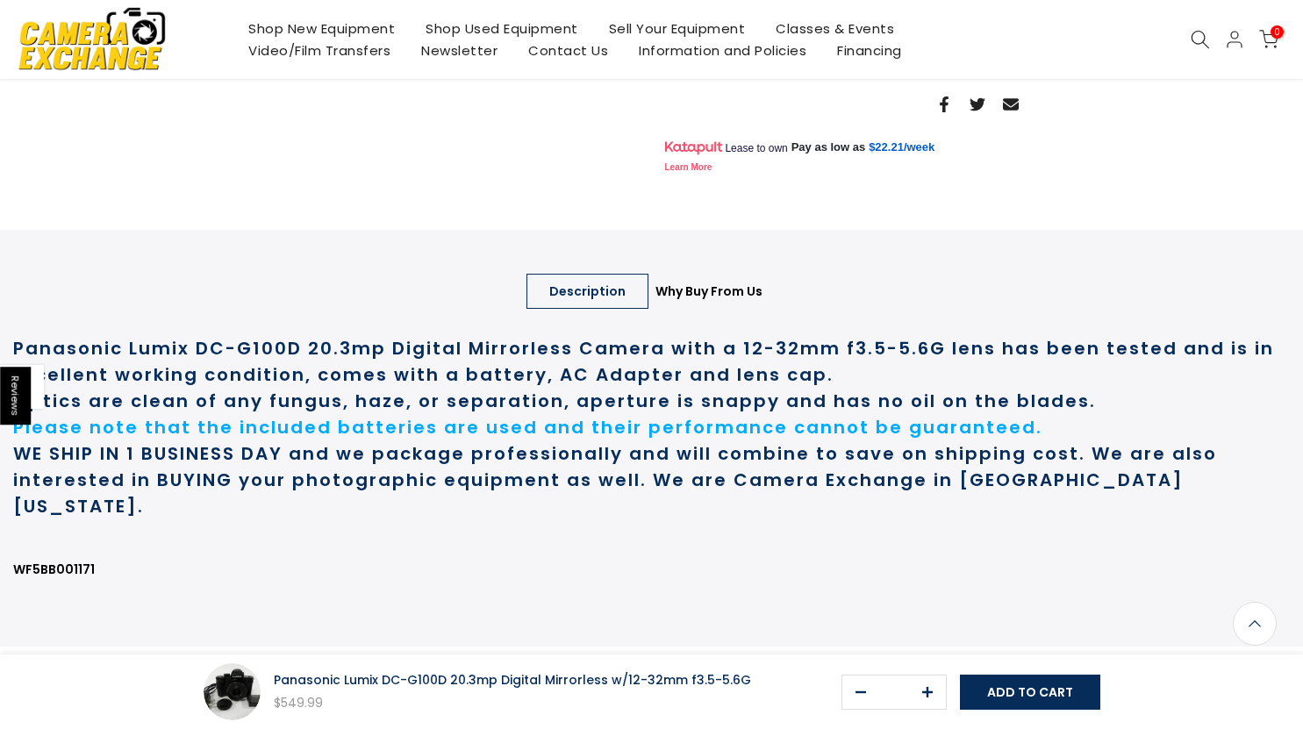
scroll to position [789, 0]
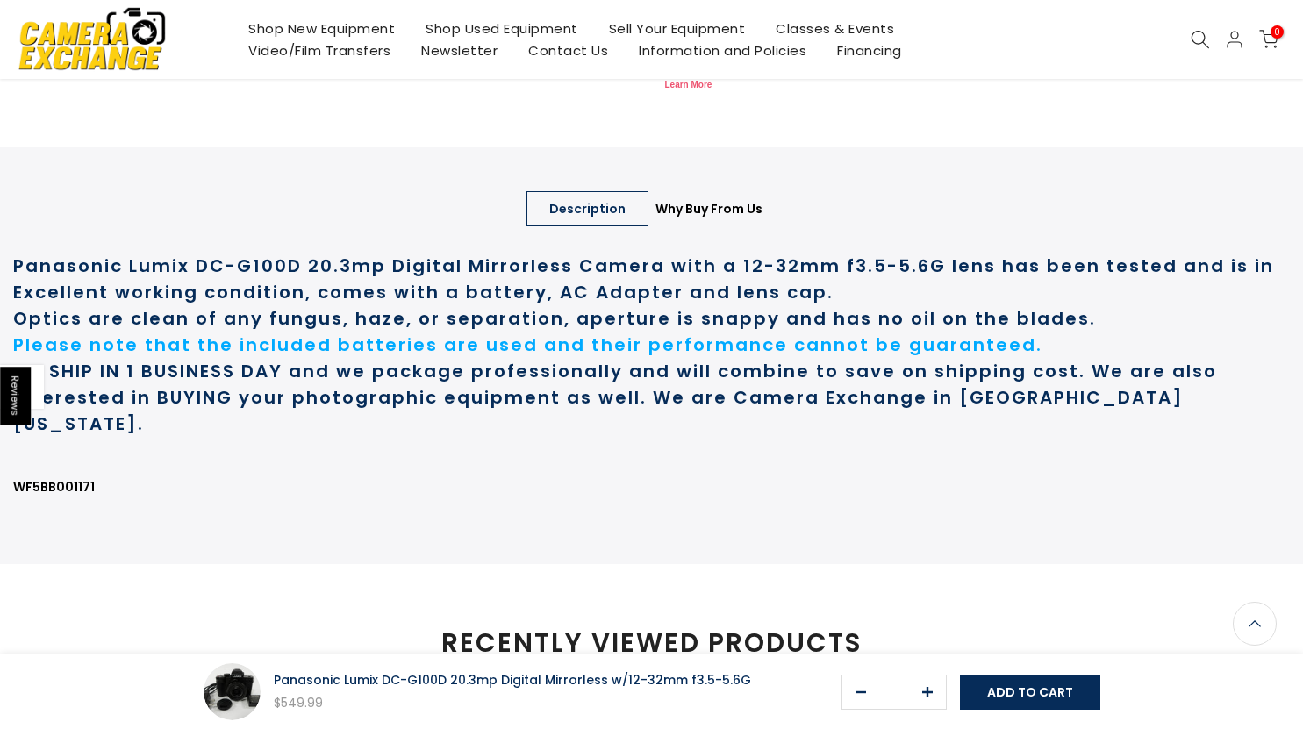
click at [583, 226] on link "Description" at bounding box center [587, 208] width 122 height 35
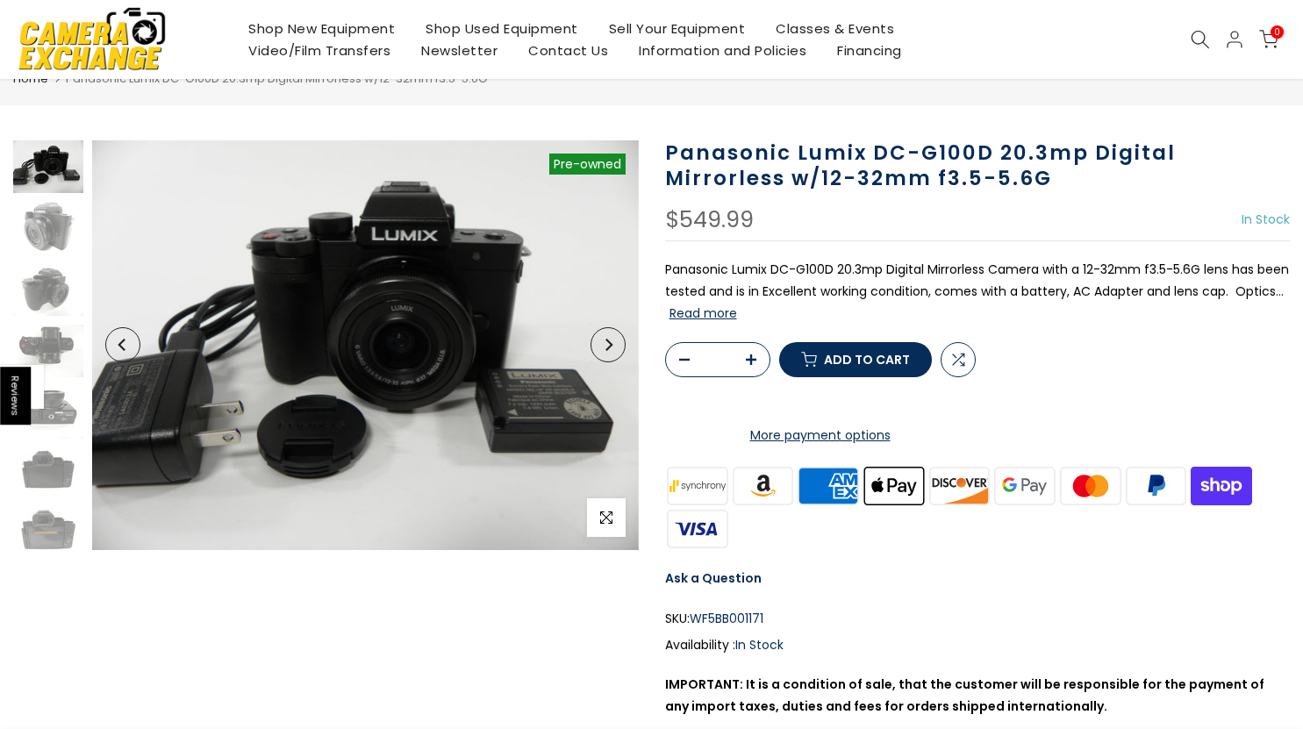
scroll to position [0, 0]
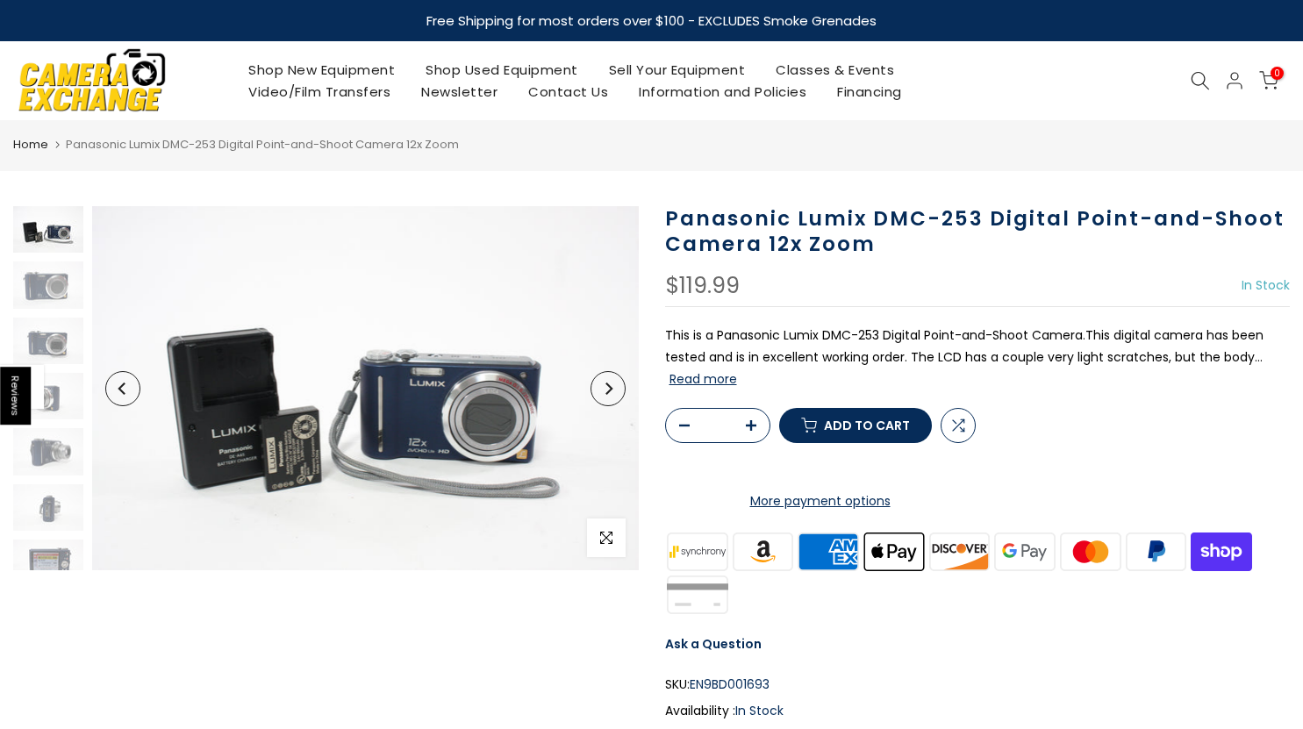
click at [662, 229] on div "Panasonic Lumix DMC-253 Digital Point-and-Shoot Camera 12x Zoom $119.99 In Stoc…" at bounding box center [978, 545] width 652 height 678
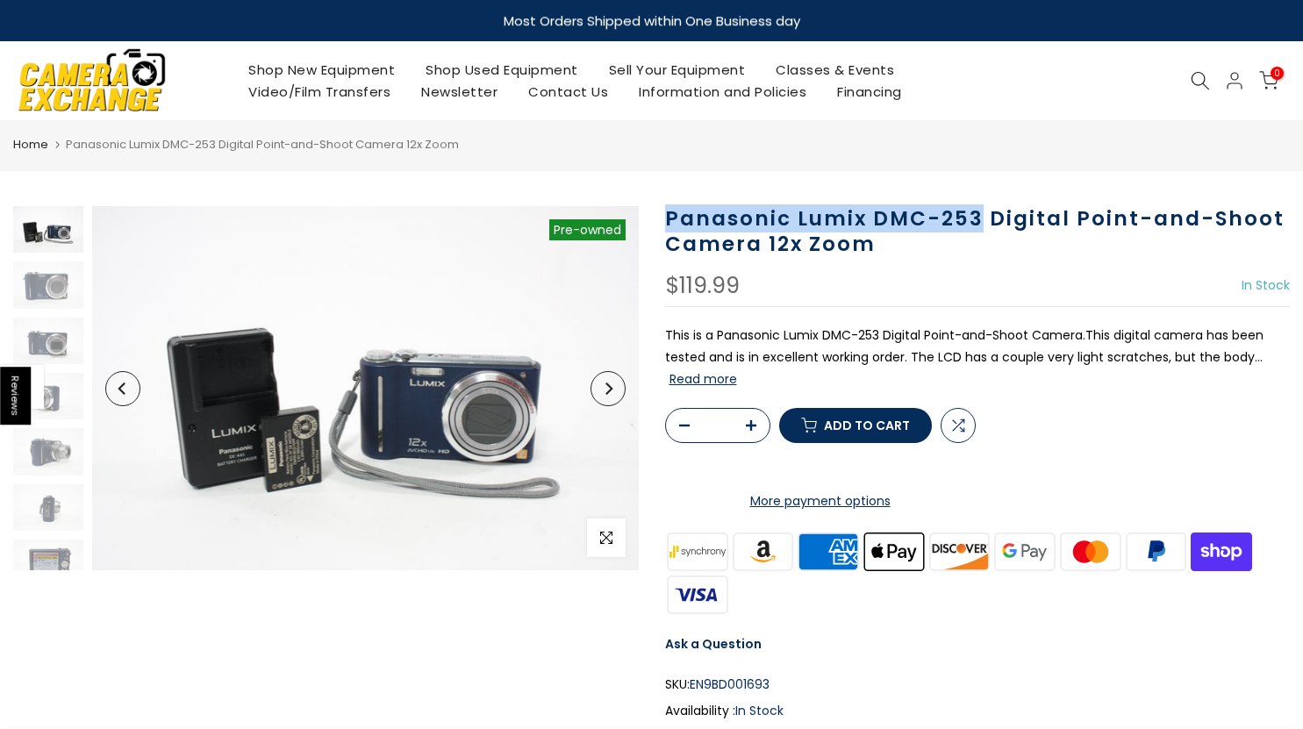
click at [888, 216] on h1 "Panasonic Lumix DMC-253 Digital Point-and-Shoot Camera 12x Zoom" at bounding box center [977, 231] width 625 height 51
click at [1194, 75] on icon at bounding box center [1199, 80] width 19 height 19
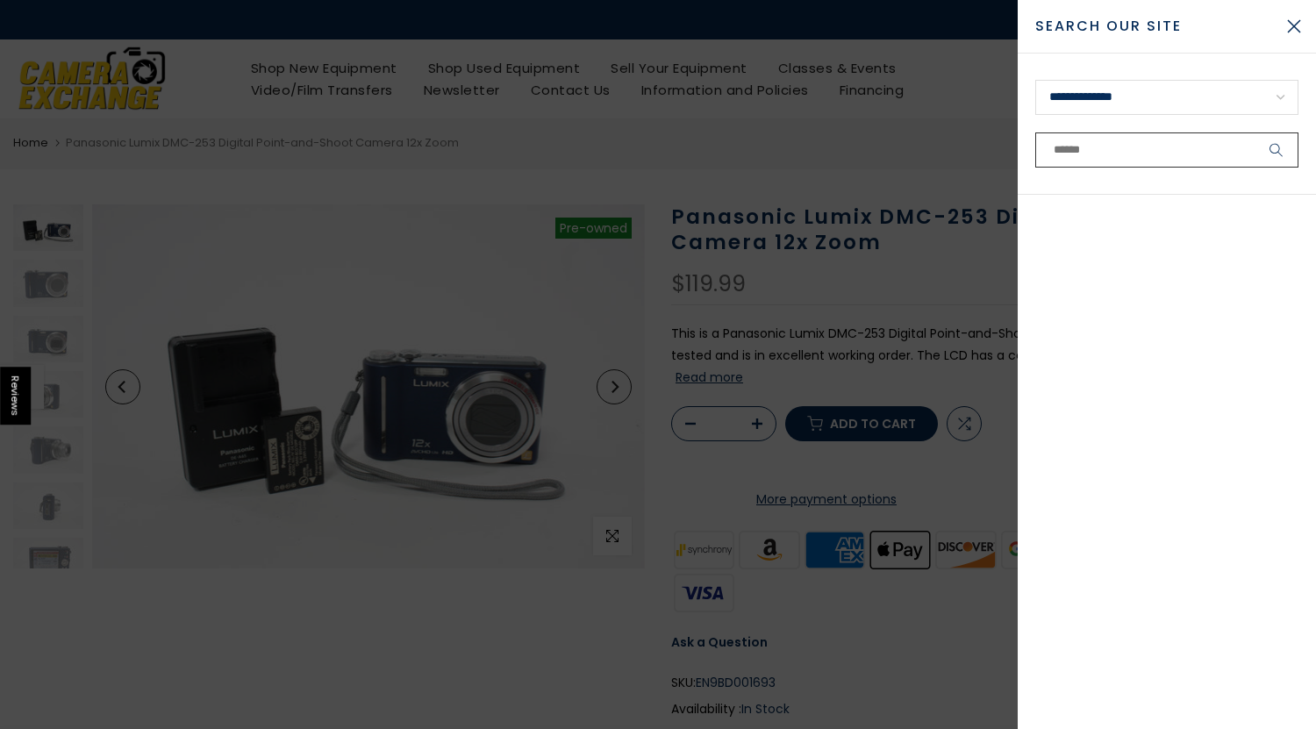
click at [1161, 149] on input "text" at bounding box center [1166, 149] width 263 height 35
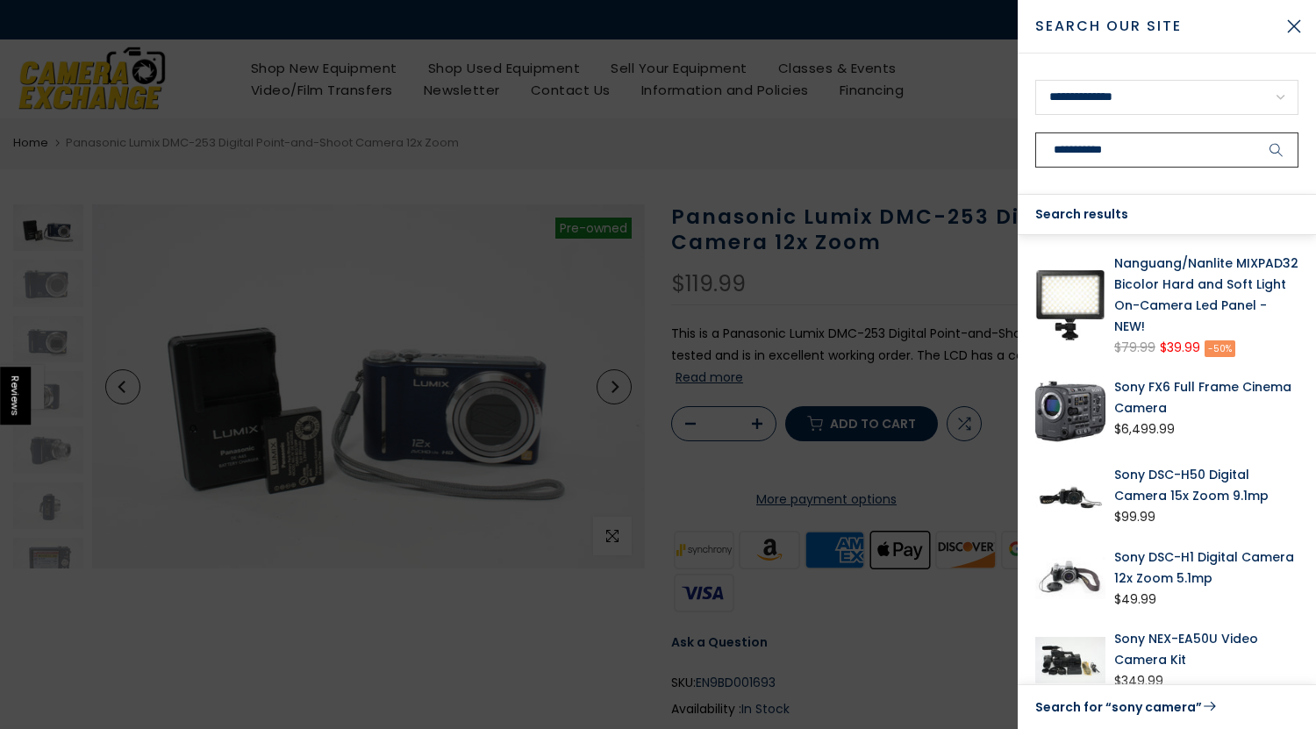
type input "**********"
click at [1254, 132] on button "submit" at bounding box center [1276, 149] width 44 height 35
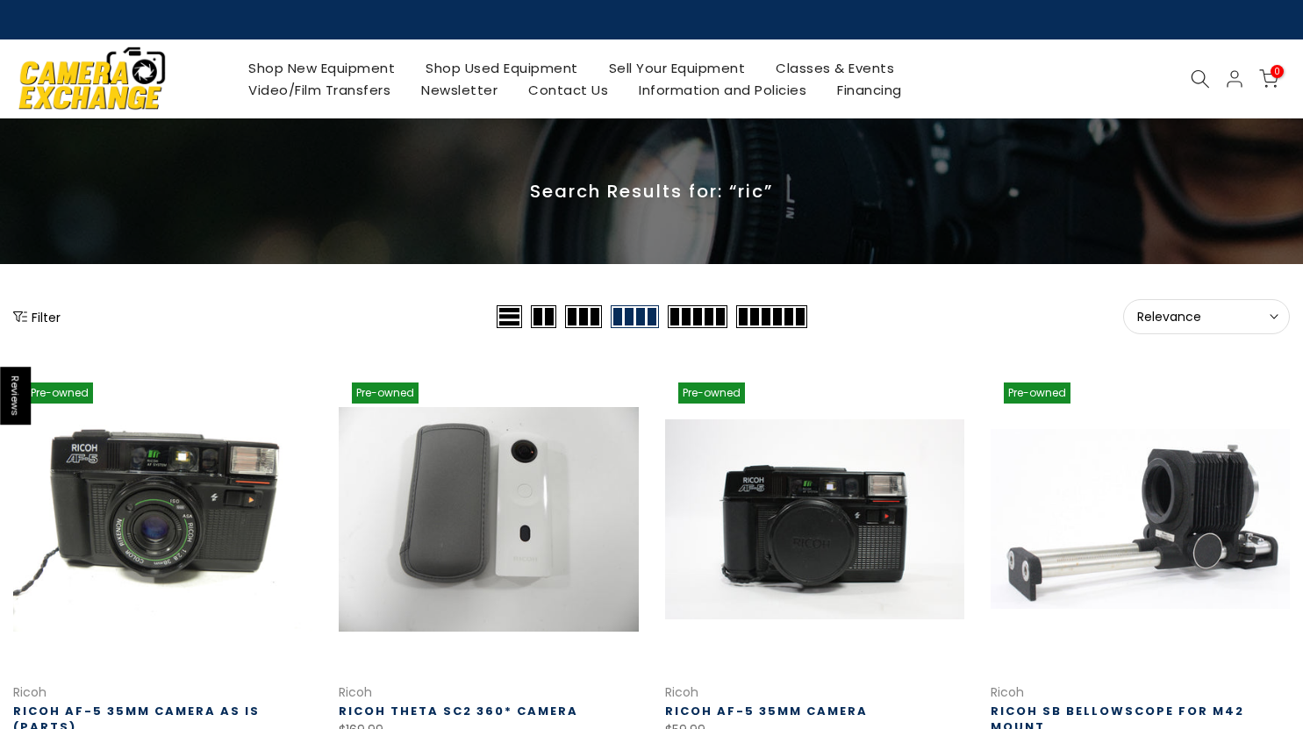
click at [1197, 75] on icon at bounding box center [1199, 78] width 19 height 19
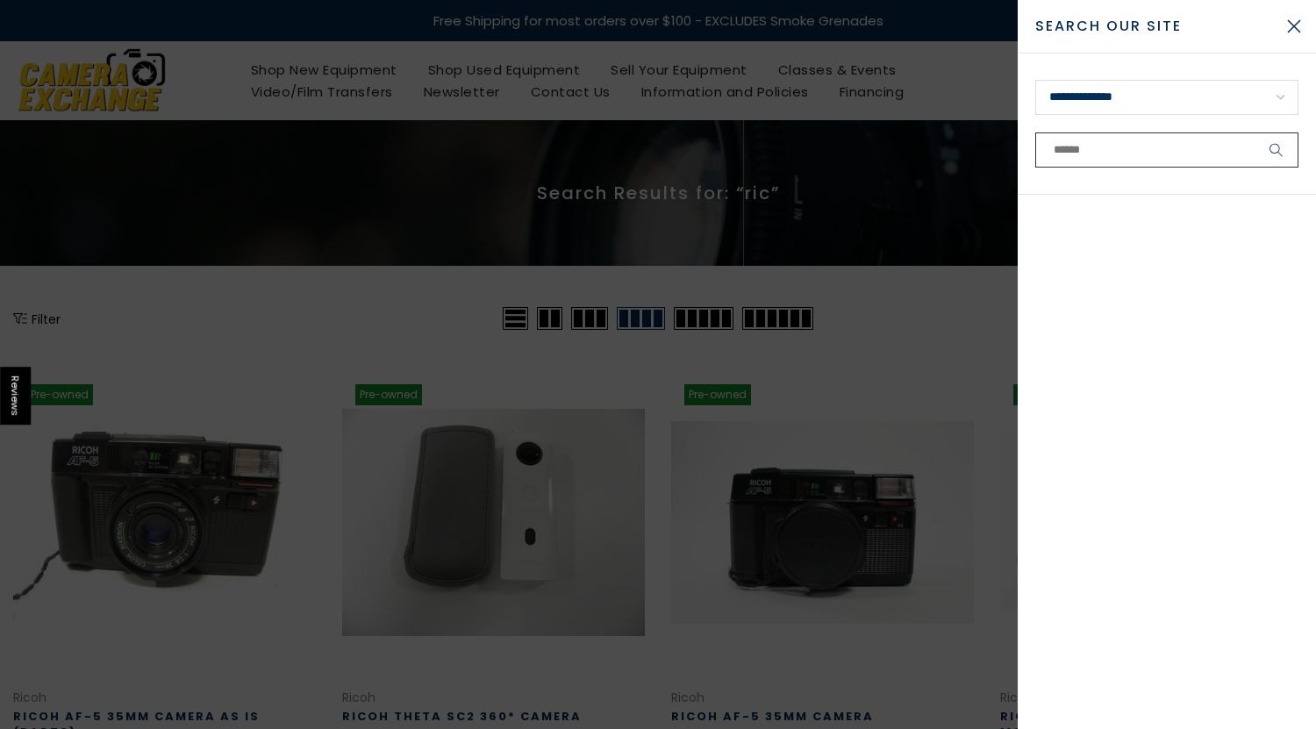
click at [1161, 133] on input "text" at bounding box center [1166, 149] width 263 height 35
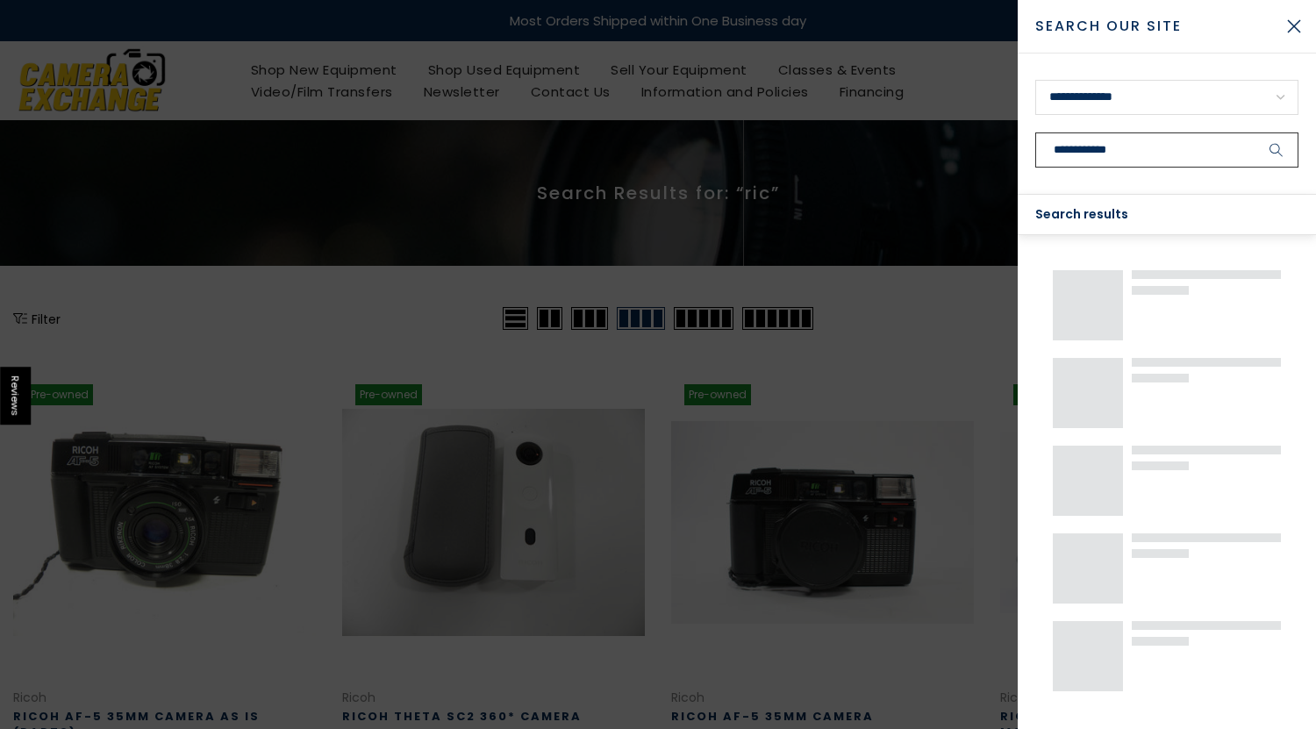
type input "**********"
click at [1254, 132] on button "submit" at bounding box center [1276, 149] width 44 height 35
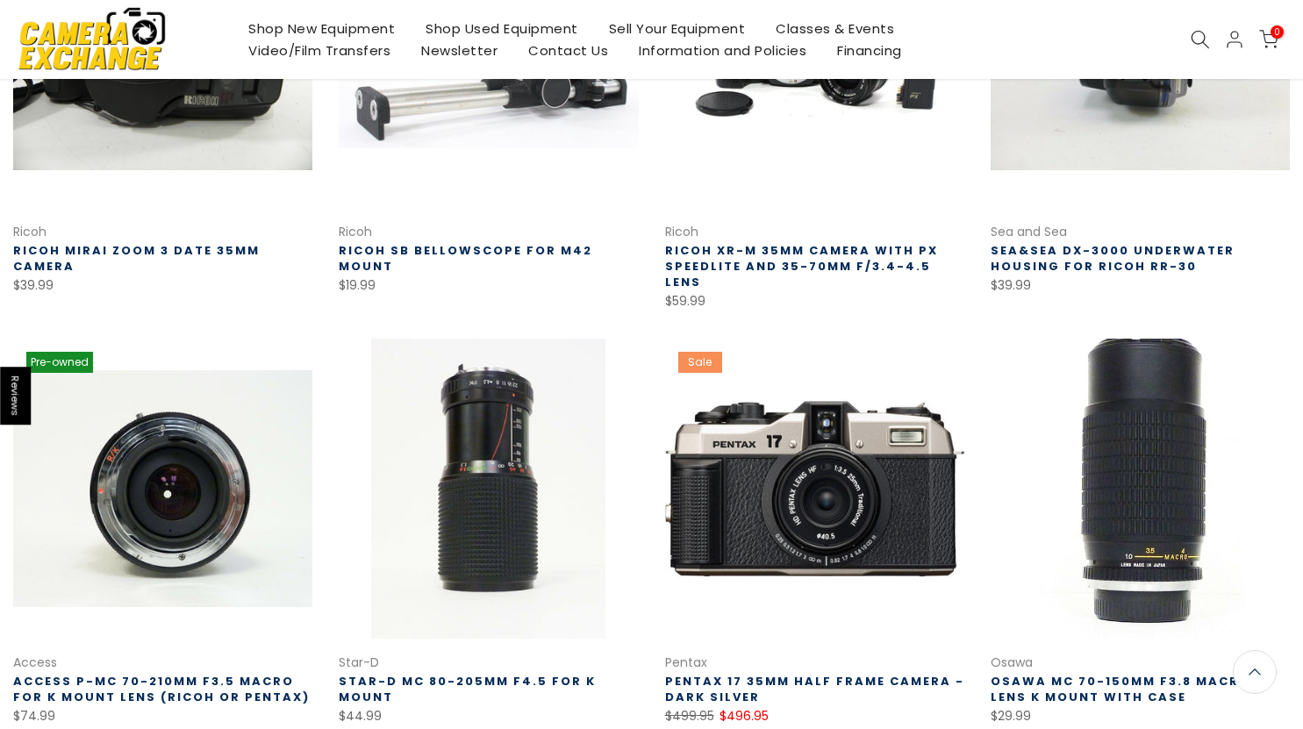
scroll to position [1185, 0]
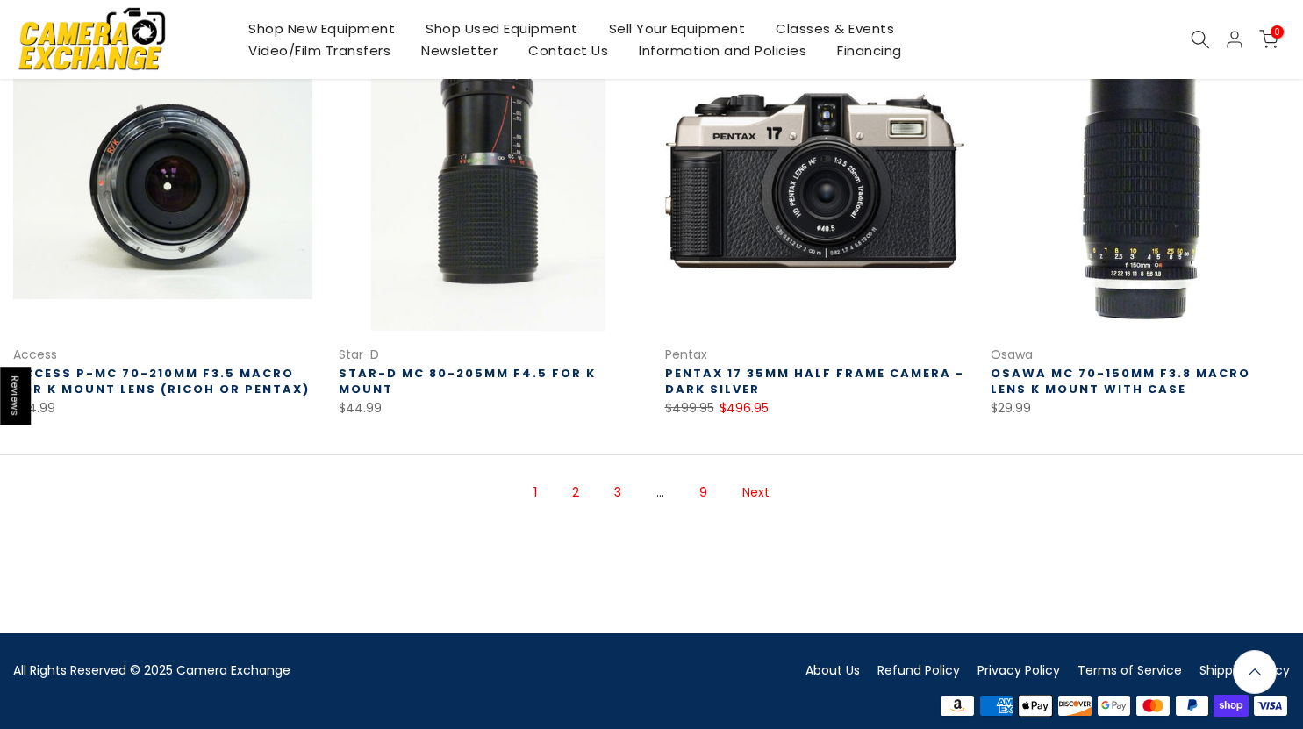
click at [766, 477] on link "Next" at bounding box center [755, 492] width 45 height 31
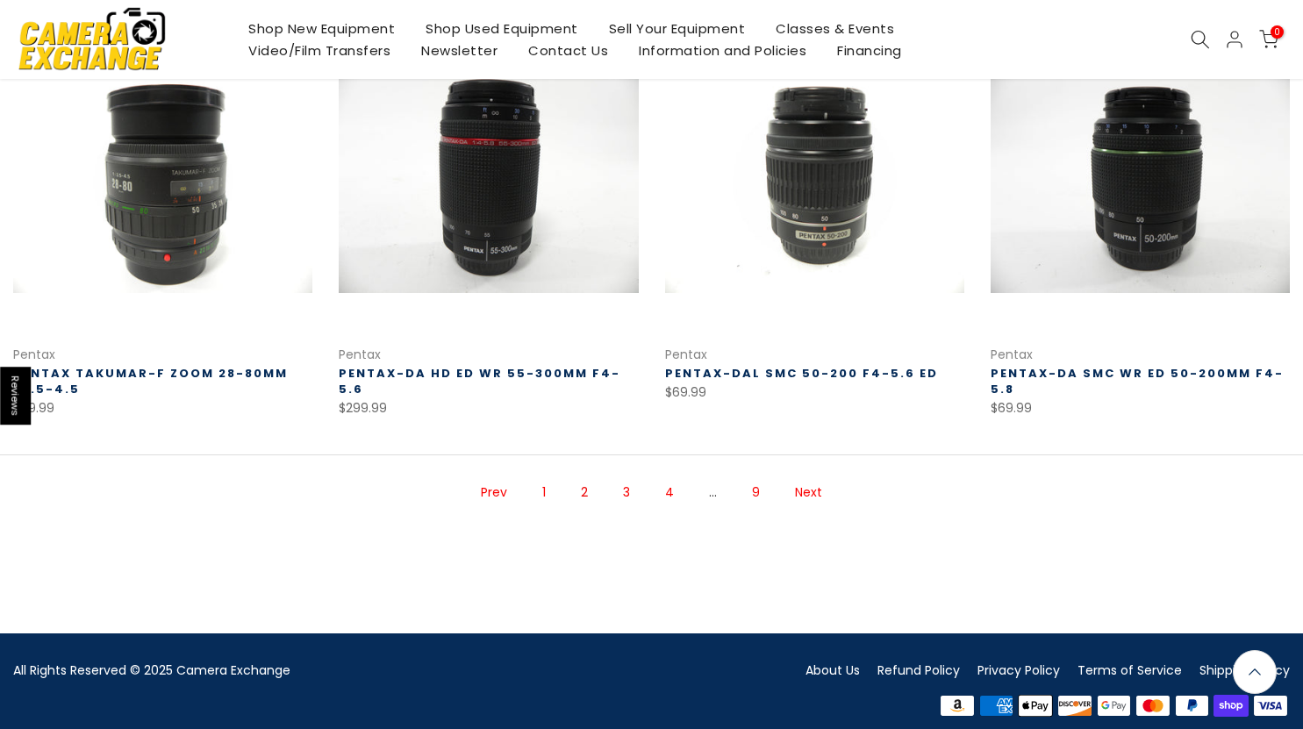
click at [807, 477] on link "Next" at bounding box center [808, 492] width 45 height 31
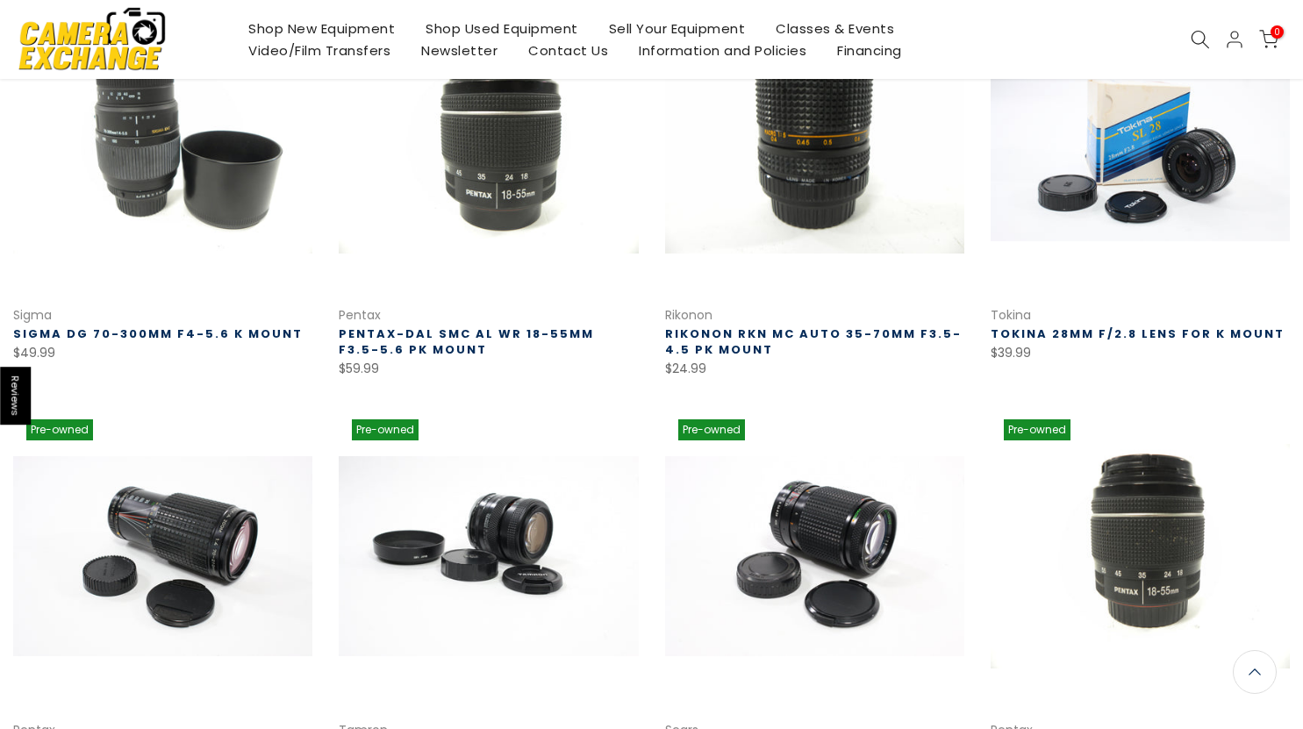
scroll to position [1161, 0]
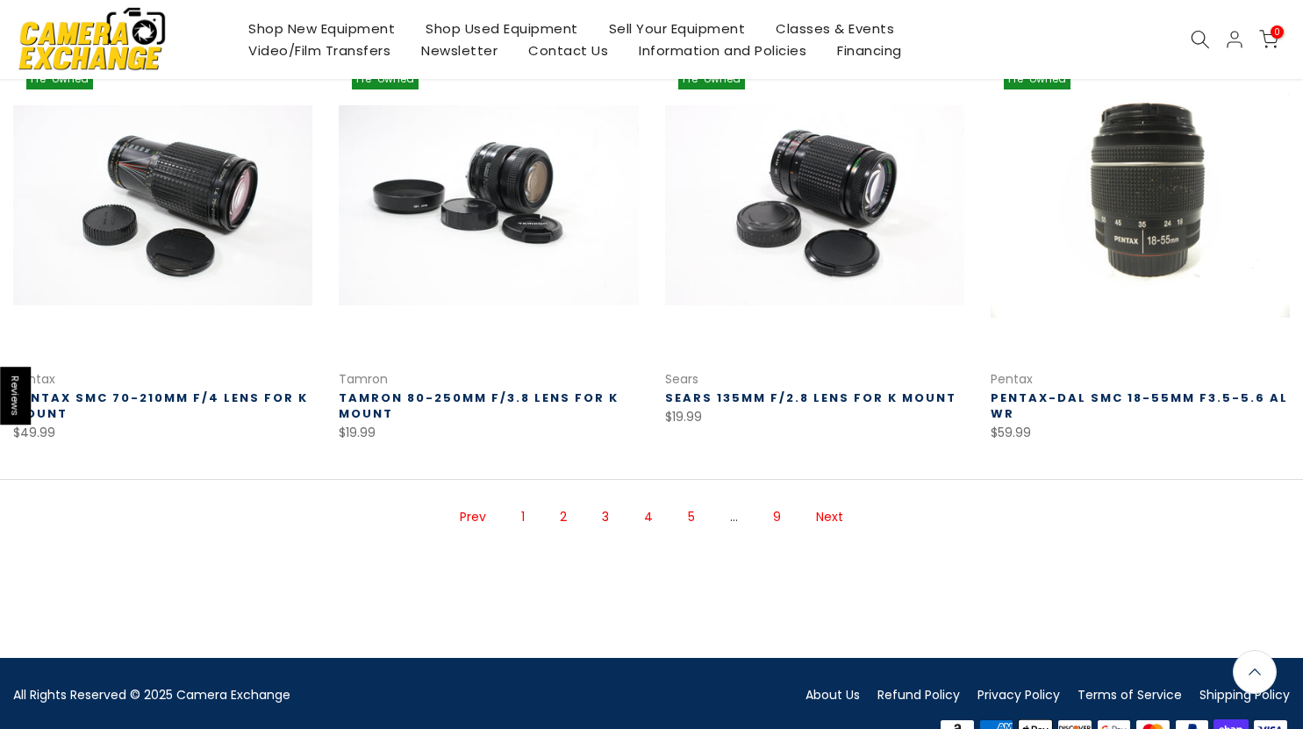
click at [830, 502] on link "Next" at bounding box center [829, 517] width 45 height 31
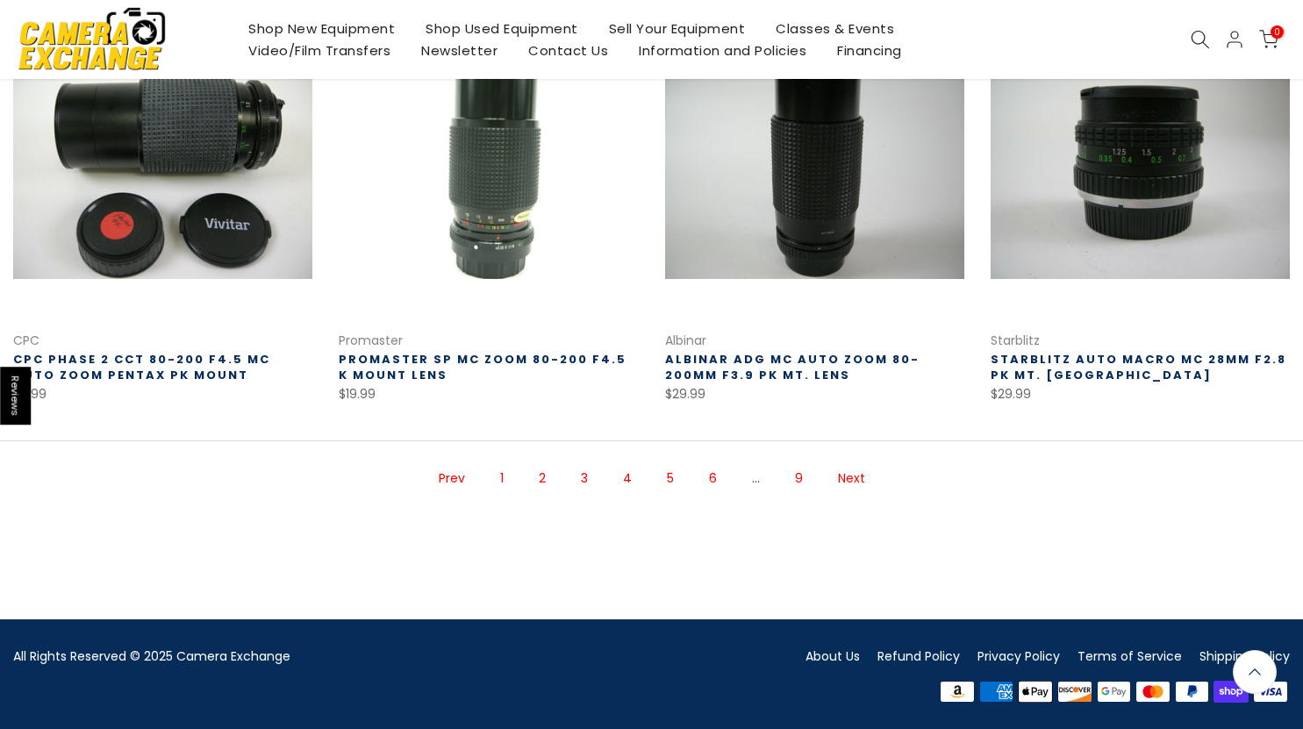
click at [836, 475] on link "Next" at bounding box center [851, 478] width 45 height 31
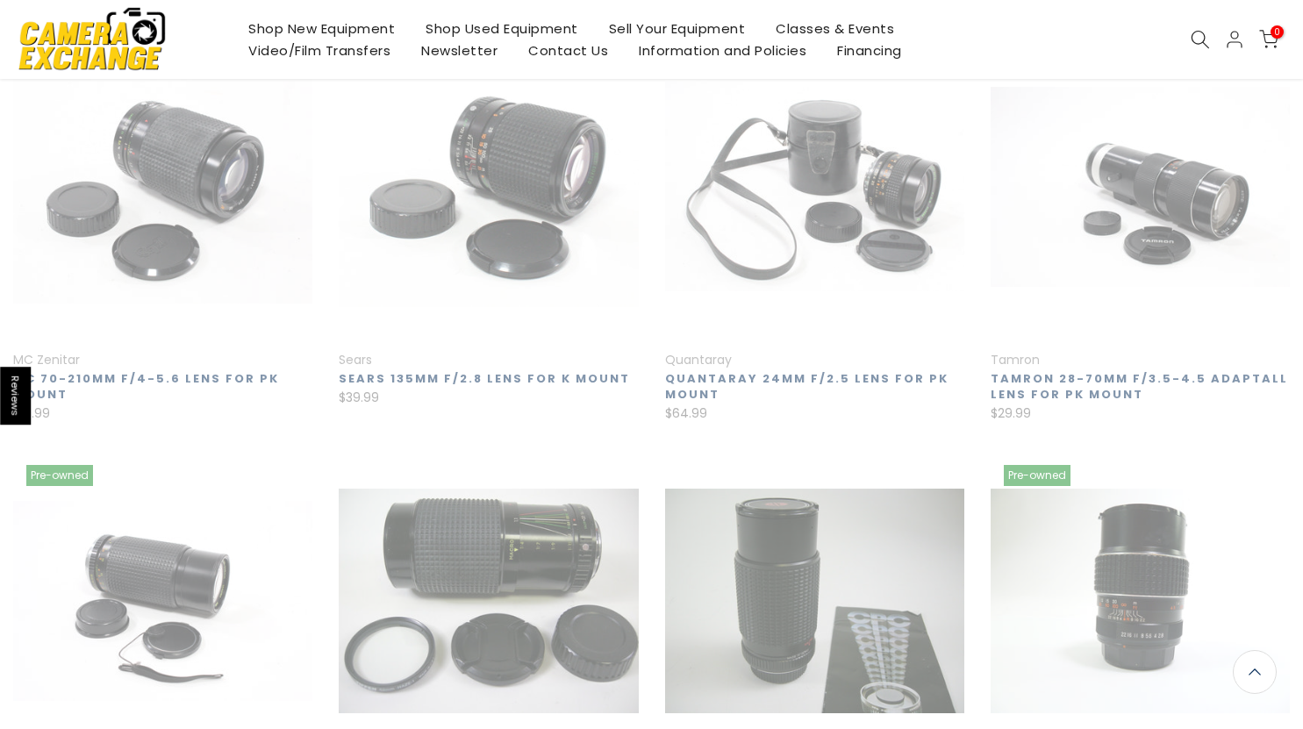
scroll to position [282, 0]
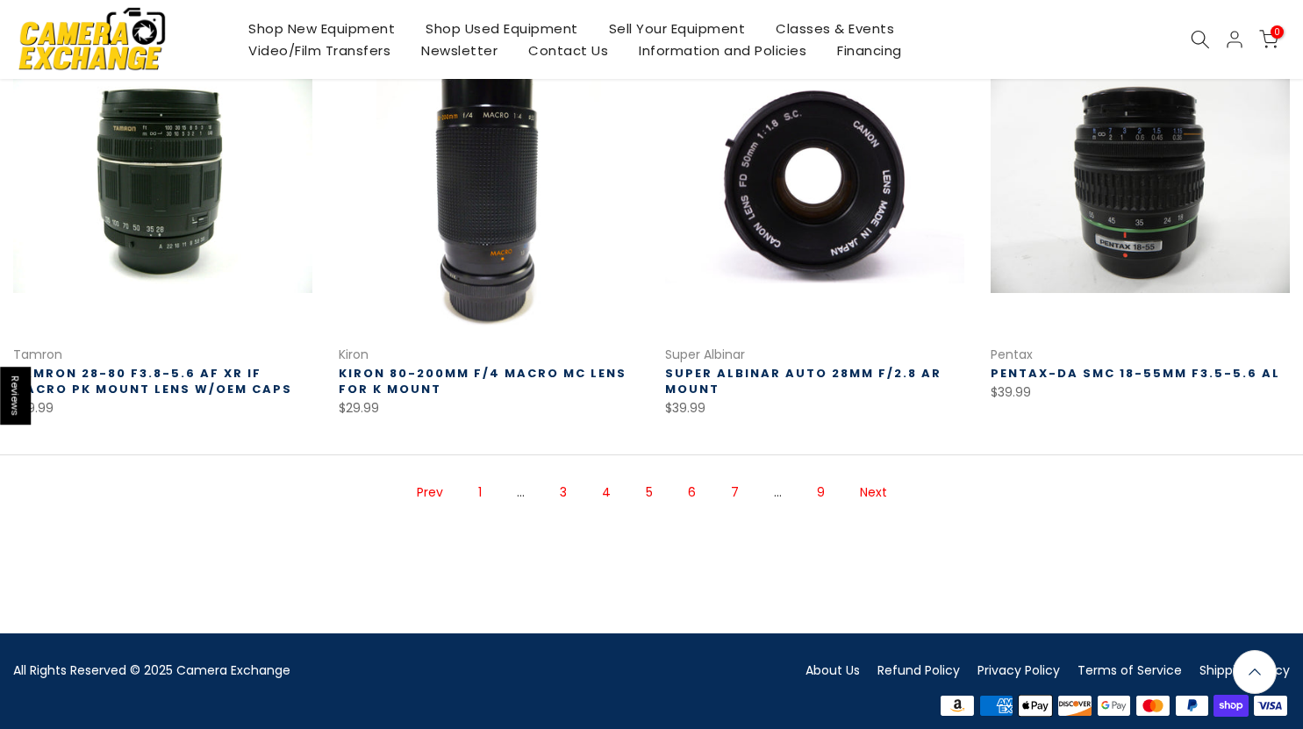
click at [868, 480] on link "Next" at bounding box center [873, 492] width 45 height 31
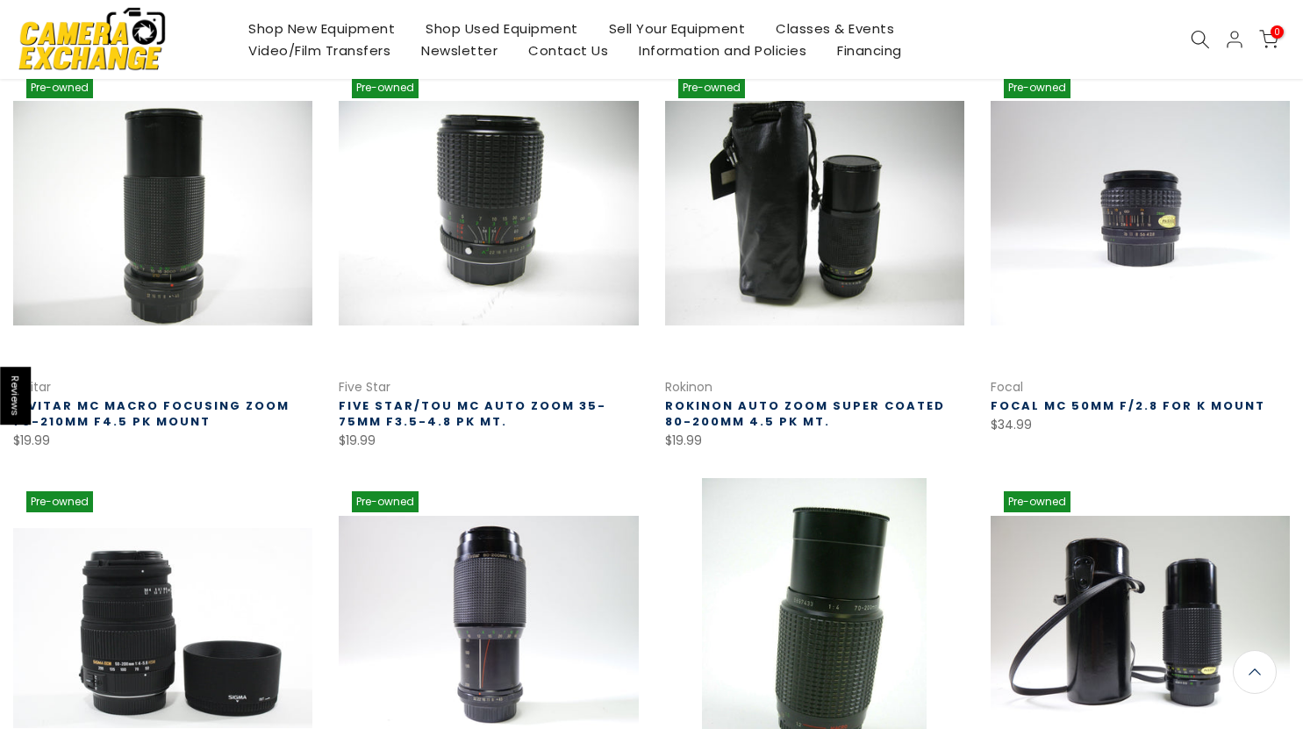
scroll to position [1071, 0]
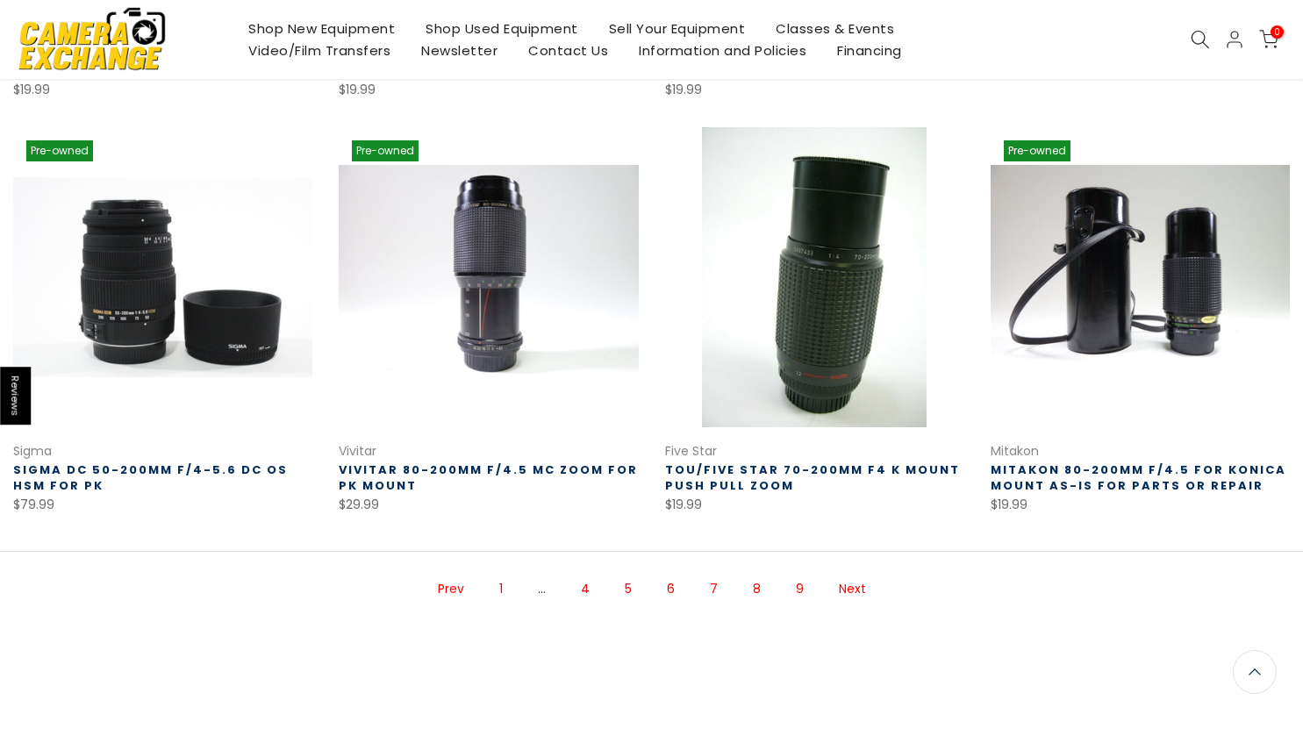
click at [848, 584] on link "Next" at bounding box center [852, 589] width 45 height 31
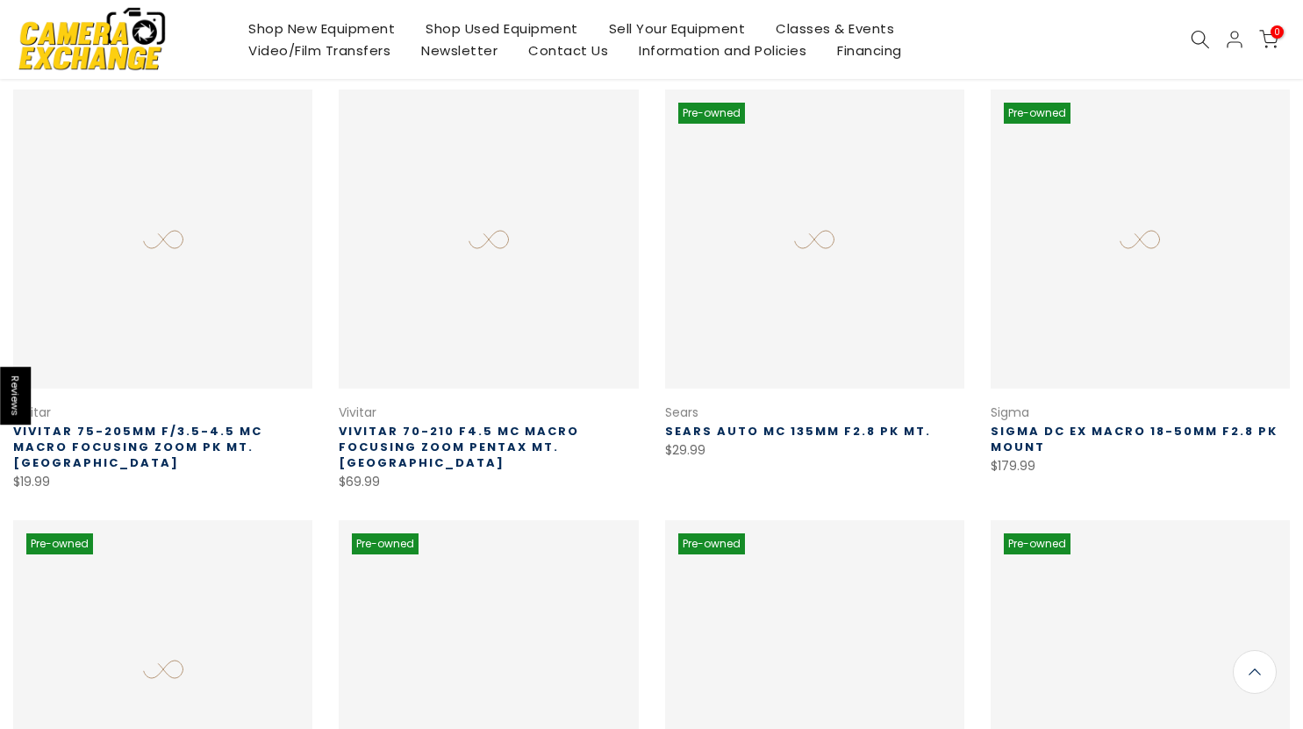
scroll to position [283, 0]
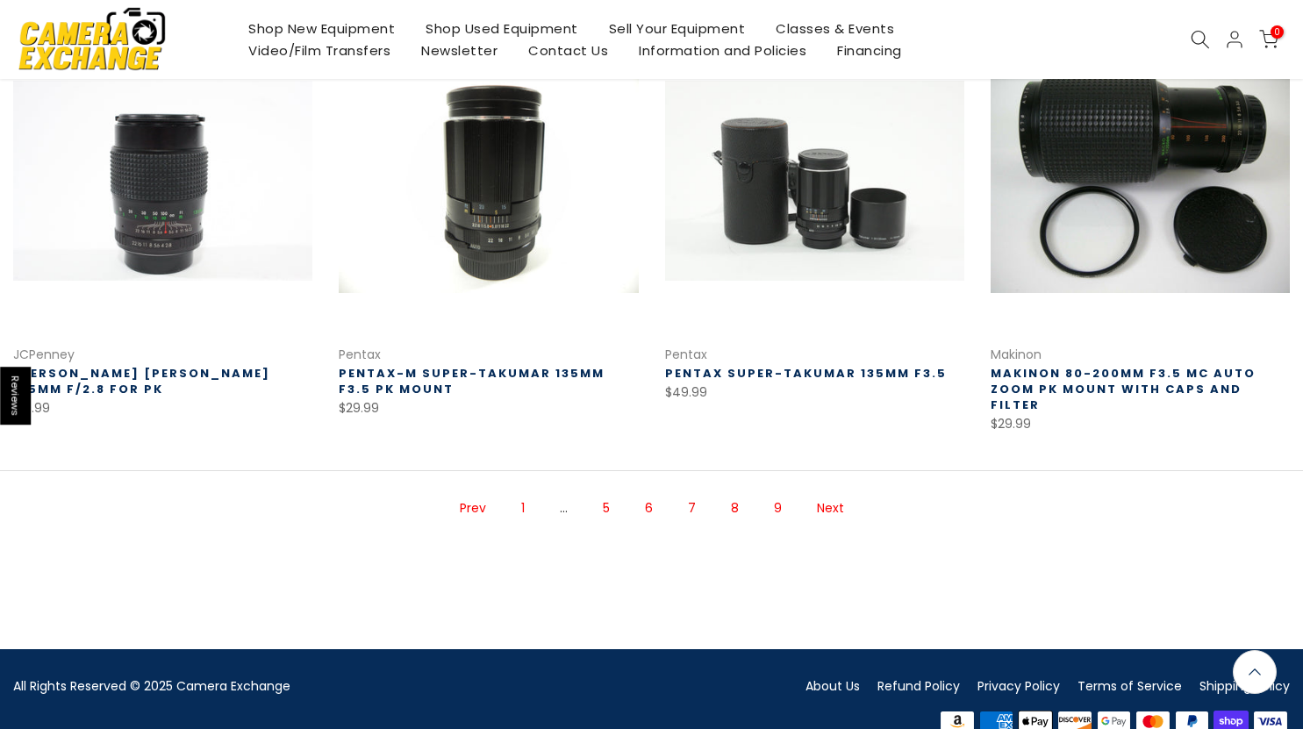
click at [831, 493] on link "Next" at bounding box center [830, 508] width 45 height 31
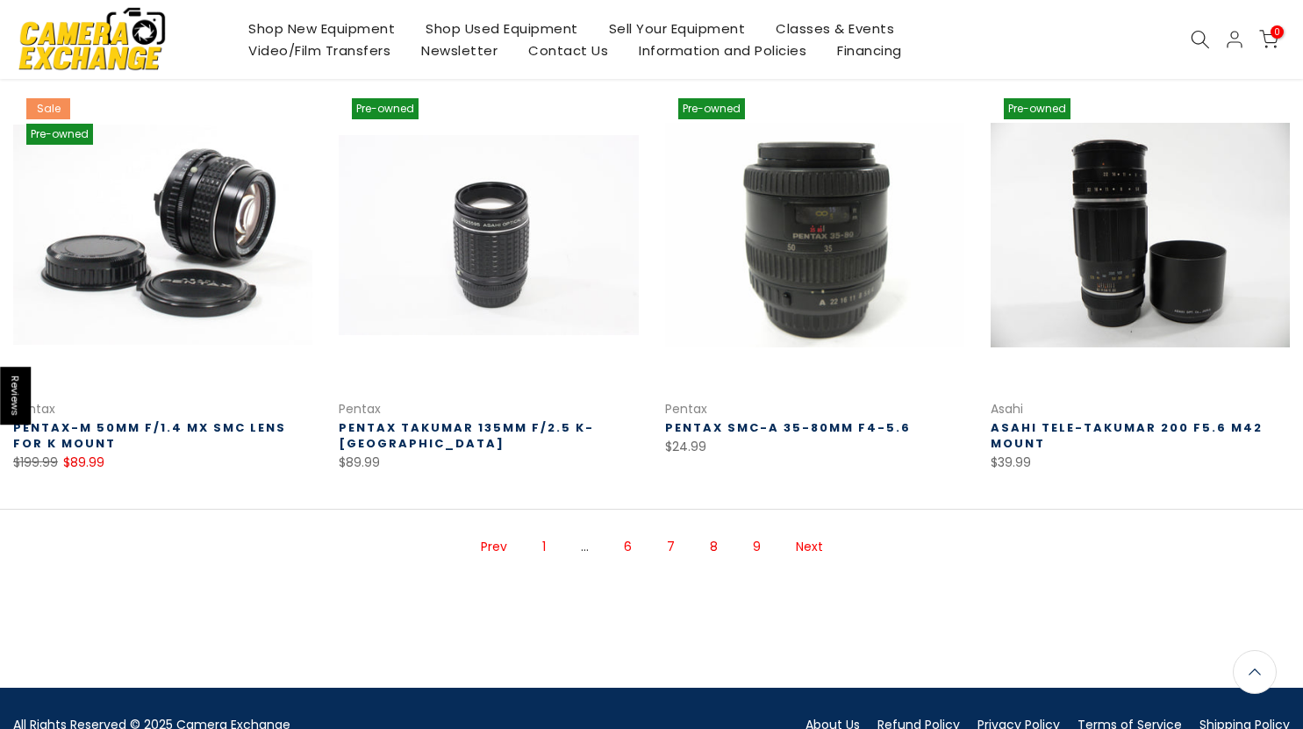
scroll to position [1183, 0]
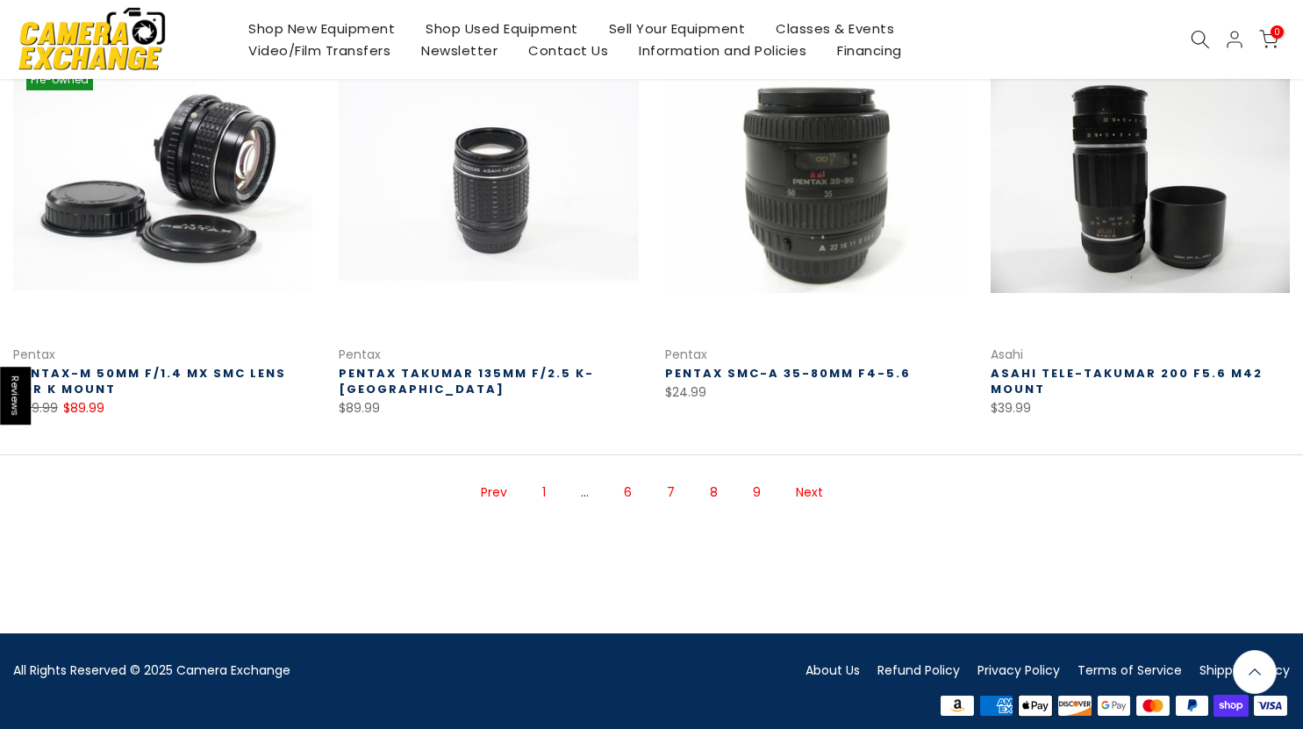
click at [803, 478] on link "Next" at bounding box center [809, 492] width 45 height 31
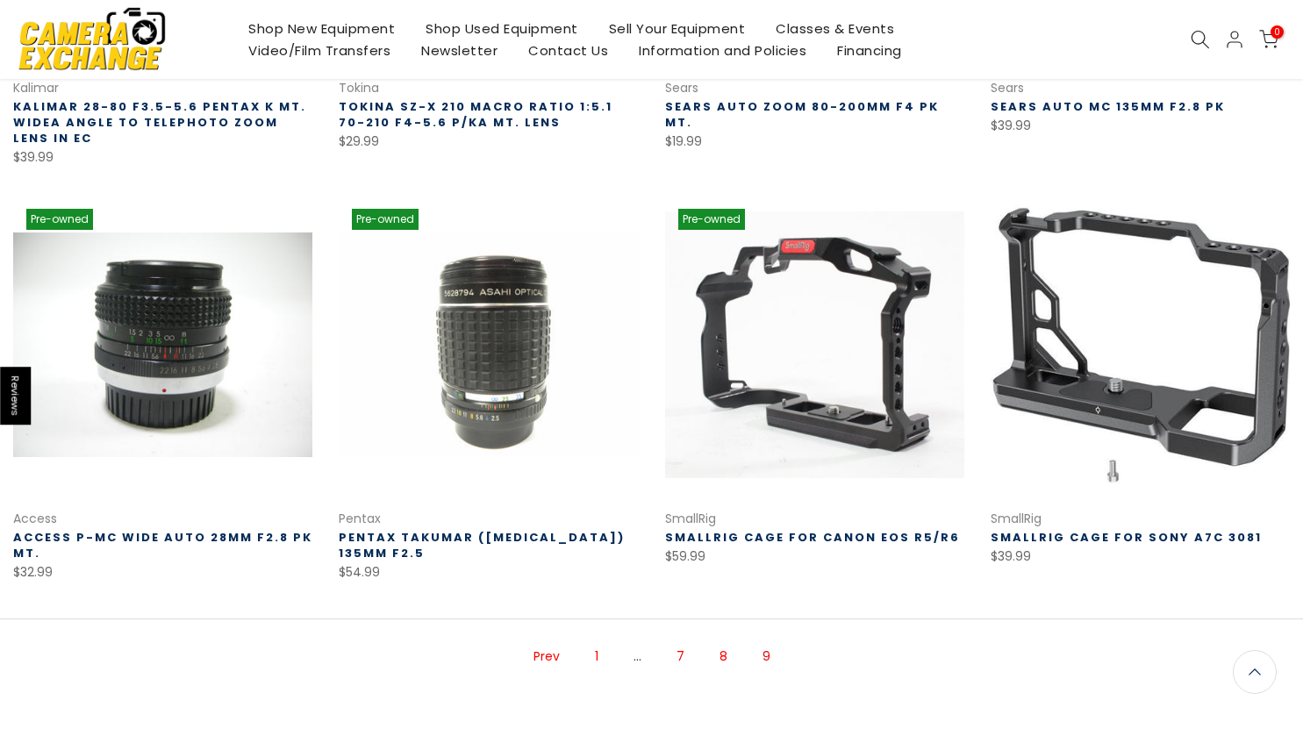
scroll to position [787, 0]
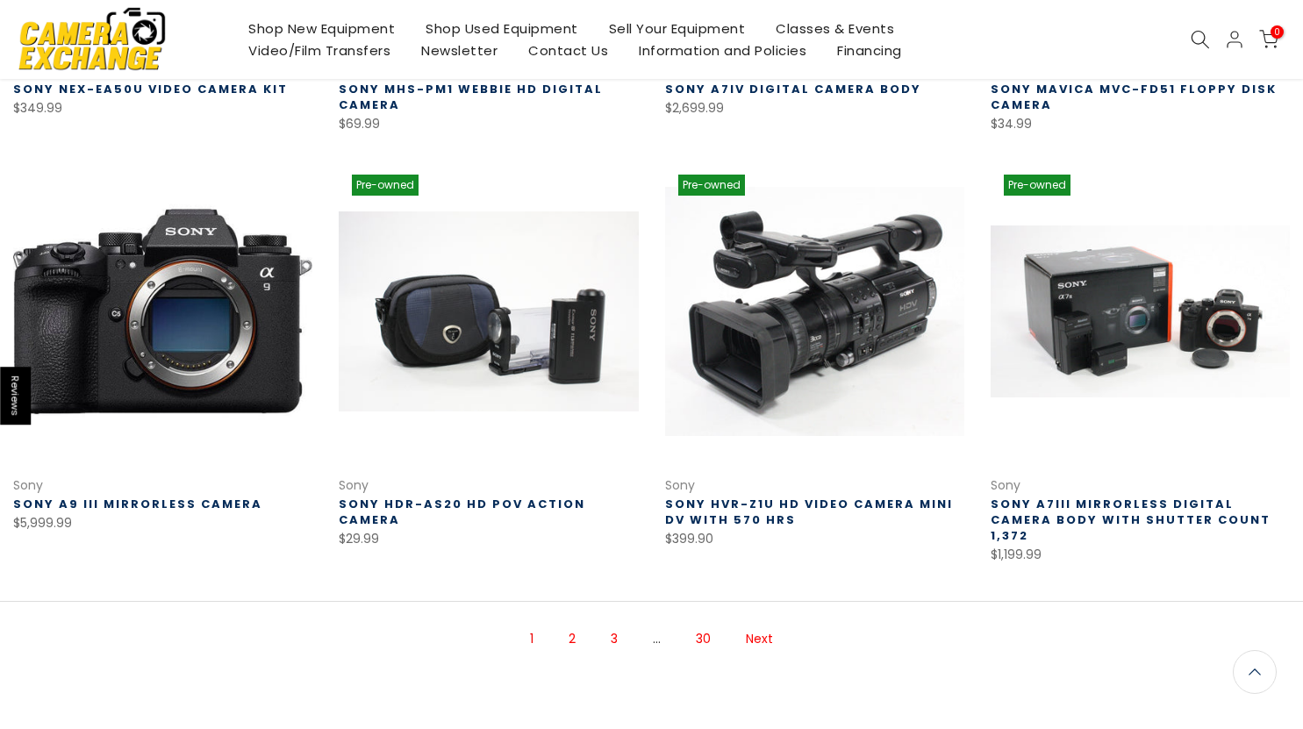
scroll to position [1142, 0]
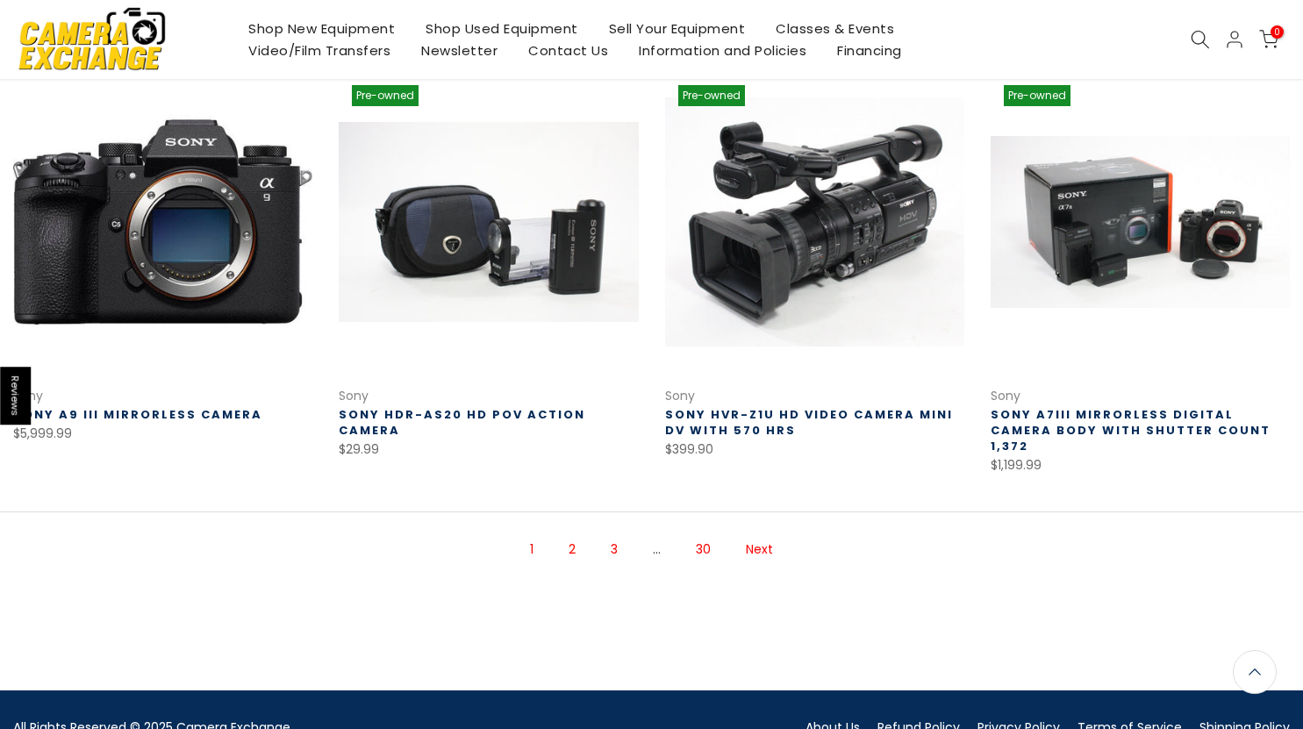
click at [752, 536] on link "Next" at bounding box center [759, 549] width 45 height 31
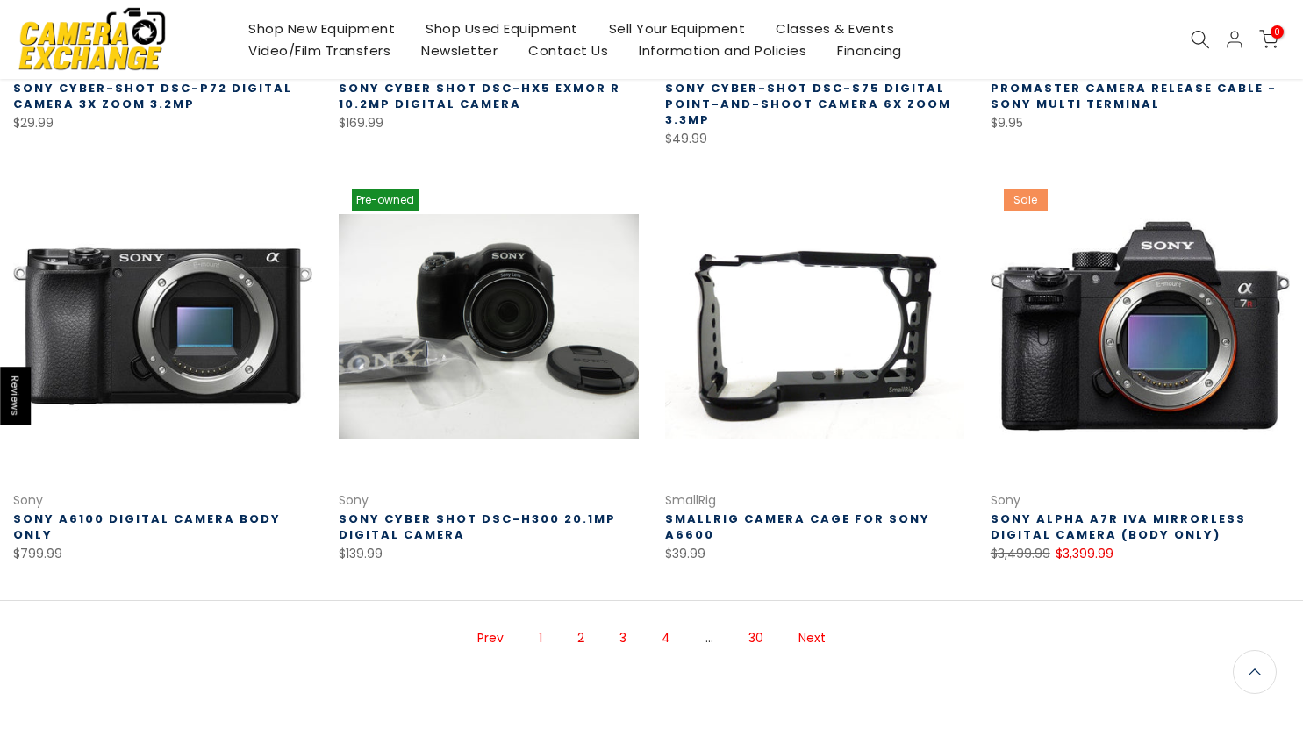
scroll to position [1073, 0]
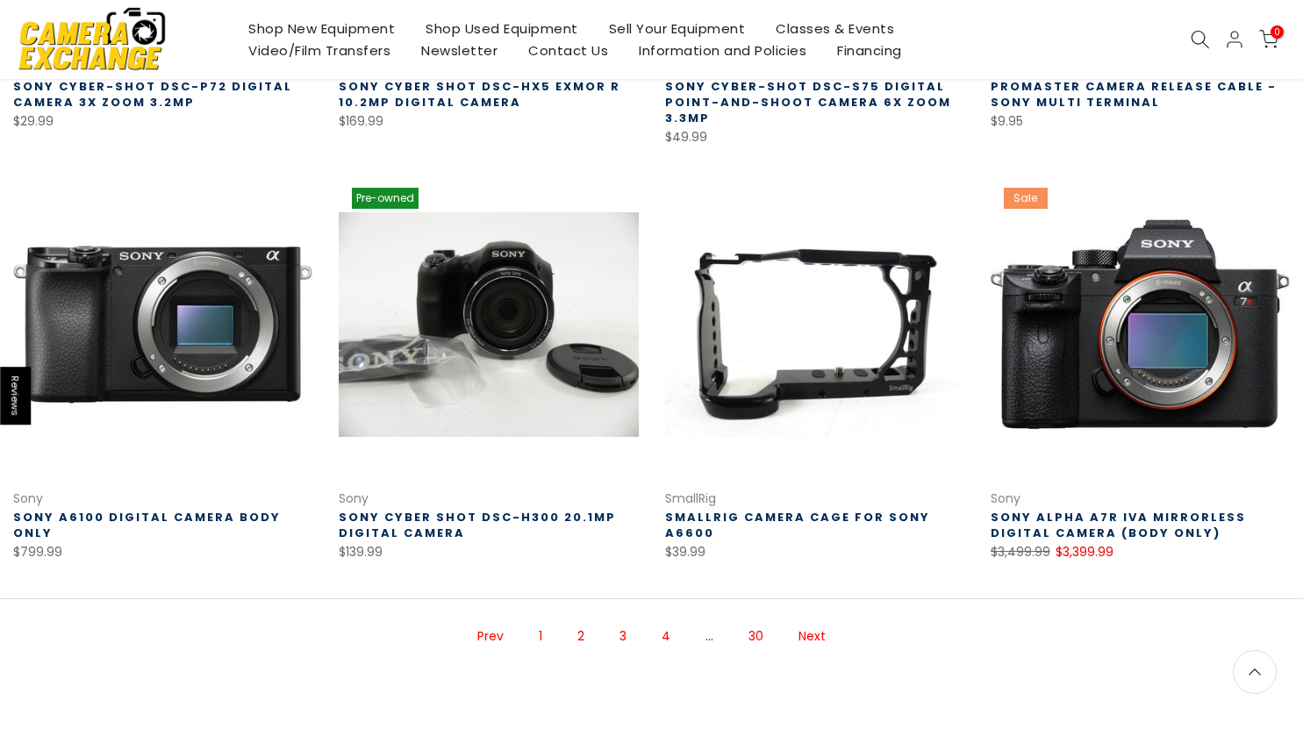
click at [796, 624] on link "Next" at bounding box center [811, 636] width 45 height 31
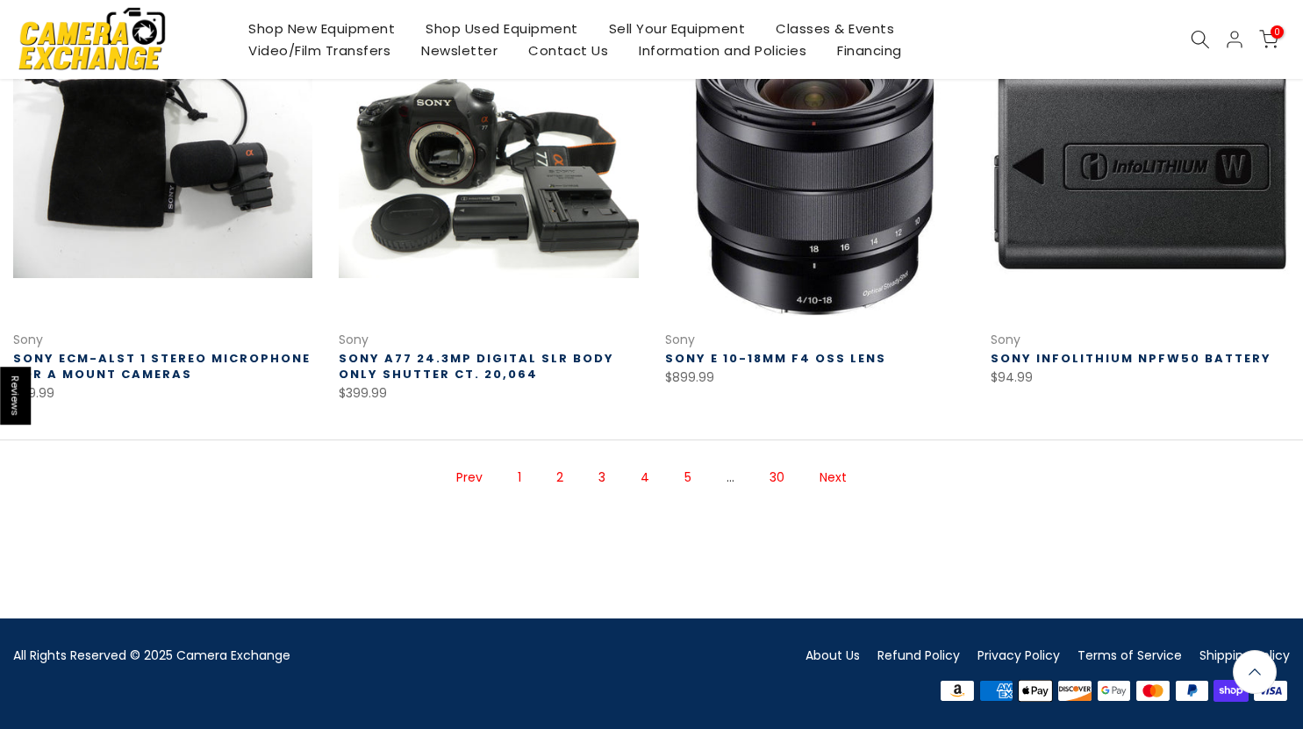
scroll to position [1201, 0]
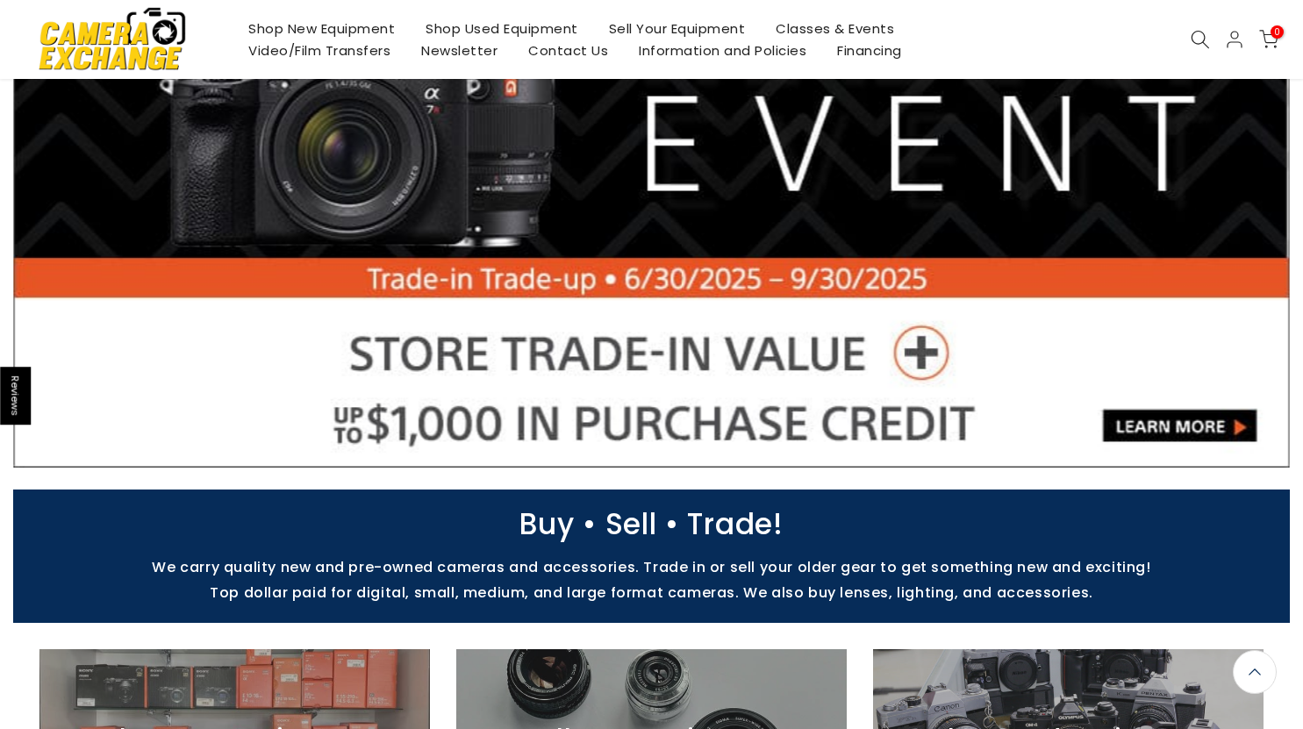
scroll to position [174, 0]
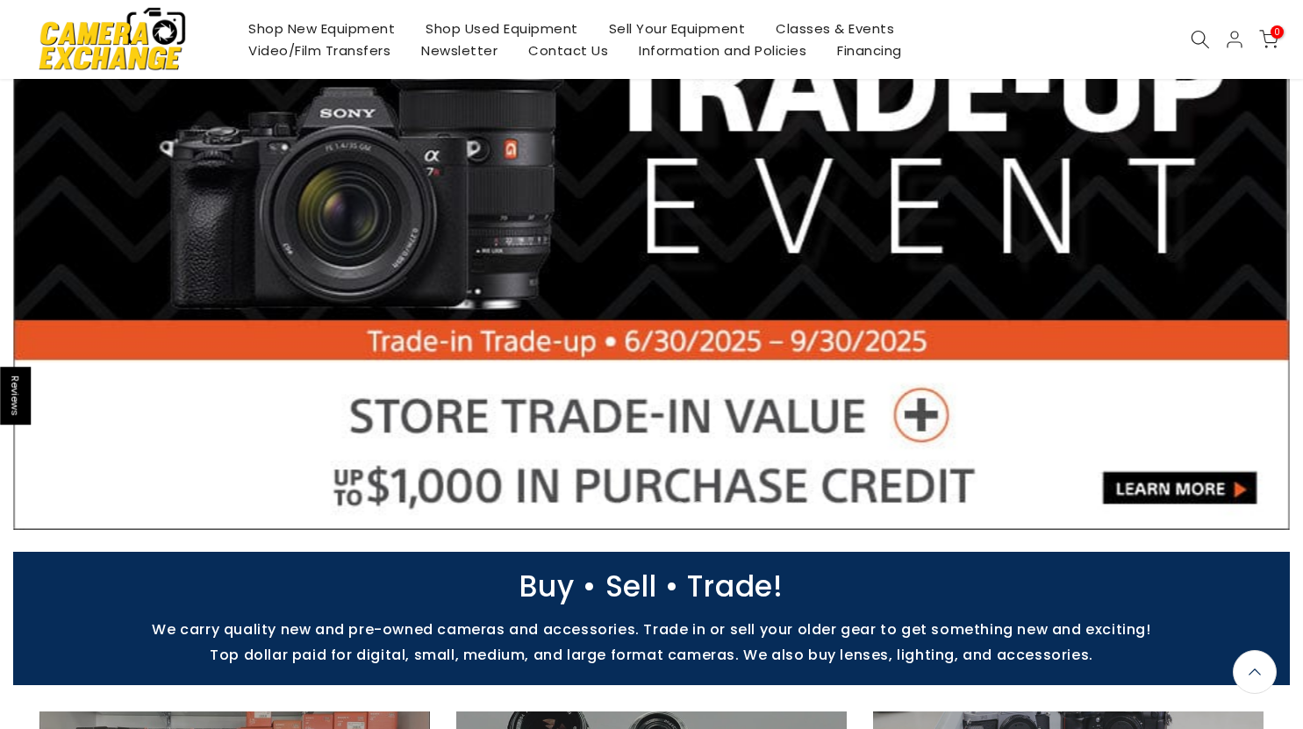
click at [940, 415] on link at bounding box center [651, 237] width 1276 height 585
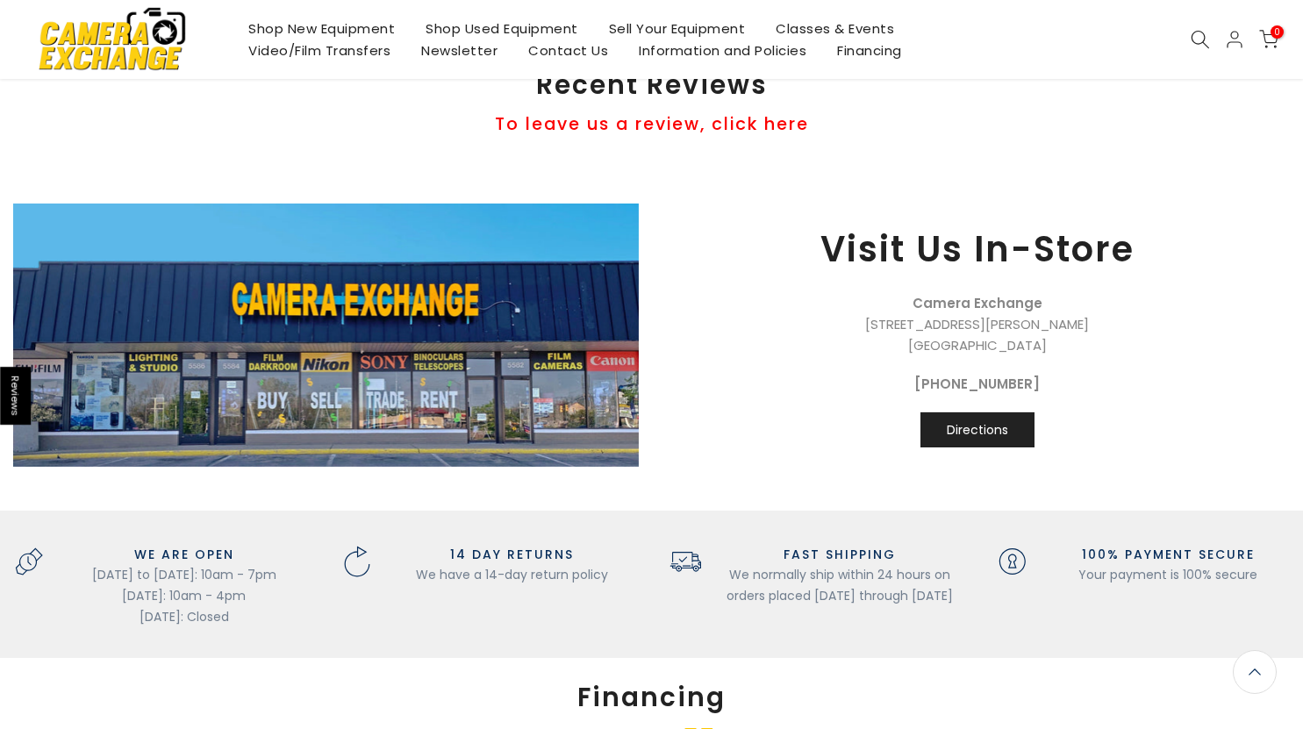
scroll to position [1316, 0]
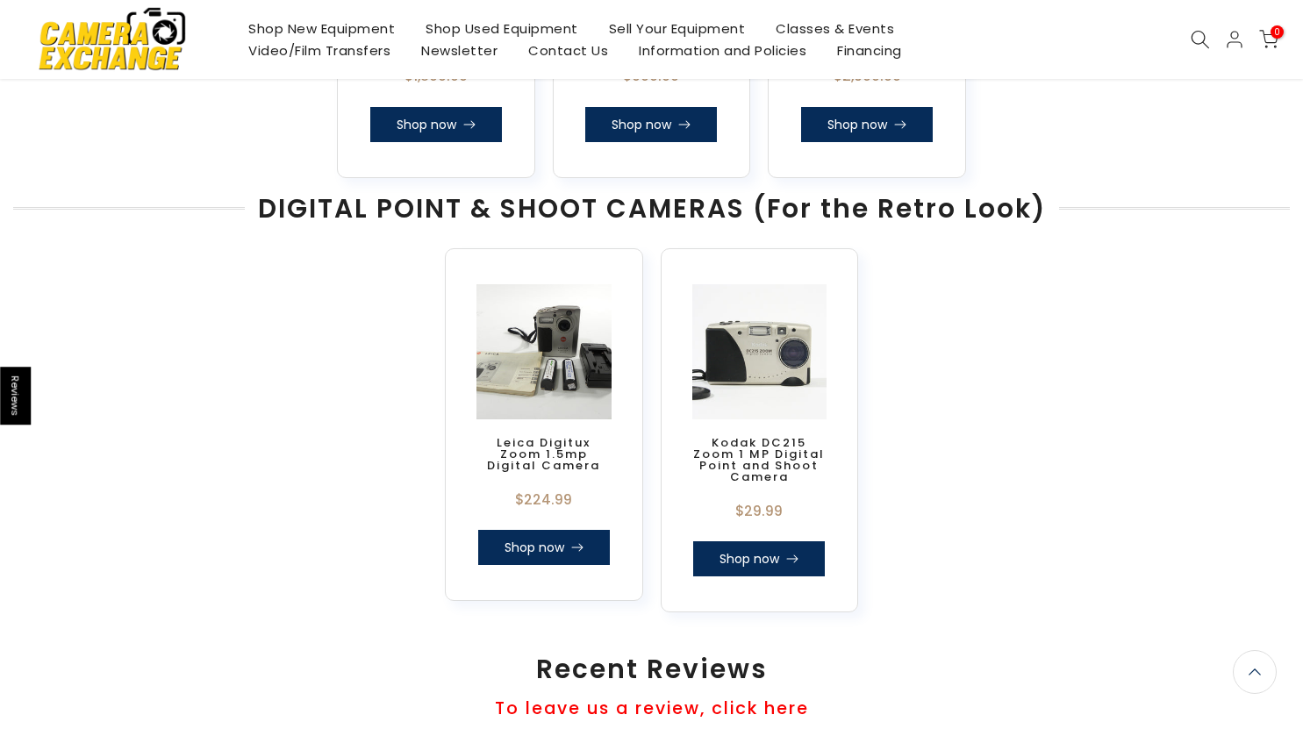
click at [1198, 33] on icon at bounding box center [1199, 39] width 19 height 19
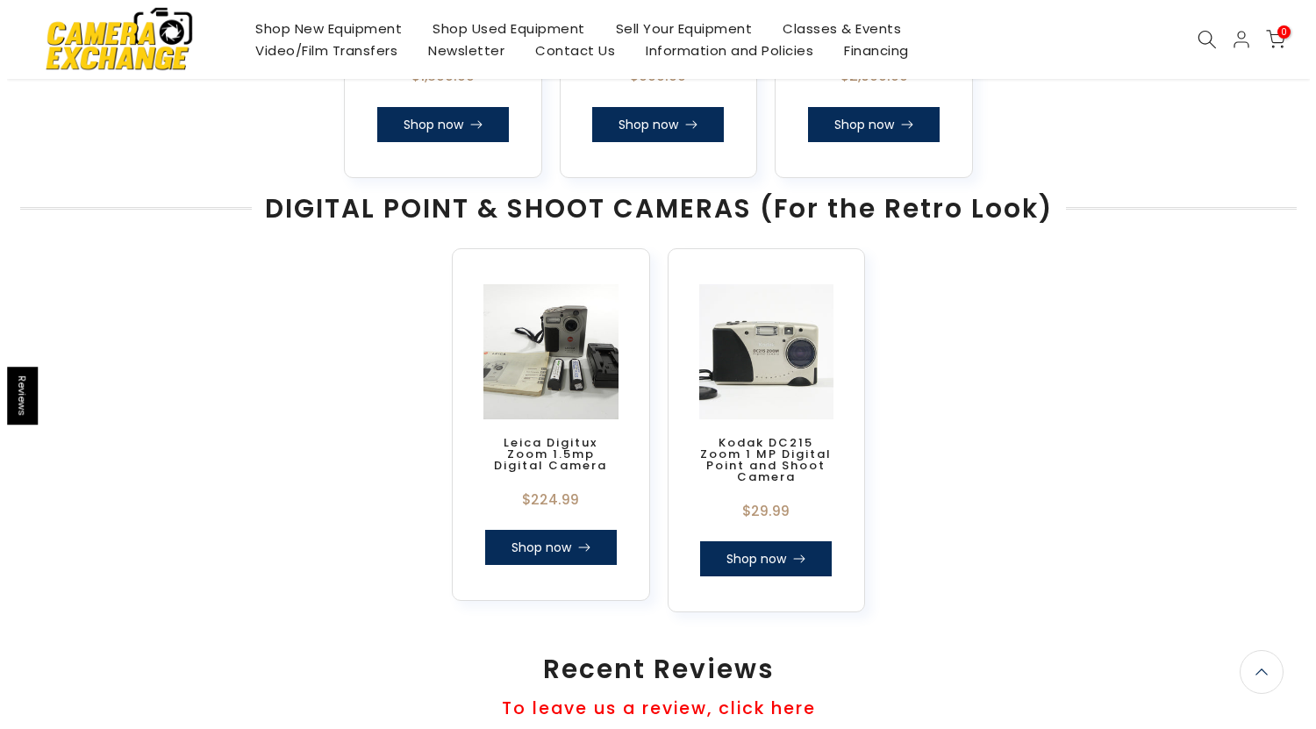
scroll to position [1318, 0]
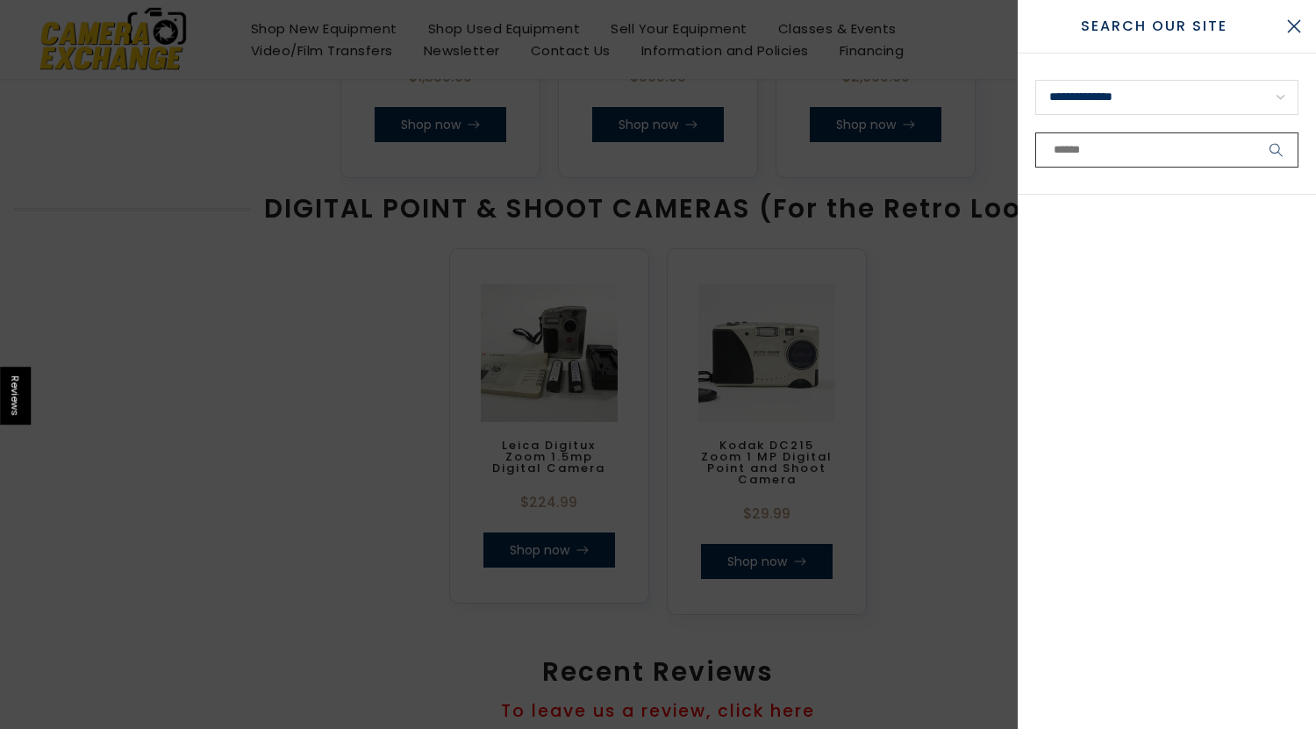
click at [1125, 151] on input "text" at bounding box center [1166, 149] width 263 height 35
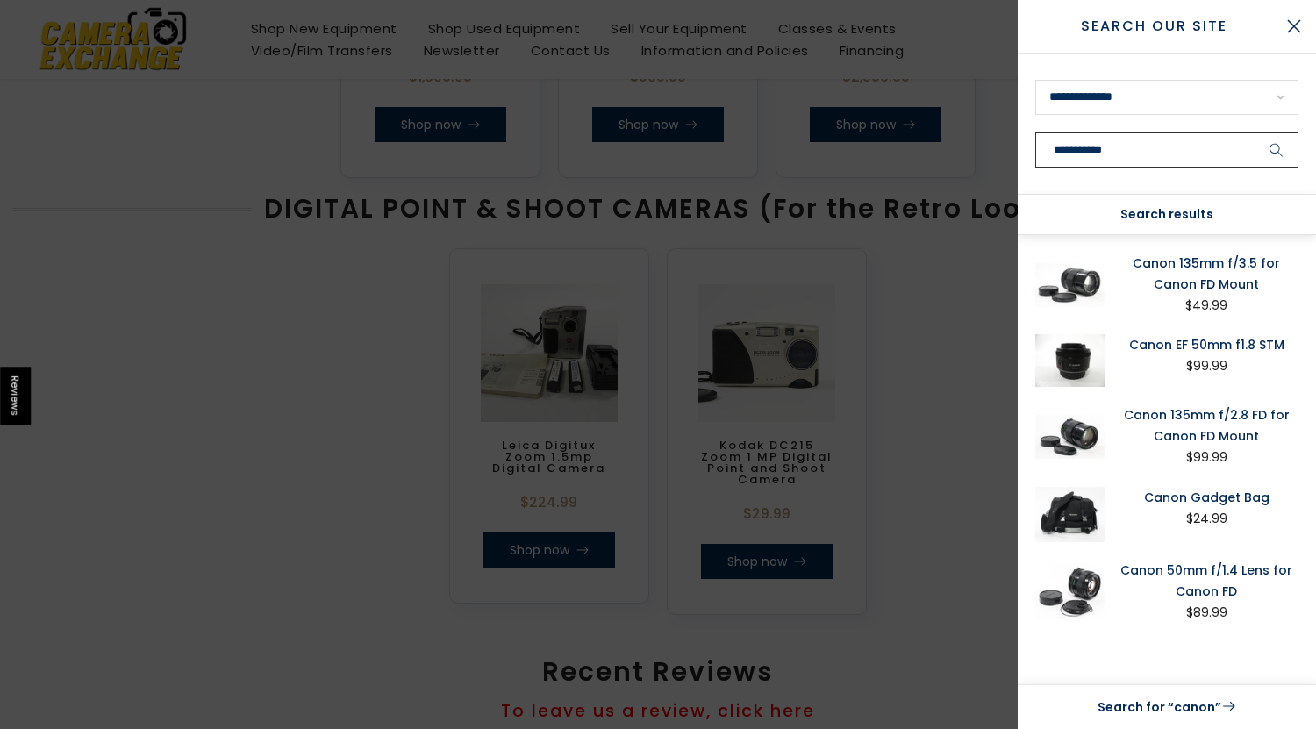
type input "**********"
click at [1254, 132] on button "submit" at bounding box center [1276, 149] width 44 height 35
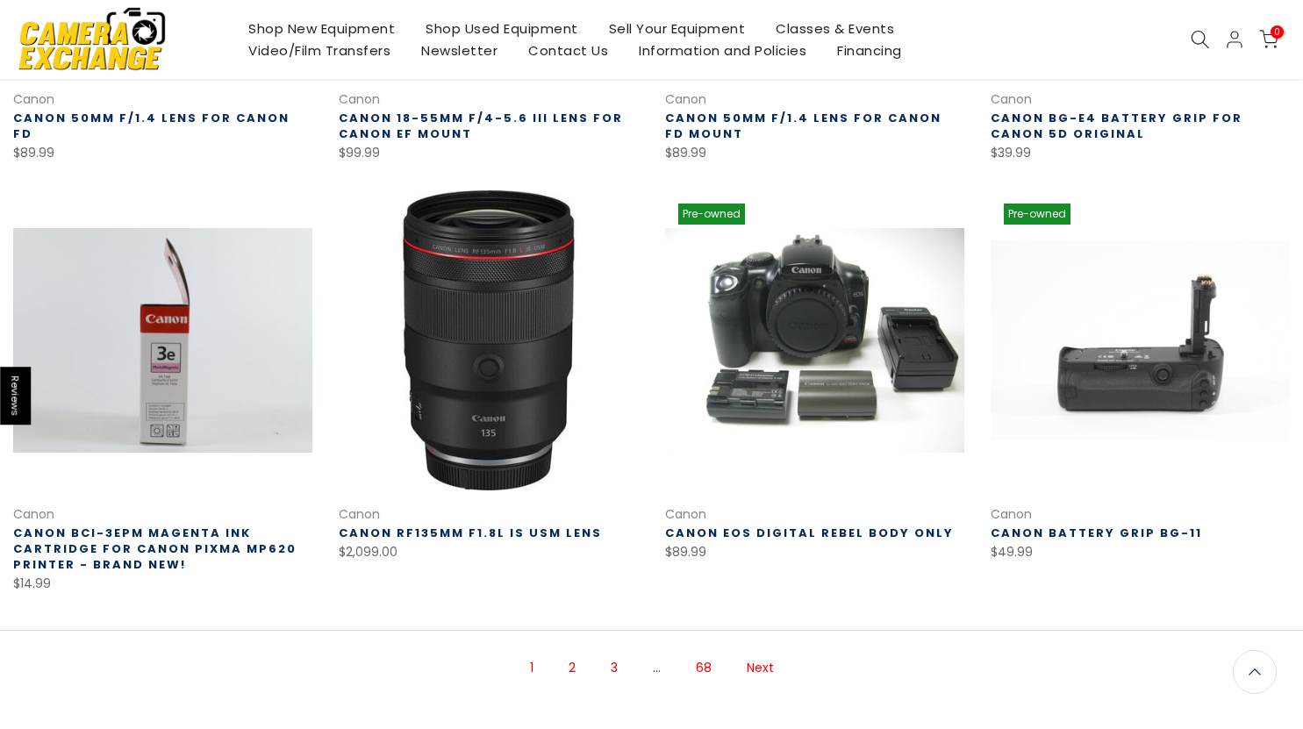
scroll to position [1053, 0]
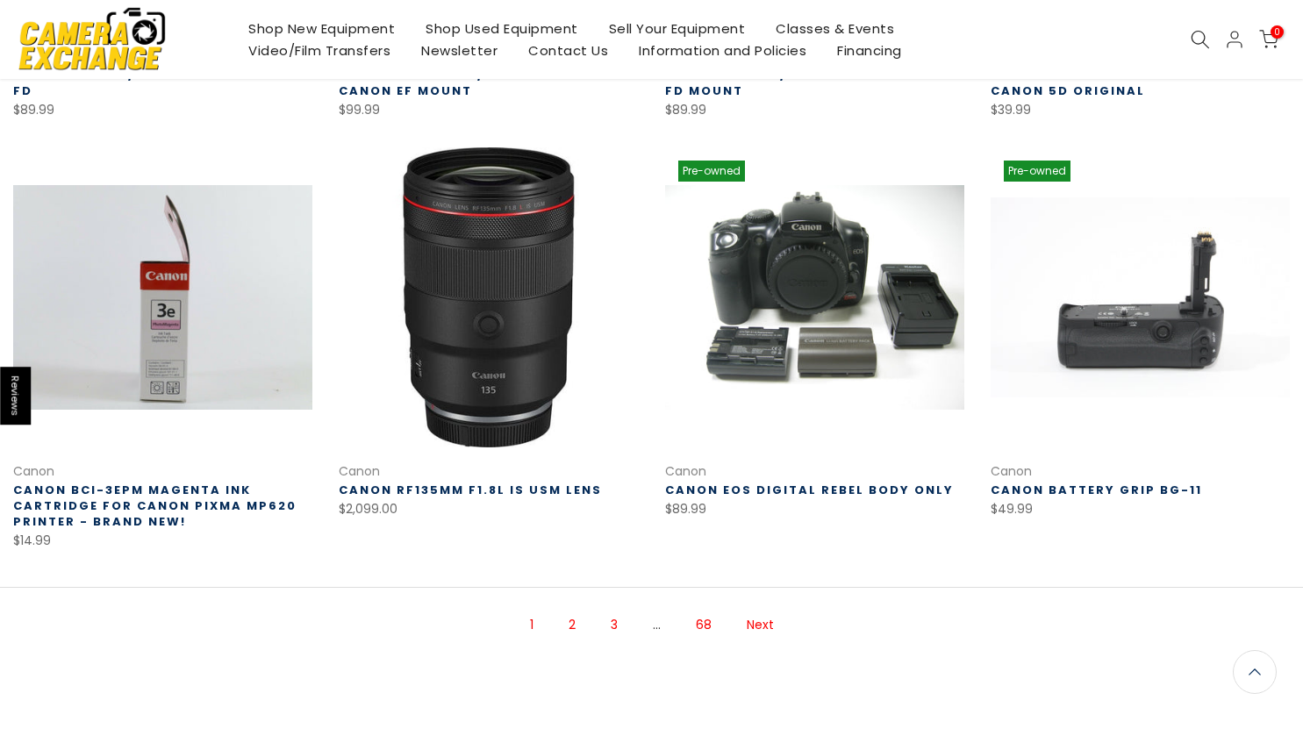
click at [757, 624] on link "Next" at bounding box center [760, 625] width 45 height 31
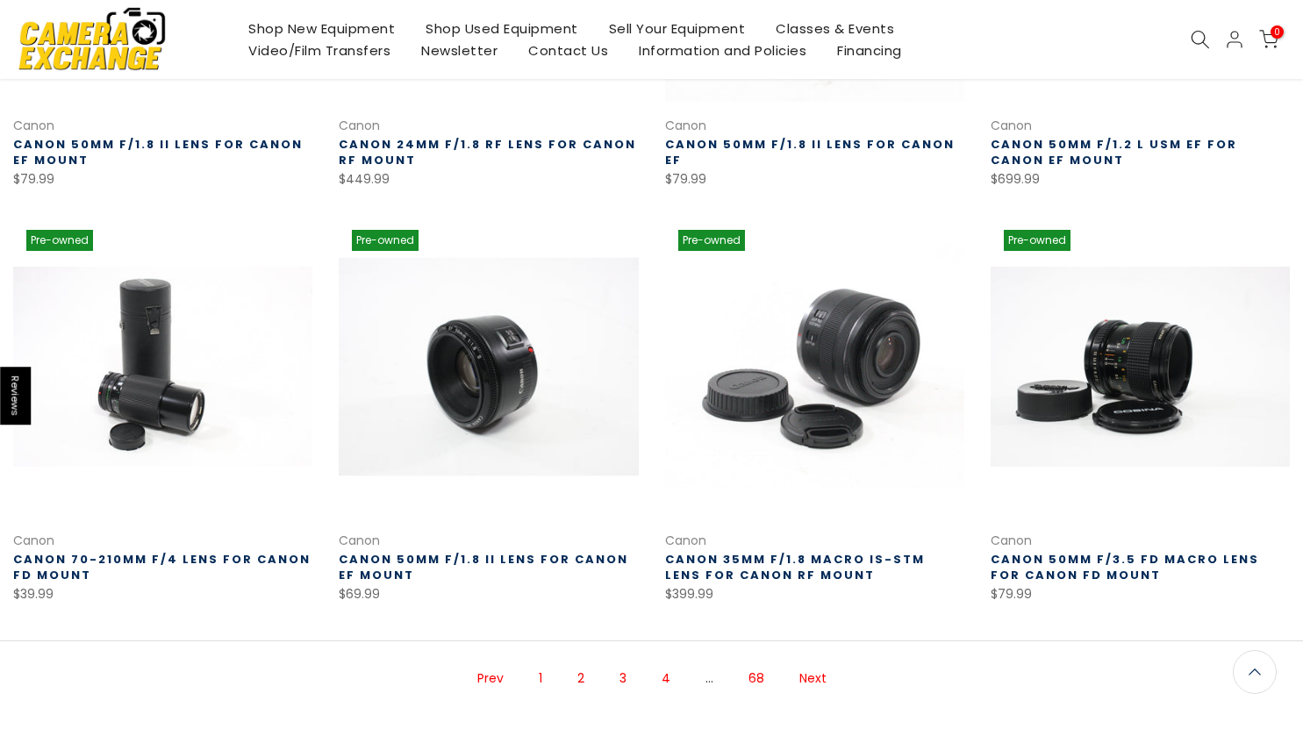
scroll to position [985, 0]
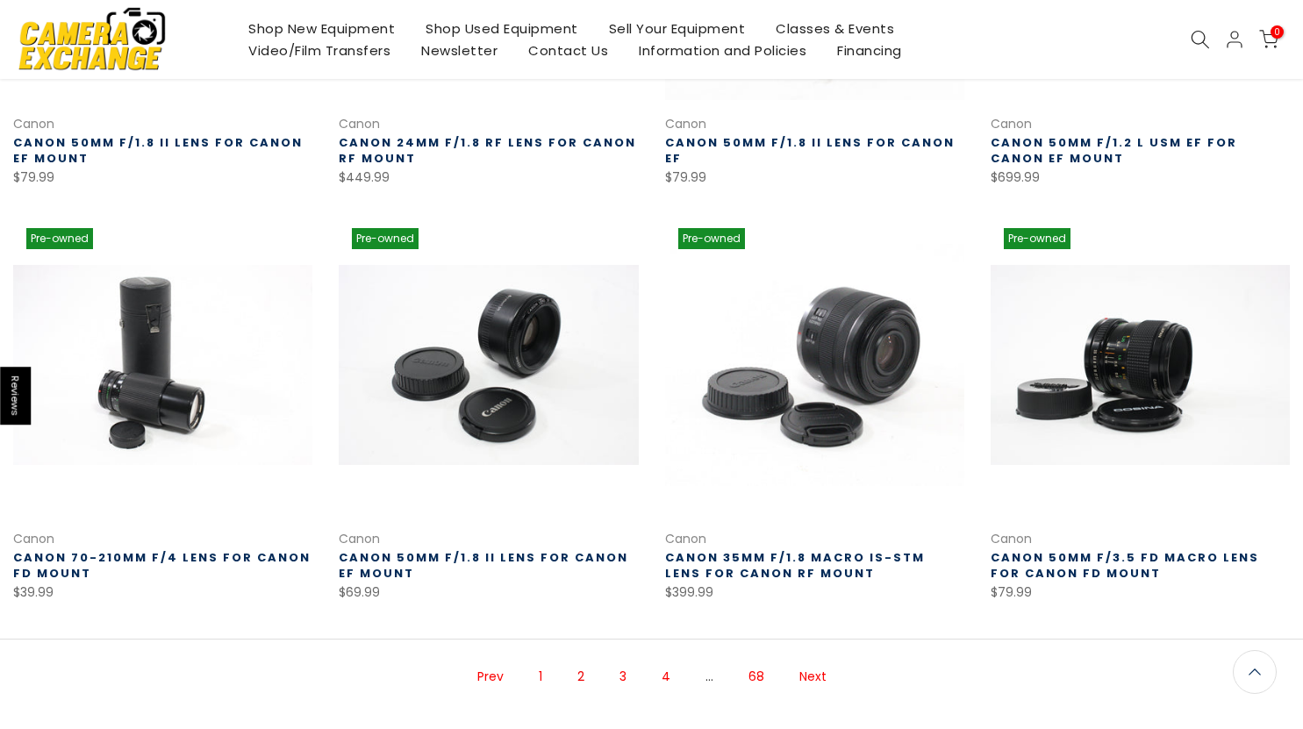
click at [812, 677] on link "Next" at bounding box center [812, 676] width 45 height 31
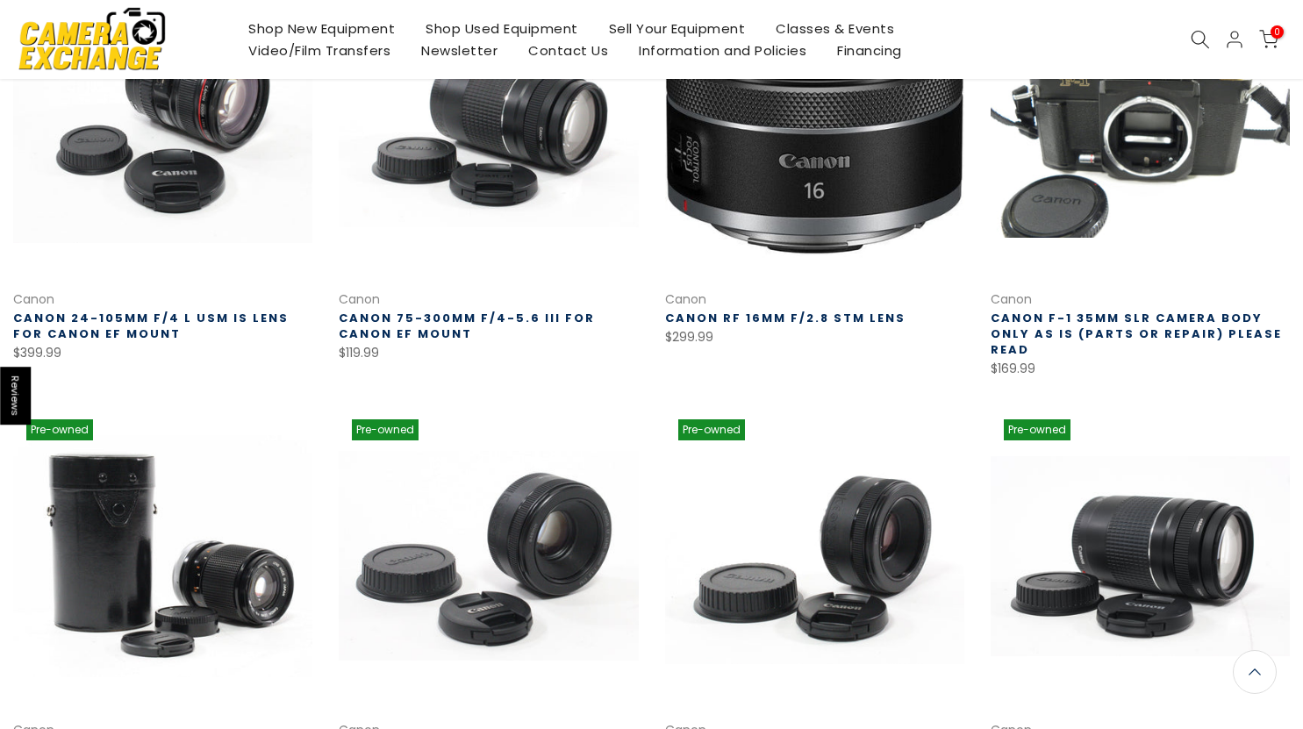
scroll to position [808, 0]
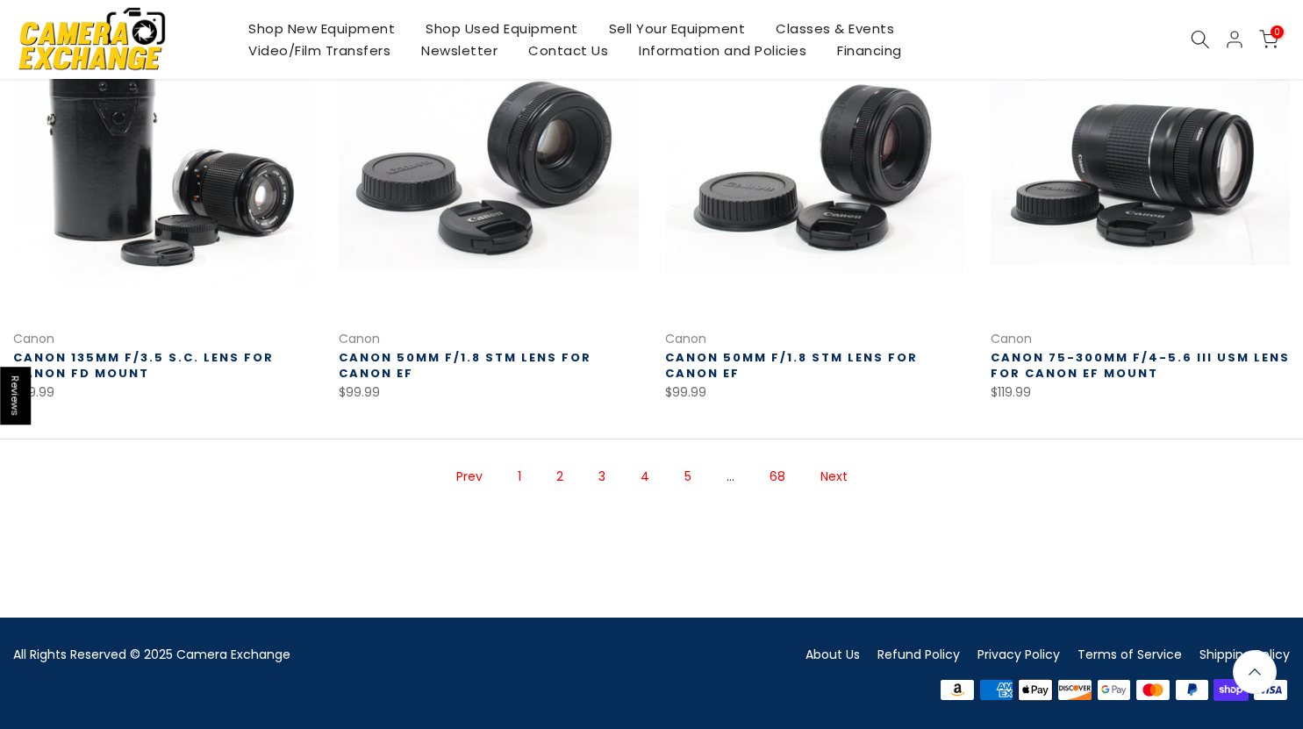
click at [846, 472] on link "Next" at bounding box center [833, 476] width 45 height 31
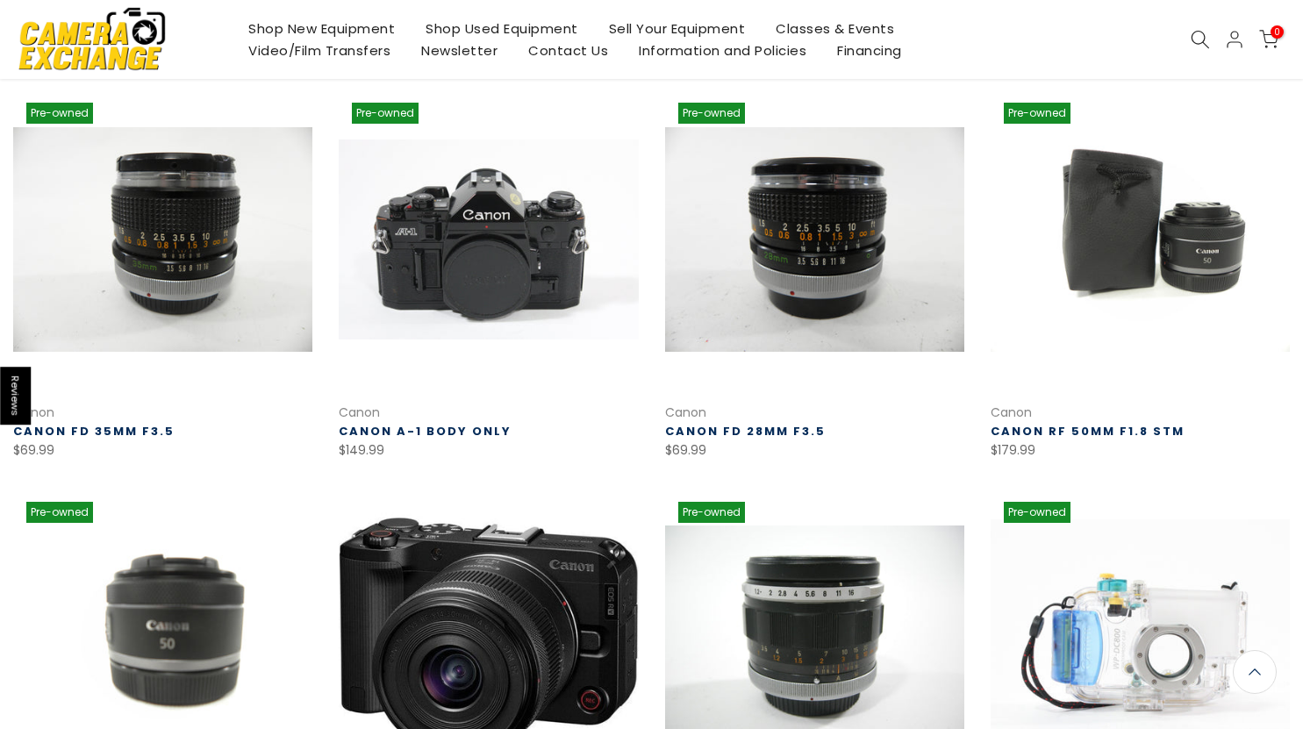
scroll to position [720, 0]
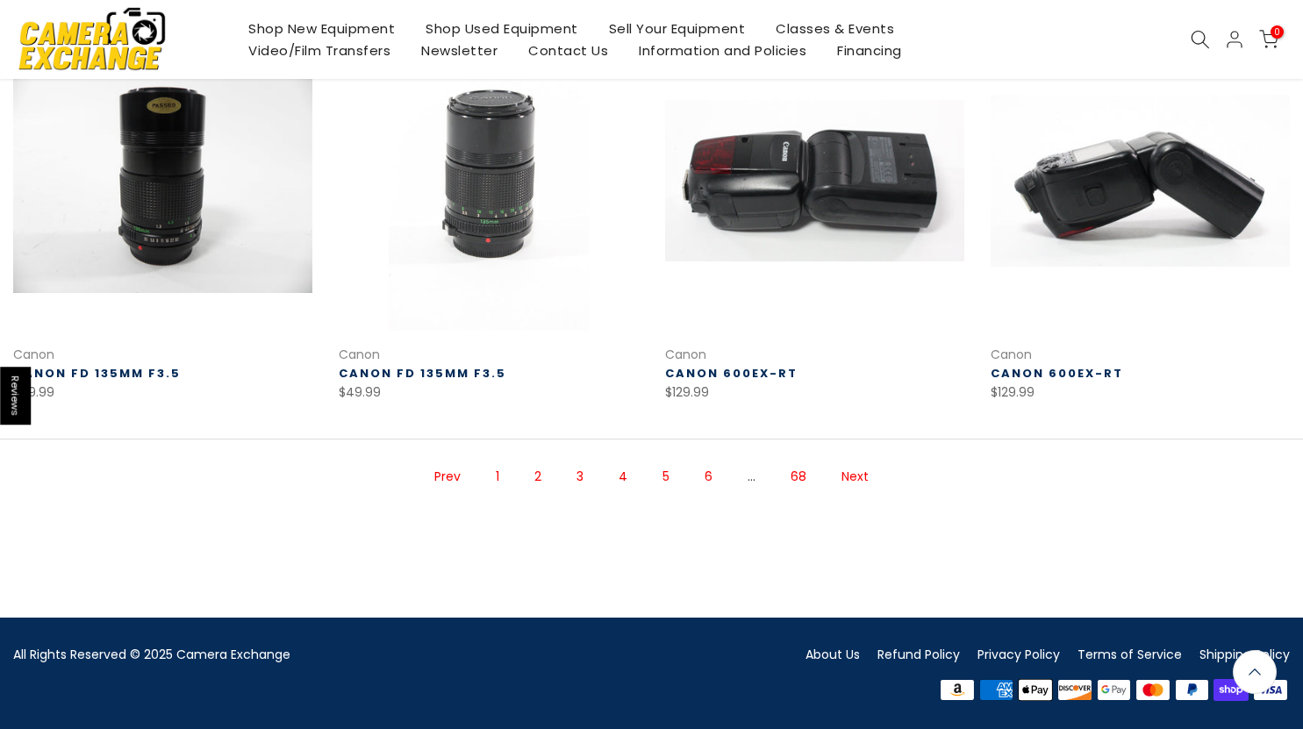
click at [851, 473] on link "Next" at bounding box center [854, 476] width 45 height 31
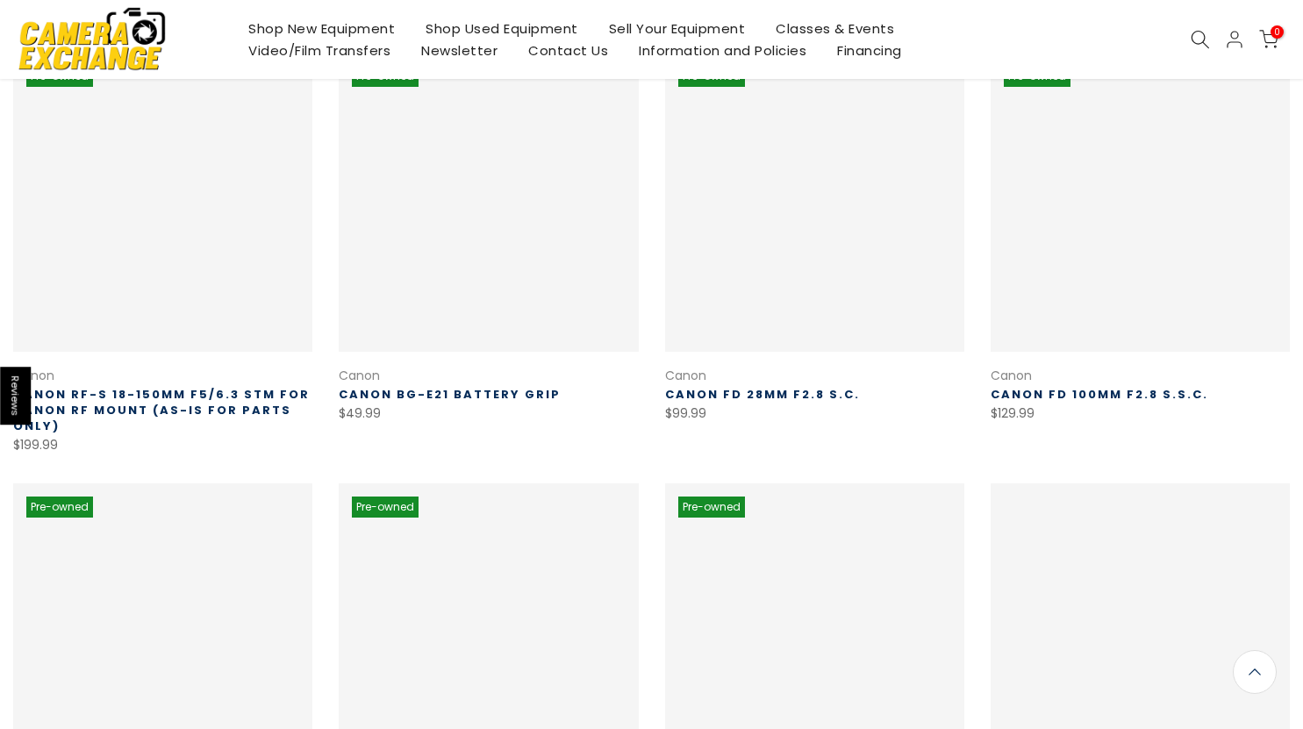
scroll to position [283, 0]
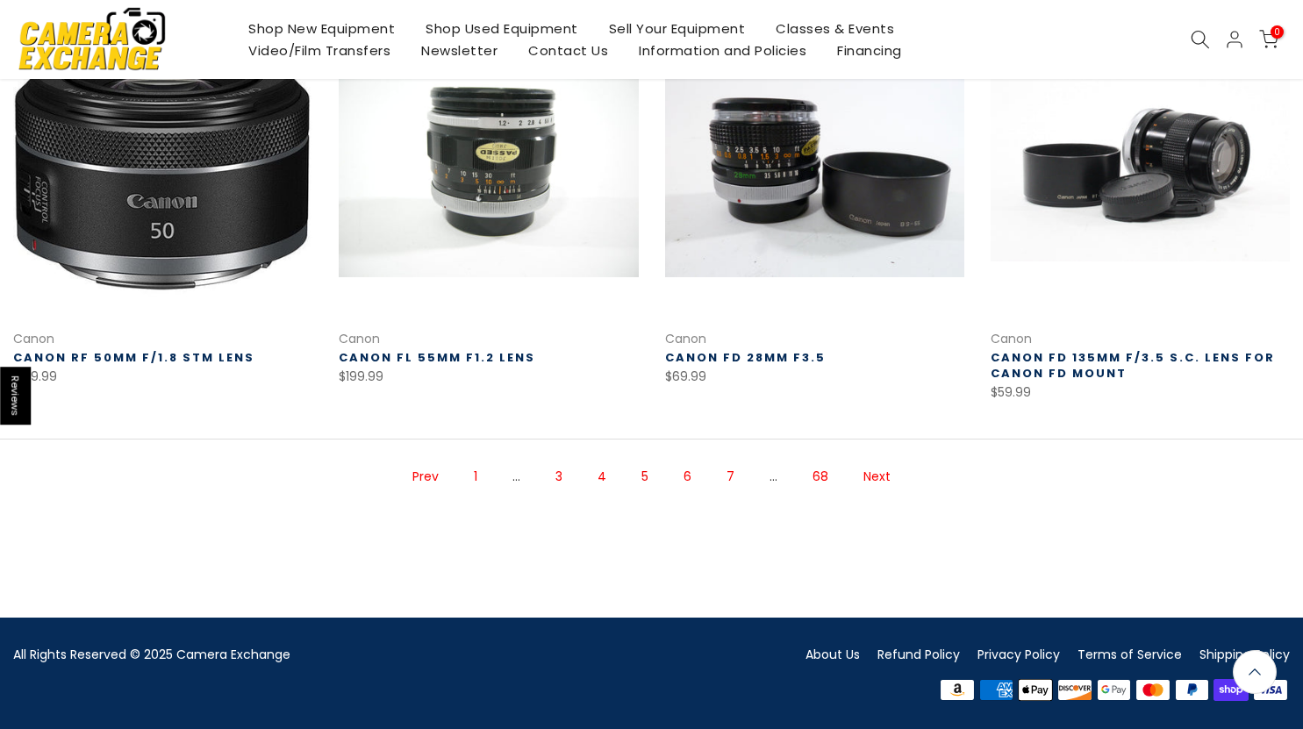
click at [872, 474] on link "Next" at bounding box center [876, 476] width 45 height 31
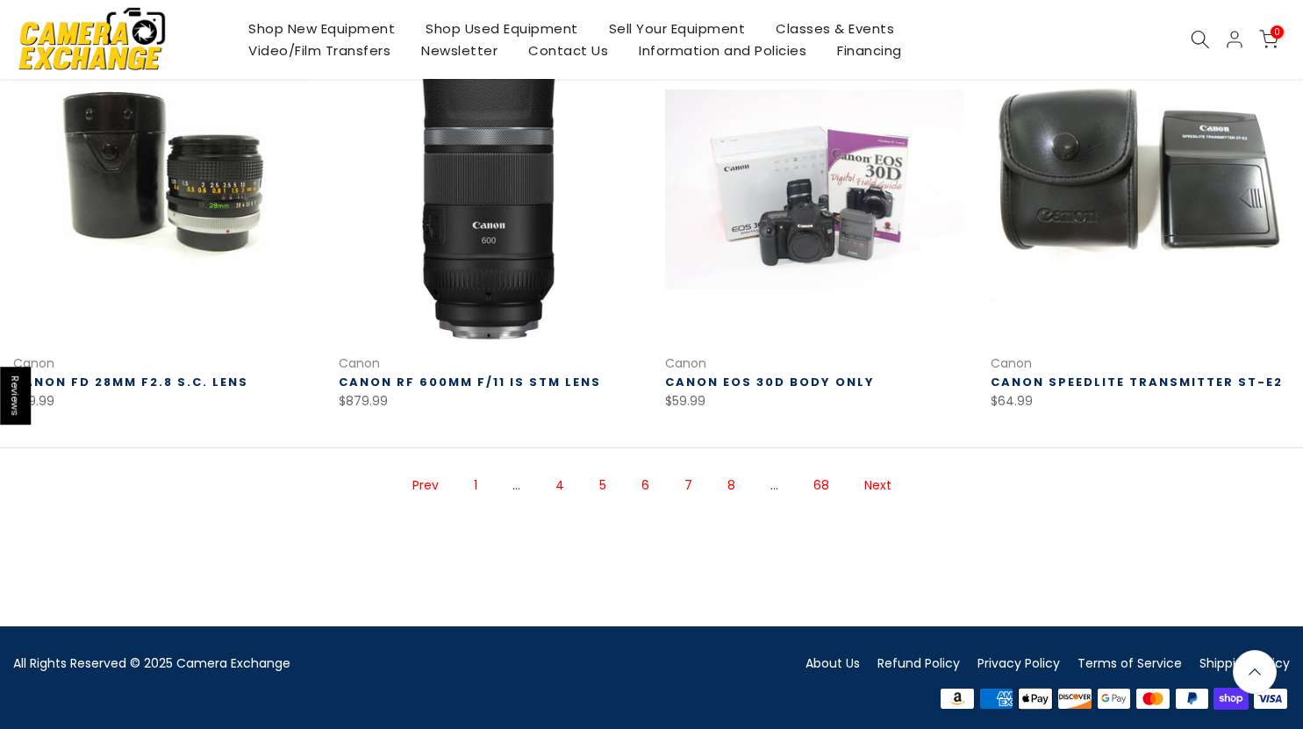
scroll to position [1159, 0]
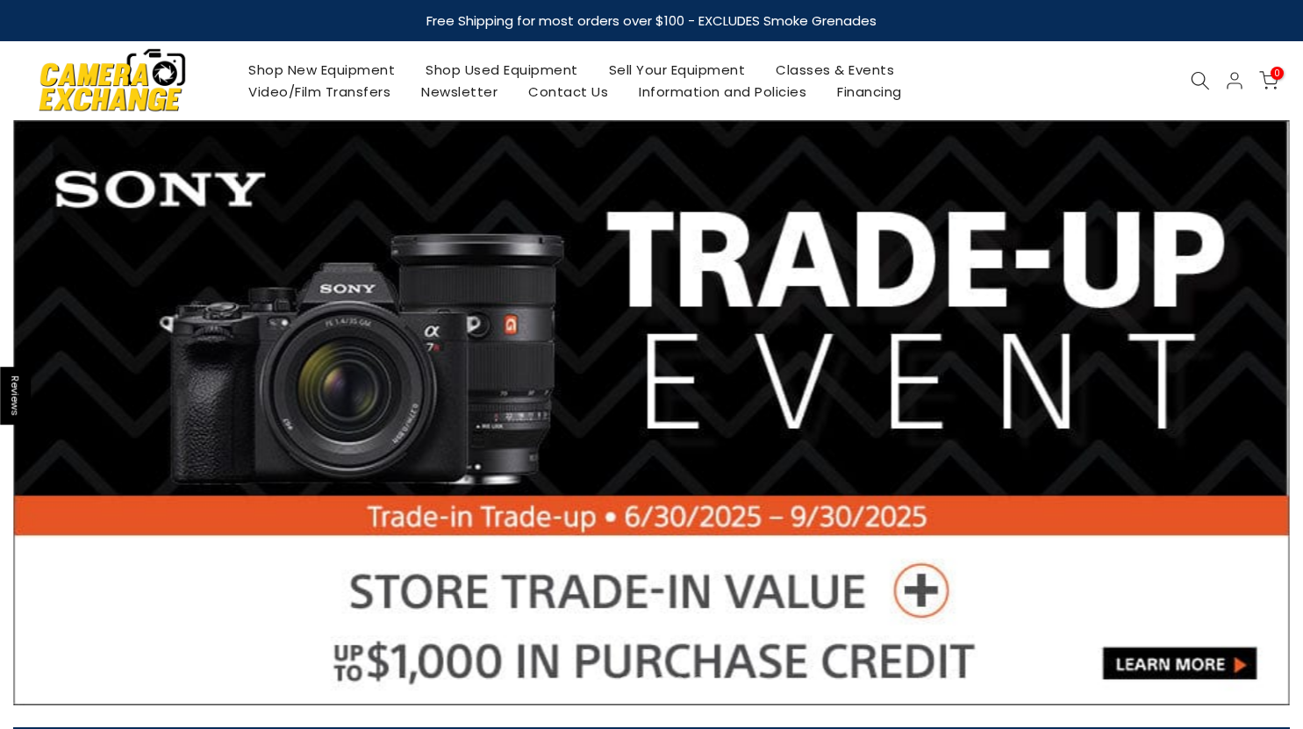
click at [479, 64] on link "Shop Used Equipment" at bounding box center [502, 70] width 183 height 22
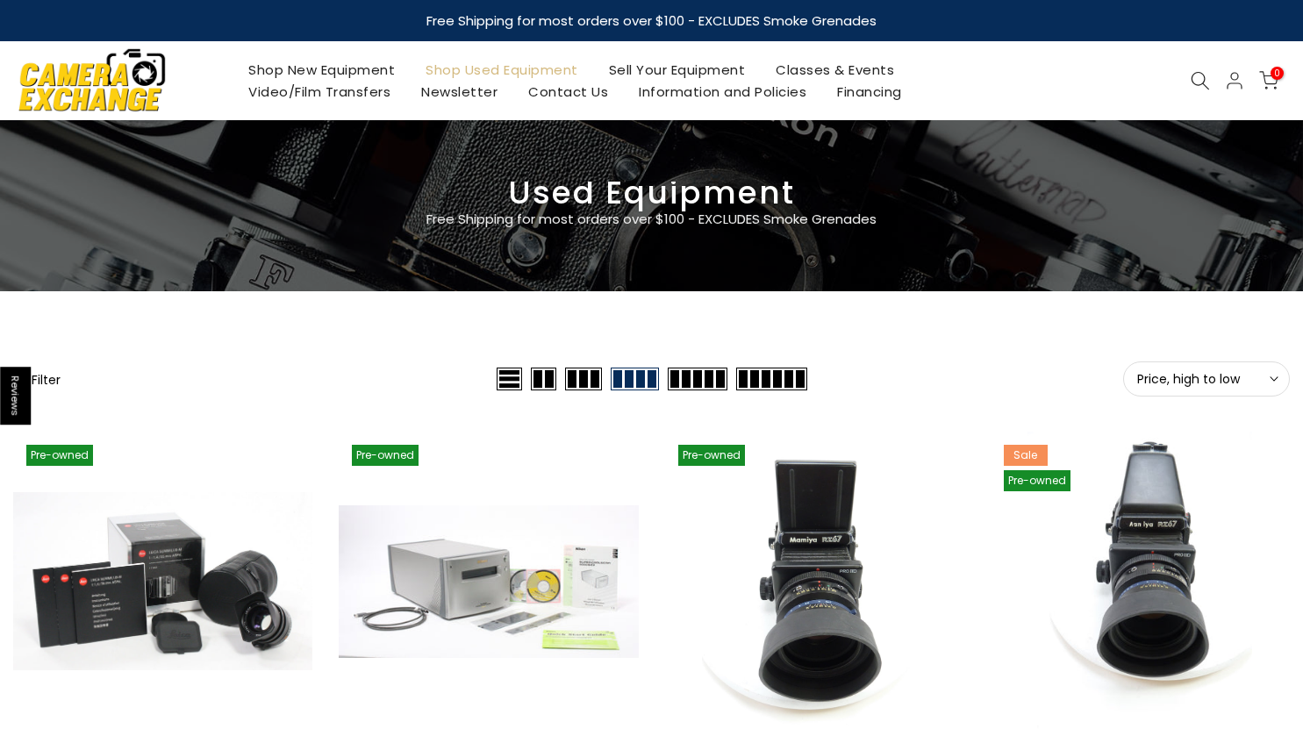
scroll to position [263, 0]
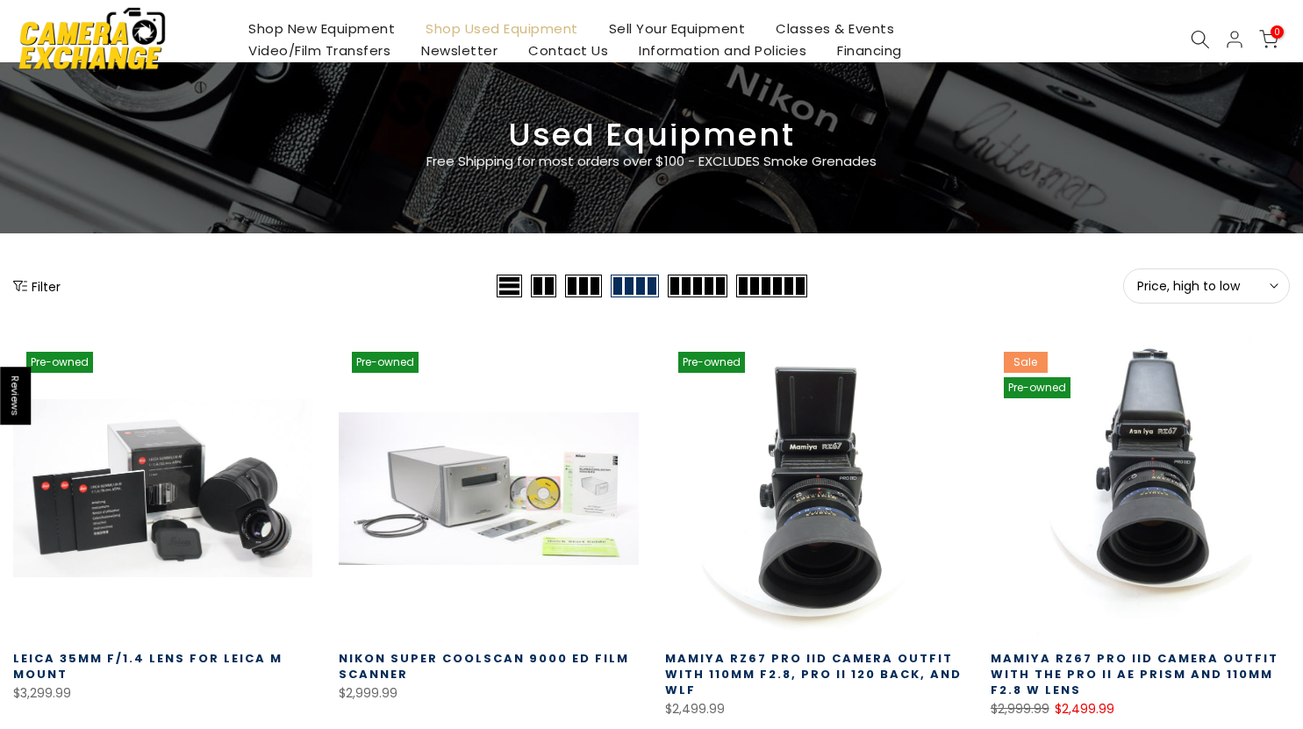
click at [1194, 43] on icon at bounding box center [1199, 39] width 19 height 19
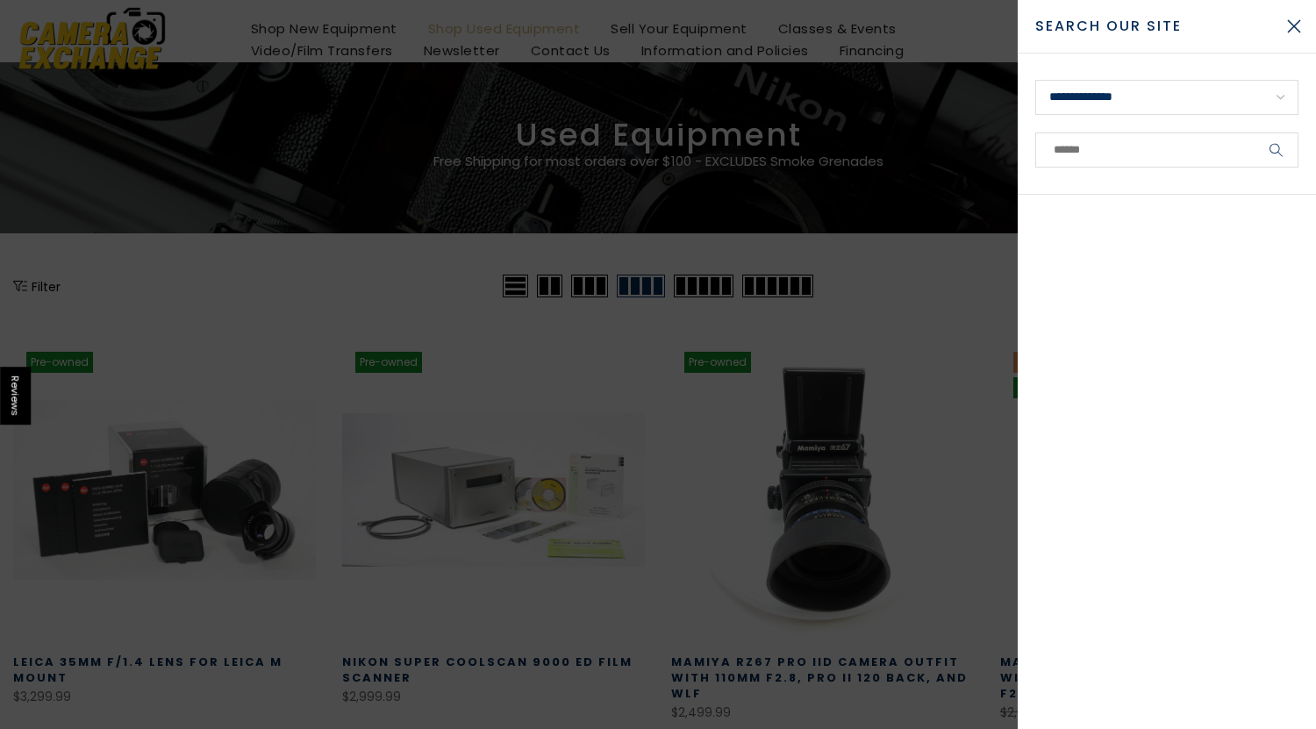
scroll to position [56, 0]
click at [1109, 154] on input "text" at bounding box center [1166, 149] width 263 height 35
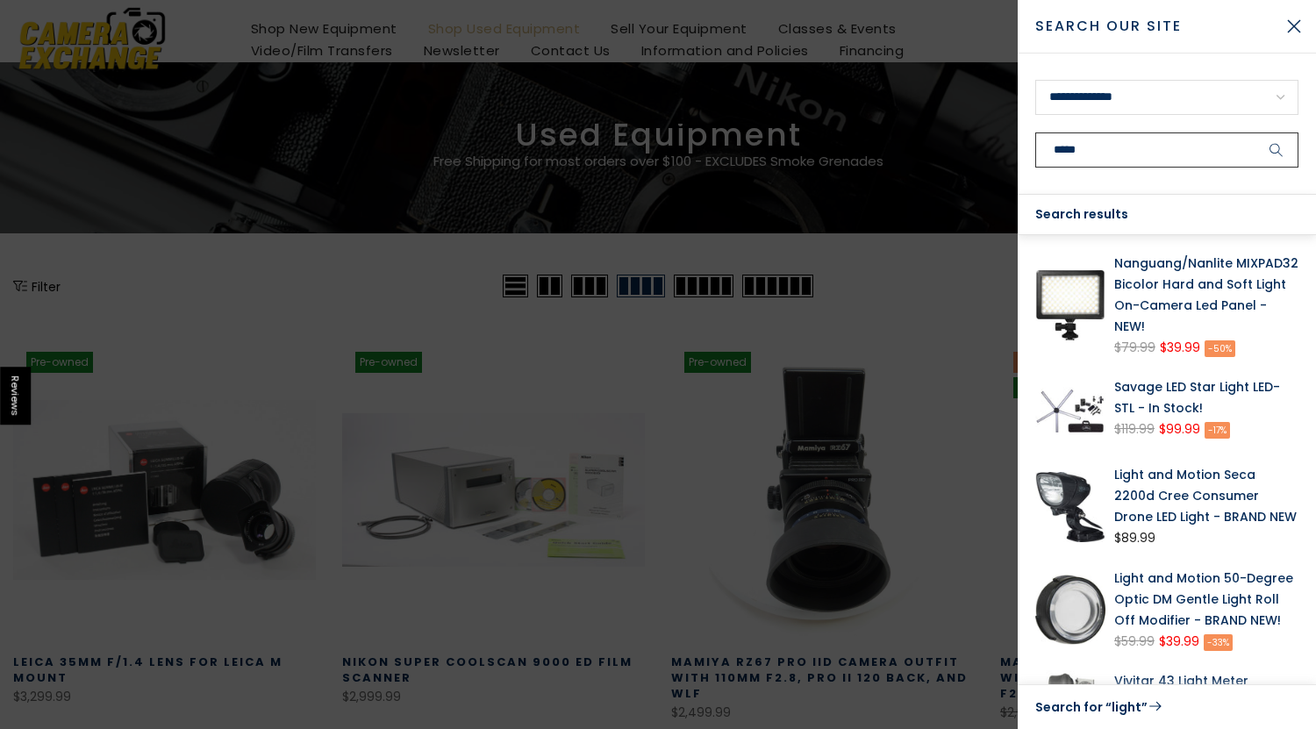
type input "*****"
click at [1254, 132] on button "submit" at bounding box center [1276, 149] width 44 height 35
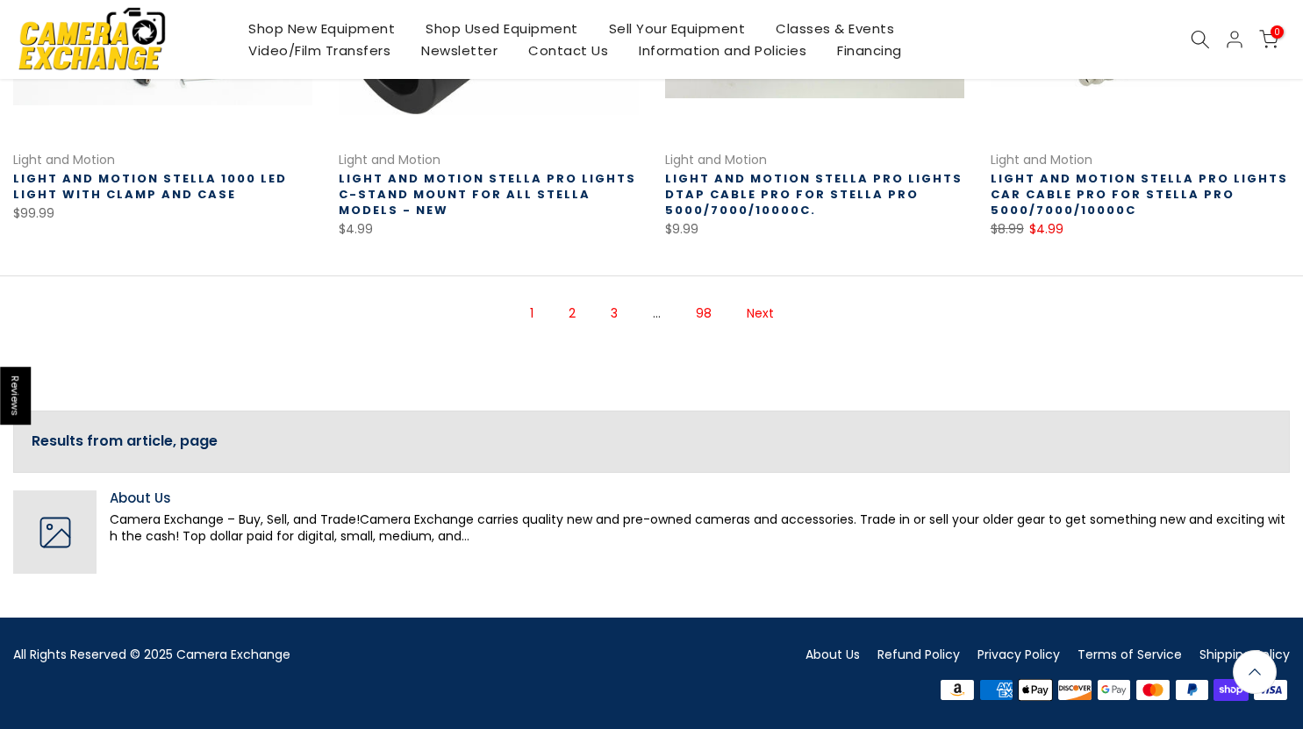
scroll to position [1396, 0]
click at [570, 311] on link "2" at bounding box center [572, 313] width 25 height 31
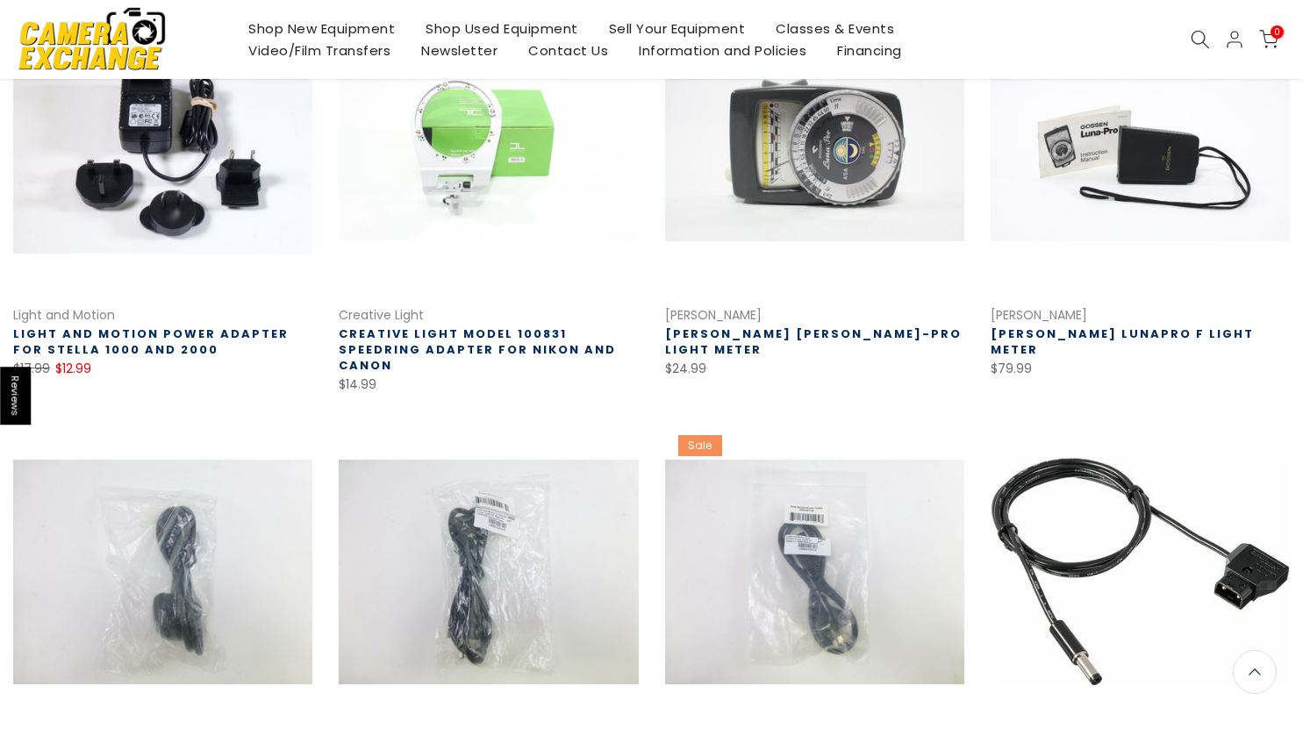
scroll to position [1396, 0]
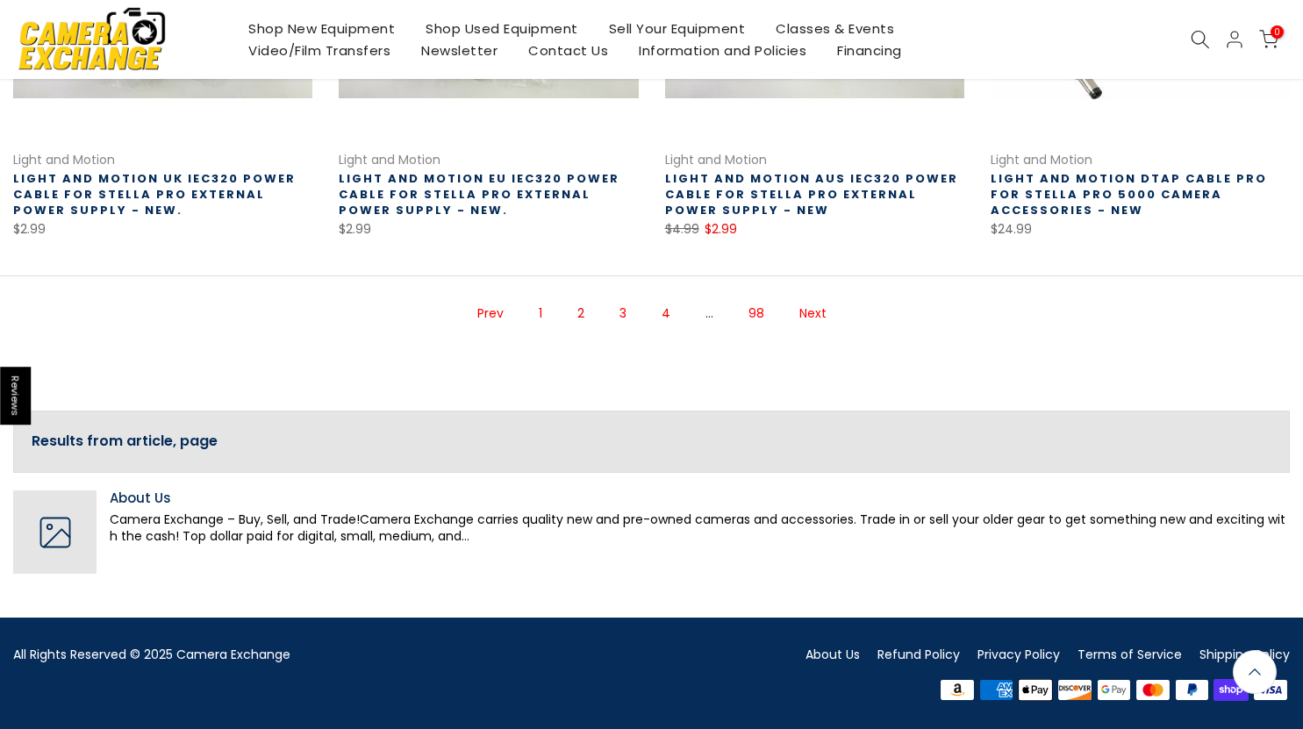
click at [812, 318] on link "Next" at bounding box center [812, 313] width 45 height 31
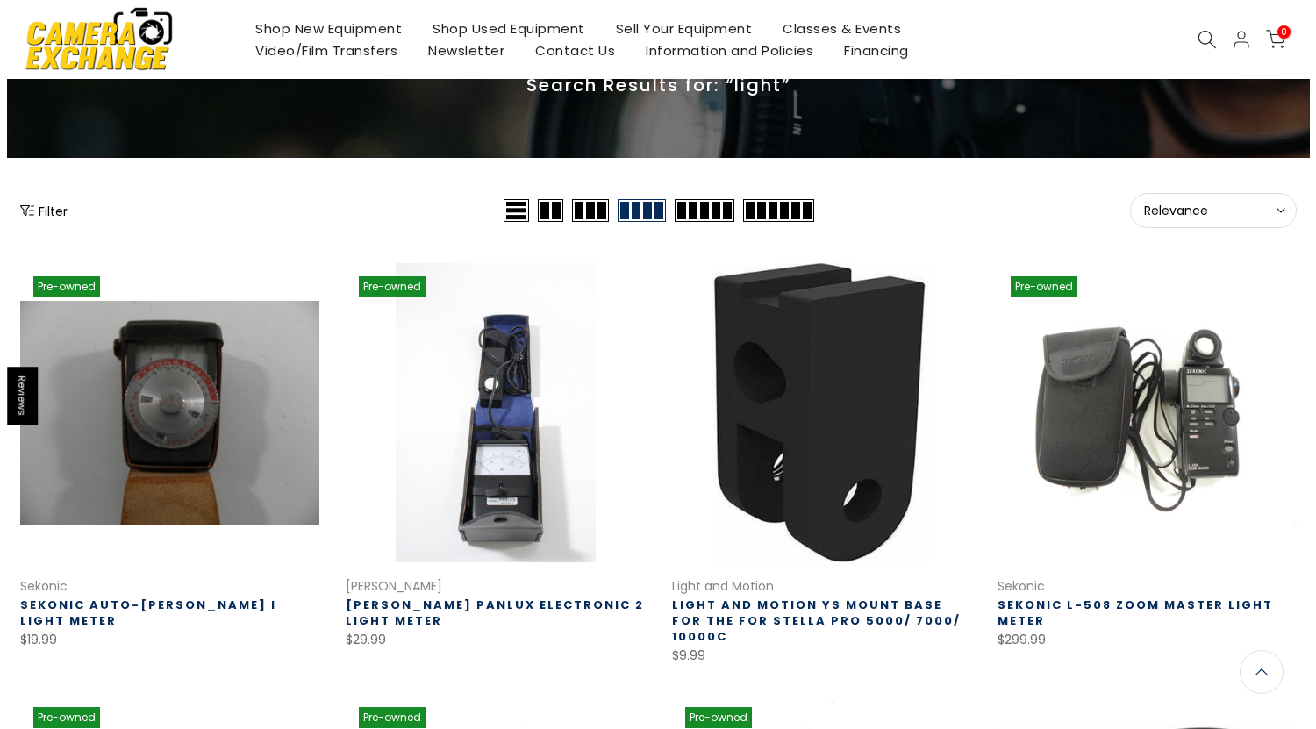
scroll to position [110, 0]
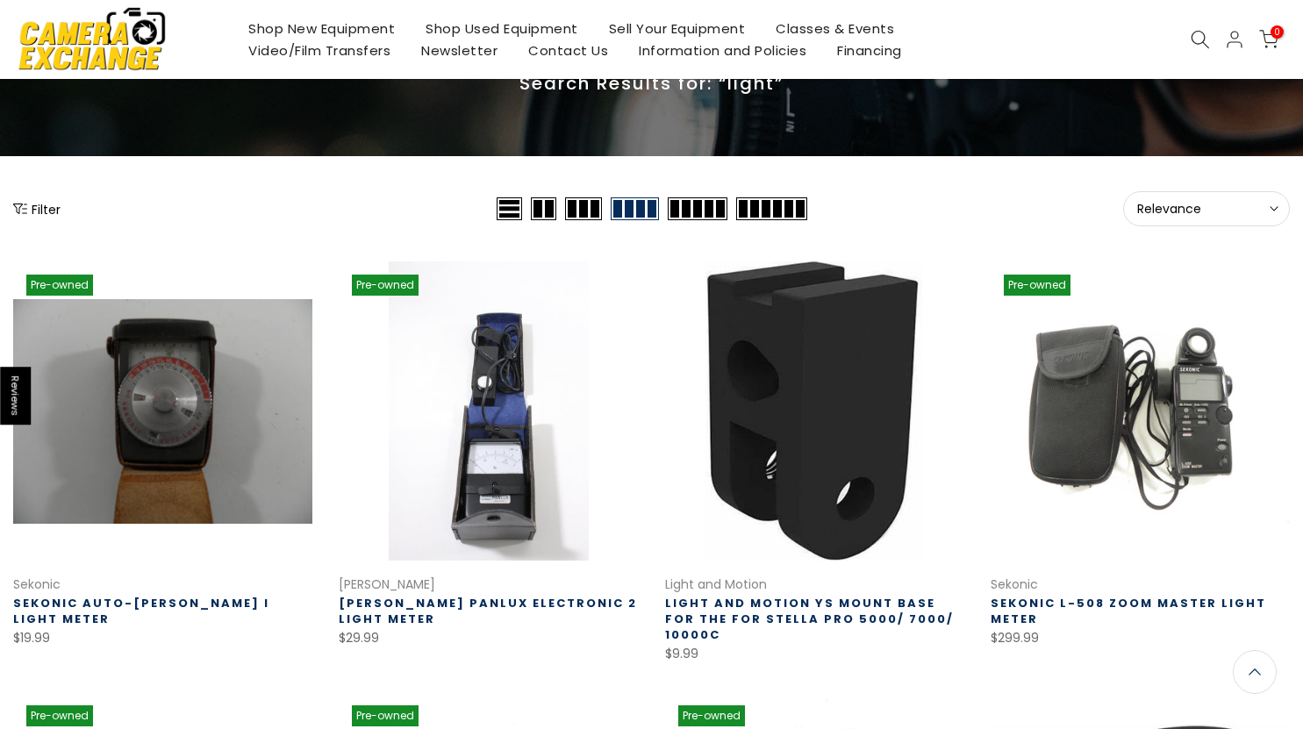
click at [1198, 45] on icon at bounding box center [1199, 39] width 19 height 19
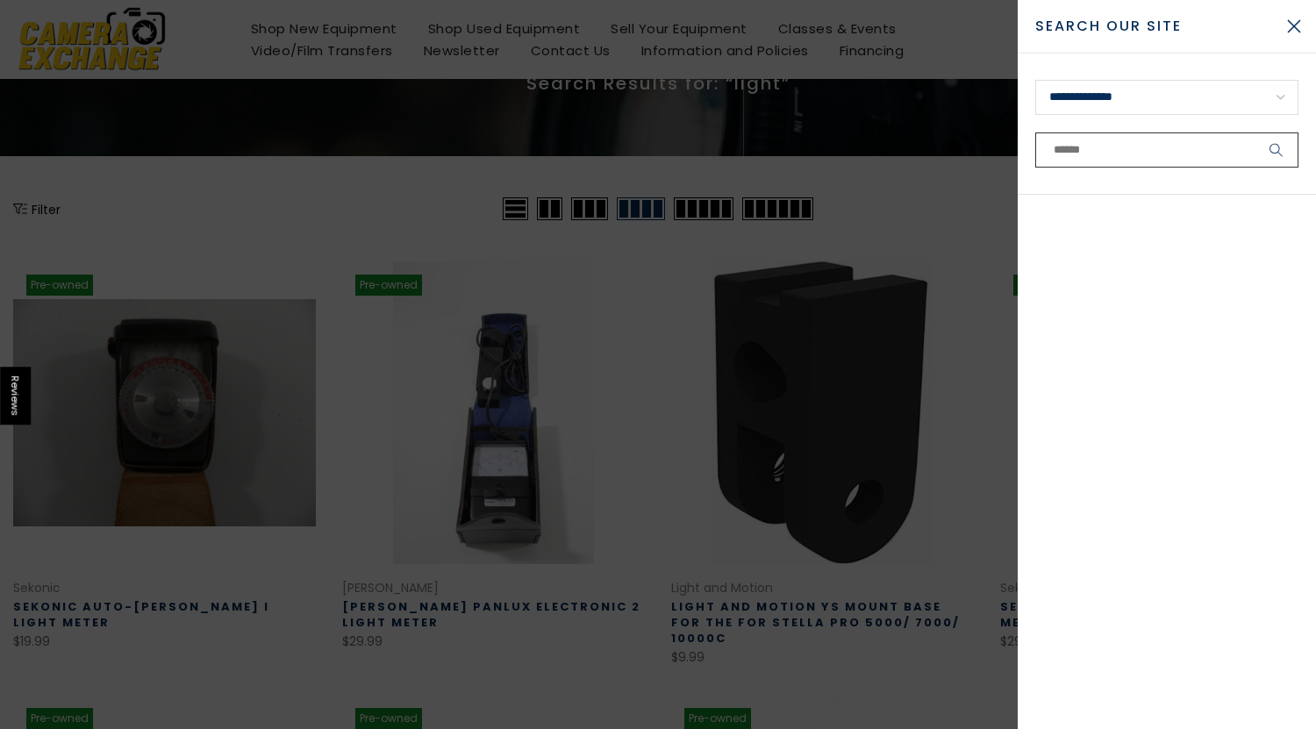
click at [1124, 142] on input "text" at bounding box center [1166, 149] width 263 height 35
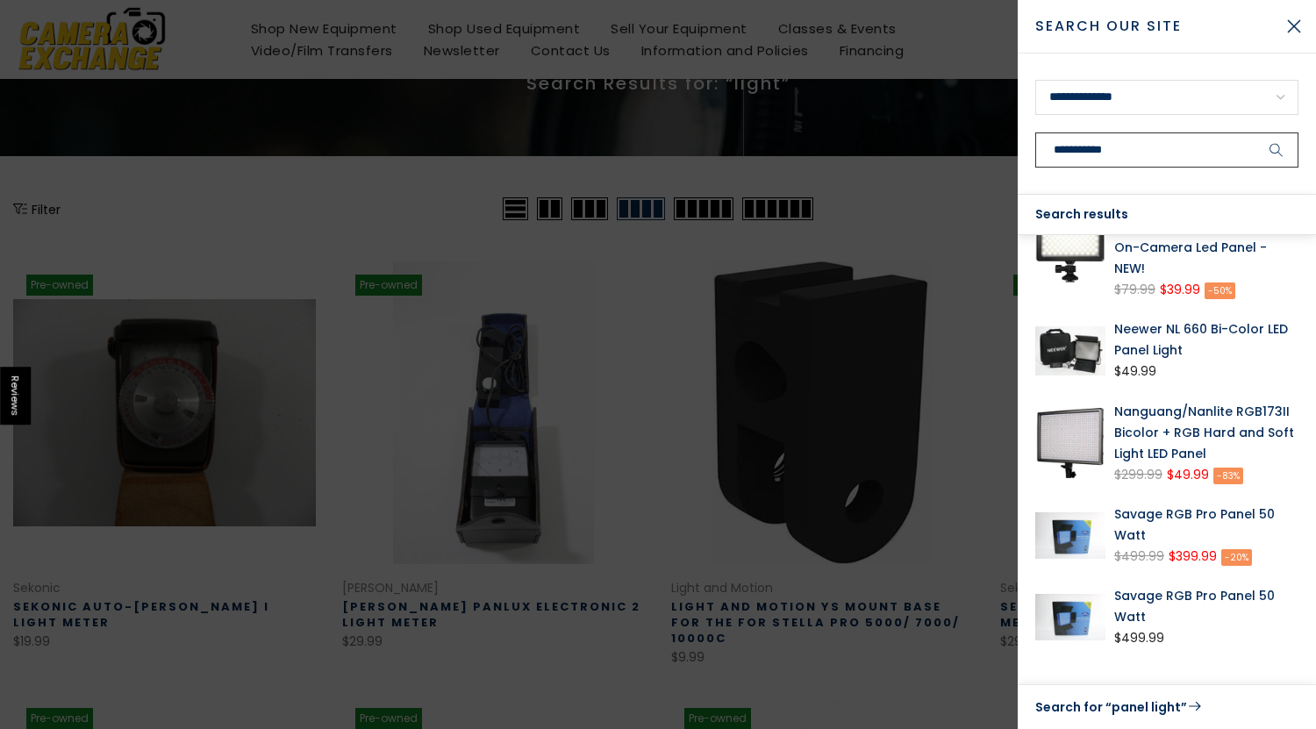
type input "**********"
click at [1094, 441] on img at bounding box center [1070, 443] width 70 height 85
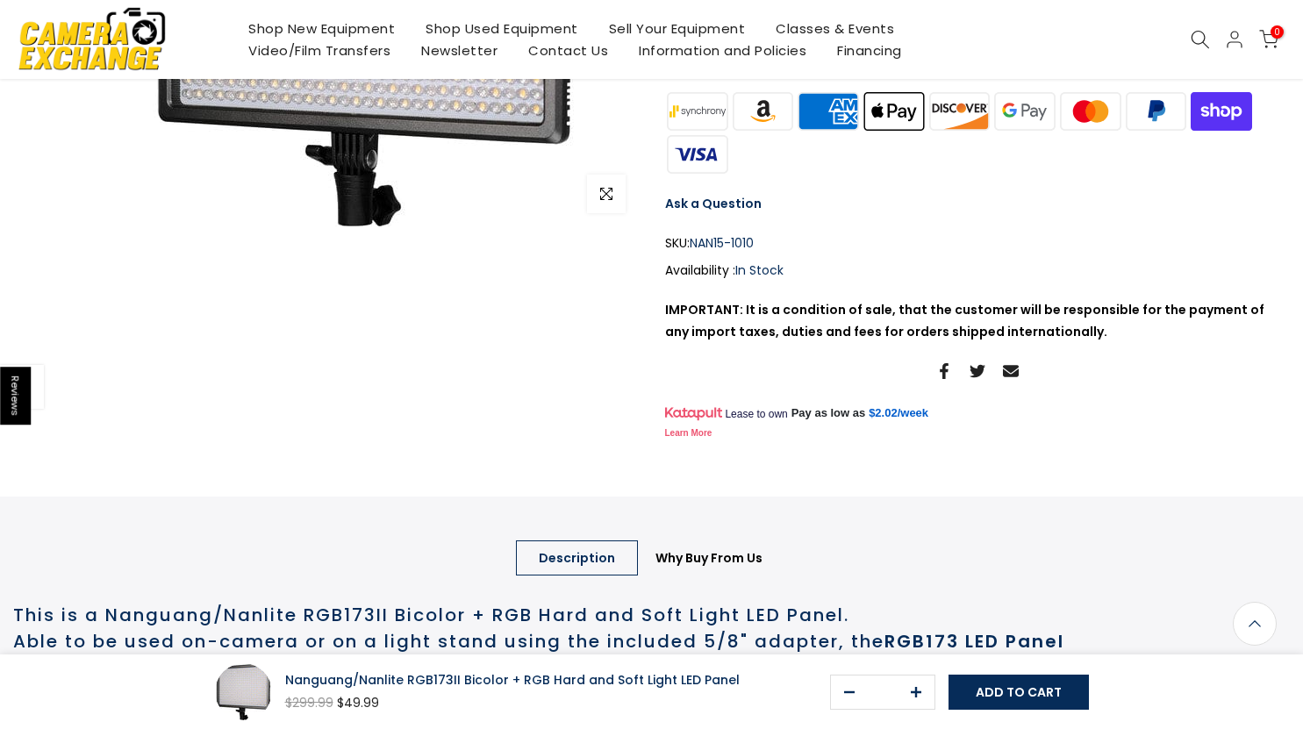
scroll to position [86, 0]
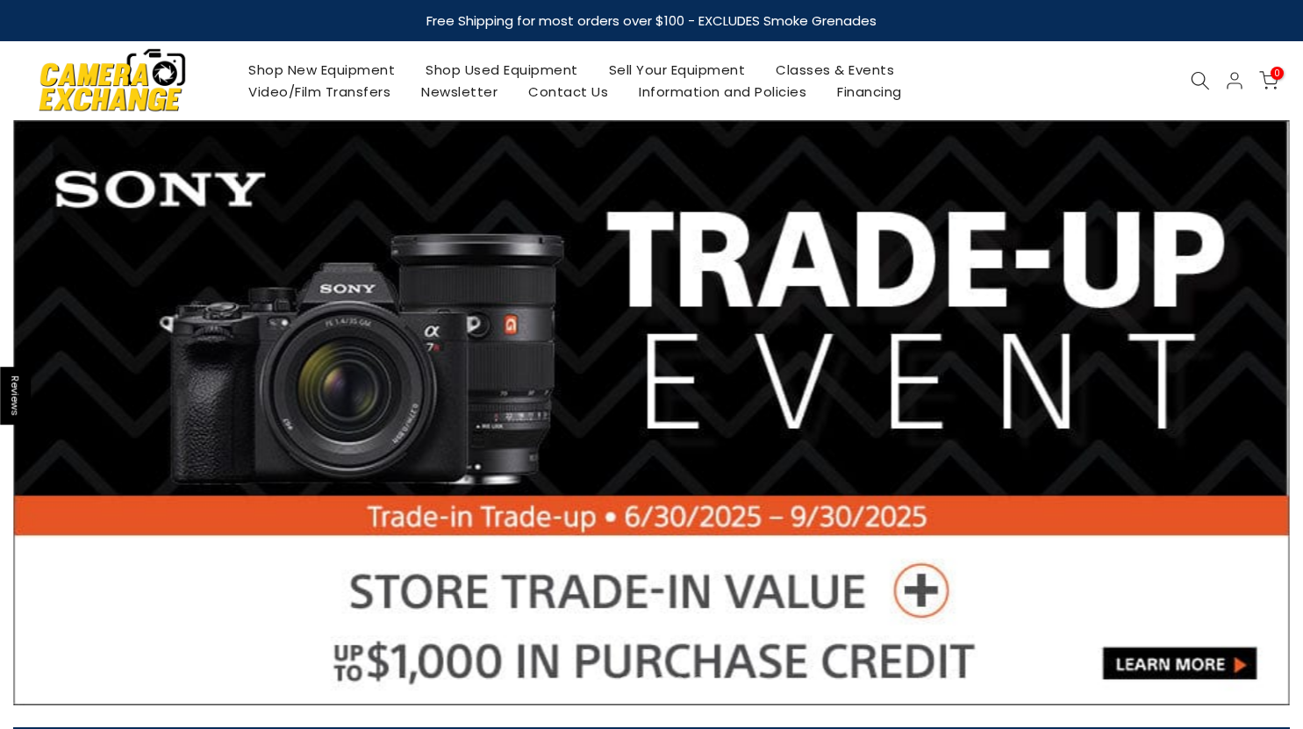
click at [1199, 84] on icon at bounding box center [1199, 80] width 19 height 19
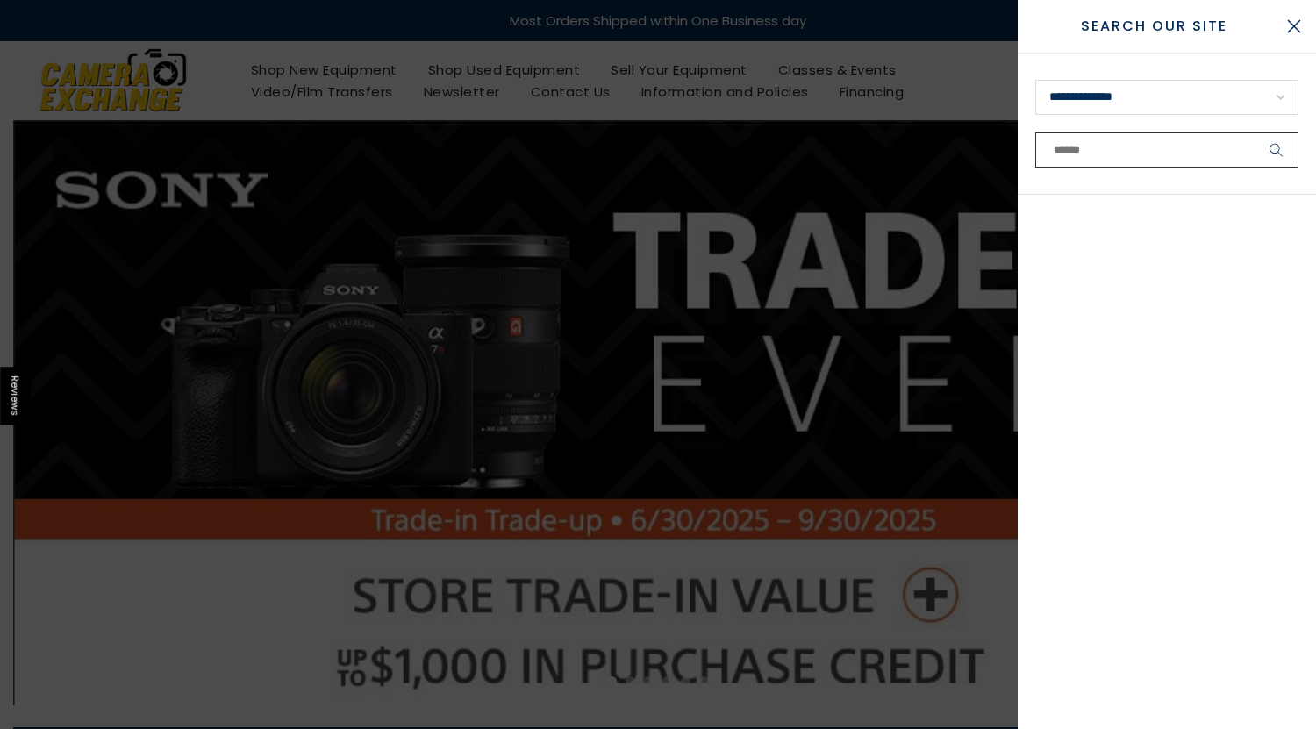
click at [1132, 158] on input "text" at bounding box center [1166, 149] width 263 height 35
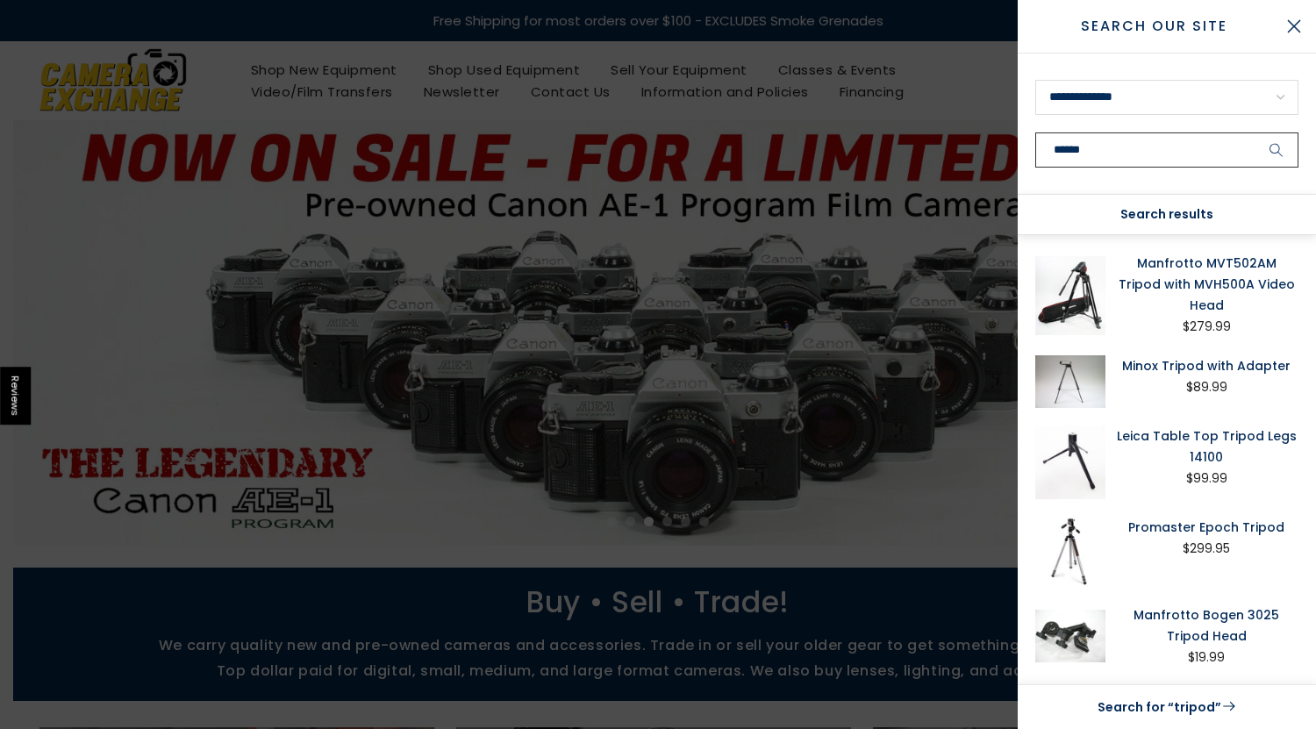
scroll to position [13, 0]
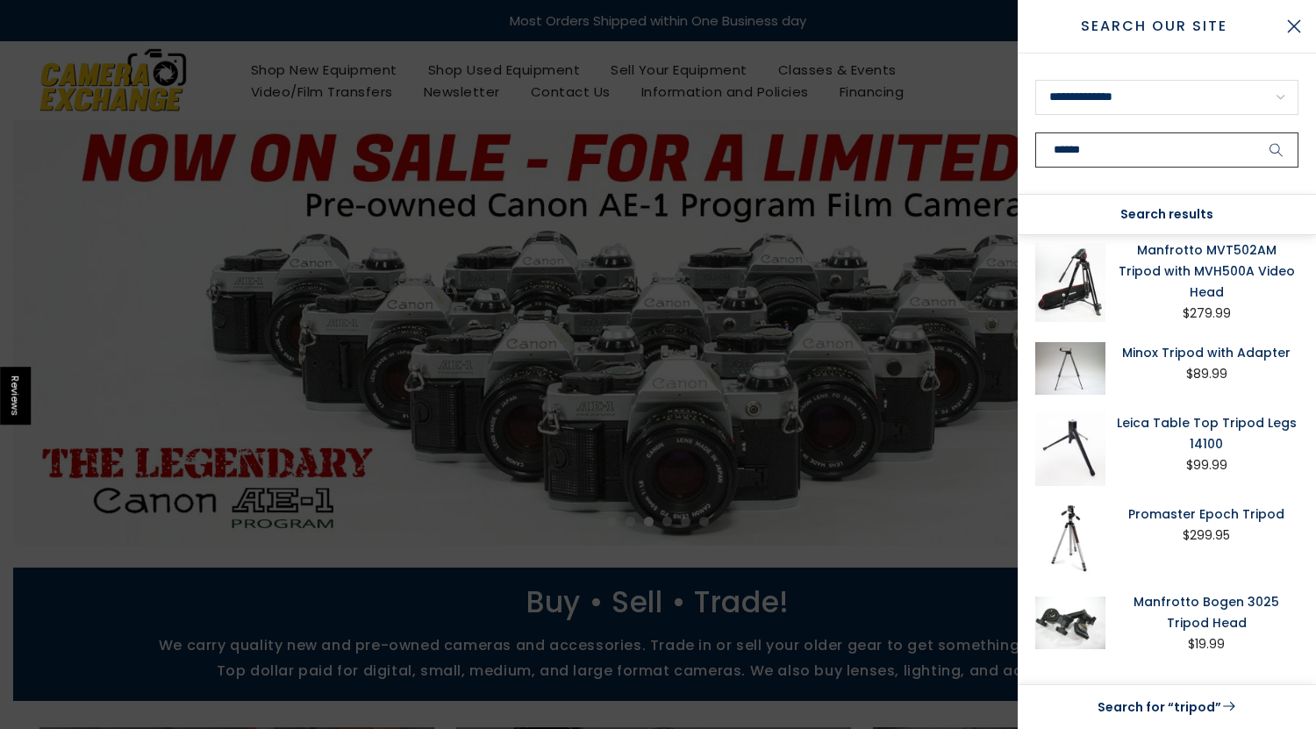
drag, startPoint x: 1102, startPoint y: 150, endPoint x: 924, endPoint y: 154, distance: 178.1
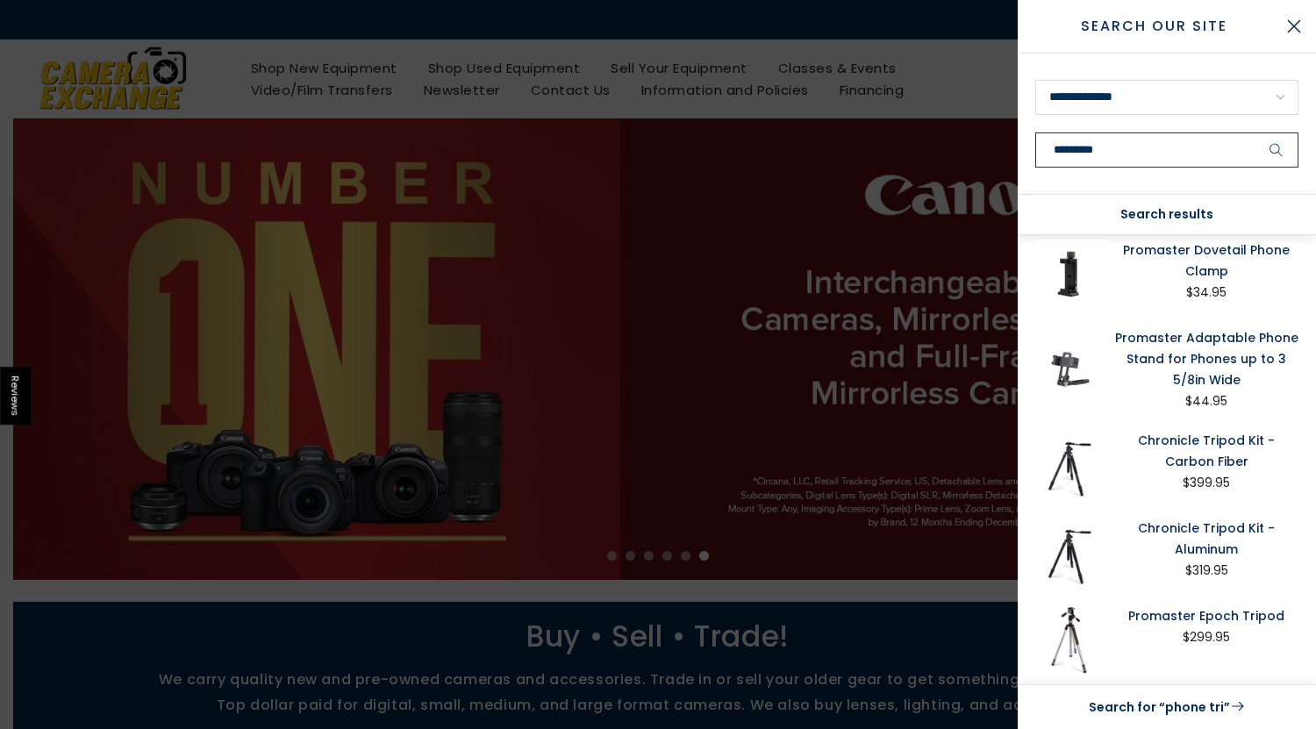
scroll to position [0, 0]
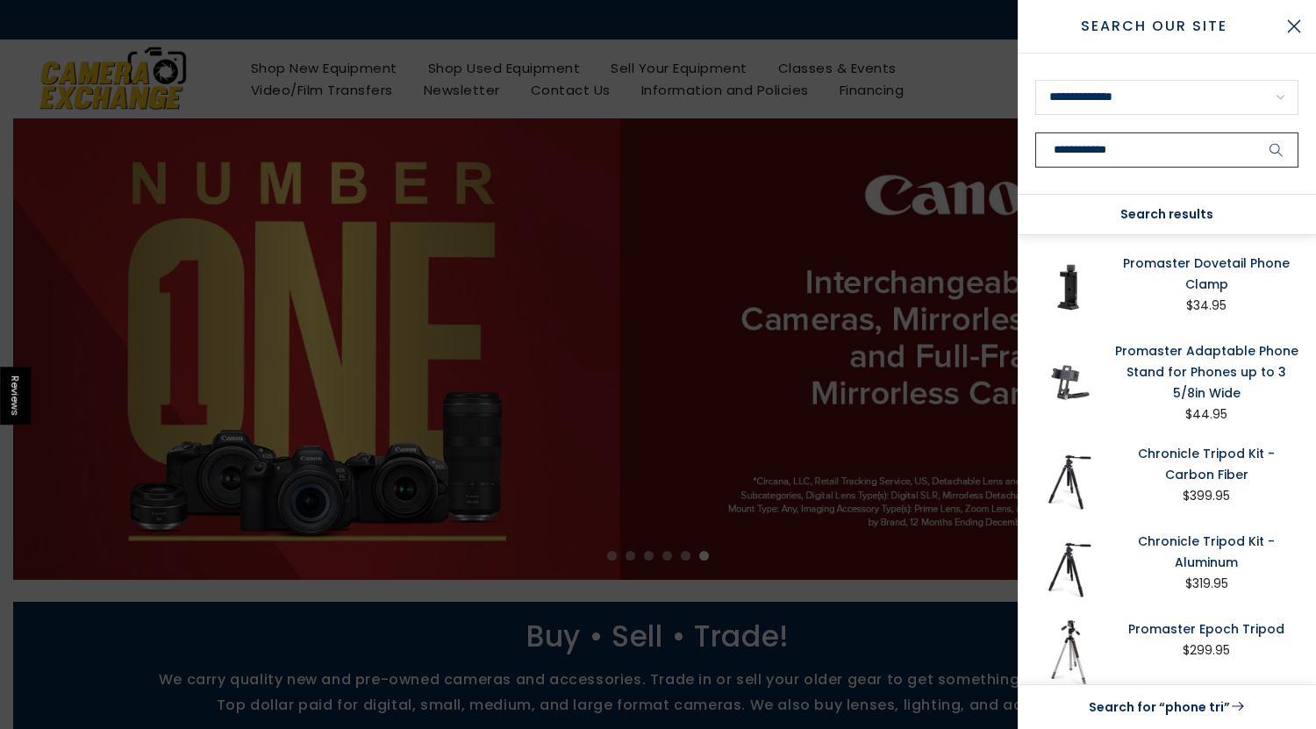
type input "**********"
click at [1254, 132] on button "submit" at bounding box center [1276, 149] width 44 height 35
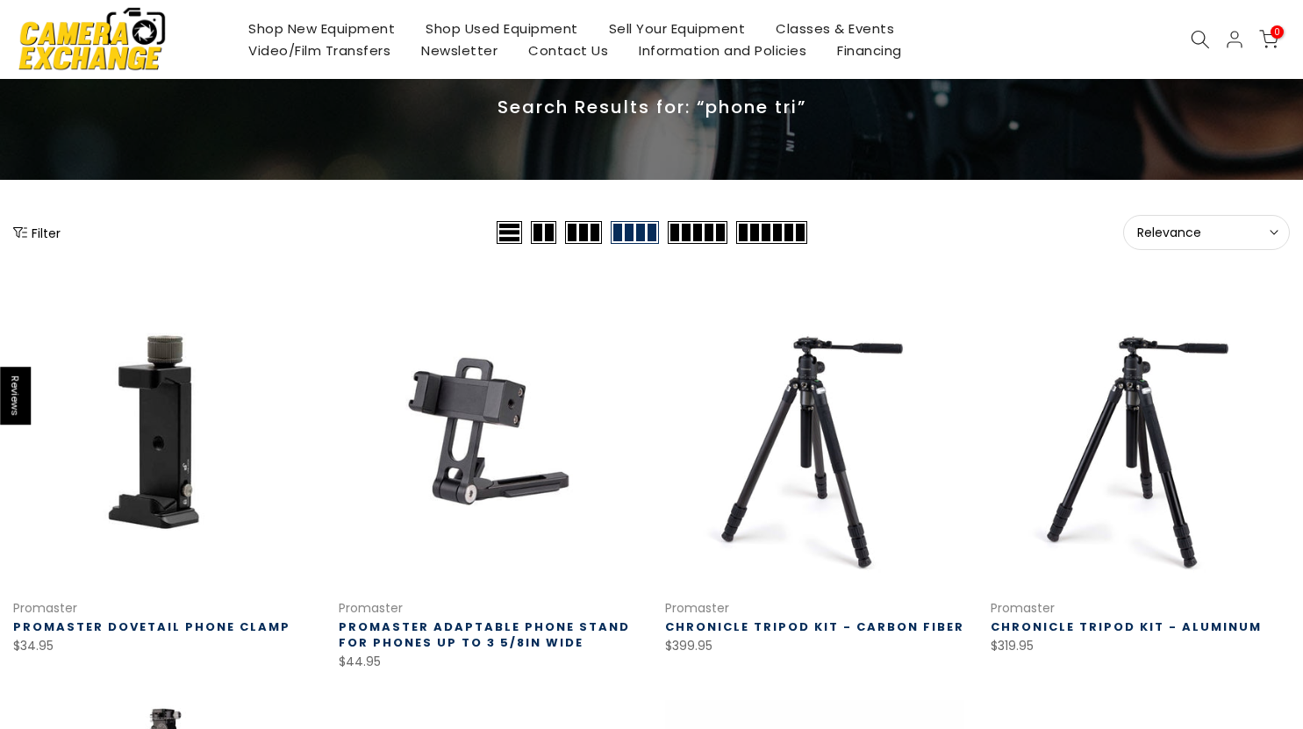
scroll to position [88, 0]
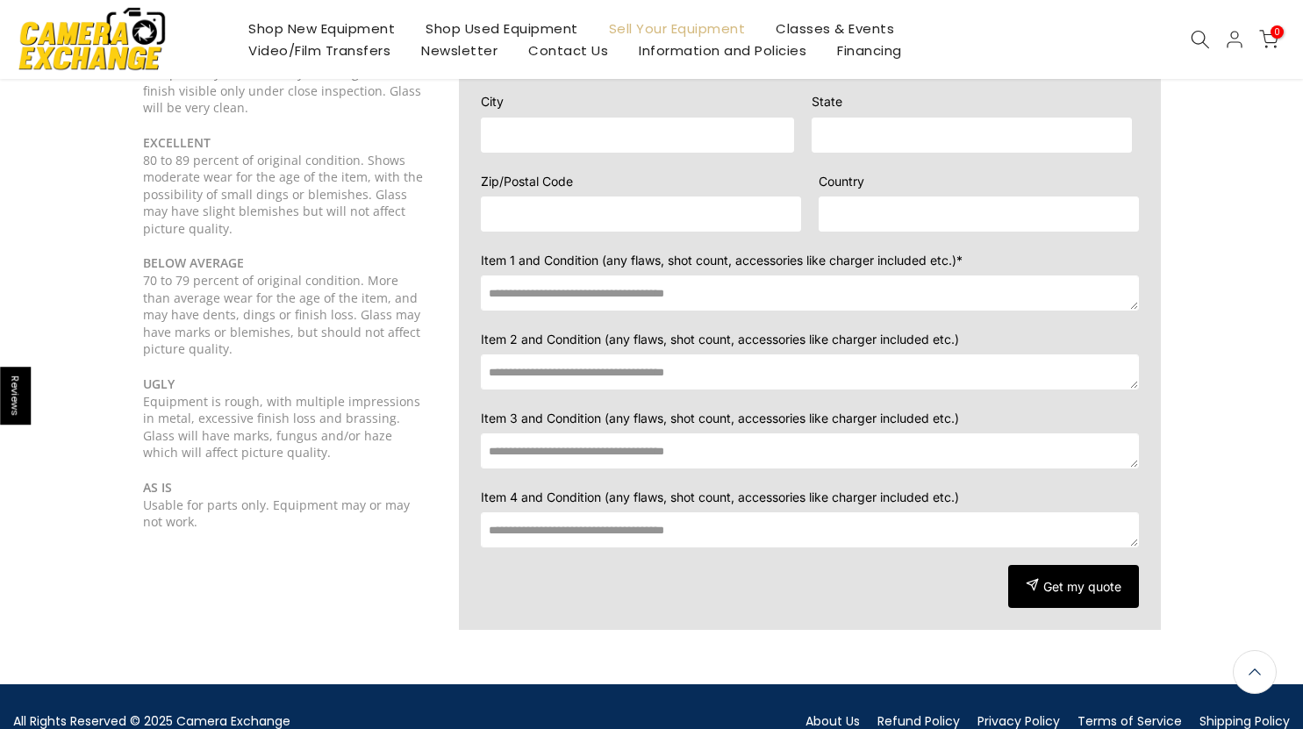
scroll to position [439, 0]
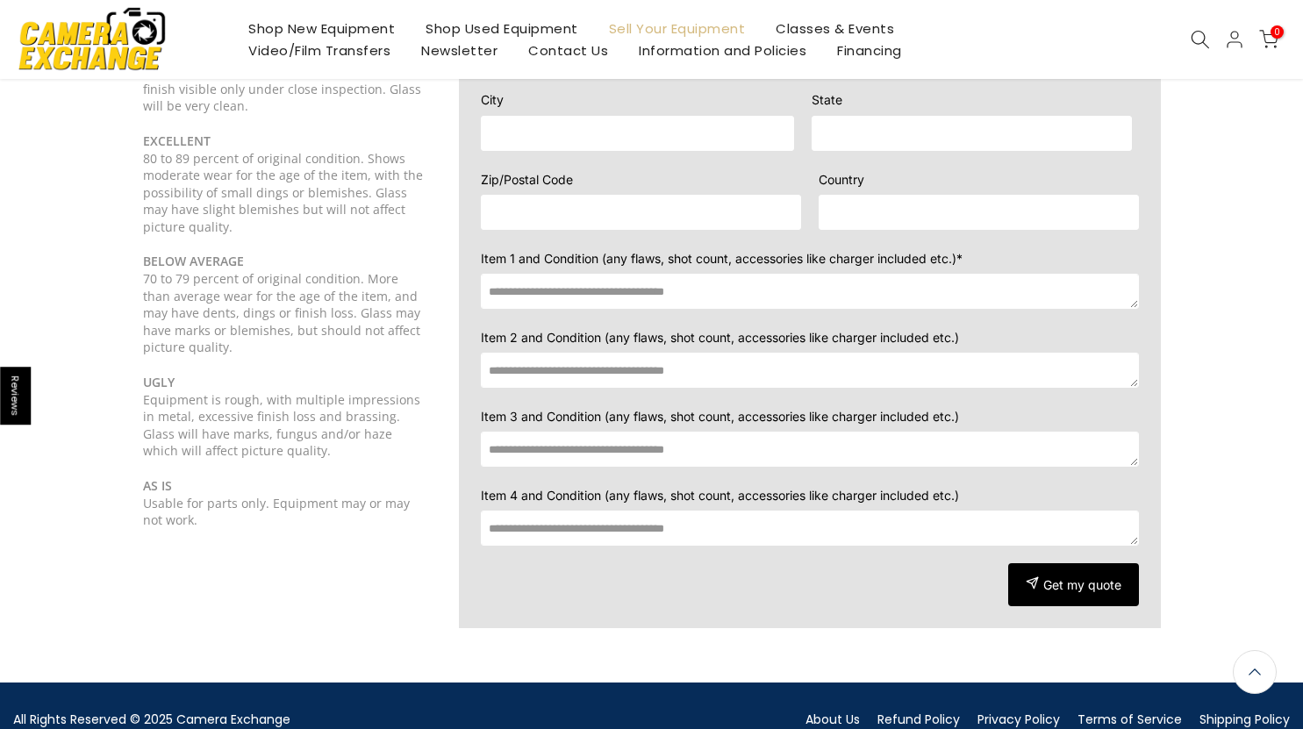
click at [660, 432] on textarea at bounding box center [810, 449] width 658 height 35
click at [1197, 239] on section "Grading Your Equipment Guide NEW As packaged by the manufacturer complete with …" at bounding box center [651, 260] width 1303 height 897
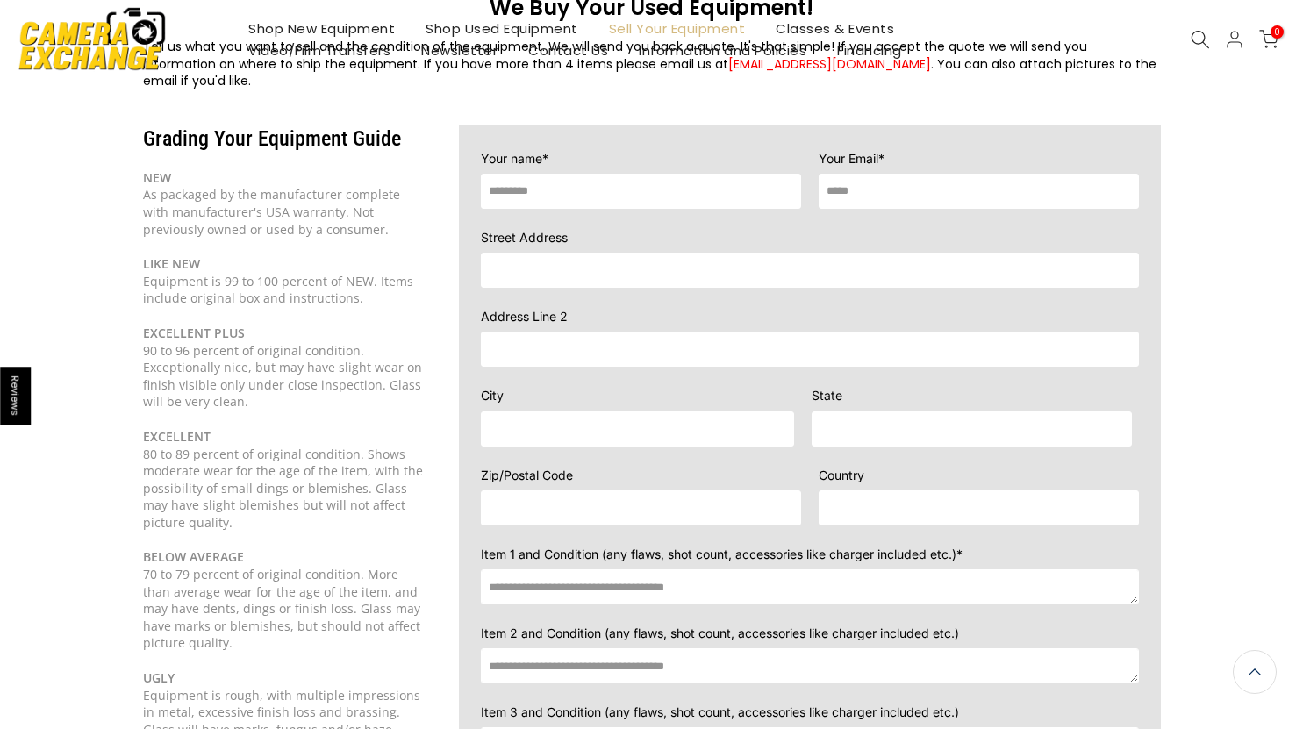
scroll to position [0, 0]
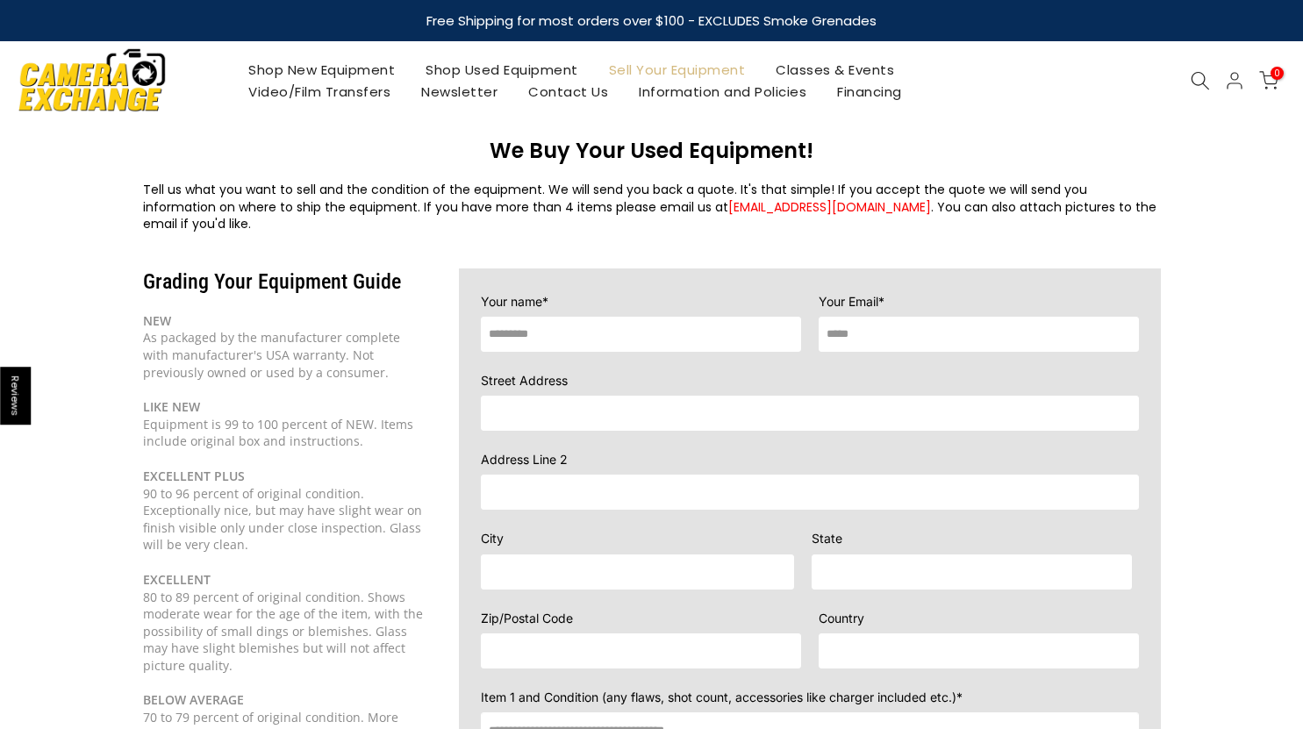
click at [88, 74] on img at bounding box center [92, 79] width 149 height 75
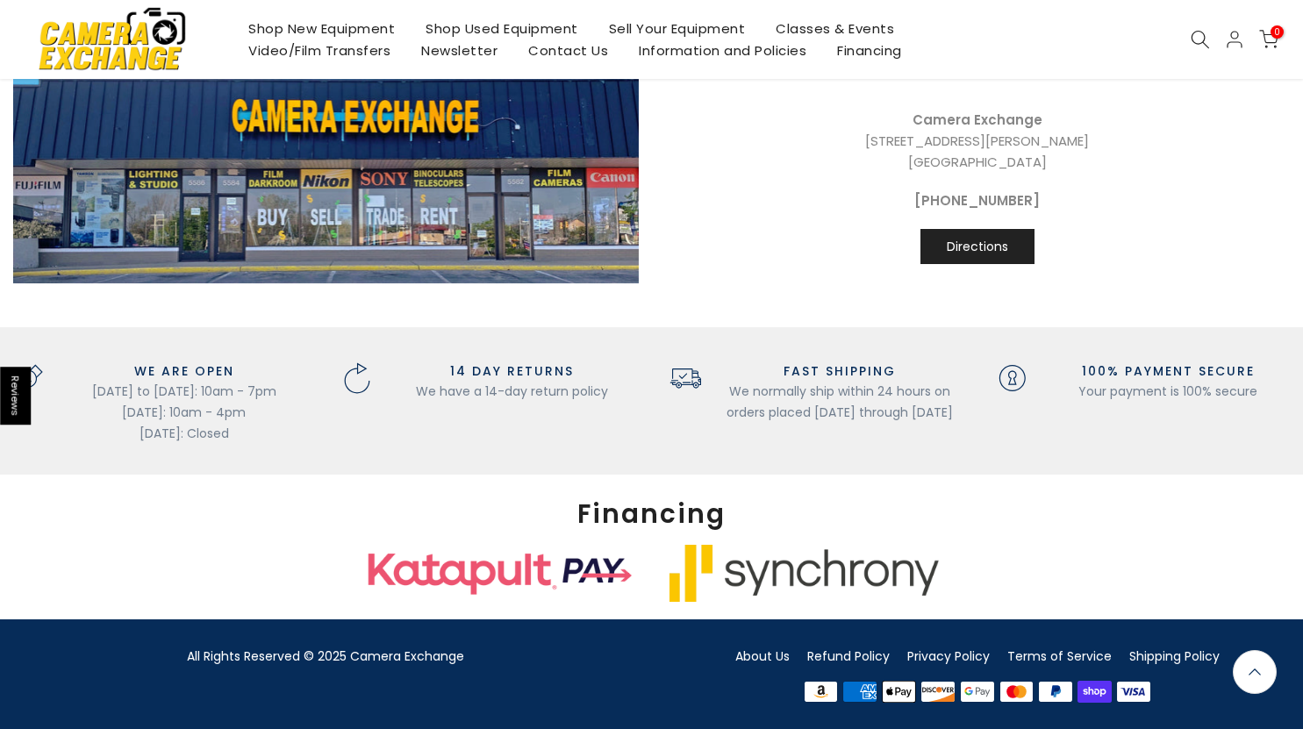
scroll to position [1925, 0]
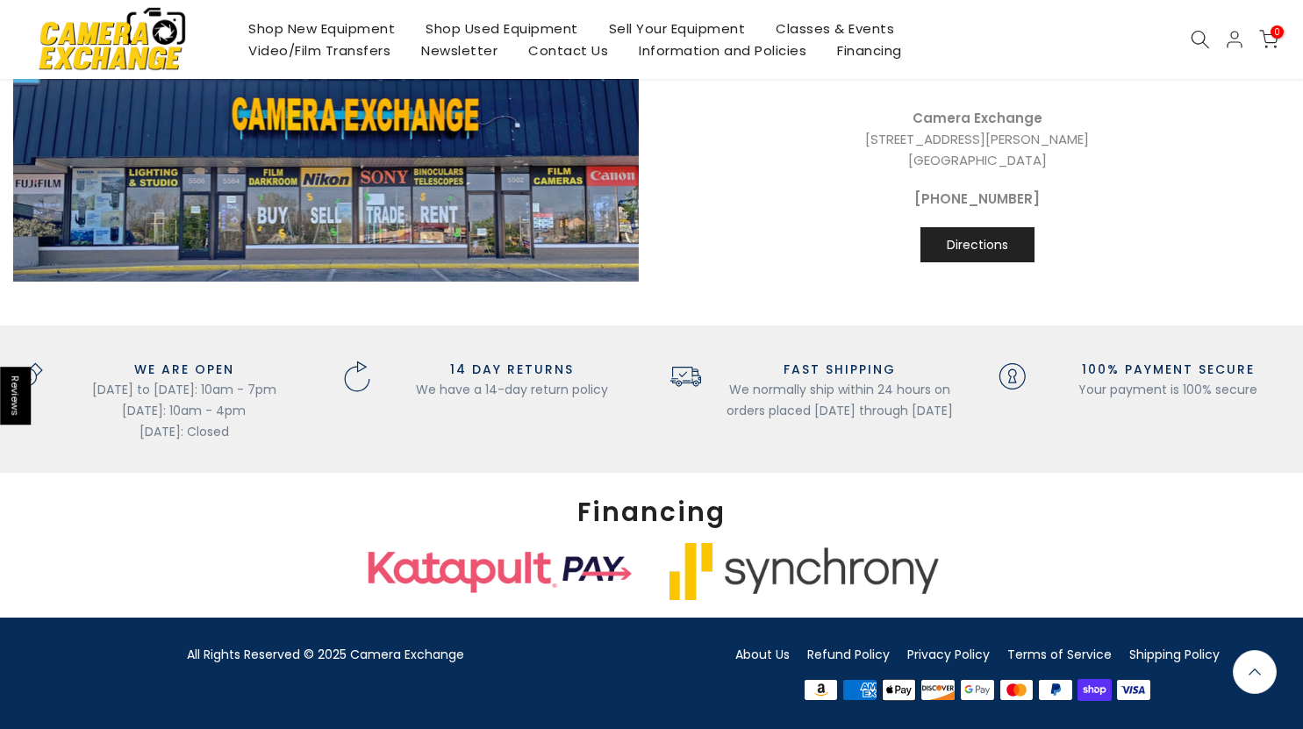
click at [769, 658] on link "About Us" at bounding box center [762, 655] width 54 height 18
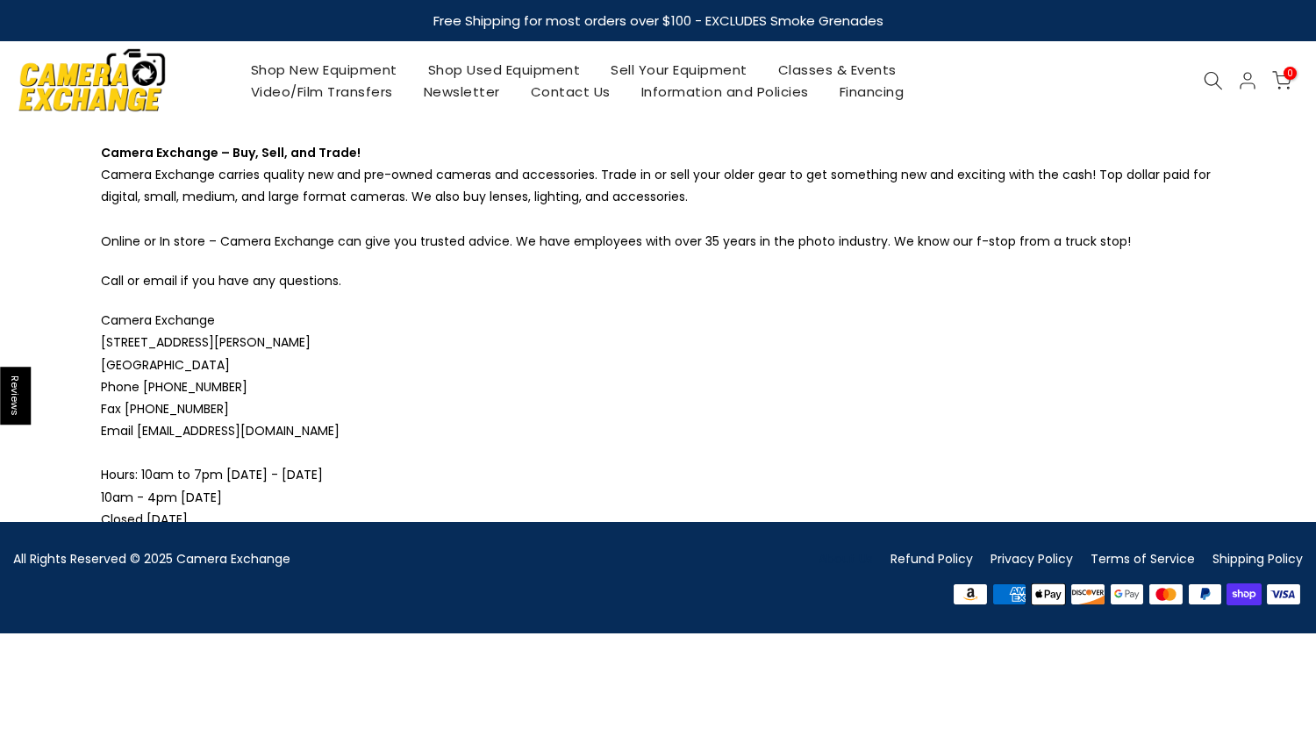
click at [110, 81] on img at bounding box center [92, 79] width 149 height 75
